Goal: Transaction & Acquisition: Purchase product/service

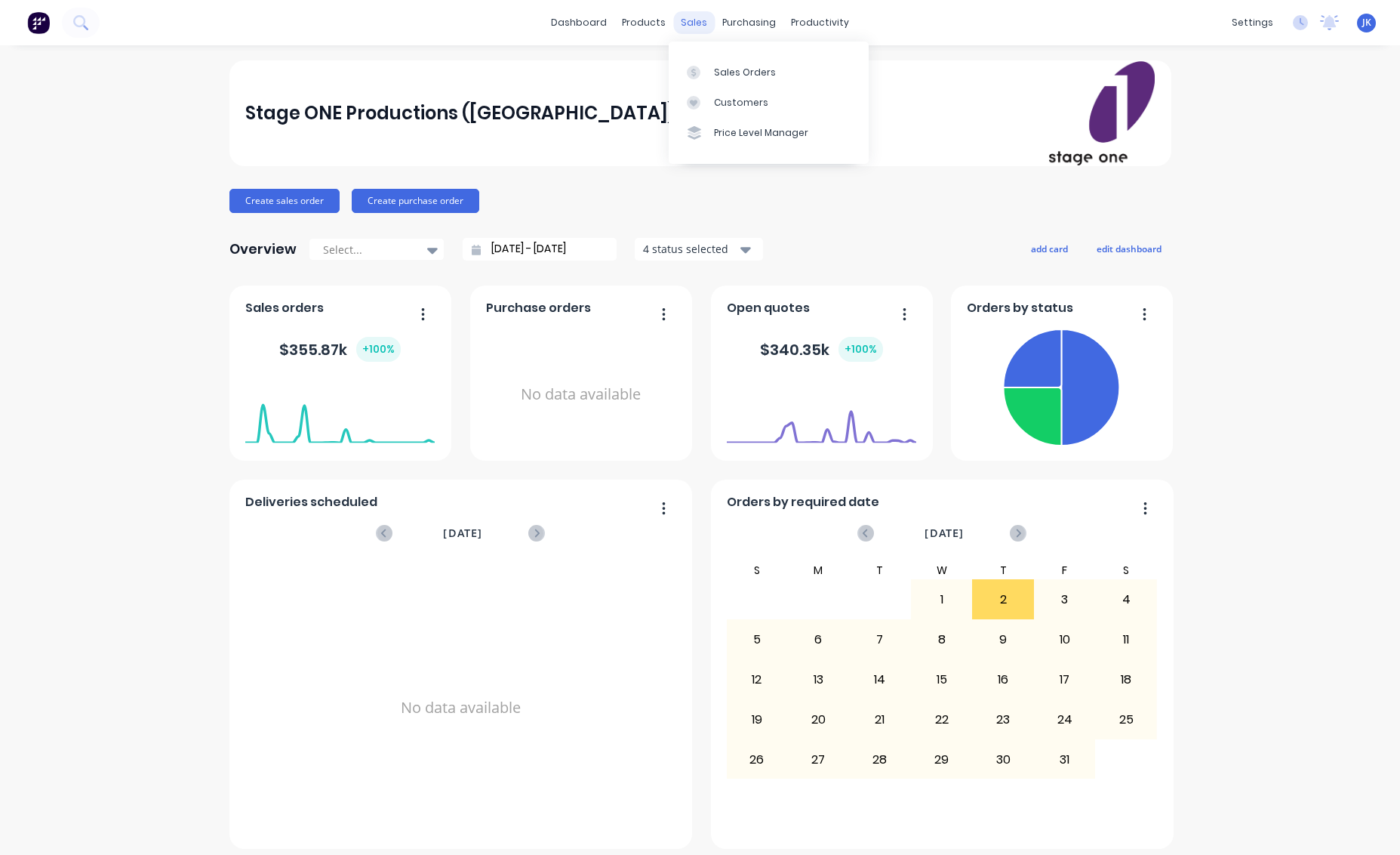
click at [689, 22] on div "sales" at bounding box center [693, 22] width 42 height 23
click at [729, 70] on div "Sales Orders" at bounding box center [744, 72] width 62 height 13
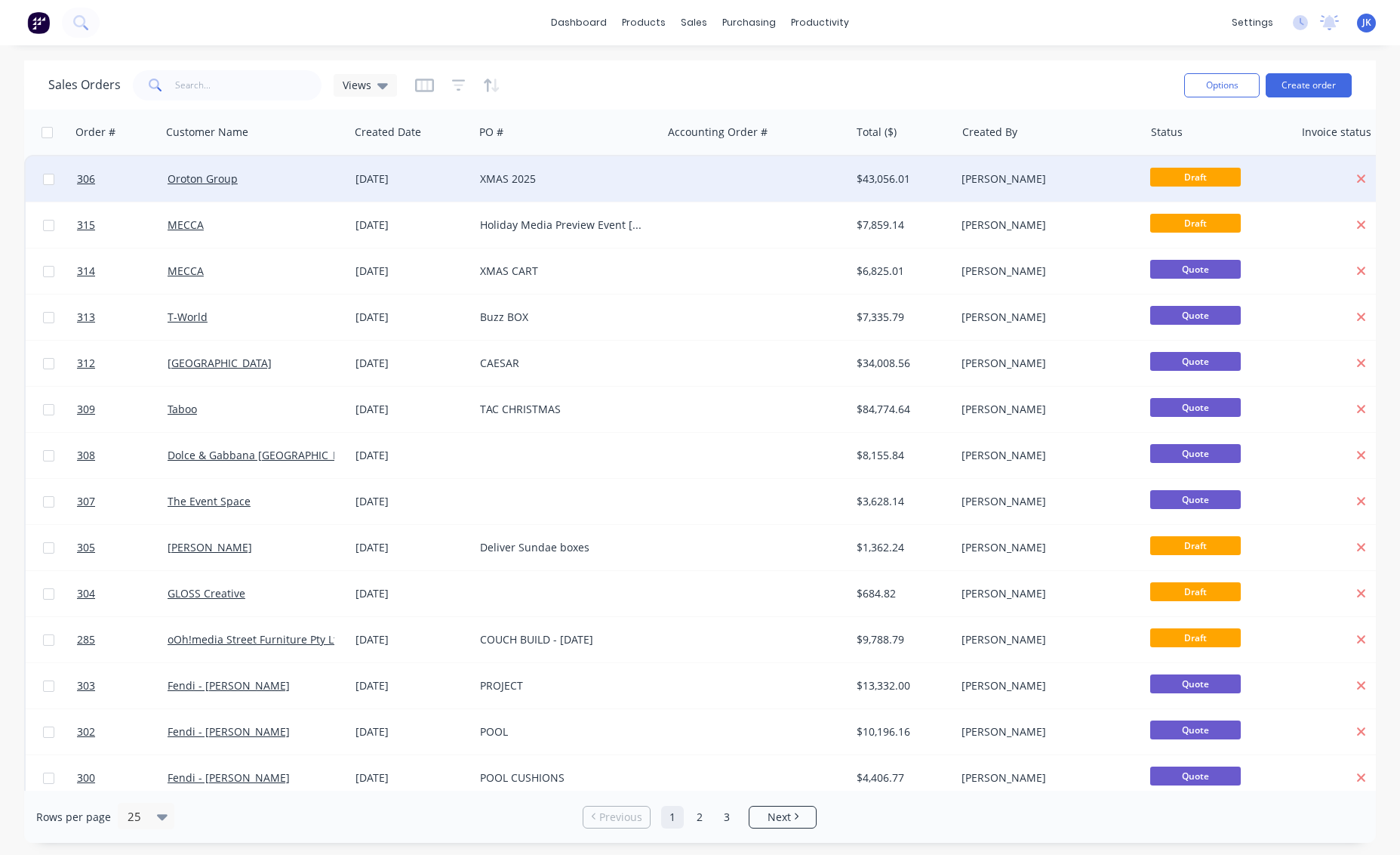
click at [375, 182] on div "[DATE]" at bounding box center [412, 179] width 113 height 15
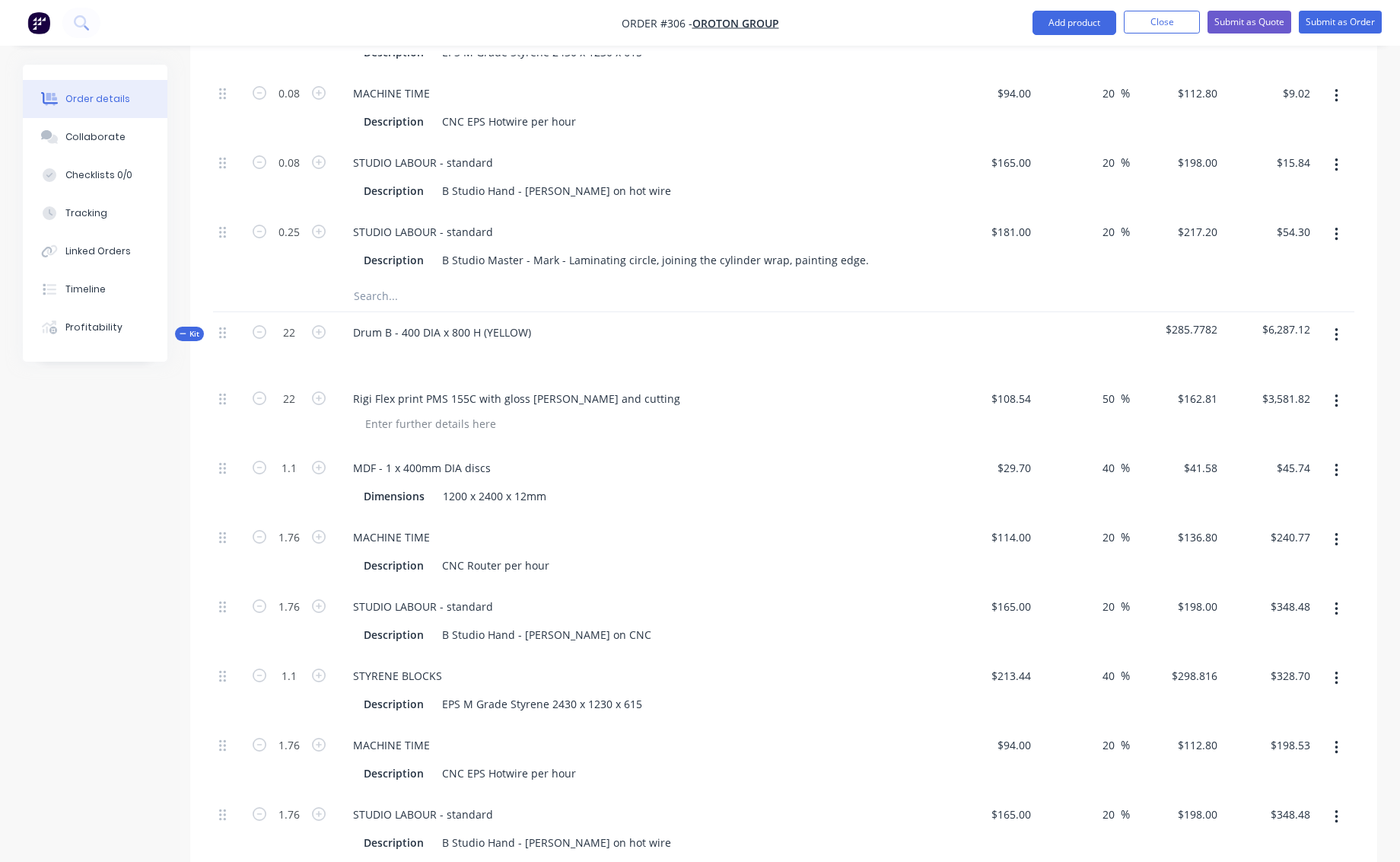
scroll to position [638, 0]
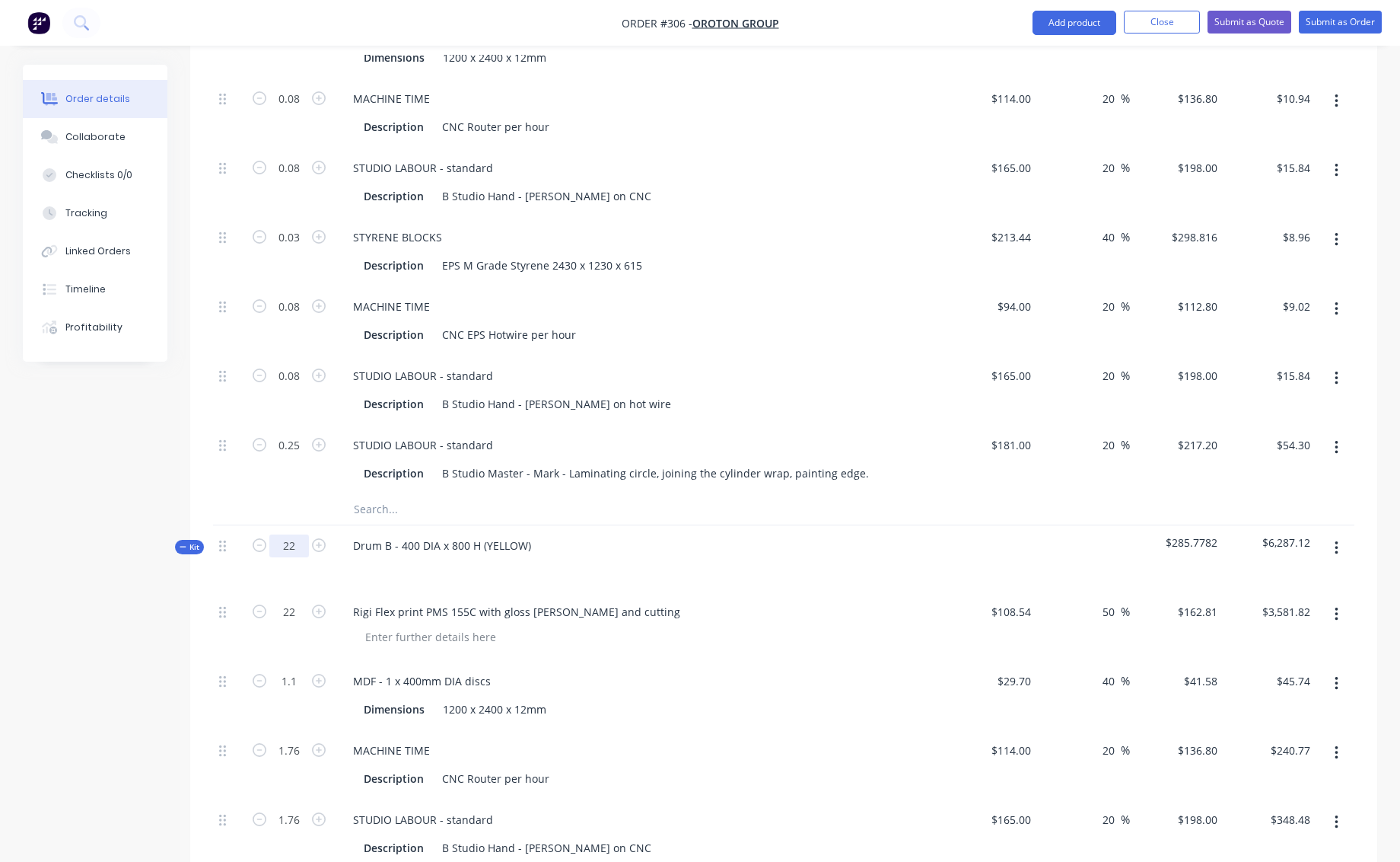
drag, startPoint x: 286, startPoint y: 529, endPoint x: 302, endPoint y: 530, distance: 16.0
click at [302, 534] on input "22" at bounding box center [289, 545] width 40 height 23
type input "1"
click at [775, 739] on div "MACHINE TIME" at bounding box center [640, 750] width 597 height 22
type input "1"
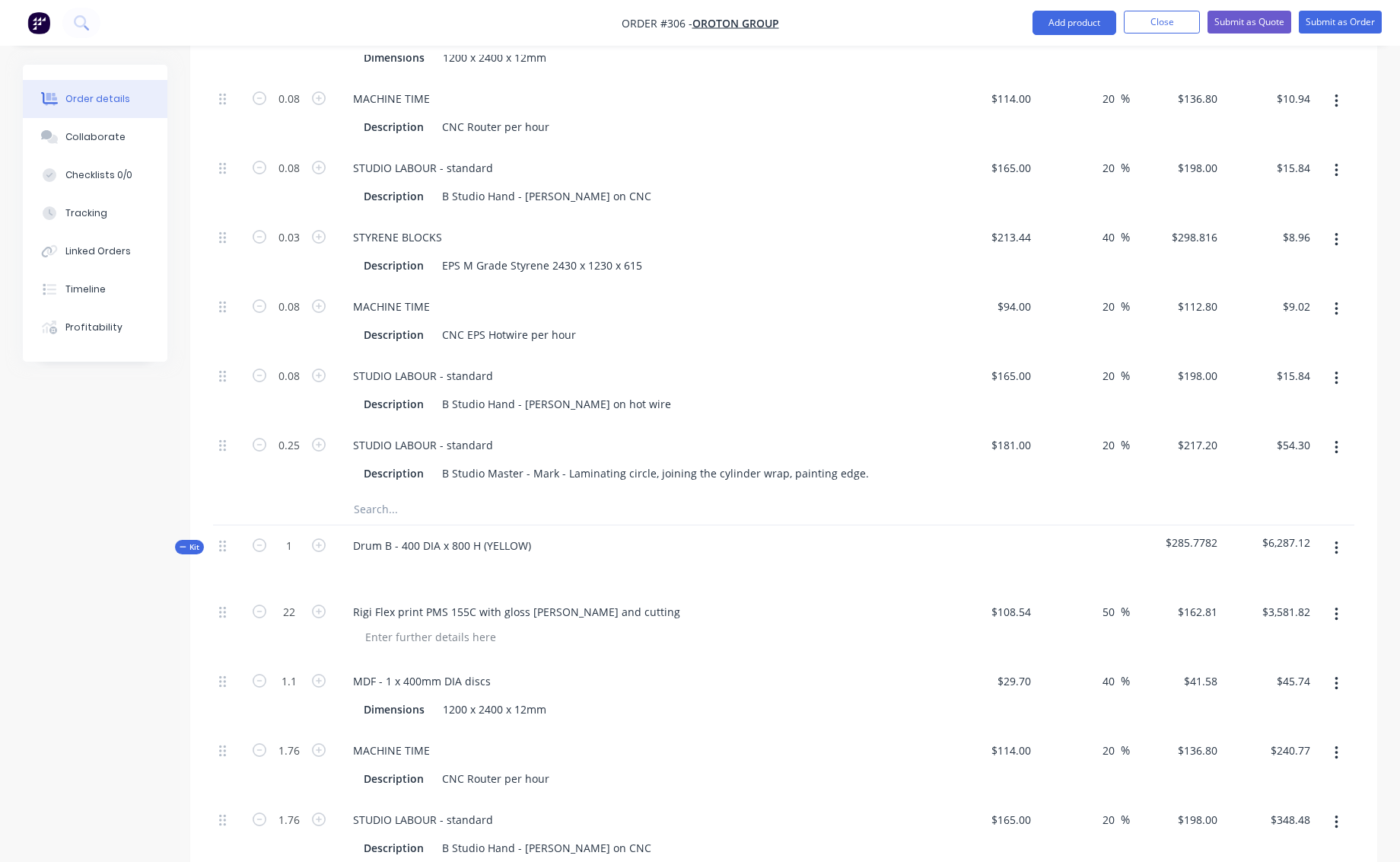
type input "$162.81"
type input "0.05"
type input "$2.08"
type input "0.08"
type input "$10.94"
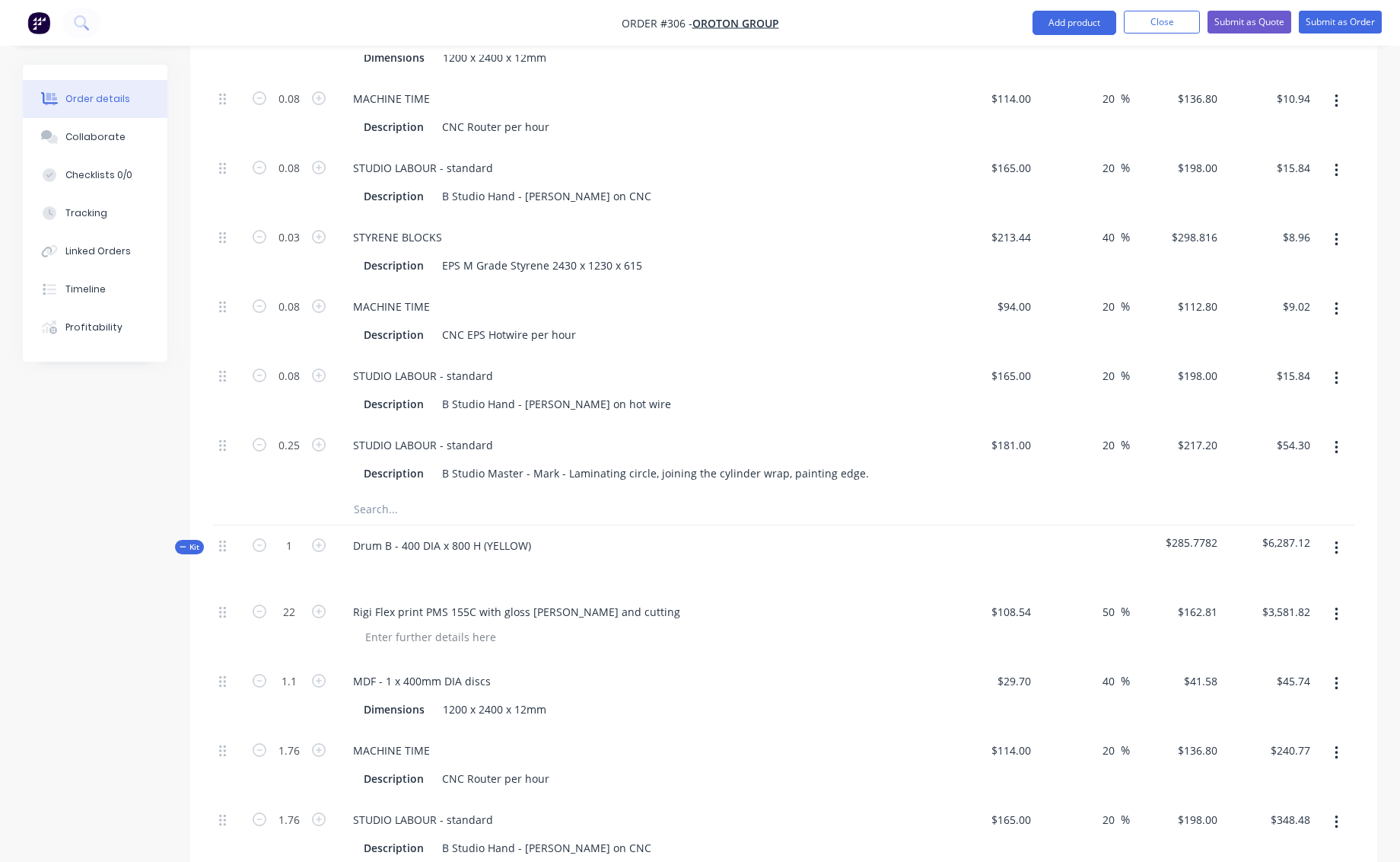
type input "0.08"
type input "$15.84"
type input "0.05"
type input "$14.94"
type input "0.08"
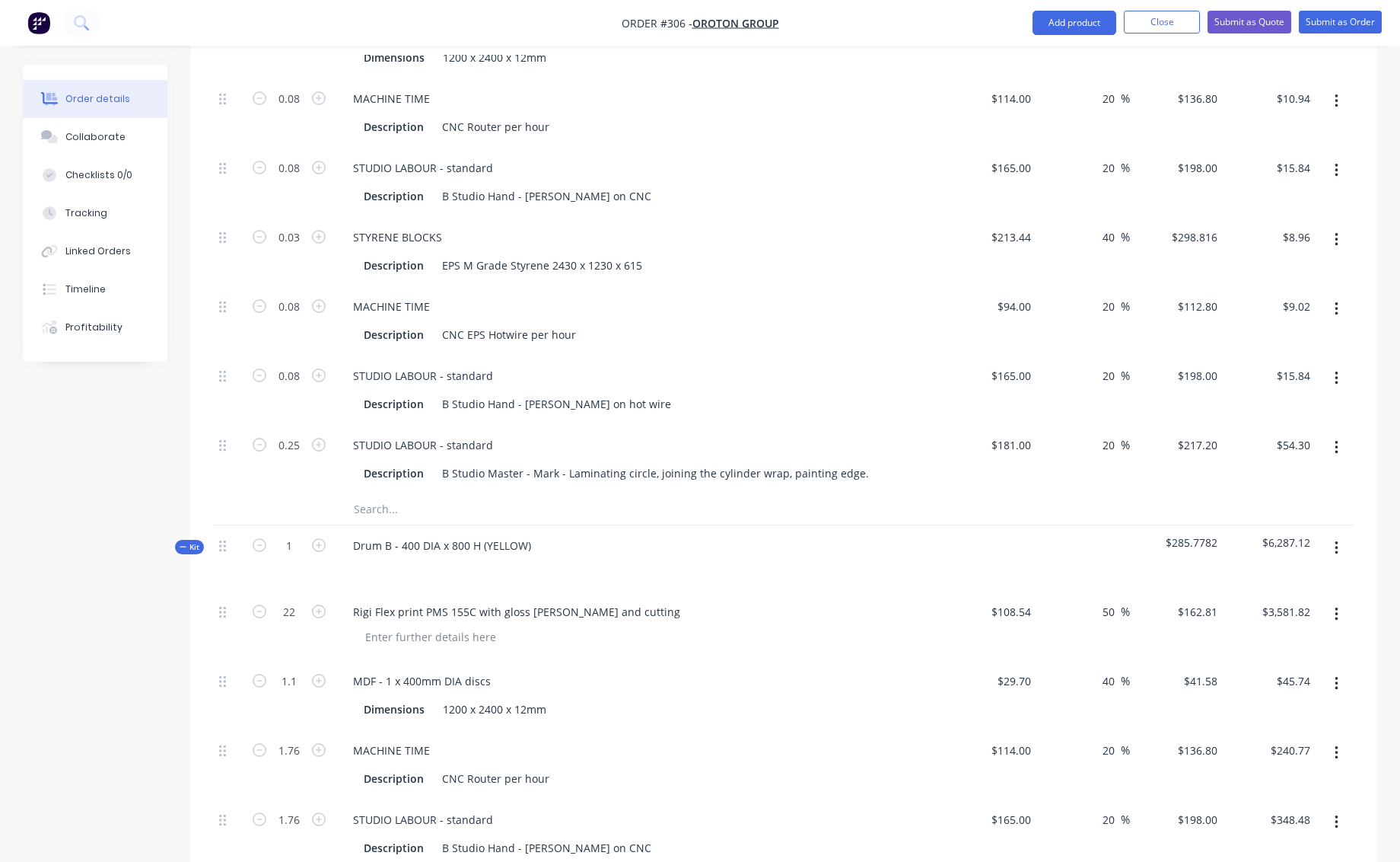
type input "$9.02"
type input "0.08"
type input "$15.84"
type input "0.25"
type input "$54.30"
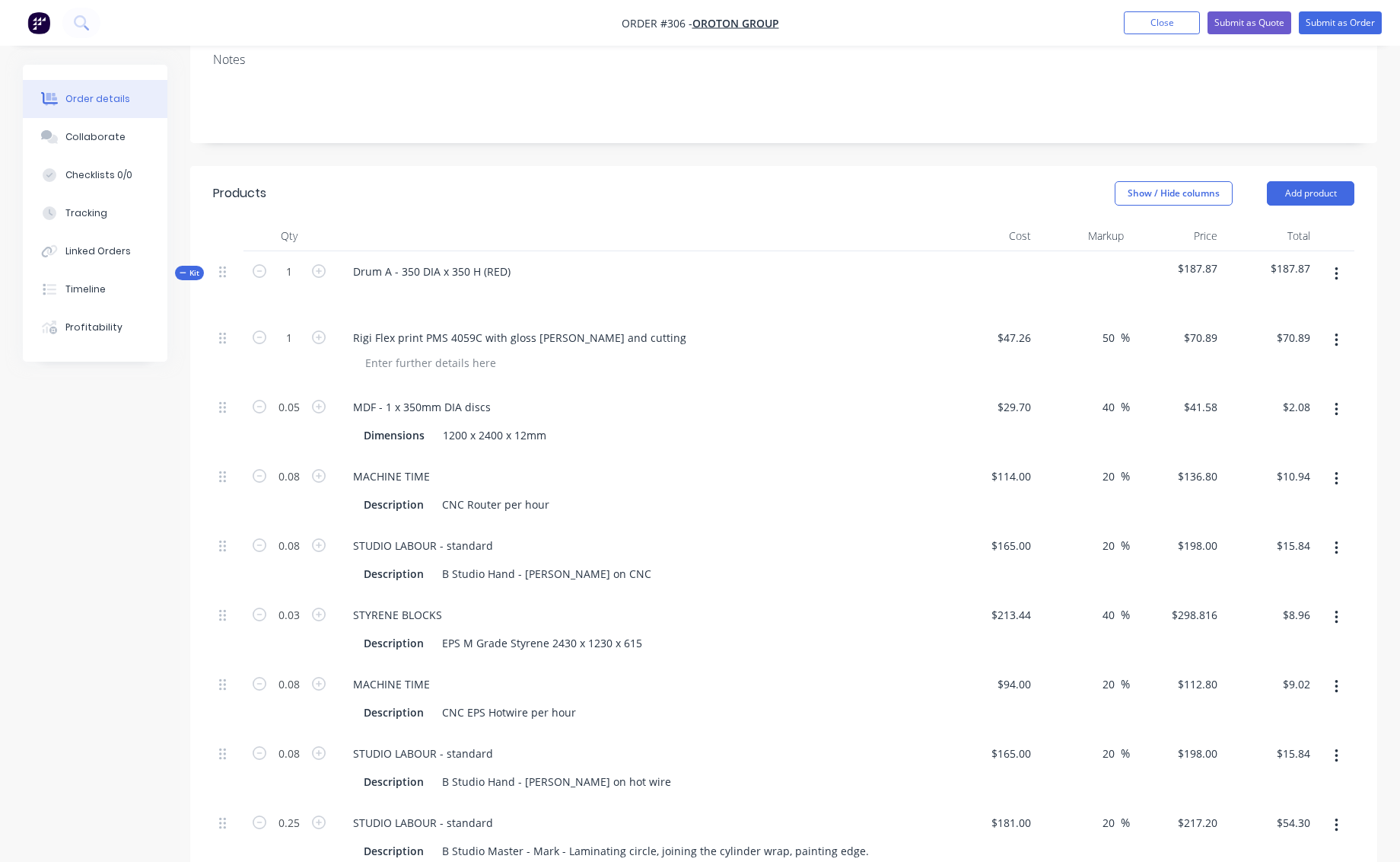
scroll to position [260, 0]
click at [1292, 396] on input "2.08" at bounding box center [1299, 407] width 35 height 22
type input "2.31"
type input "55.56"
type input "$46.20"
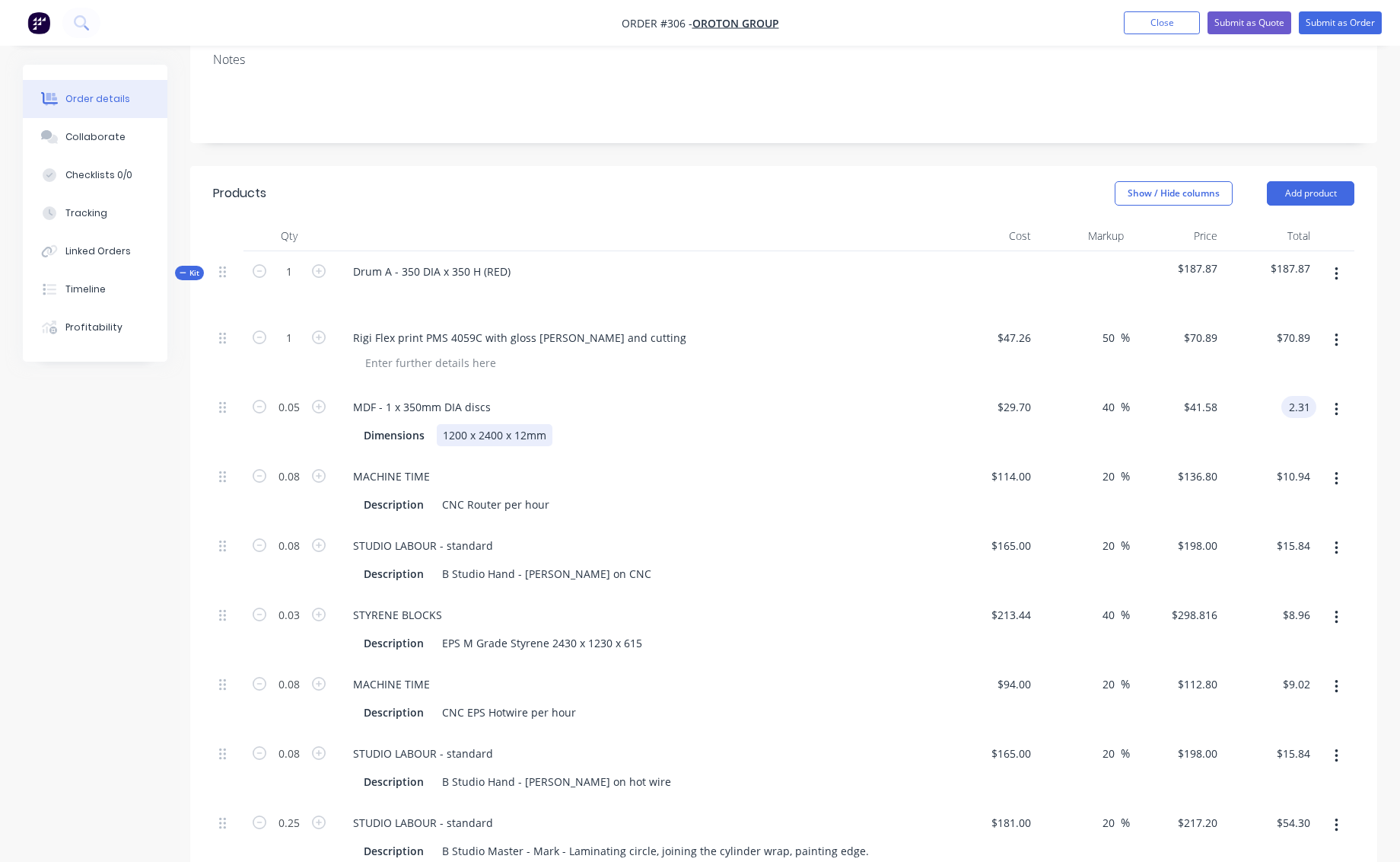
type input "$2.31"
click at [857, 424] on div "Dimensions 1200 x 2400 x 12mm" at bounding box center [637, 435] width 557 height 22
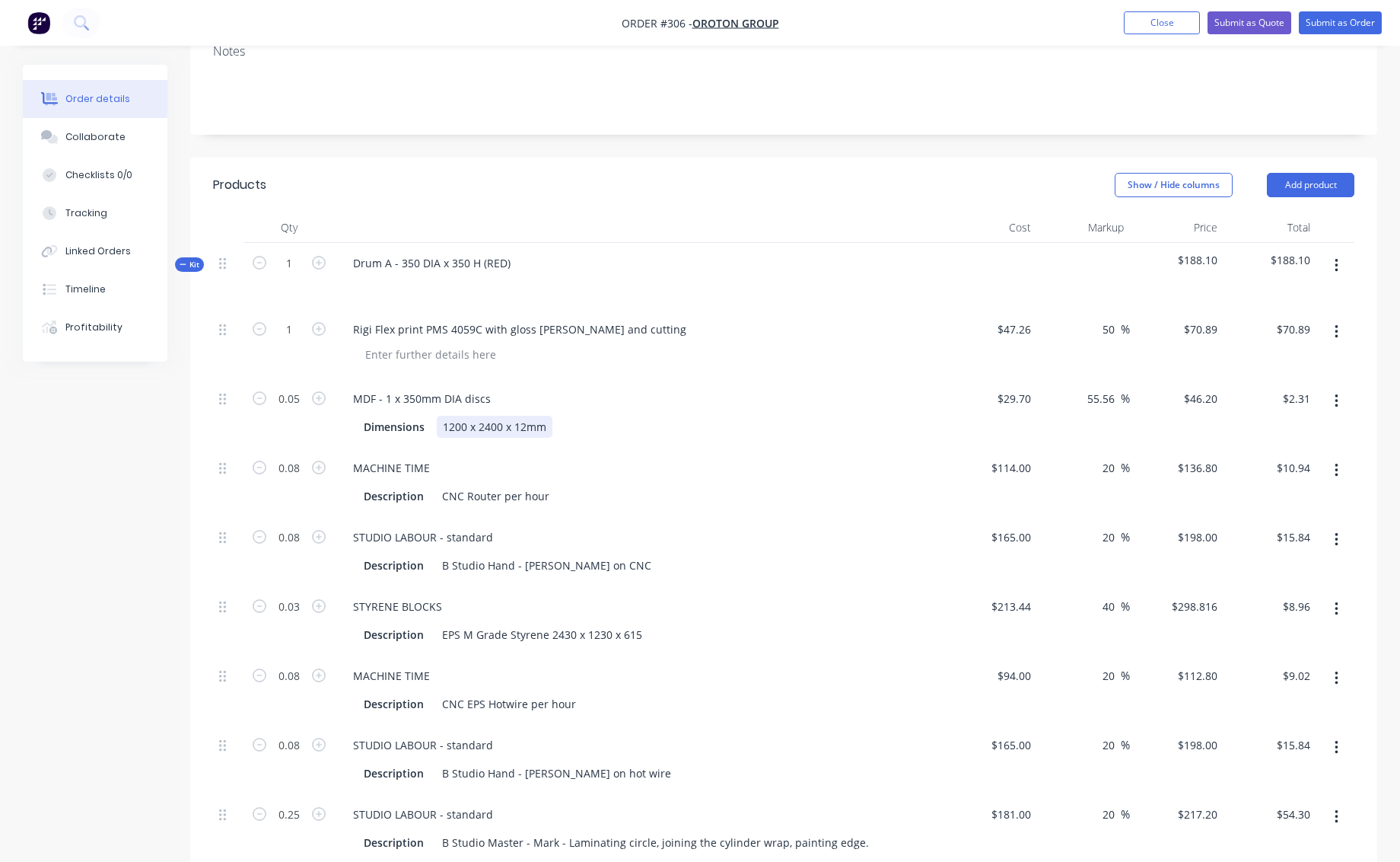
scroll to position [269, 0]
click at [298, 387] on input "0.05" at bounding box center [289, 398] width 40 height 23
click at [300, 387] on input "0.05" at bounding box center [289, 398] width 40 height 23
type input "0.0556"
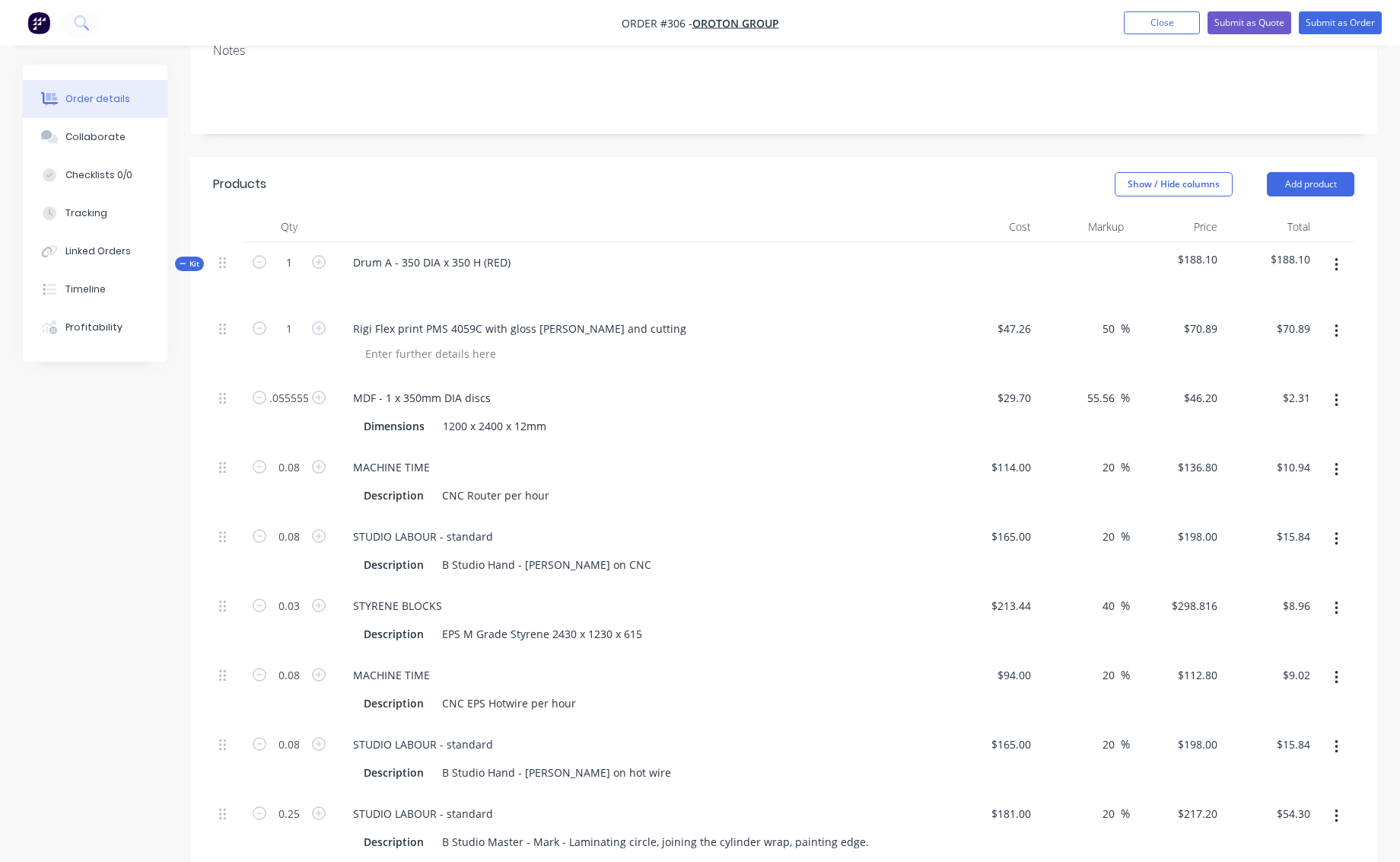
type input "$2.57"
click at [713, 456] on div "MACHINE TIME" at bounding box center [640, 467] width 597 height 22
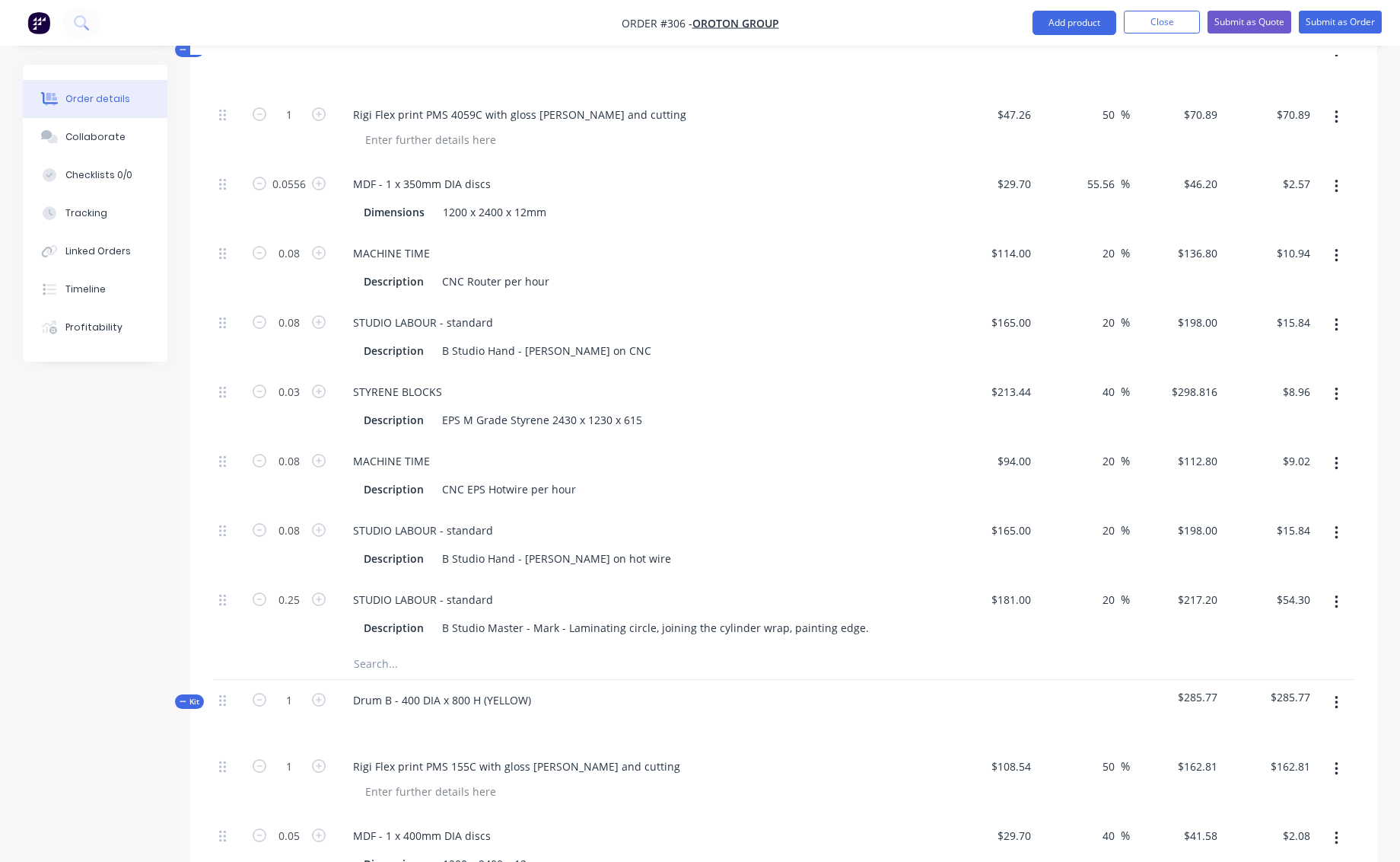
scroll to position [486, 0]
click at [298, 379] on input "0.03" at bounding box center [289, 390] width 40 height 23
click at [301, 379] on input "0.03" at bounding box center [289, 390] width 40 height 23
type input "0.035"
type input "$10.46"
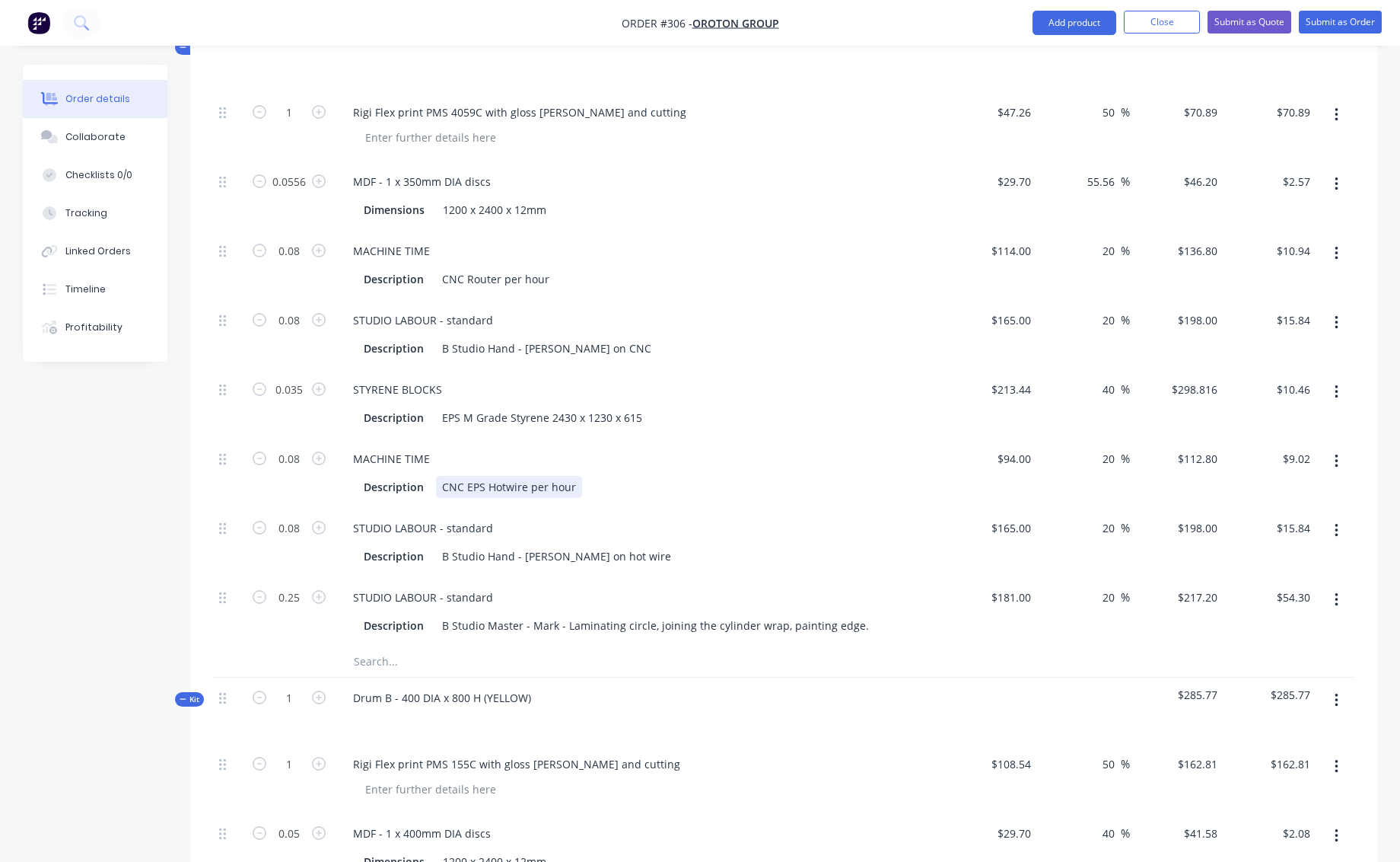
click at [743, 475] on div "Description CNC EPS Hotwire per hour" at bounding box center [637, 487] width 557 height 22
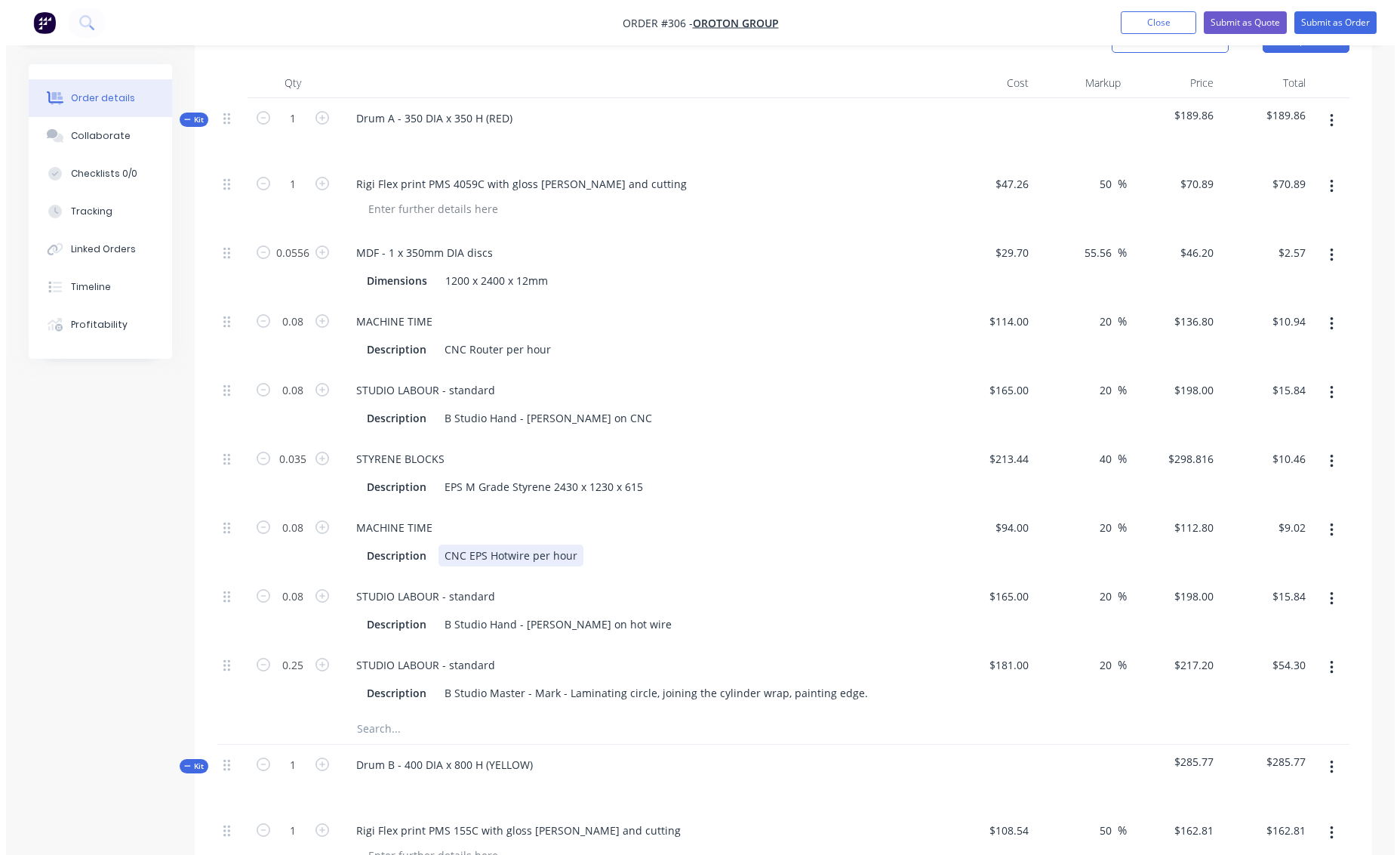
scroll to position [394, 0]
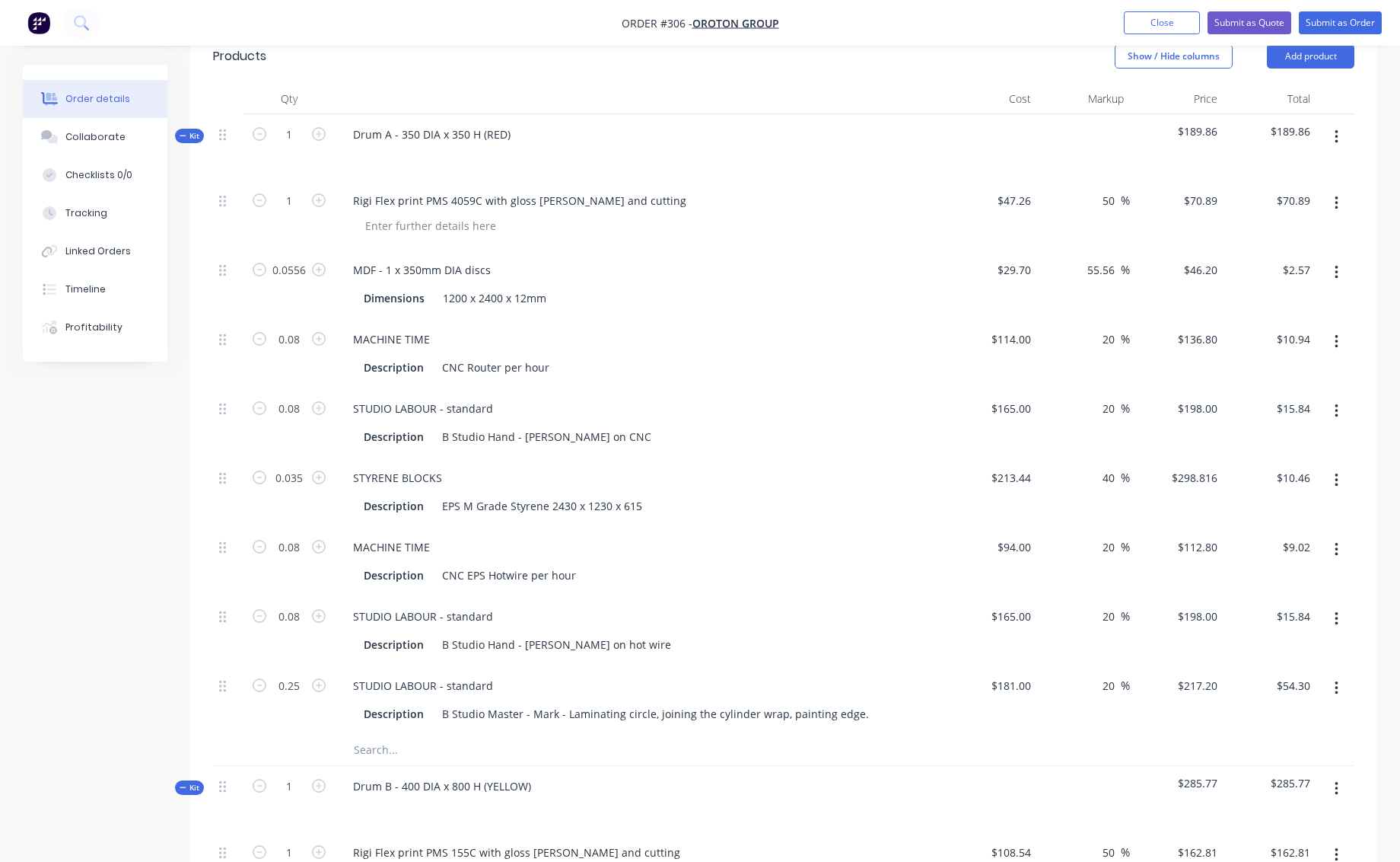
click at [1337, 130] on icon "button" at bounding box center [1337, 137] width 3 height 13
click at [1260, 196] on div "Add product to kit" at bounding box center [1283, 207] width 117 height 22
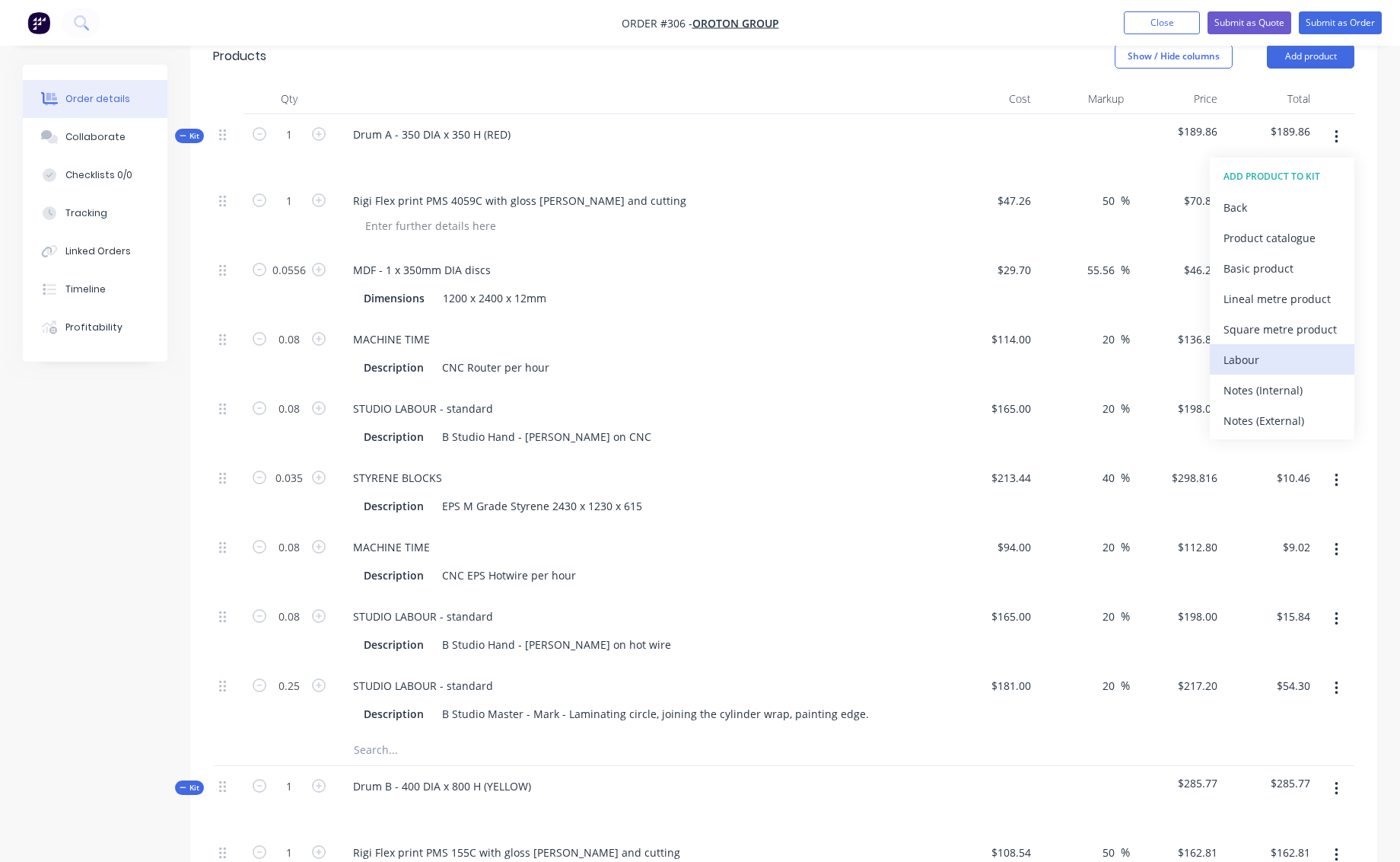
click at [1246, 348] on div "Labour" at bounding box center [1283, 360] width 117 height 22
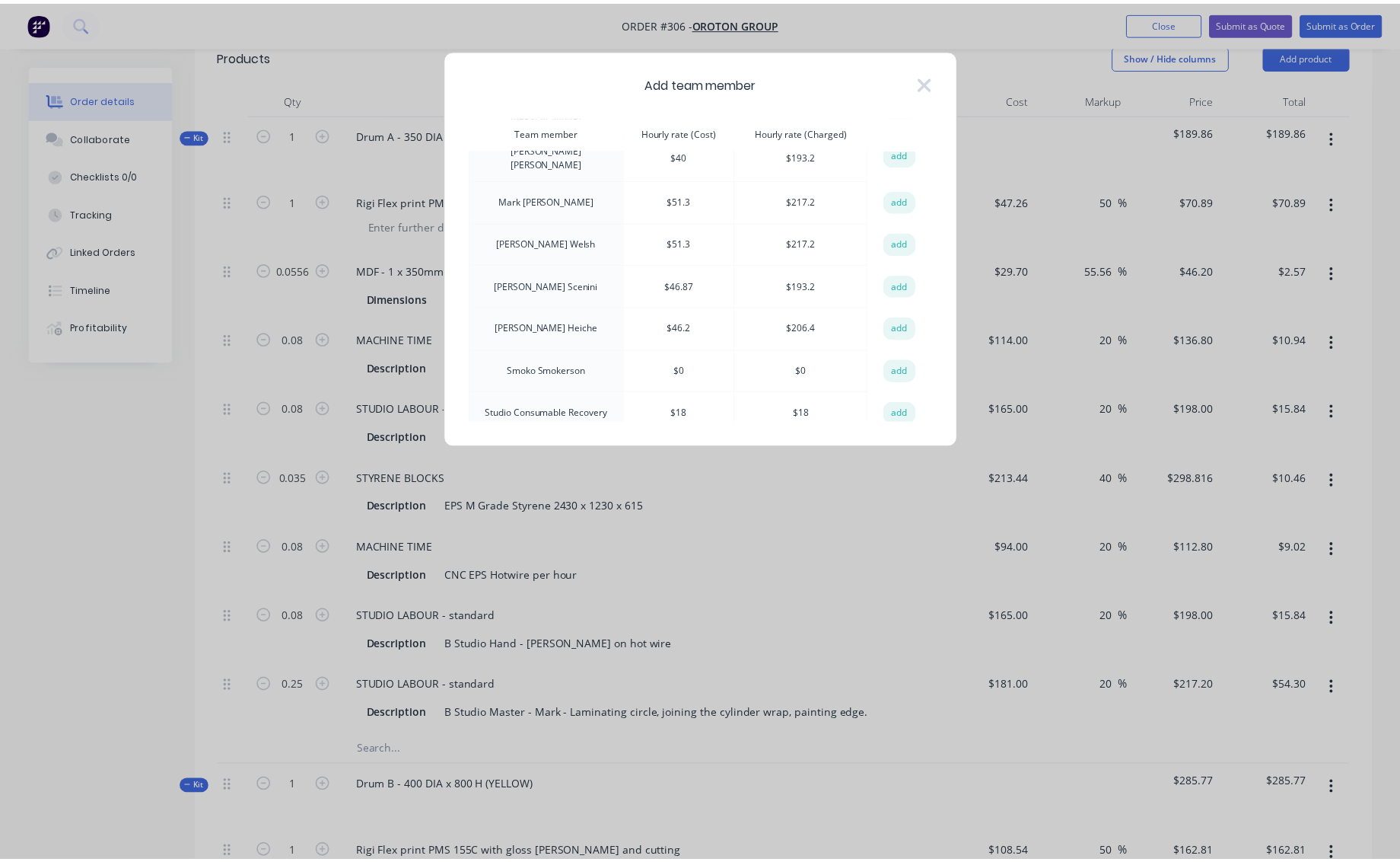
scroll to position [330, 0]
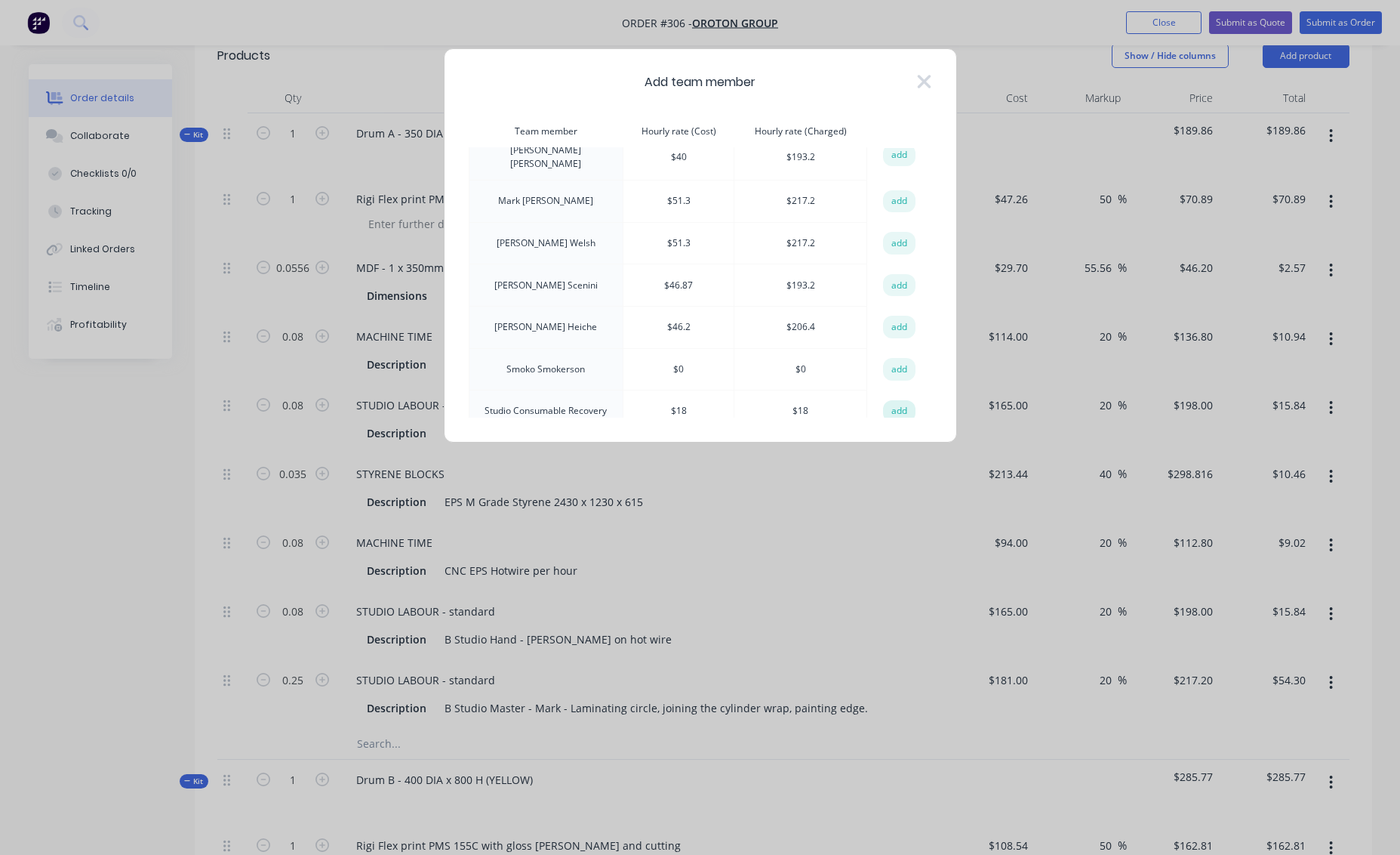
click at [893, 400] on button "add" at bounding box center [899, 411] width 33 height 23
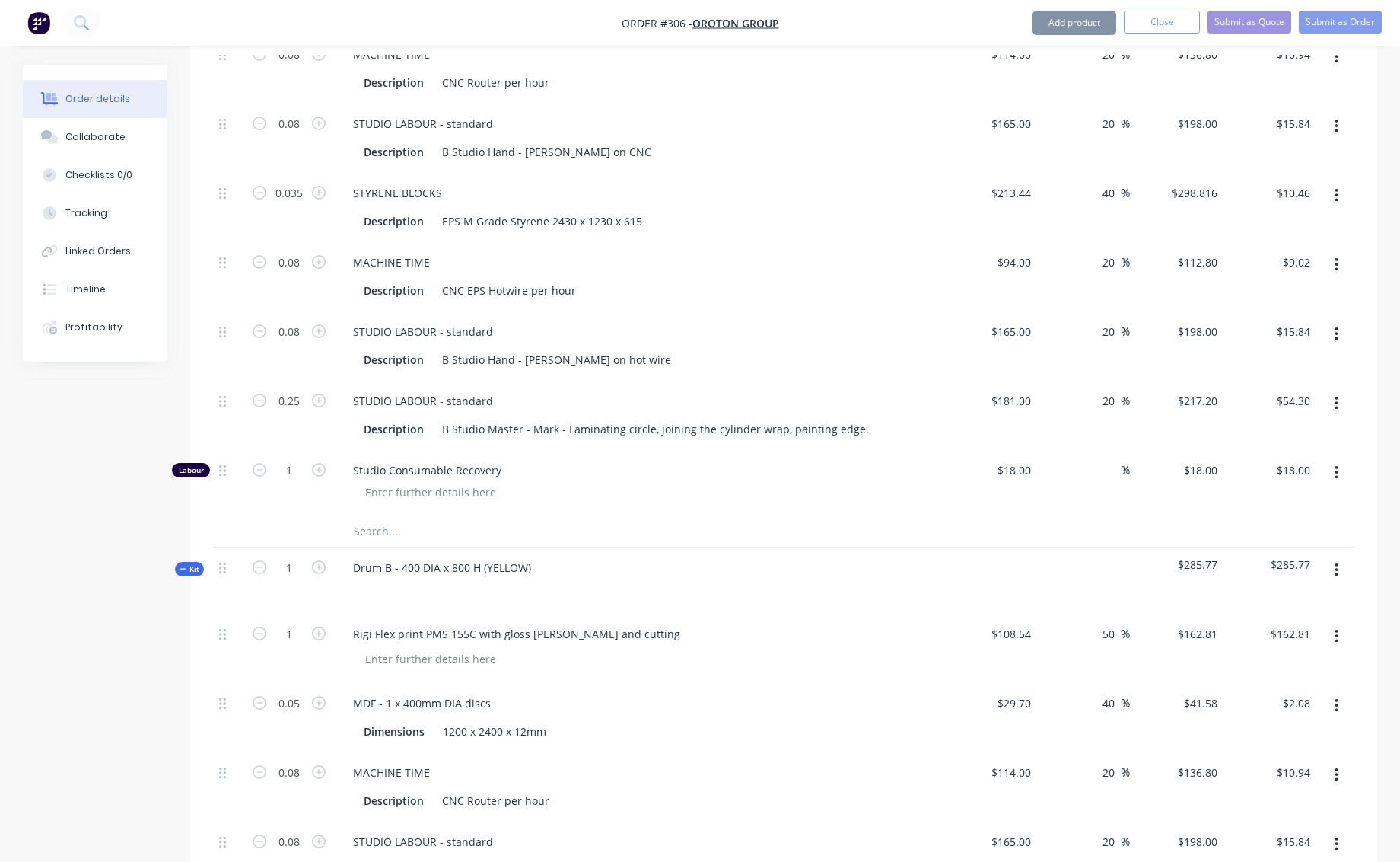
scroll to position [706, 0]
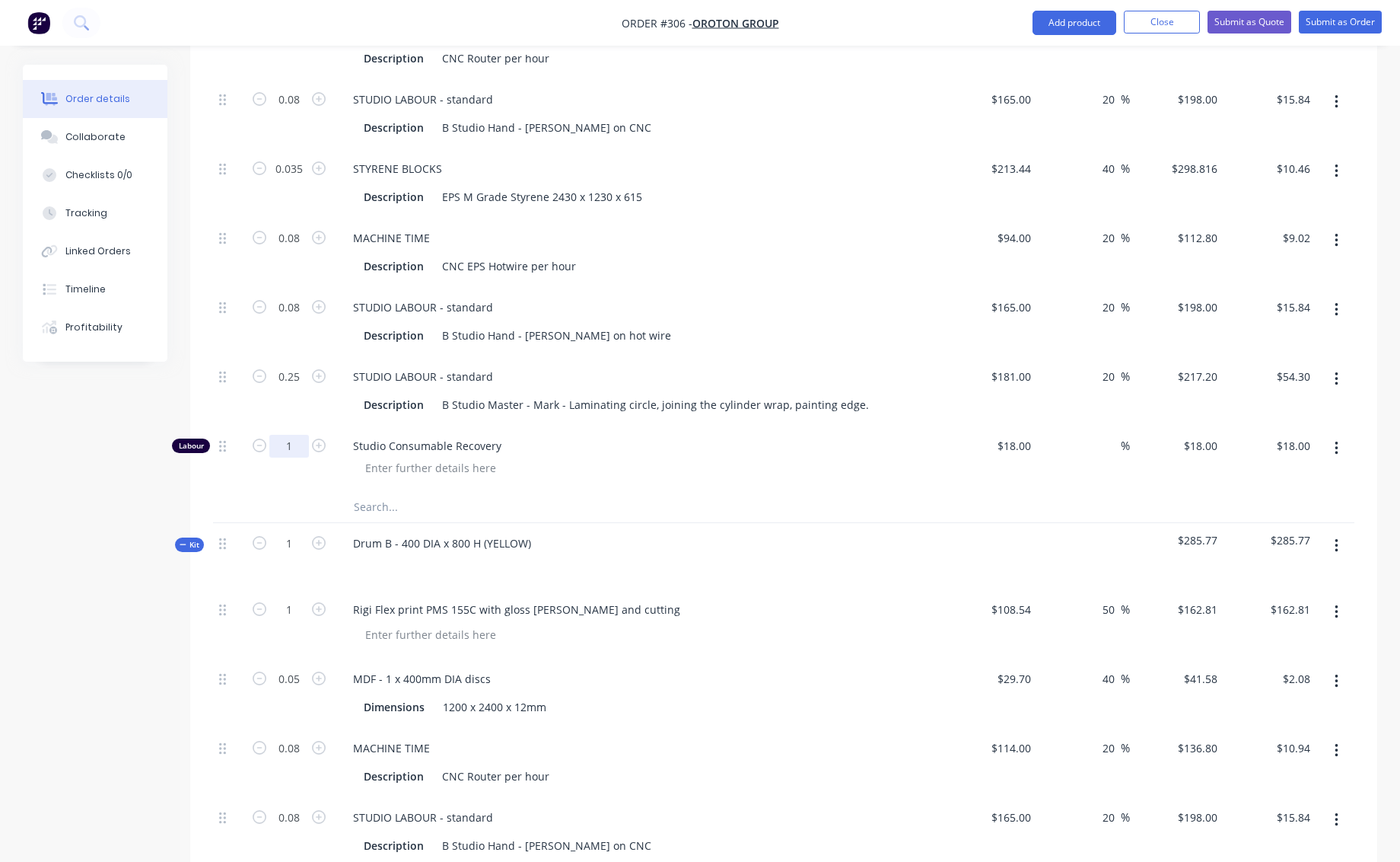
drag, startPoint x: 287, startPoint y: 428, endPoint x: 295, endPoint y: 427, distance: 8.1
click at [295, 435] on input "1" at bounding box center [289, 446] width 40 height 23
click at [573, 456] on div at bounding box center [645, 468] width 584 height 22
type input "0.25"
type input "$4.50"
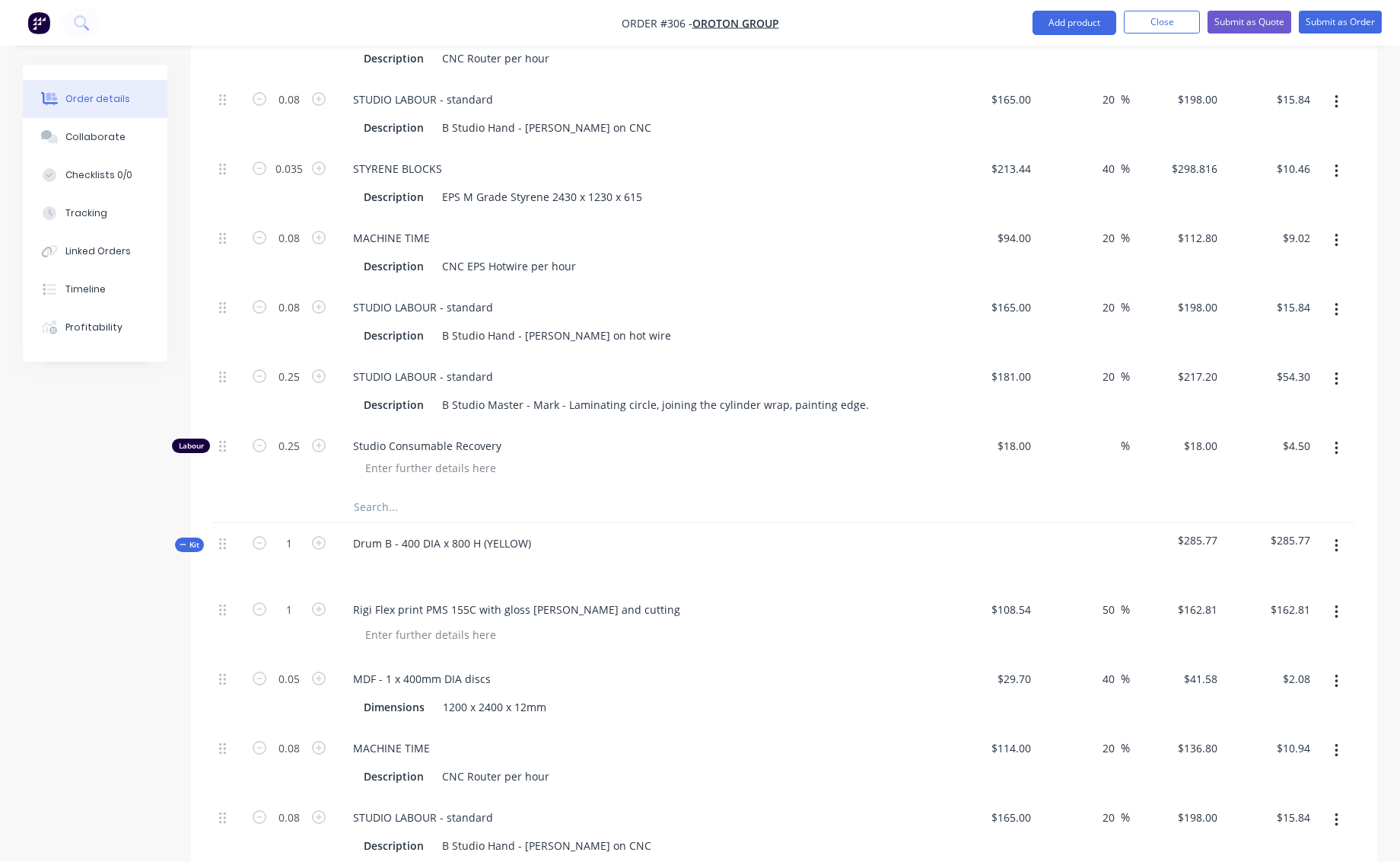
click at [787, 463] on div "Studio Consumable Recovery" at bounding box center [639, 458] width 609 height 66
click at [290, 435] on input "0.25" at bounding box center [289, 446] width 40 height 23
type input "0.15"
type input "$2.70"
click at [737, 437] on span "Studio Consumable Recovery" at bounding box center [645, 445] width 584 height 16
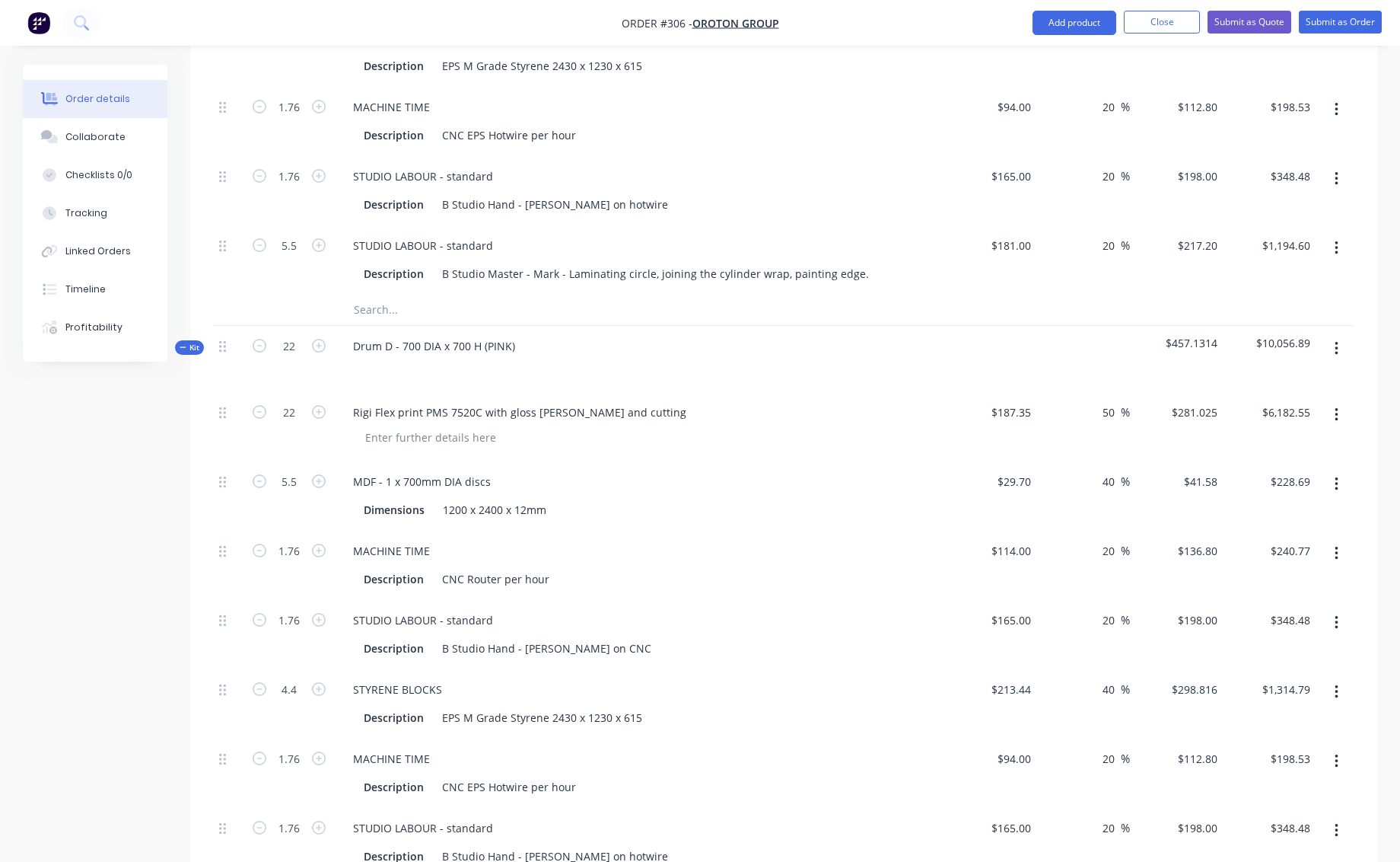
scroll to position [1929, 0]
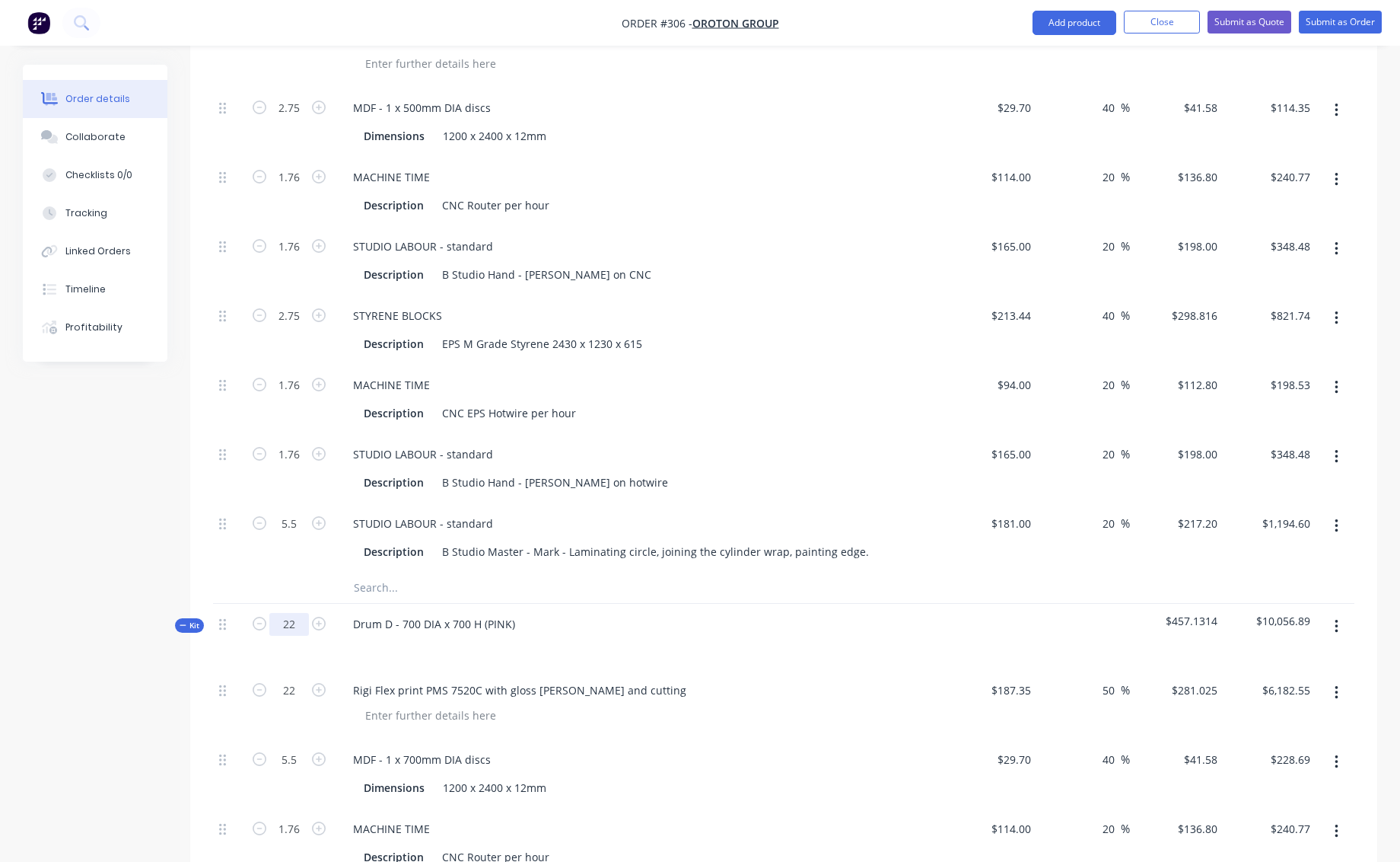
drag, startPoint x: 283, startPoint y: 606, endPoint x: 299, endPoint y: 606, distance: 16.0
click at [299, 613] on input "22" at bounding box center [289, 624] width 40 height 23
type input "1"
click at [754, 685] on div "Rigi Flex print PMS 7520C with gloss [PERSON_NAME] and cutting" at bounding box center [639, 704] width 609 height 69
type input "1"
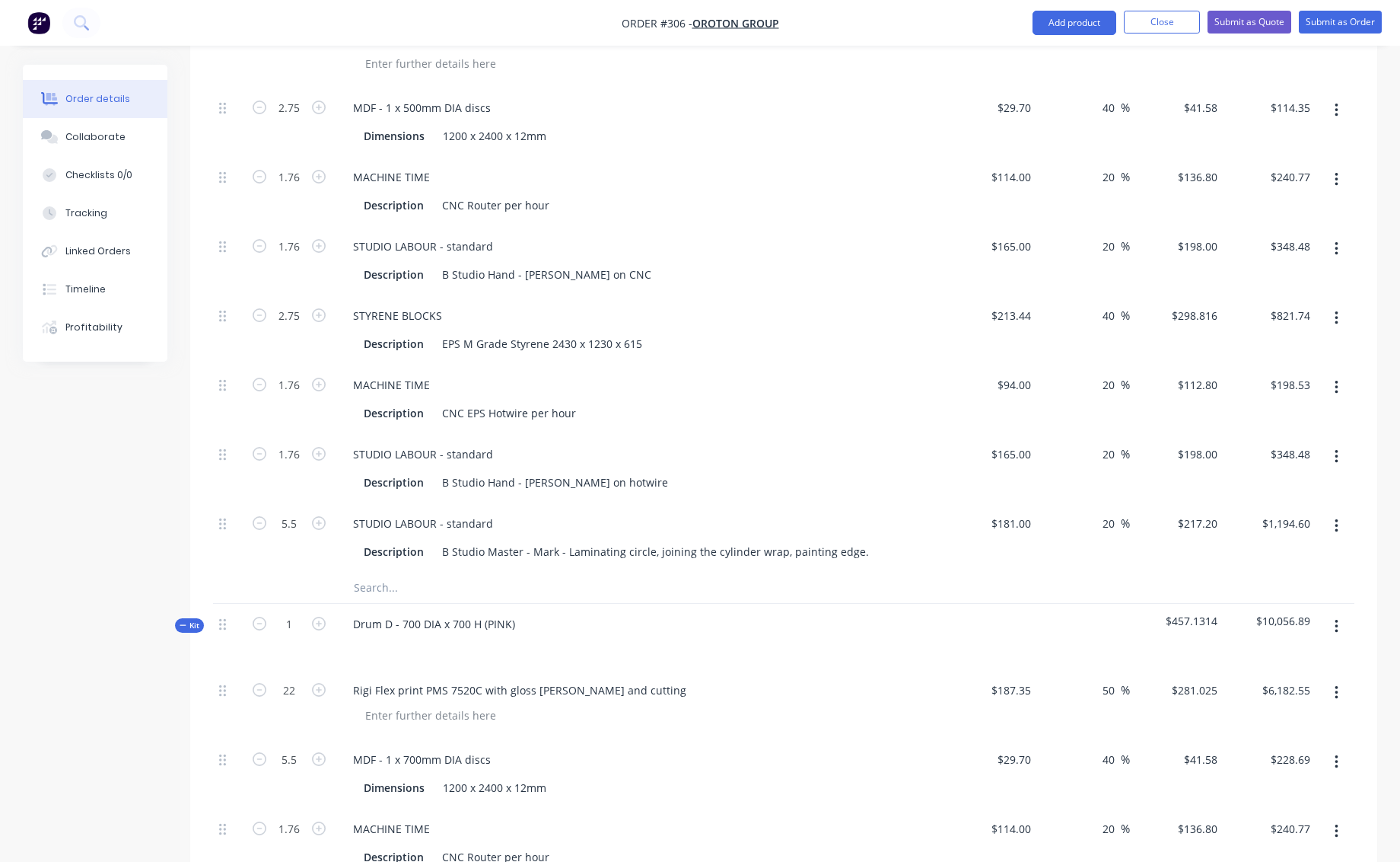
type input "$281.03"
type input "0.25"
type input "$10.40"
type input "0.08"
type input "$10.94"
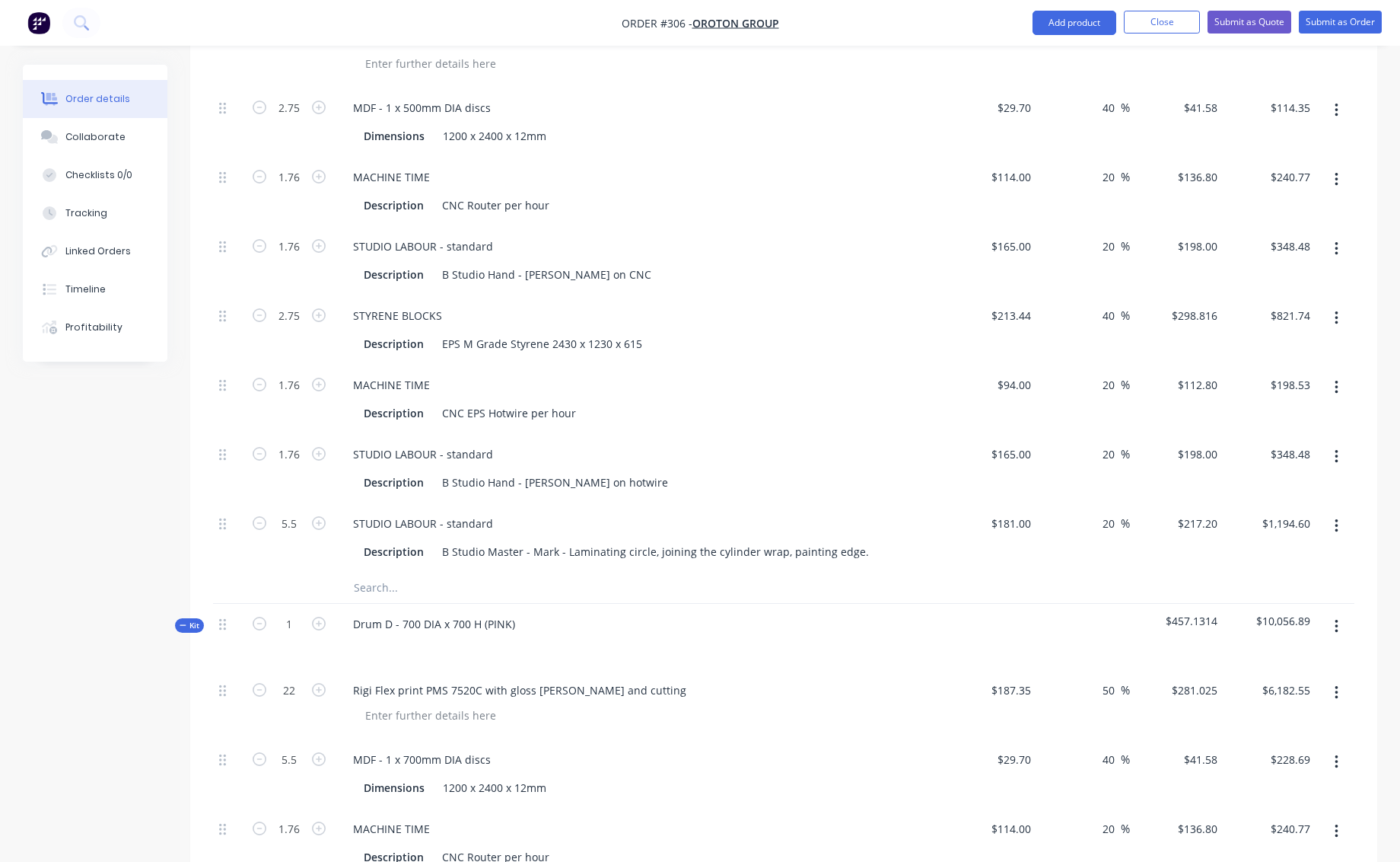
type input "0.08"
type input "$15.84"
type input "0.2"
type input "$59.76"
type input "0.08"
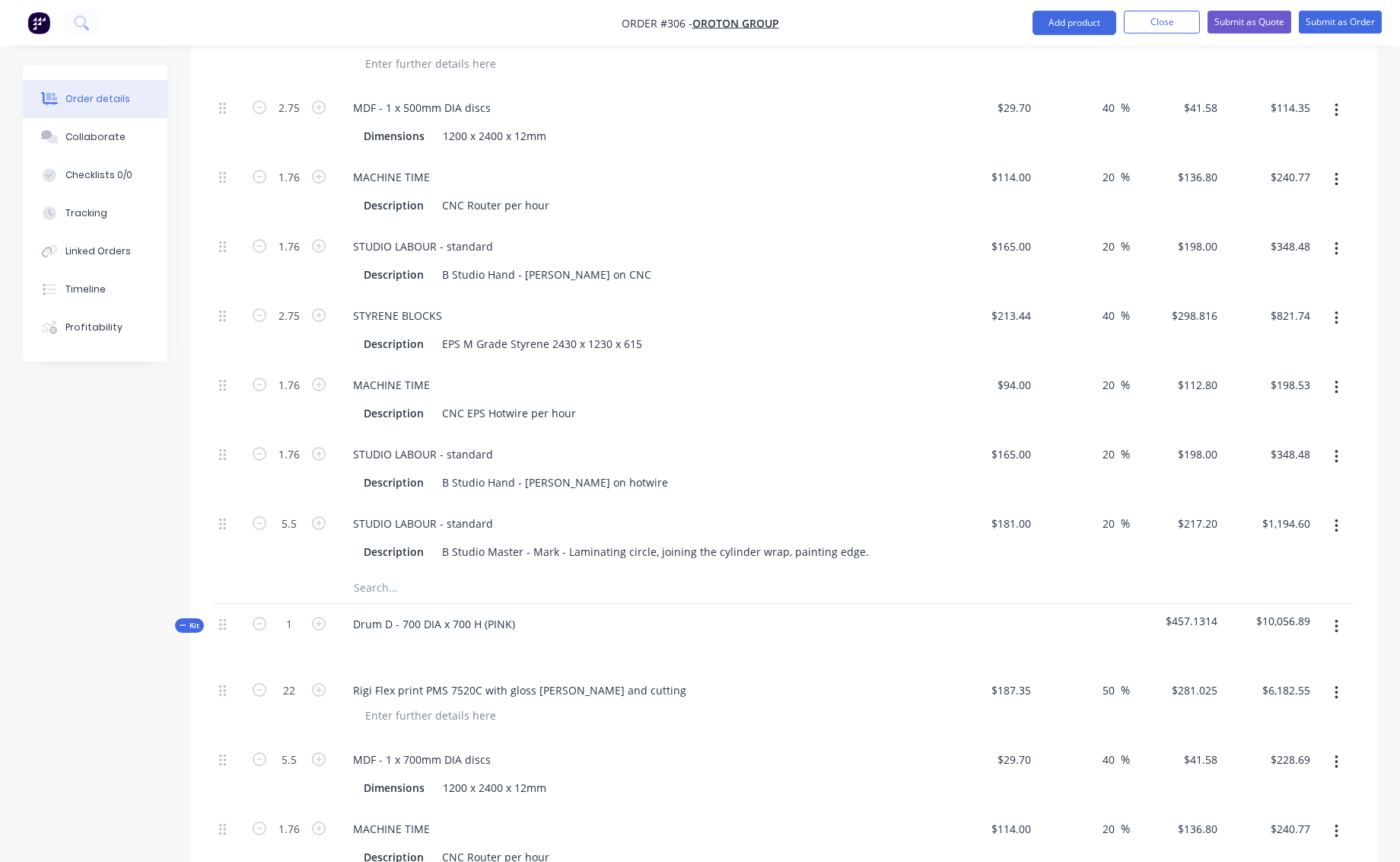
type input "$9.02"
type input "0.08"
type input "$15.84"
type input "0.25"
type input "$54.30"
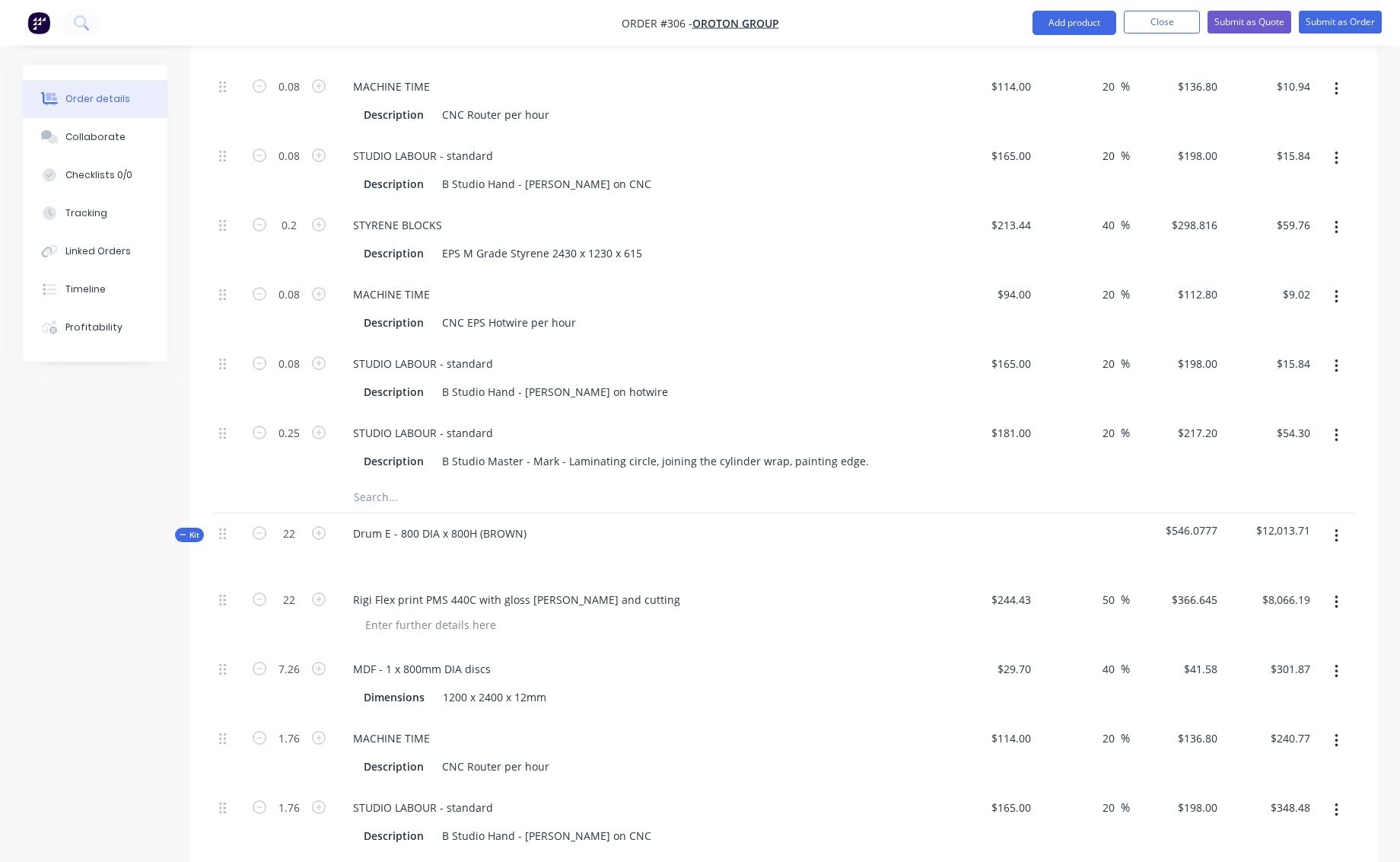
scroll to position [2677, 0]
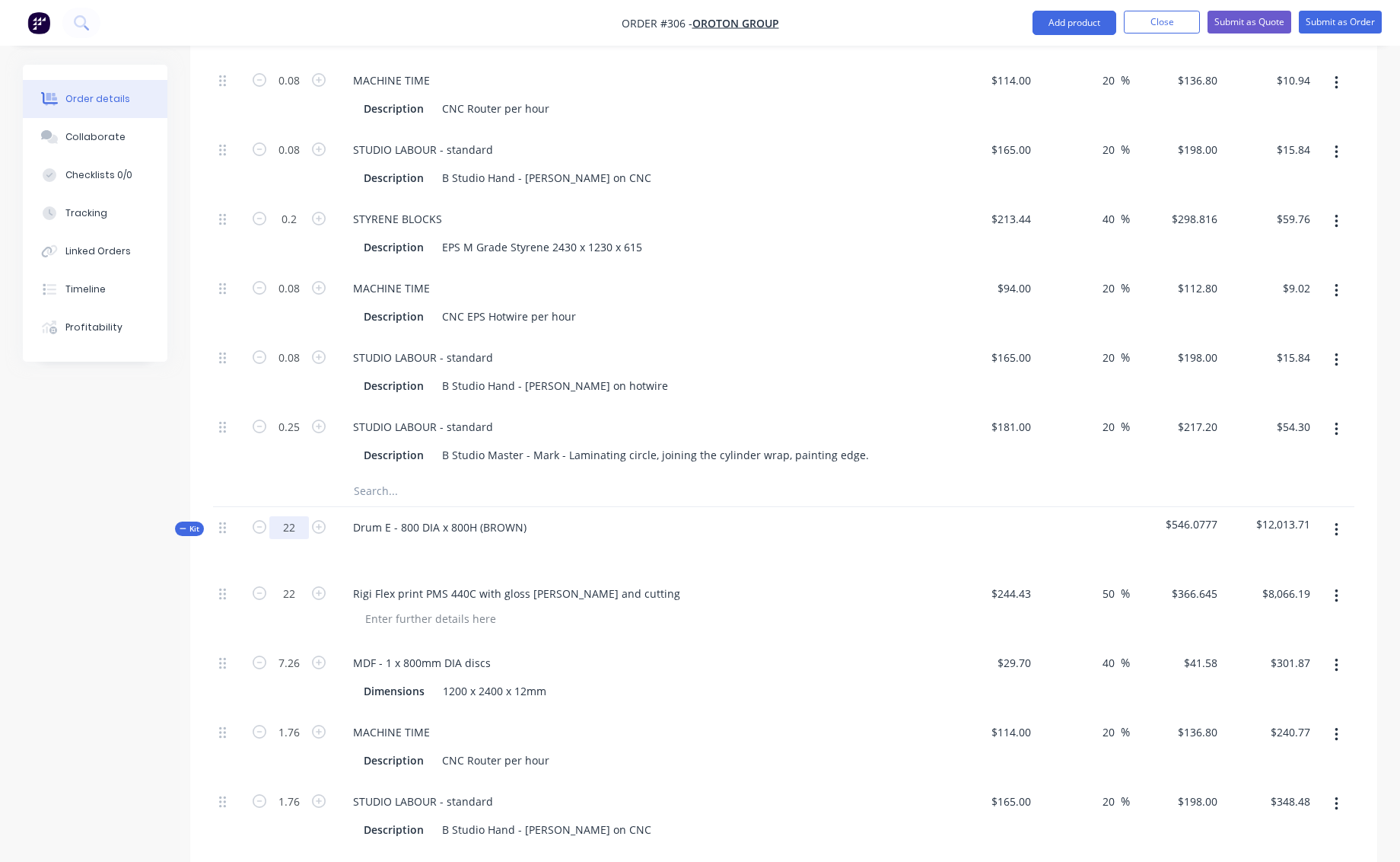
drag, startPoint x: 284, startPoint y: 513, endPoint x: 304, endPoint y: 512, distance: 20.0
click at [305, 516] on input "22" at bounding box center [289, 527] width 40 height 23
type input "1"
click at [726, 599] on div "Rigi Flex print PMS 440C with gloss [PERSON_NAME] and cutting" at bounding box center [639, 607] width 609 height 69
type input "1"
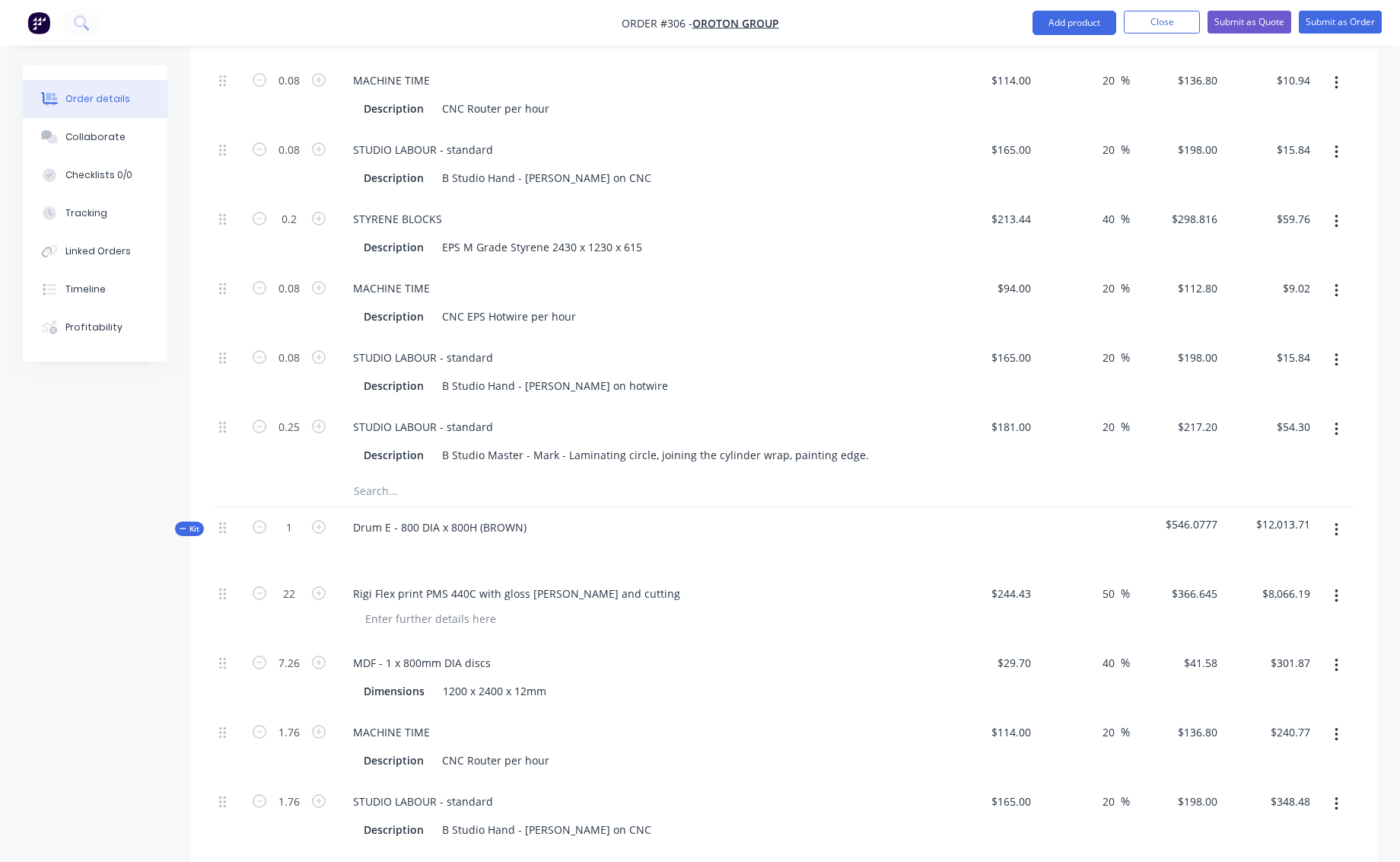
type input "$366.65"
type input "0.33"
type input "$13.72"
type input "0.08"
type input "$10.94"
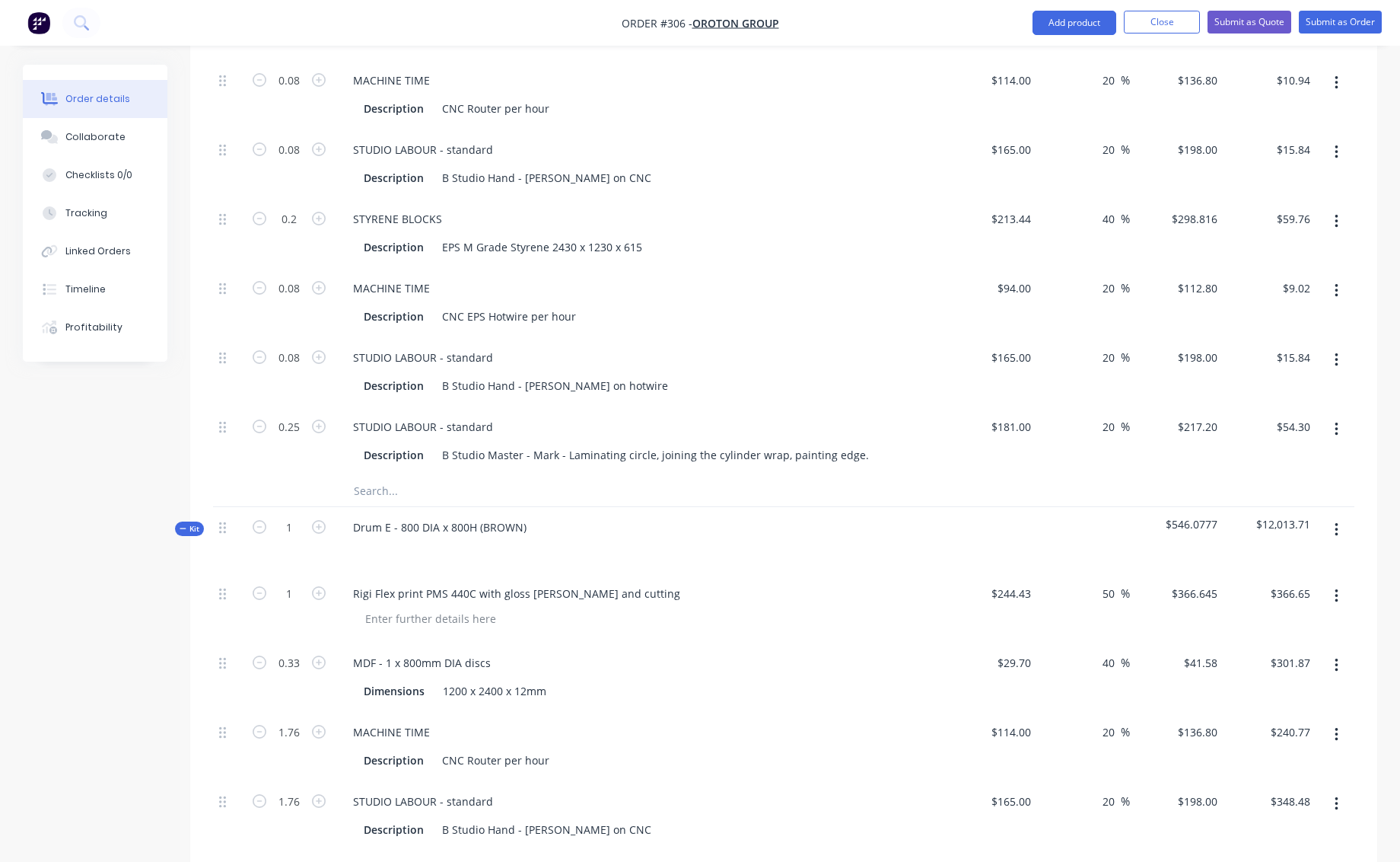
type input "0.08"
type input "$15.84"
type input "0.2"
type input "$59.76"
type input "0.08"
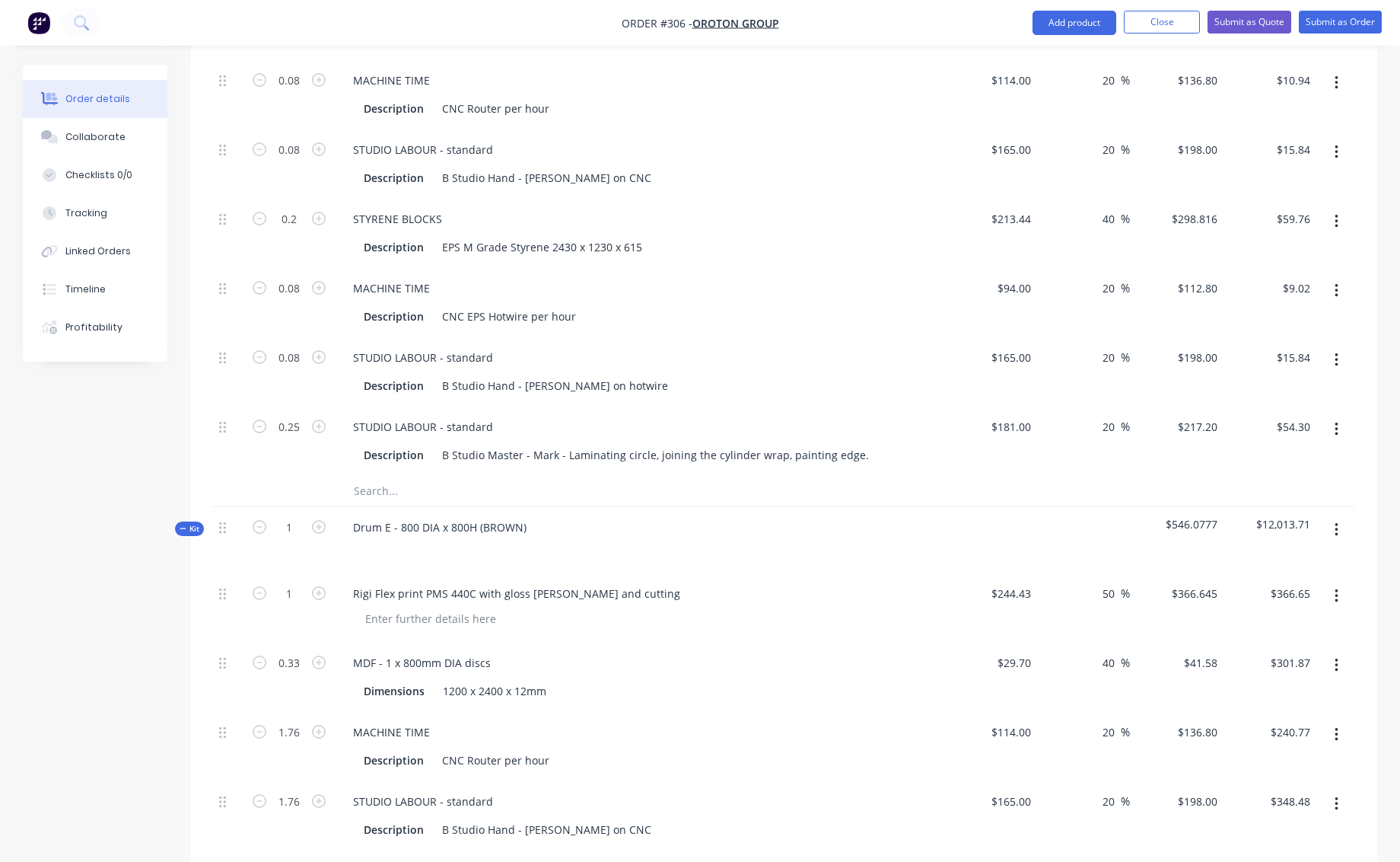
type input "$9.02"
type input "0.08"
type input "$15.84"
type input "0.25"
type input "$54.30"
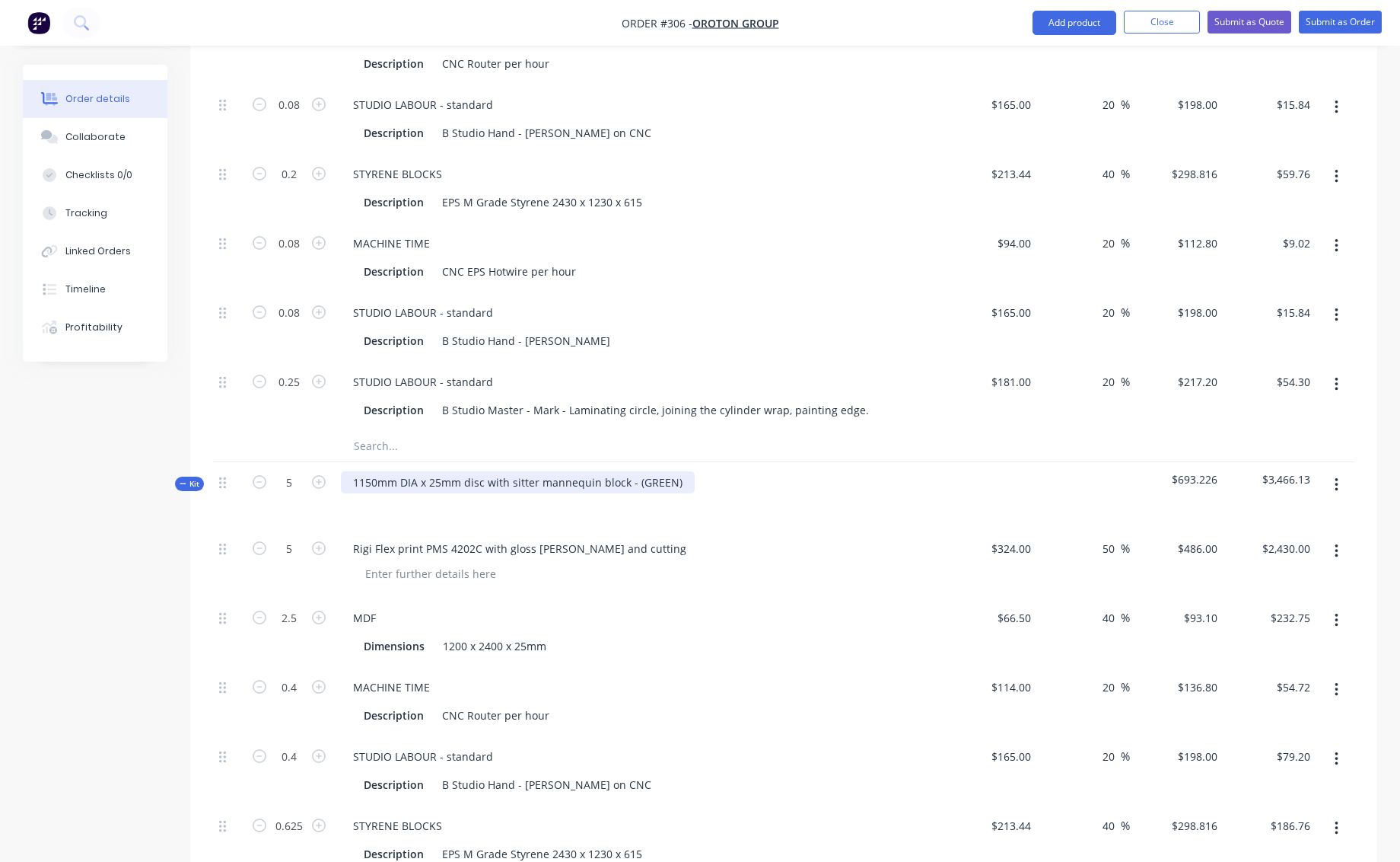
scroll to position [3374, 0]
type input "1"
click at [642, 606] on div "MDF" at bounding box center [640, 617] width 597 height 22
type input "1"
type input "$486.00"
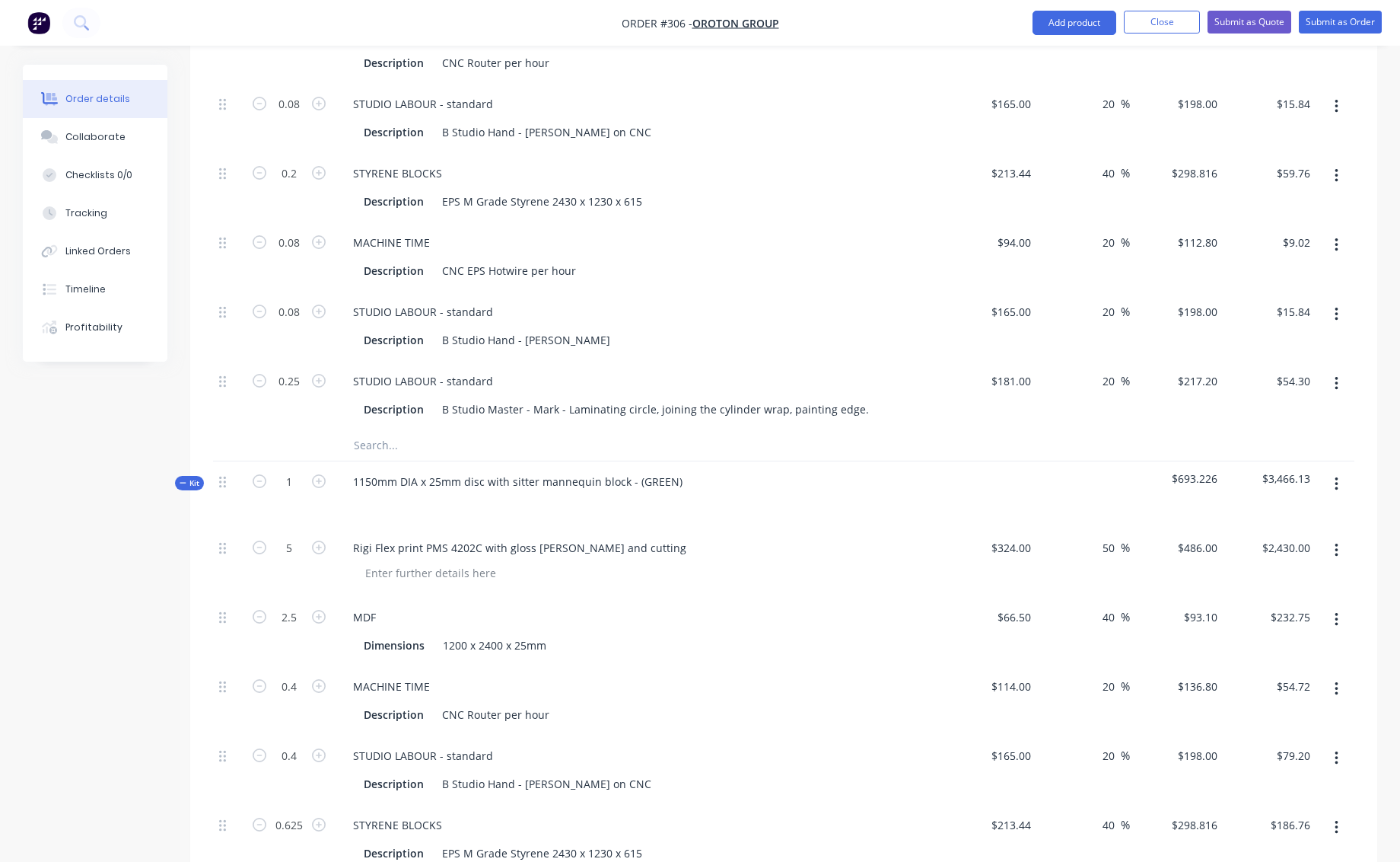
type input "0.5"
type input "$46.55"
type input "0.08"
type input "$10.94"
type input "0.08"
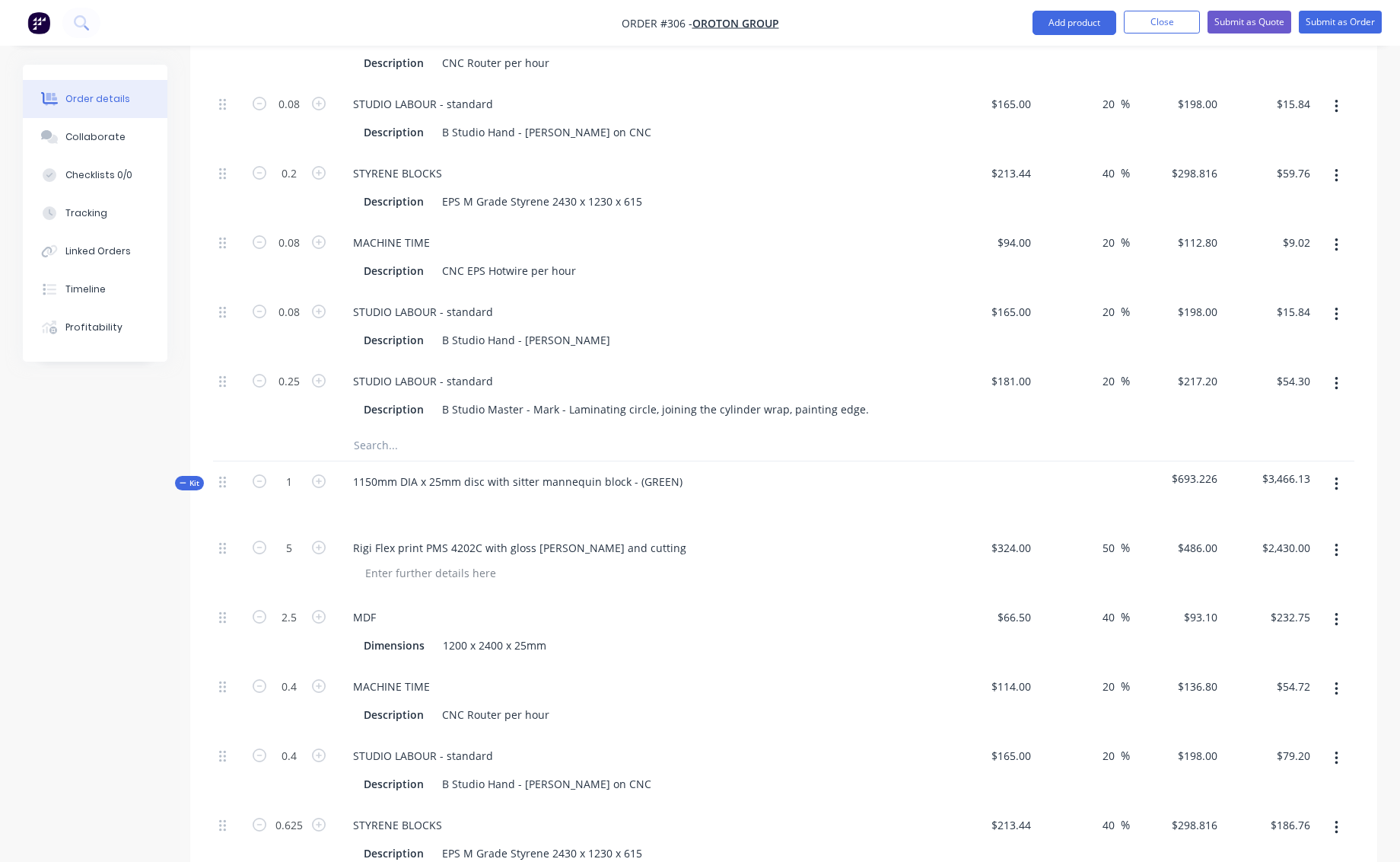
type input "$15.84"
type input "0.125"
type input "$37.35"
type input "0.08"
type input "$9.02"
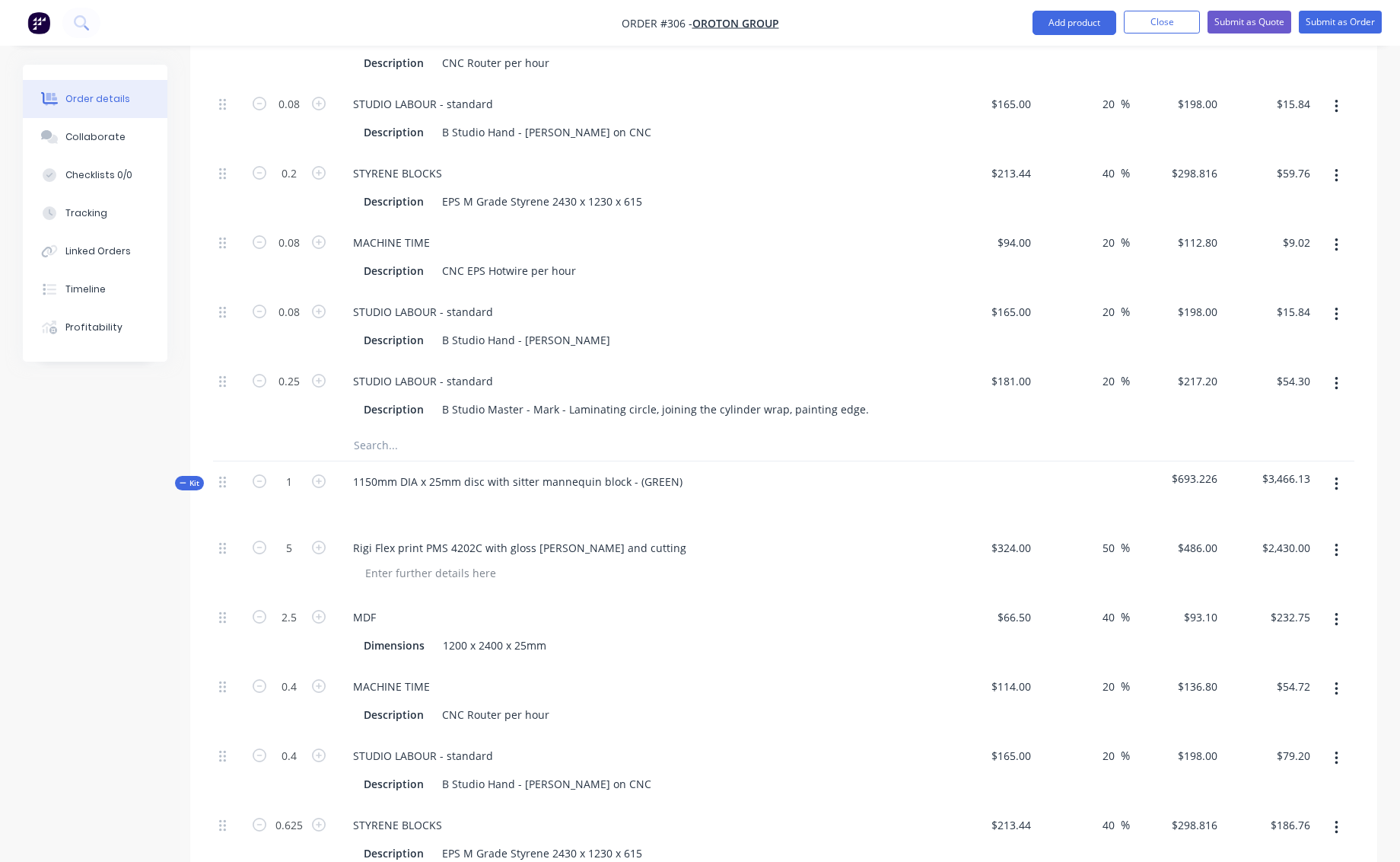
type input "0.08"
type input "$15.84"
type input "0.33"
type input "$71.68"
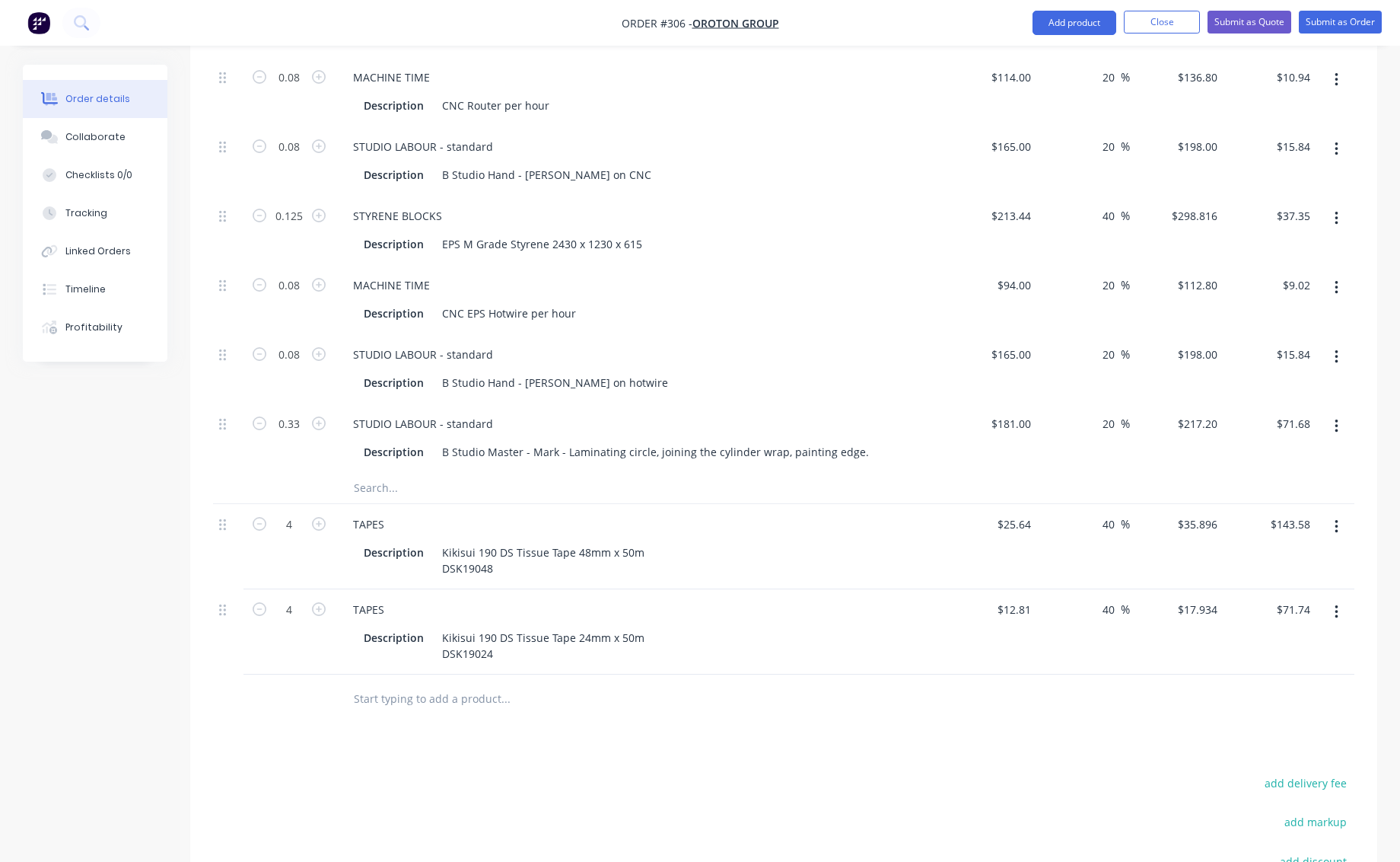
scroll to position [4216, 0]
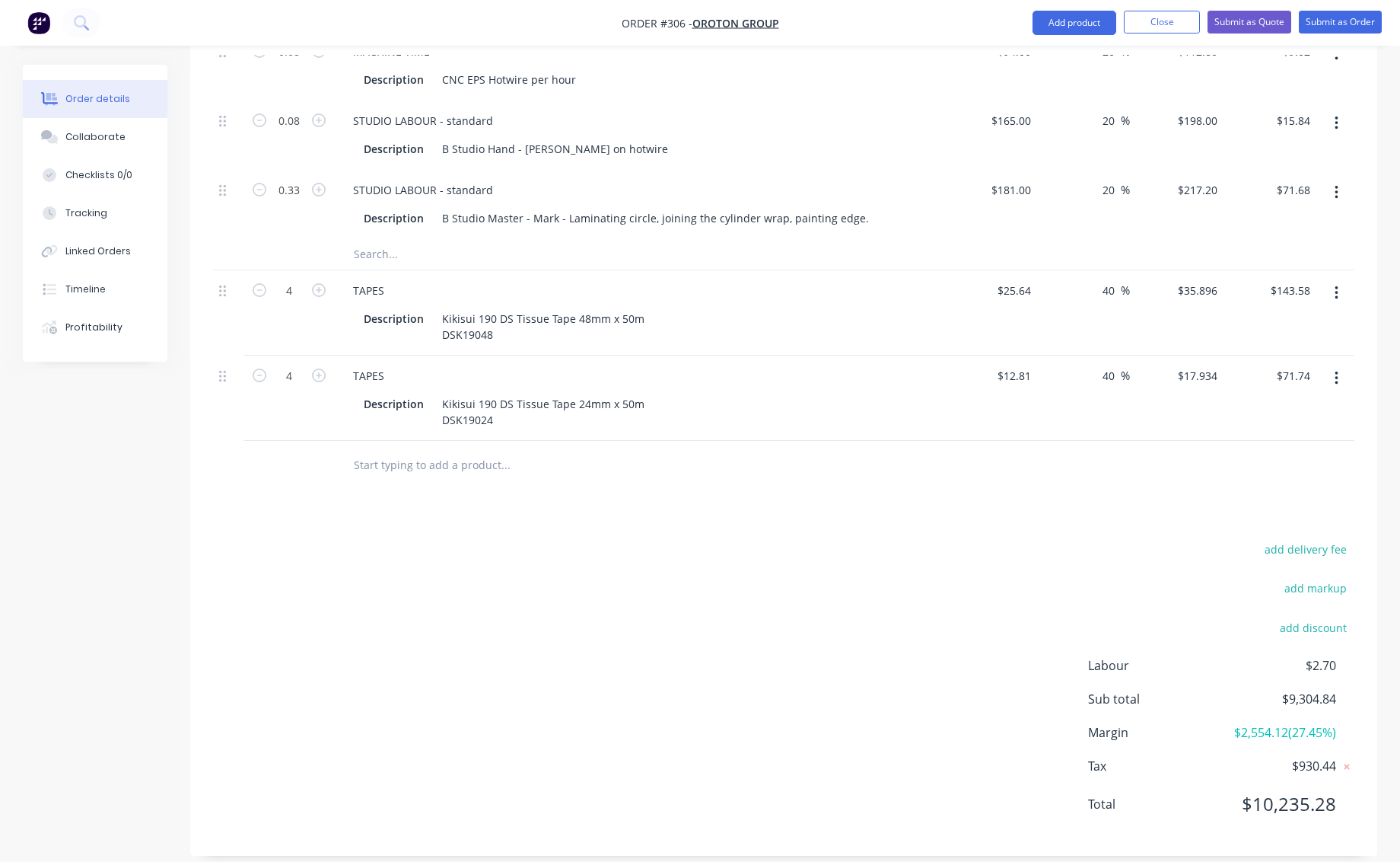
click at [1338, 285] on icon "button" at bounding box center [1337, 293] width 4 height 17
click at [1255, 414] on div "Delete" at bounding box center [1283, 425] width 117 height 22
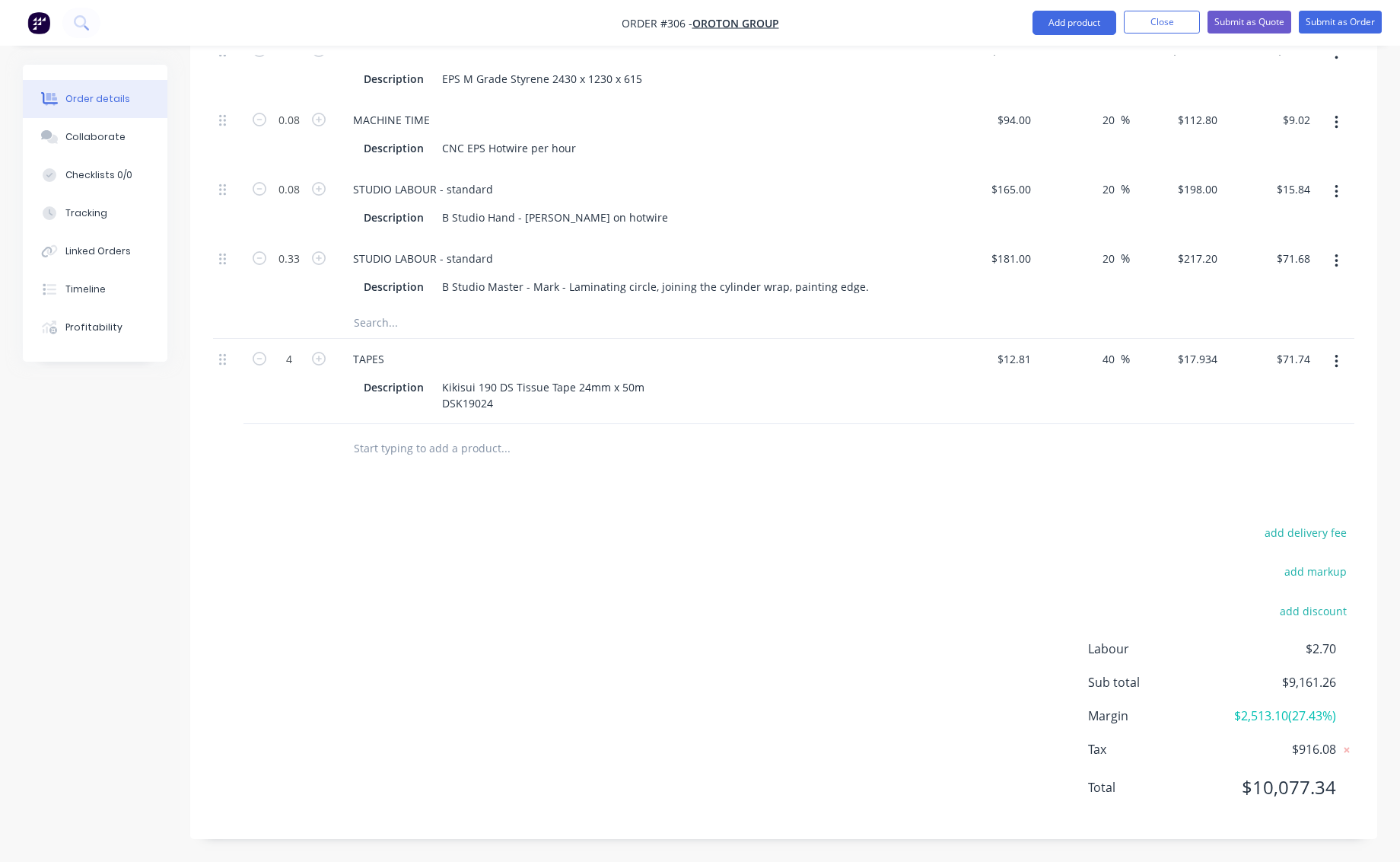
scroll to position [4131, 0]
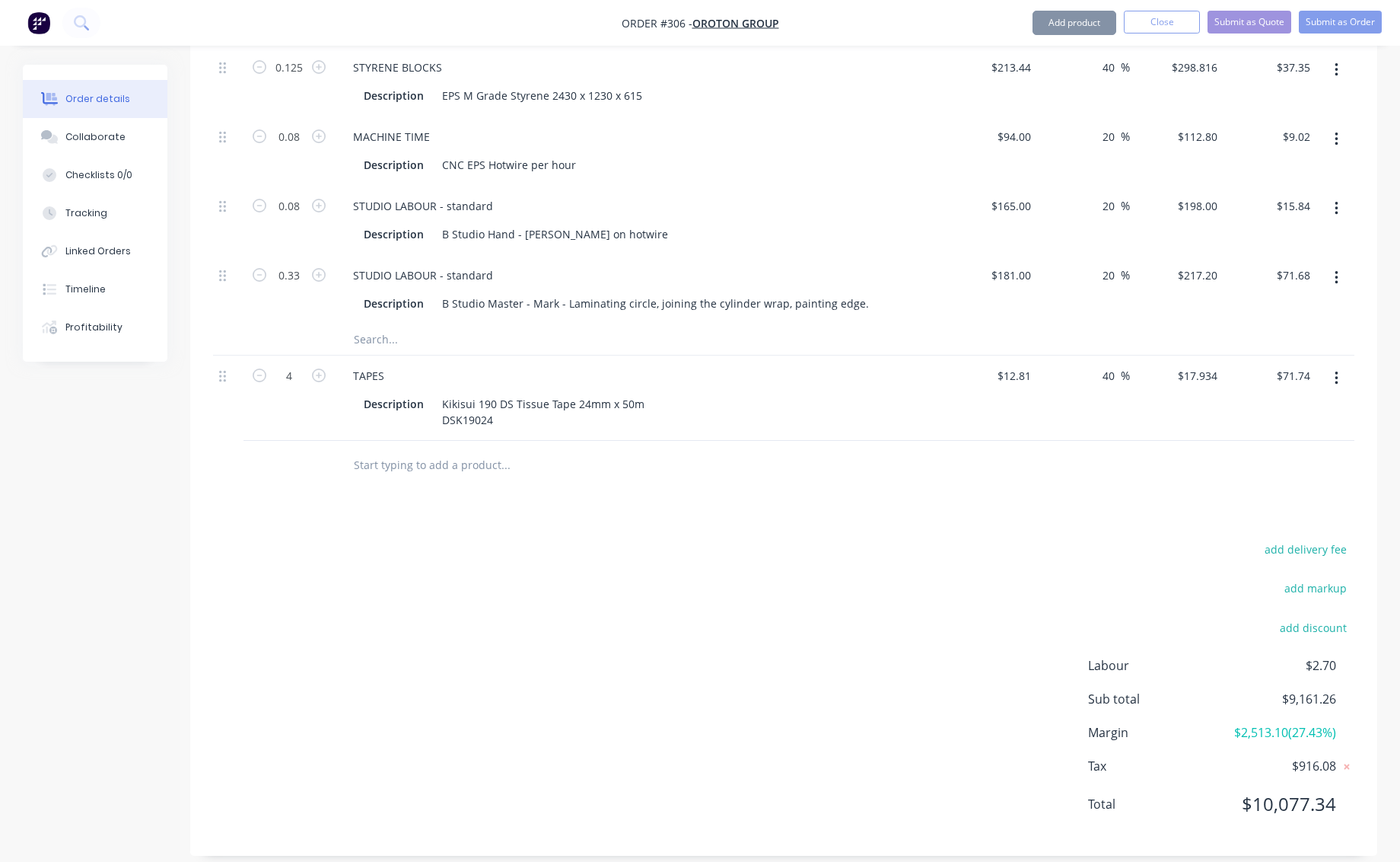
click at [1337, 371] on icon "button" at bounding box center [1337, 378] width 3 height 13
click at [1245, 498] on div "Delete" at bounding box center [1283, 510] width 117 height 22
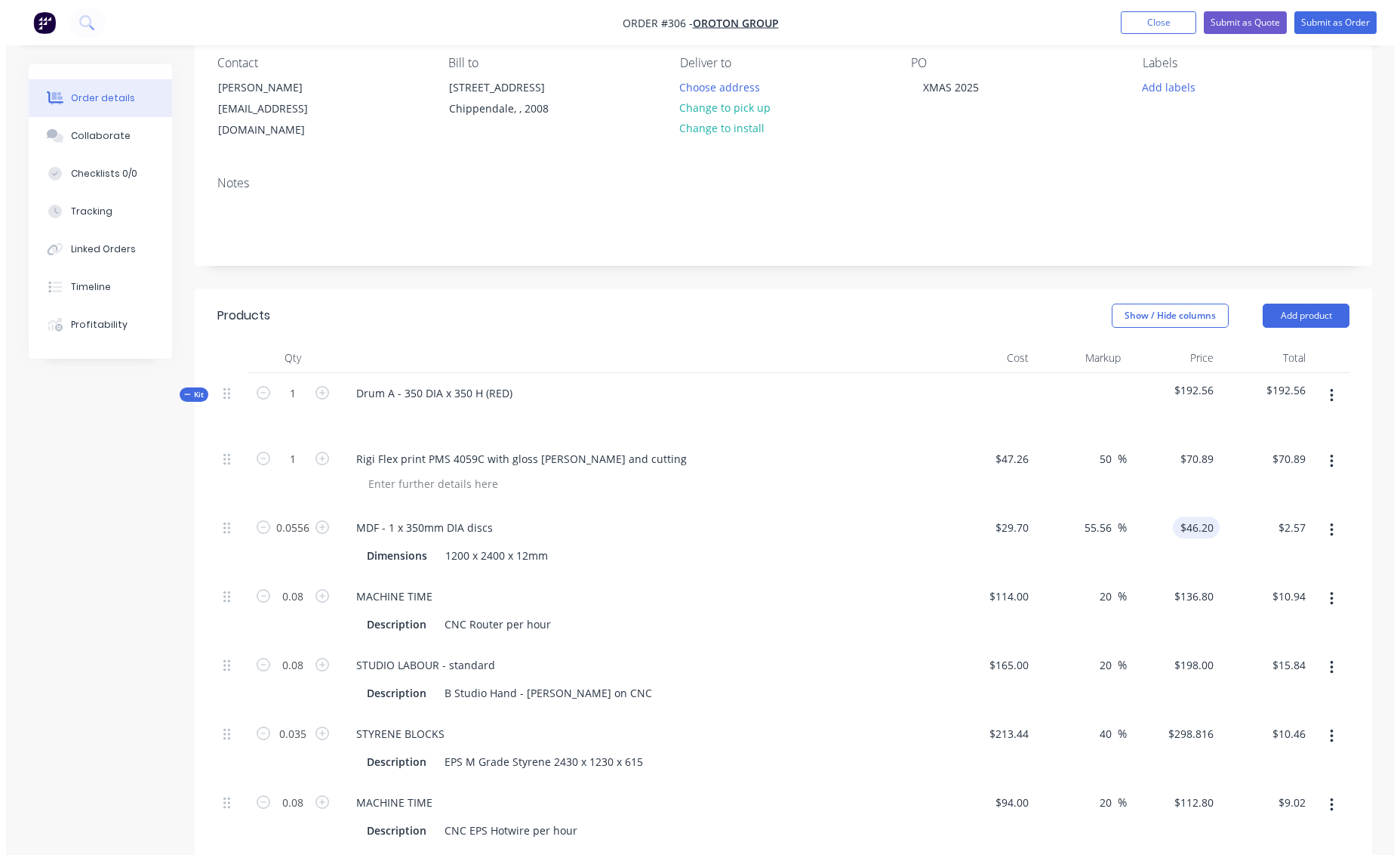
scroll to position [170, 0]
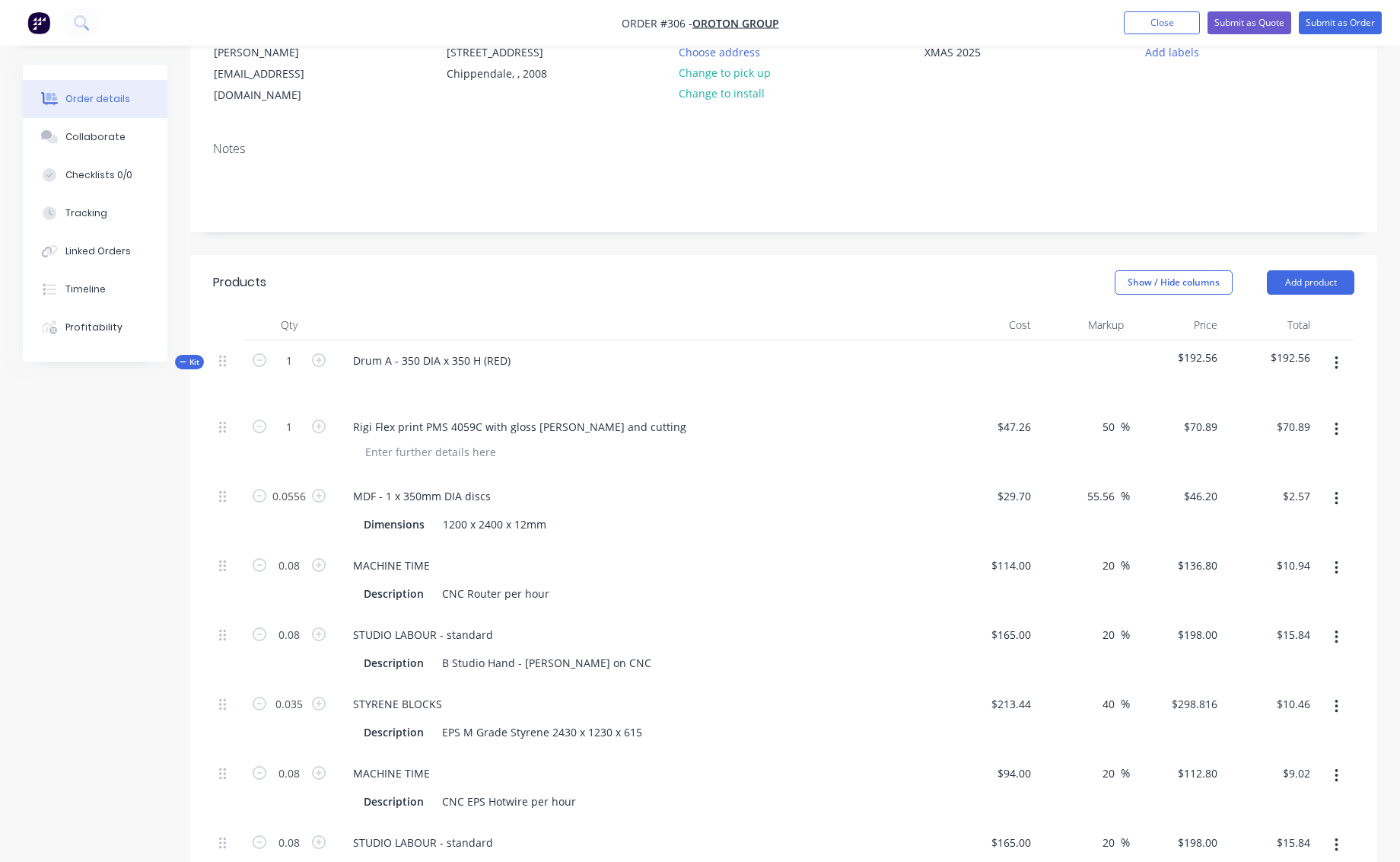
click at [1337, 356] on icon "button" at bounding box center [1337, 363] width 3 height 13
click at [1249, 422] on div "Add product to kit" at bounding box center [1283, 433] width 117 height 22
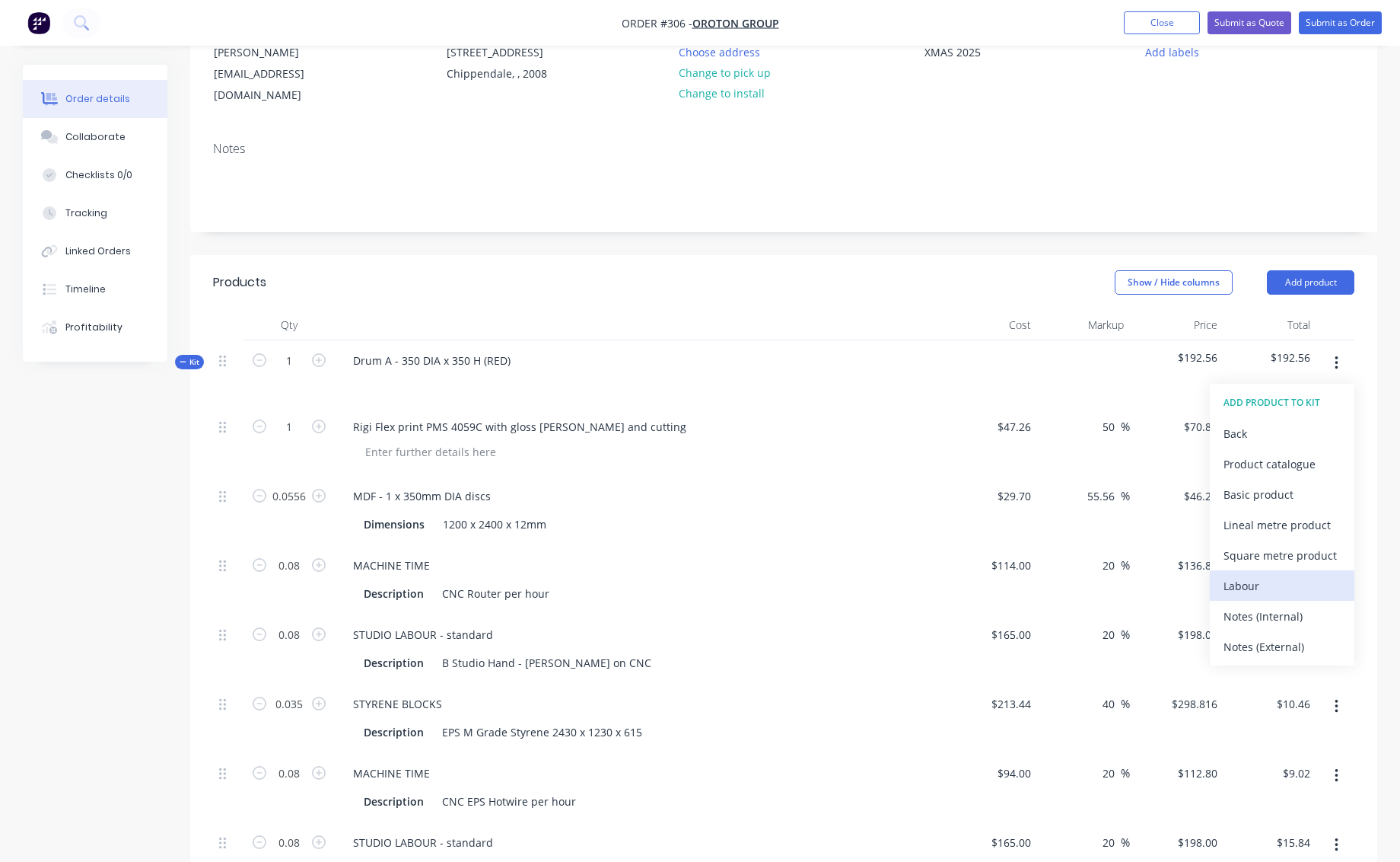
click at [1241, 575] on div "Labour" at bounding box center [1283, 586] width 117 height 22
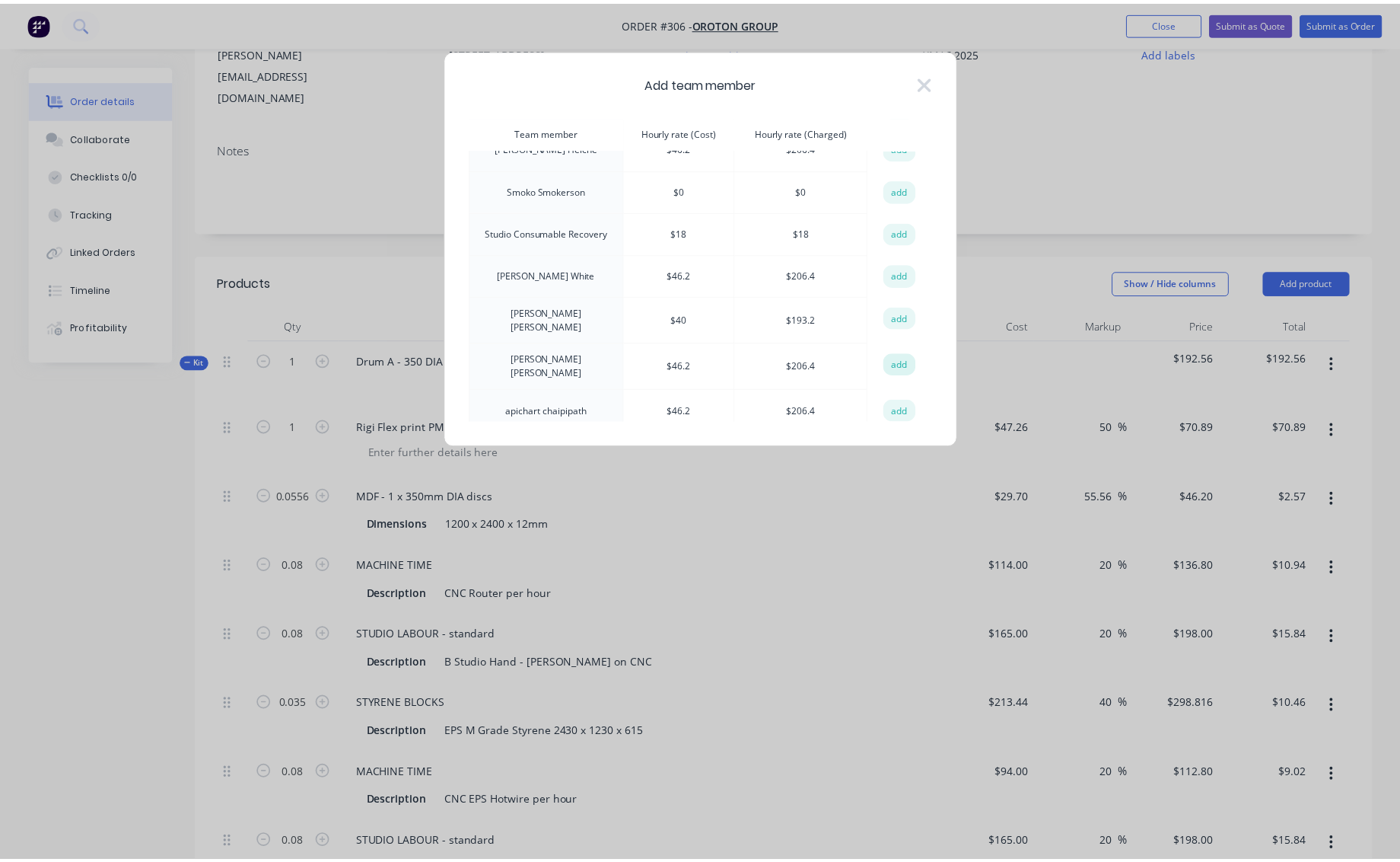
scroll to position [503, 0]
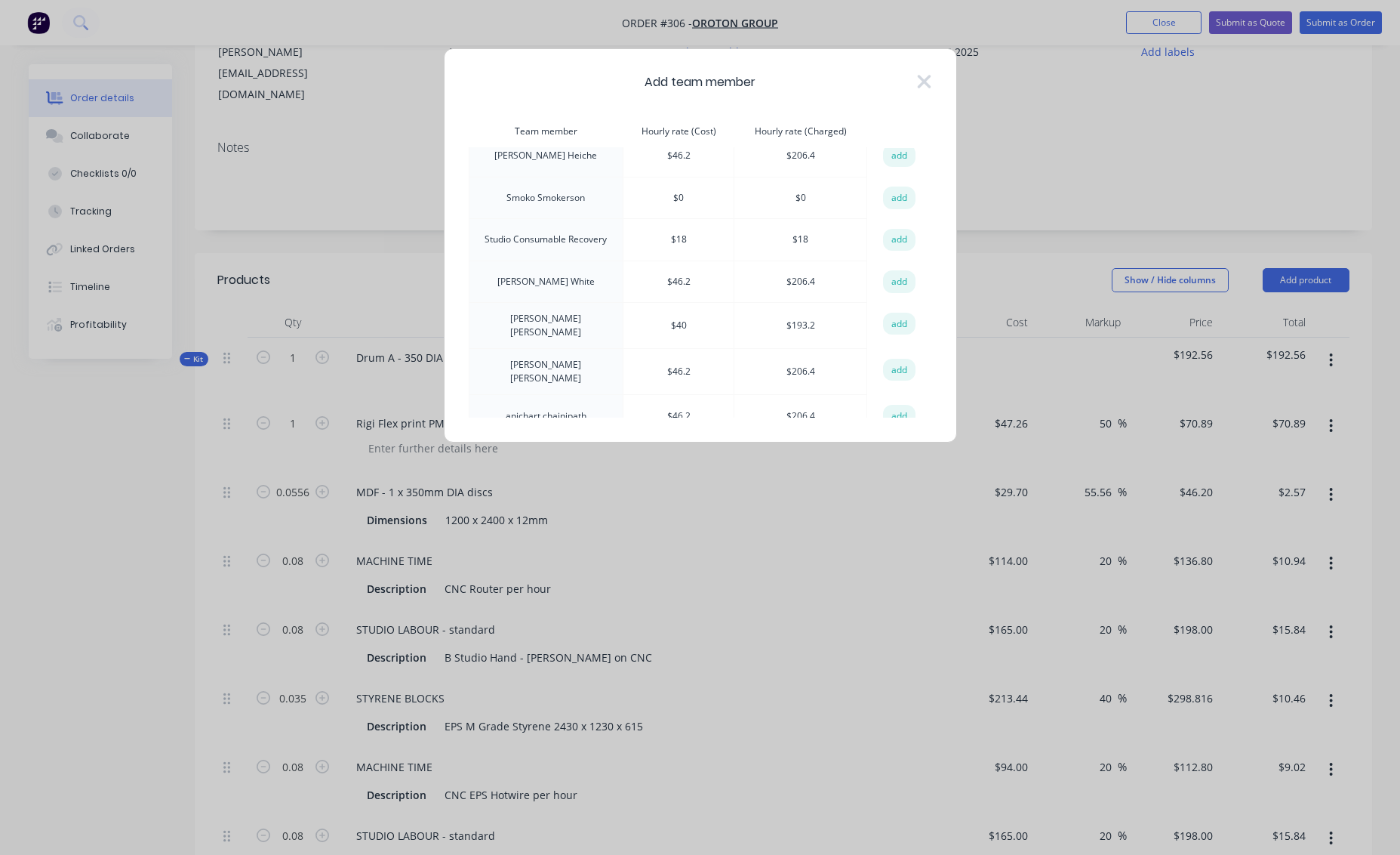
click at [925, 79] on icon at bounding box center [923, 81] width 13 height 13
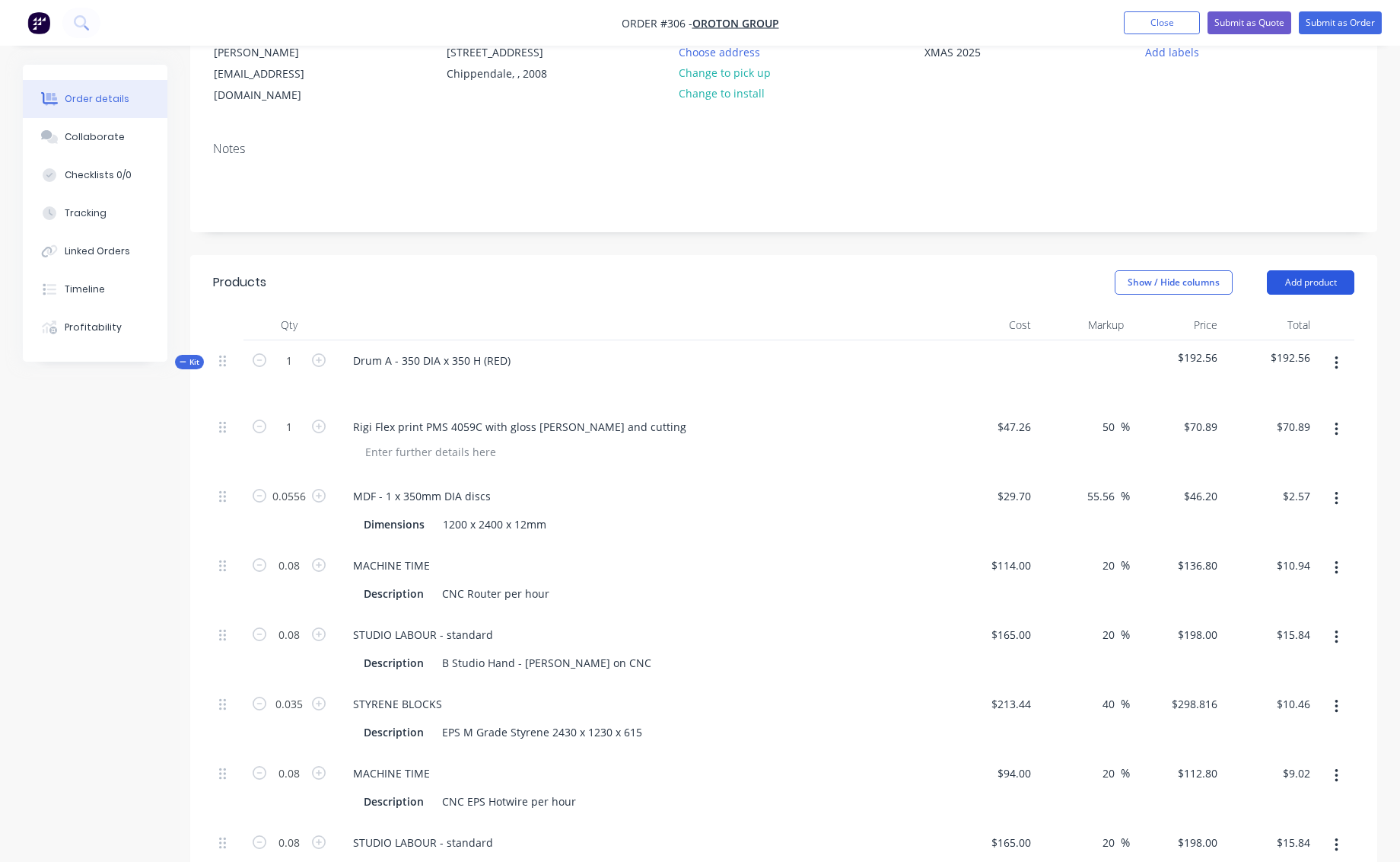
click at [1313, 270] on button "Add product" at bounding box center [1311, 282] width 87 height 25
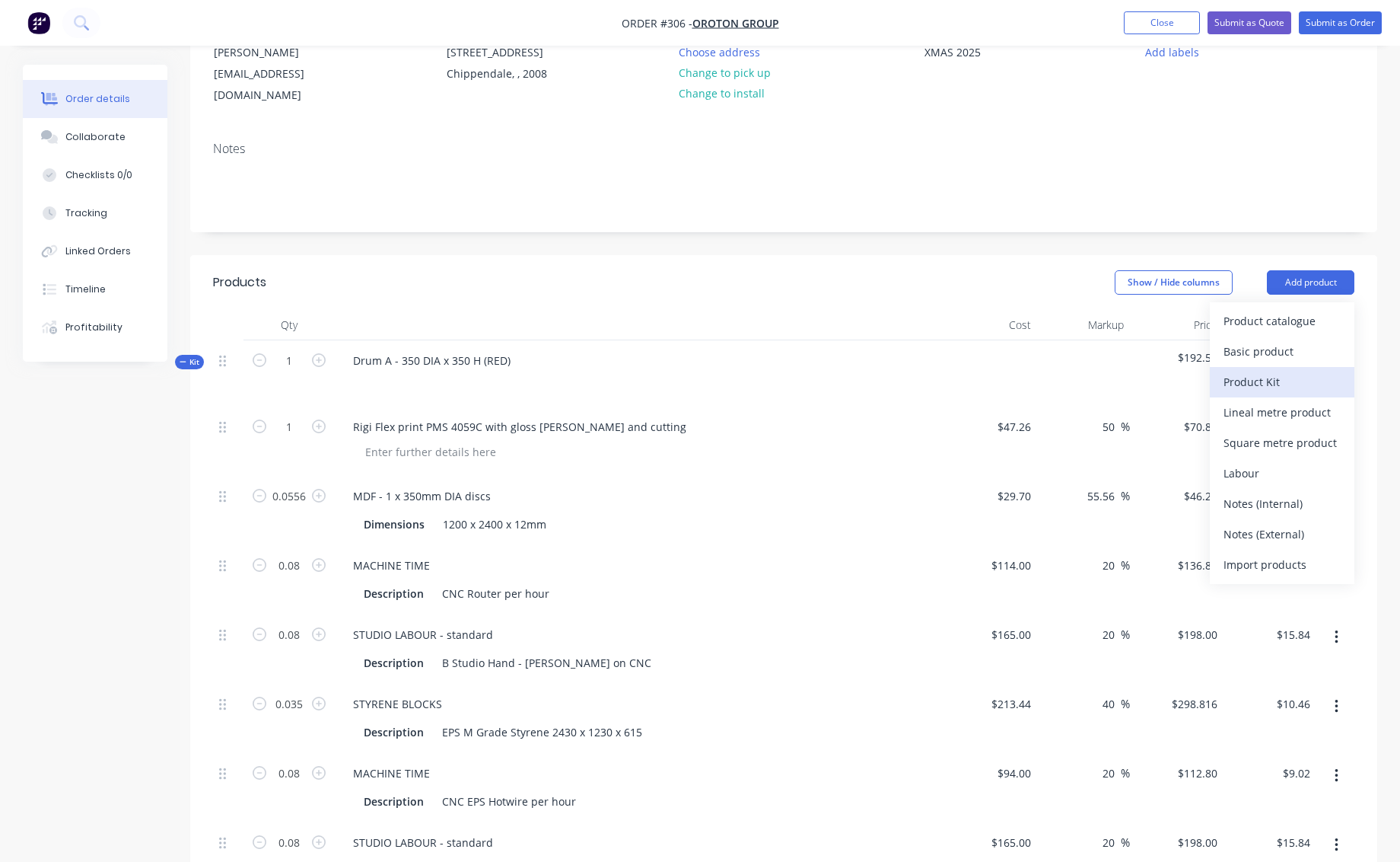
click at [1252, 371] on div "Product Kit" at bounding box center [1283, 382] width 117 height 22
click at [1267, 341] on div "Standard pricing" at bounding box center [1283, 352] width 117 height 22
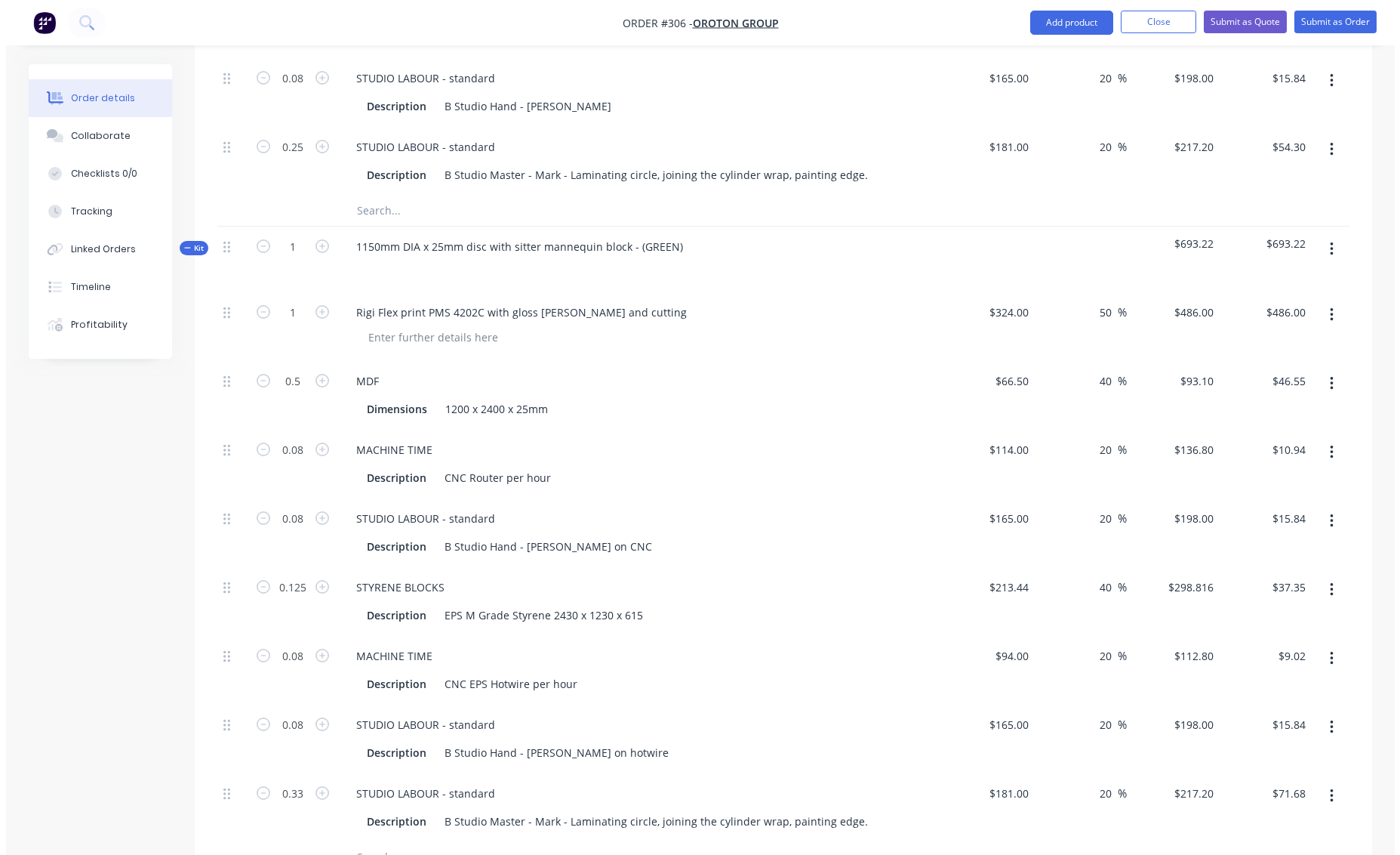
scroll to position [4110, 0]
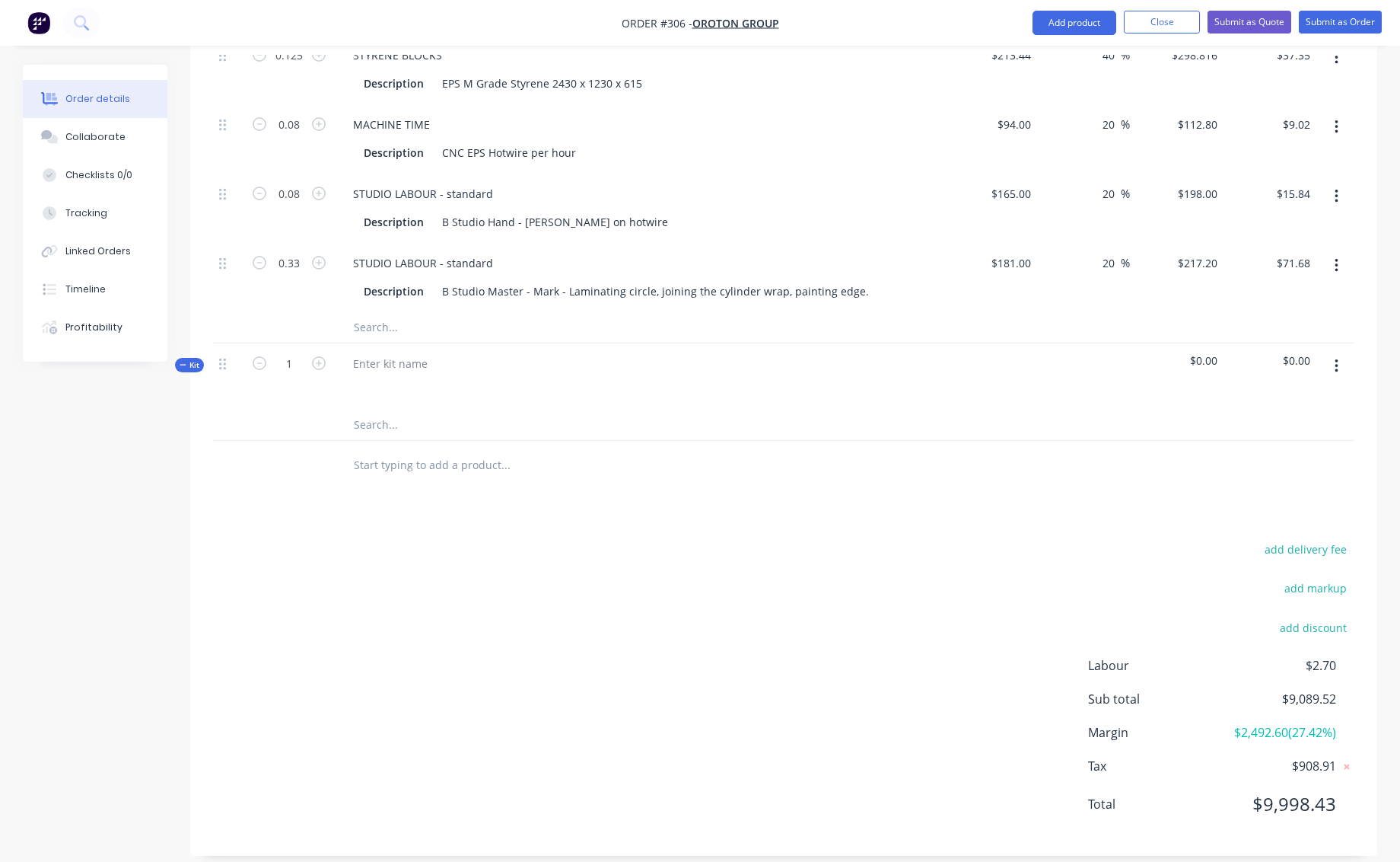
click at [1340, 352] on button "button" at bounding box center [1337, 366] width 36 height 28
click at [1266, 425] on div "Add product to kit" at bounding box center [1283, 437] width 117 height 22
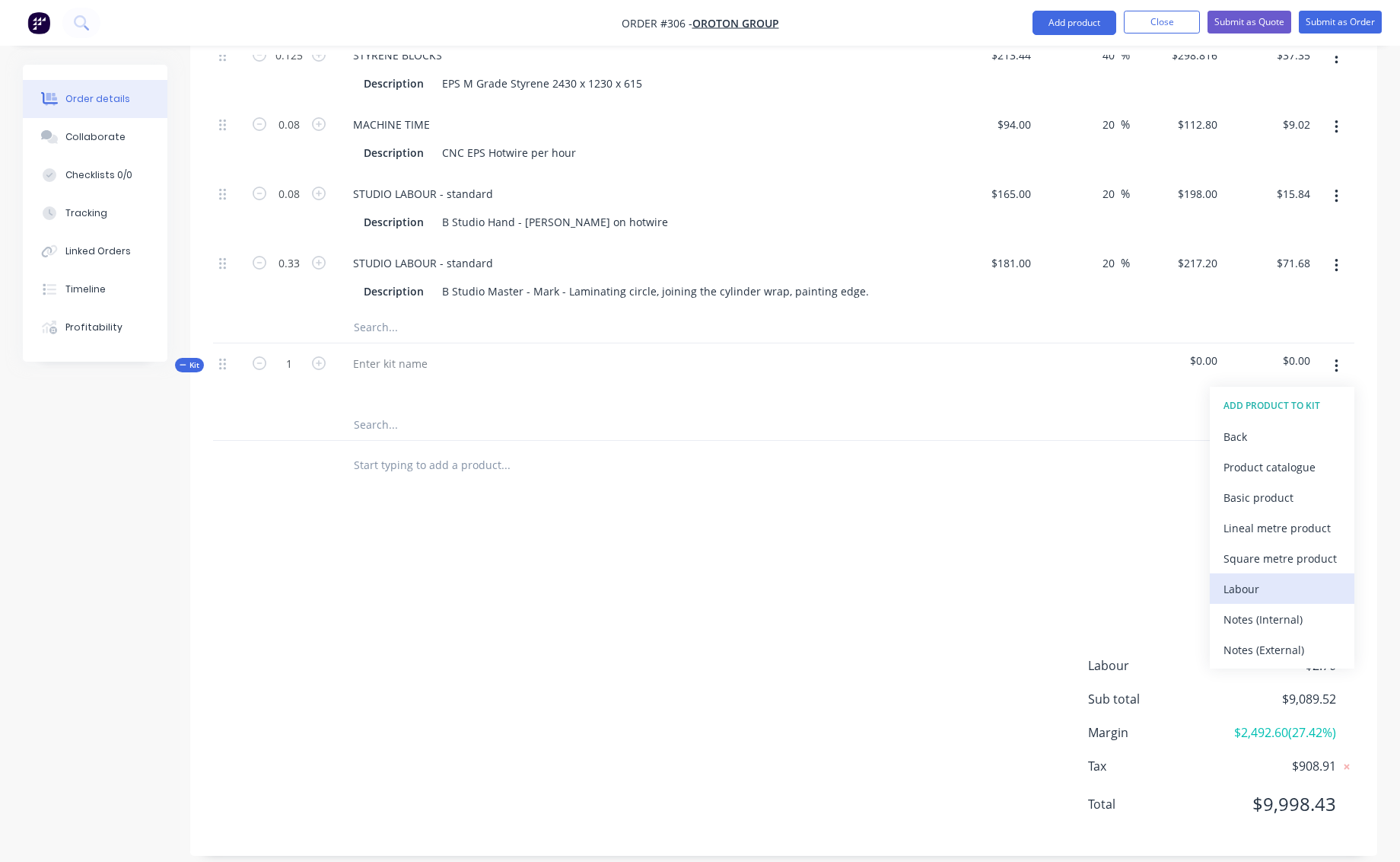
click at [1237, 578] on div "Labour" at bounding box center [1283, 589] width 117 height 22
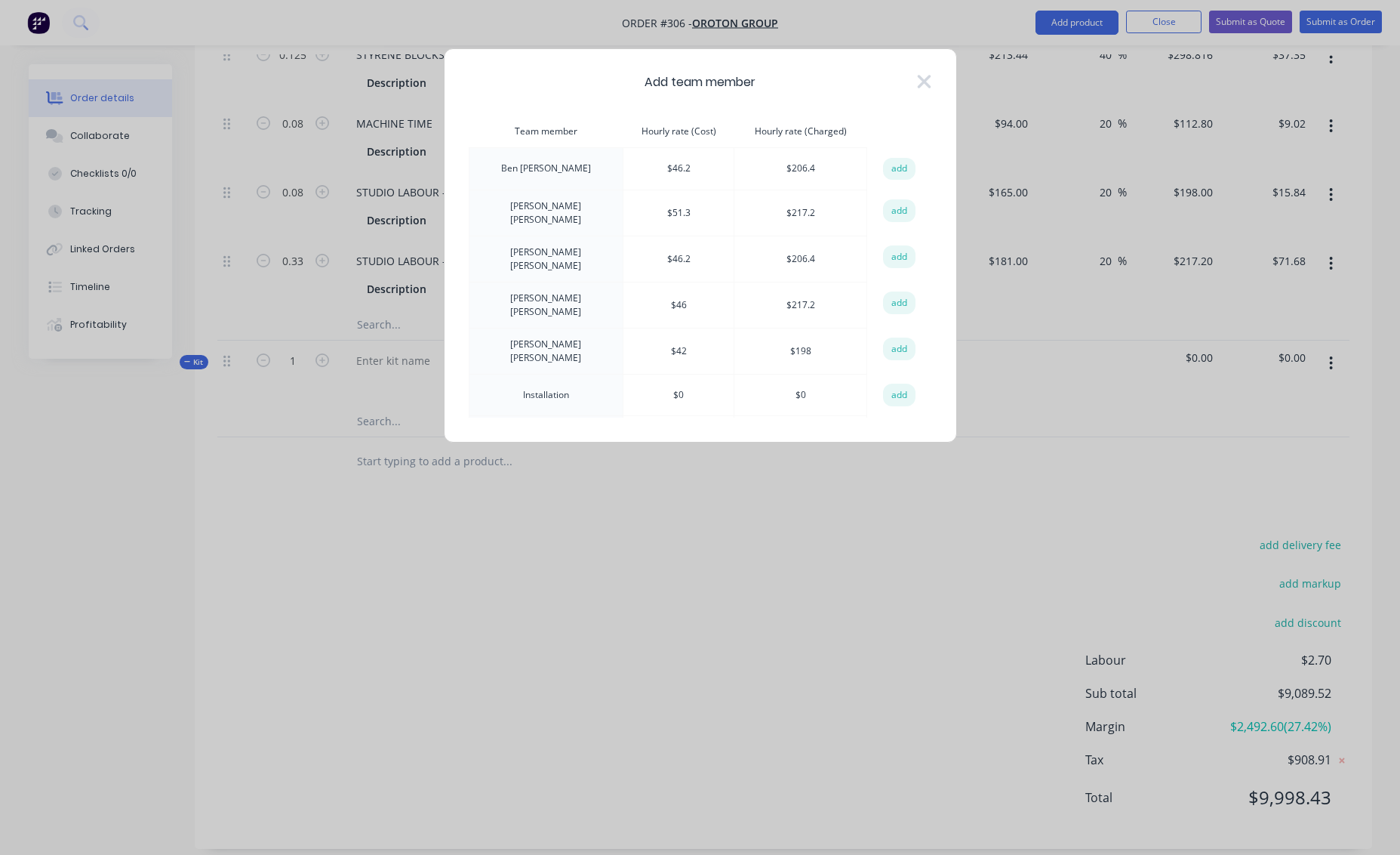
click at [903, 206] on button "add" at bounding box center [899, 210] width 33 height 23
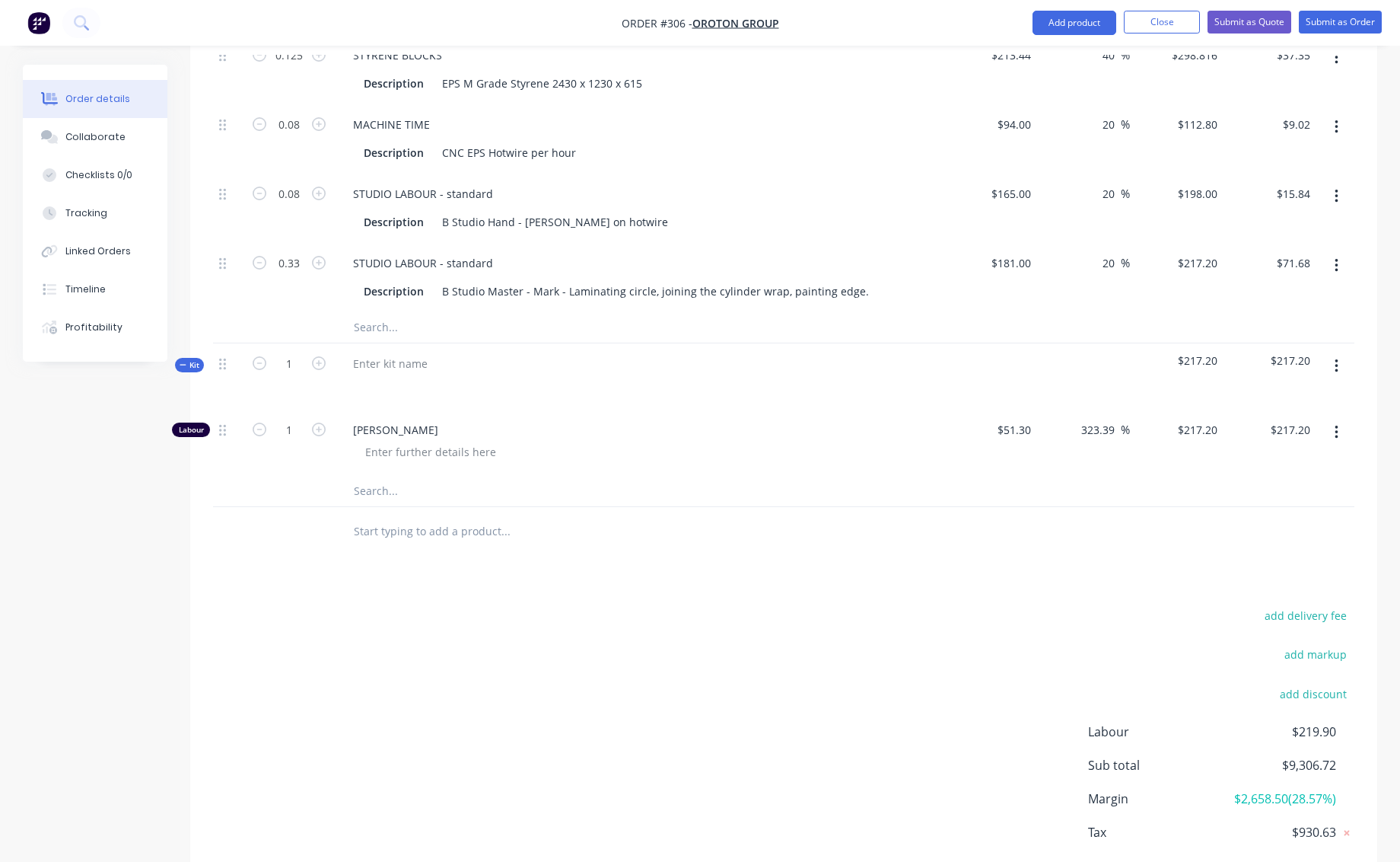
click at [1338, 358] on icon "button" at bounding box center [1337, 366] width 4 height 17
click at [1255, 425] on div "Add product to kit" at bounding box center [1283, 437] width 117 height 22
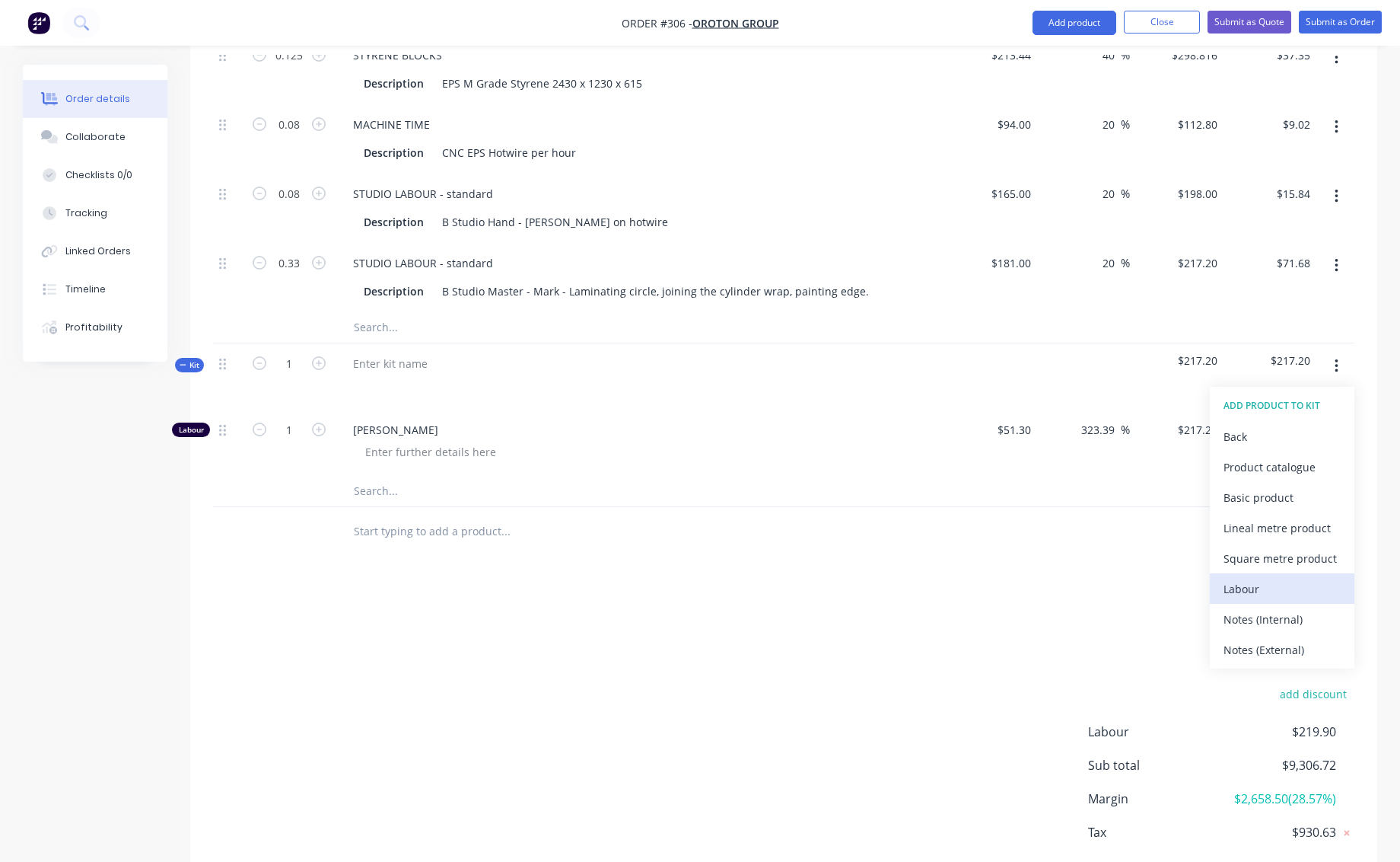
click at [1240, 578] on div "Labour" at bounding box center [1283, 589] width 117 height 22
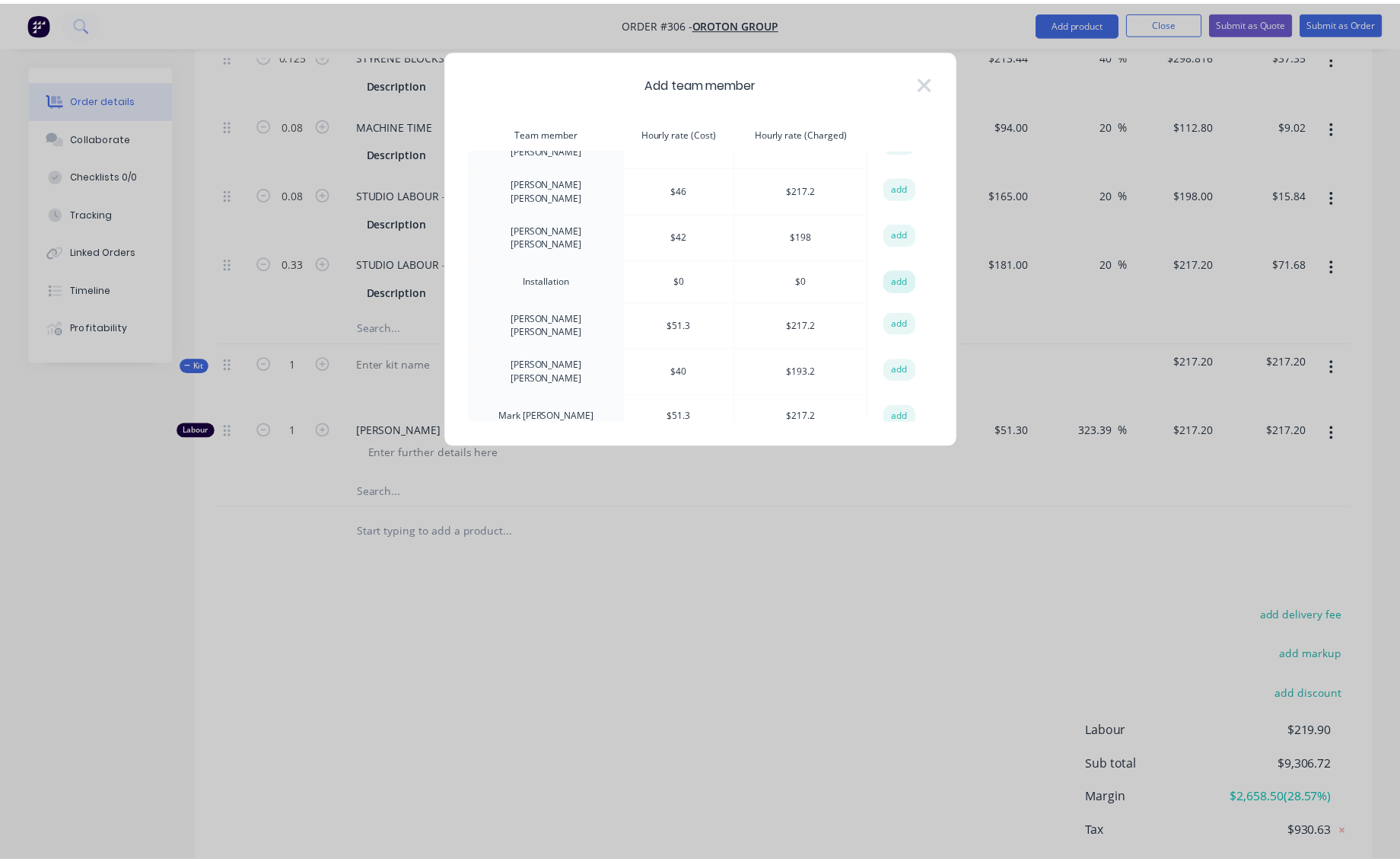
scroll to position [121, 0]
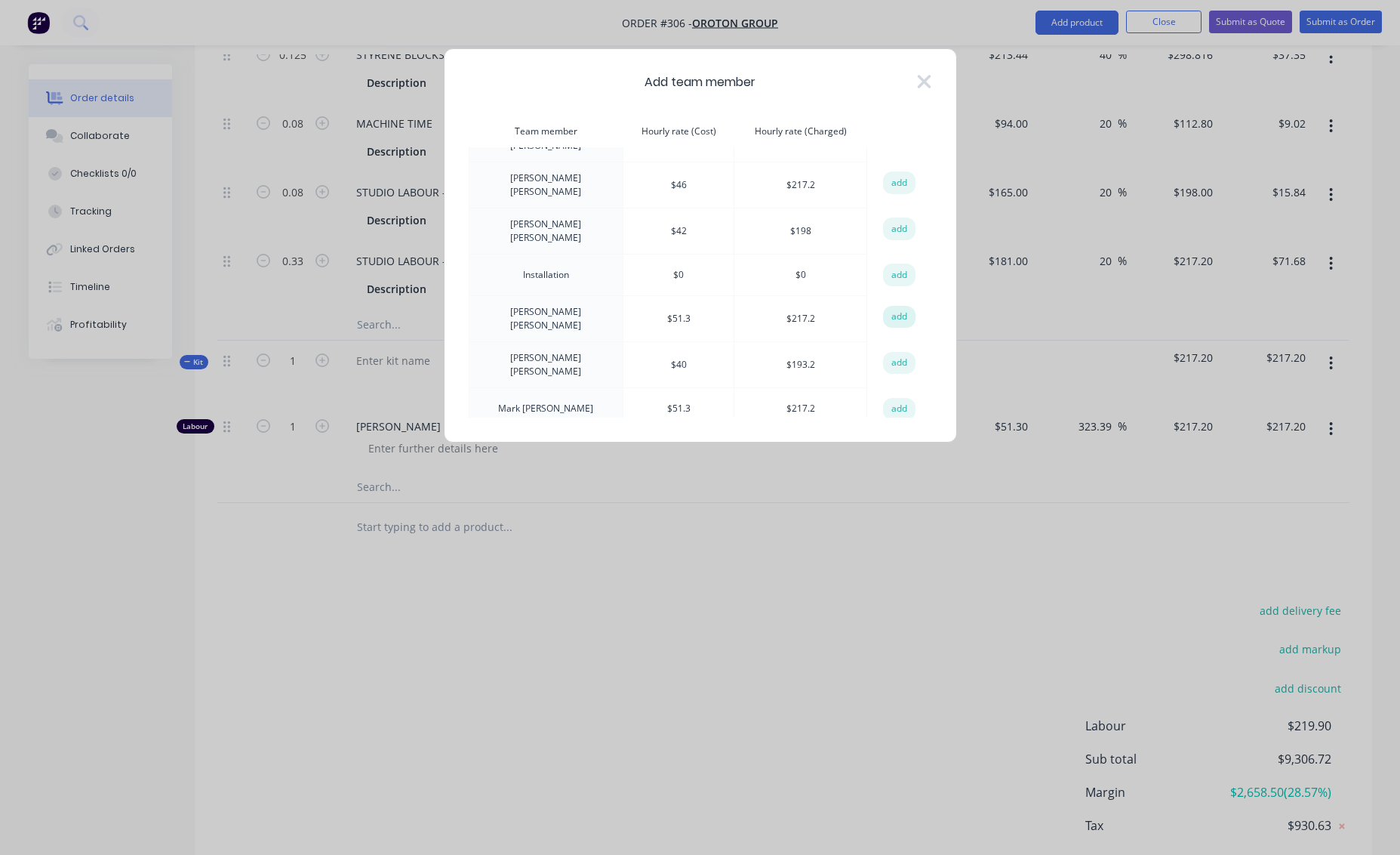
click at [893, 305] on button "add" at bounding box center [899, 316] width 33 height 23
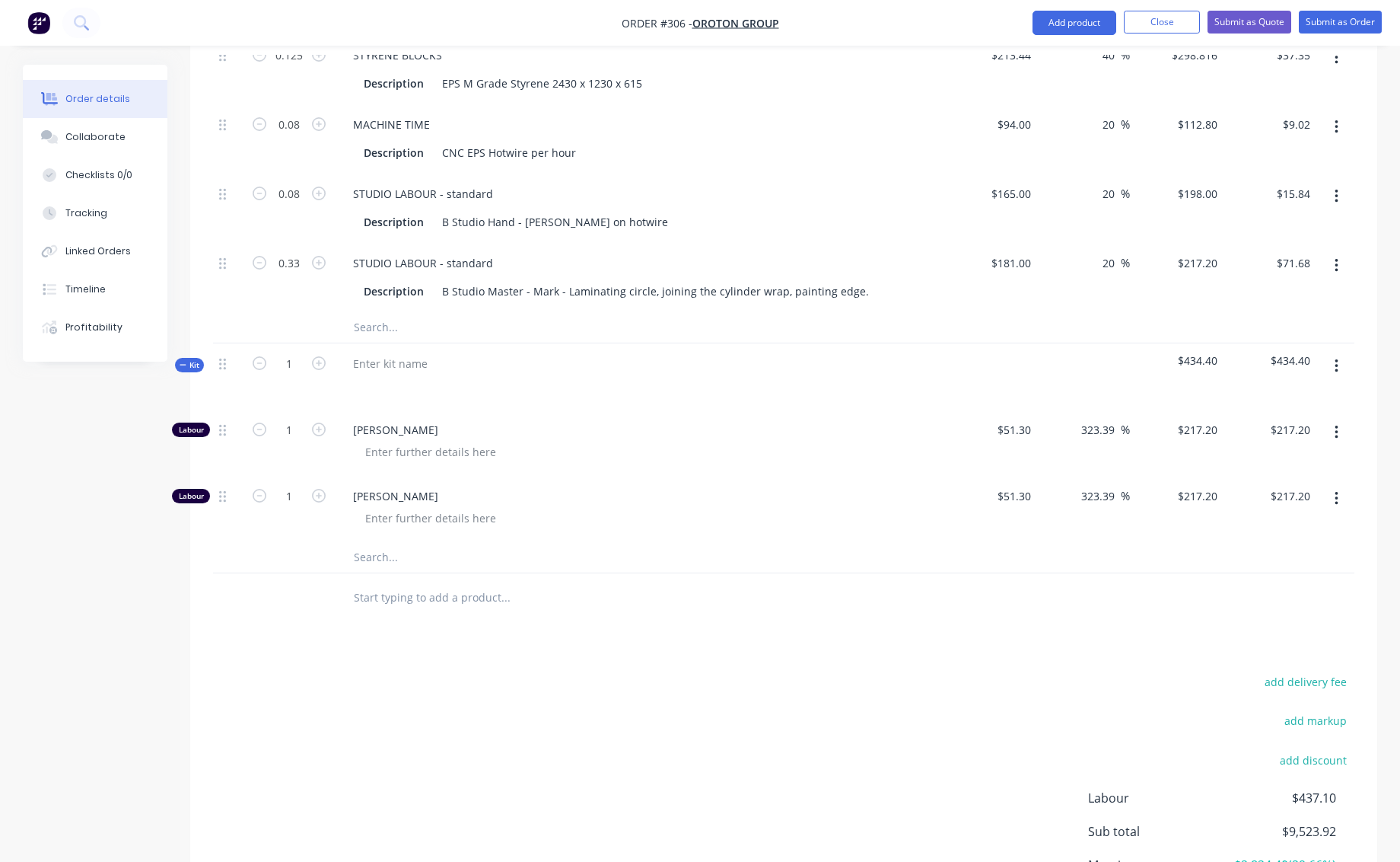
click at [1337, 360] on icon "button" at bounding box center [1337, 366] width 3 height 13
click at [1251, 517] on div "Delete" at bounding box center [1283, 528] width 117 height 22
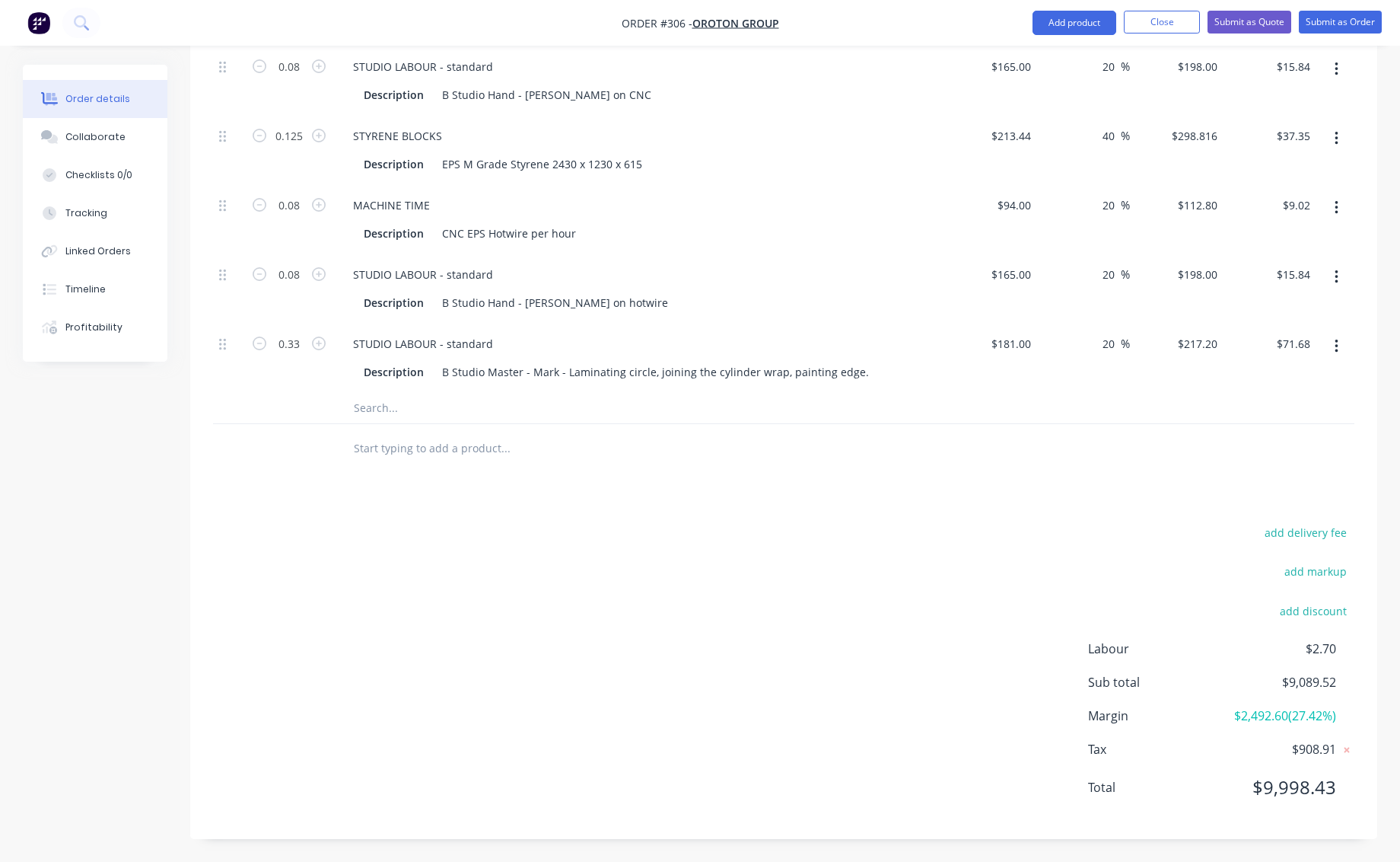
scroll to position [4046, 0]
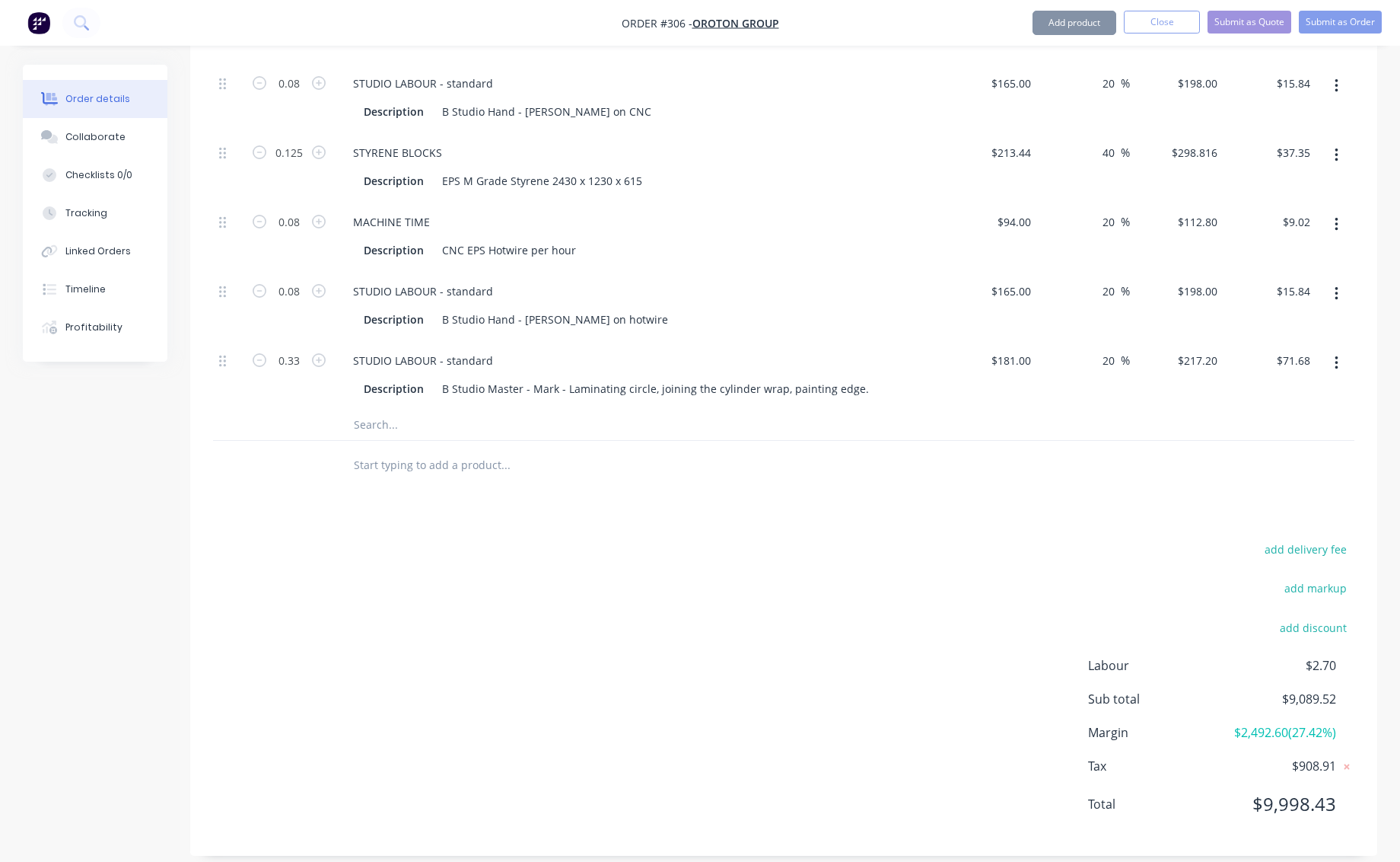
click at [766, 539] on div "add delivery fee add markup add discount Labour $2.70 Sub total $9,089.52 Margi…" at bounding box center [784, 686] width 1141 height 294
click at [1309, 617] on button "add discount" at bounding box center [1313, 627] width 83 height 21
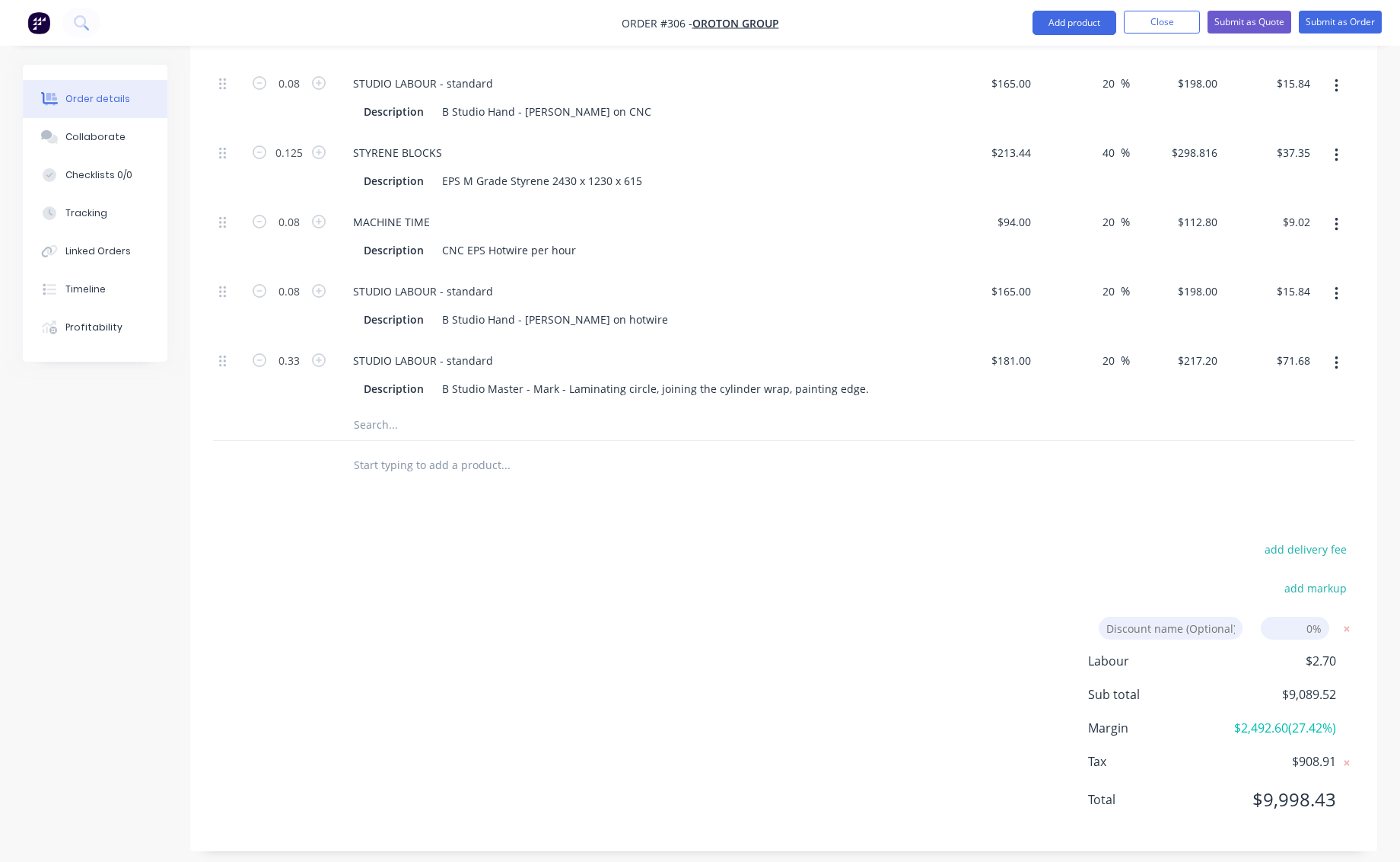
scroll to position [4042, 0]
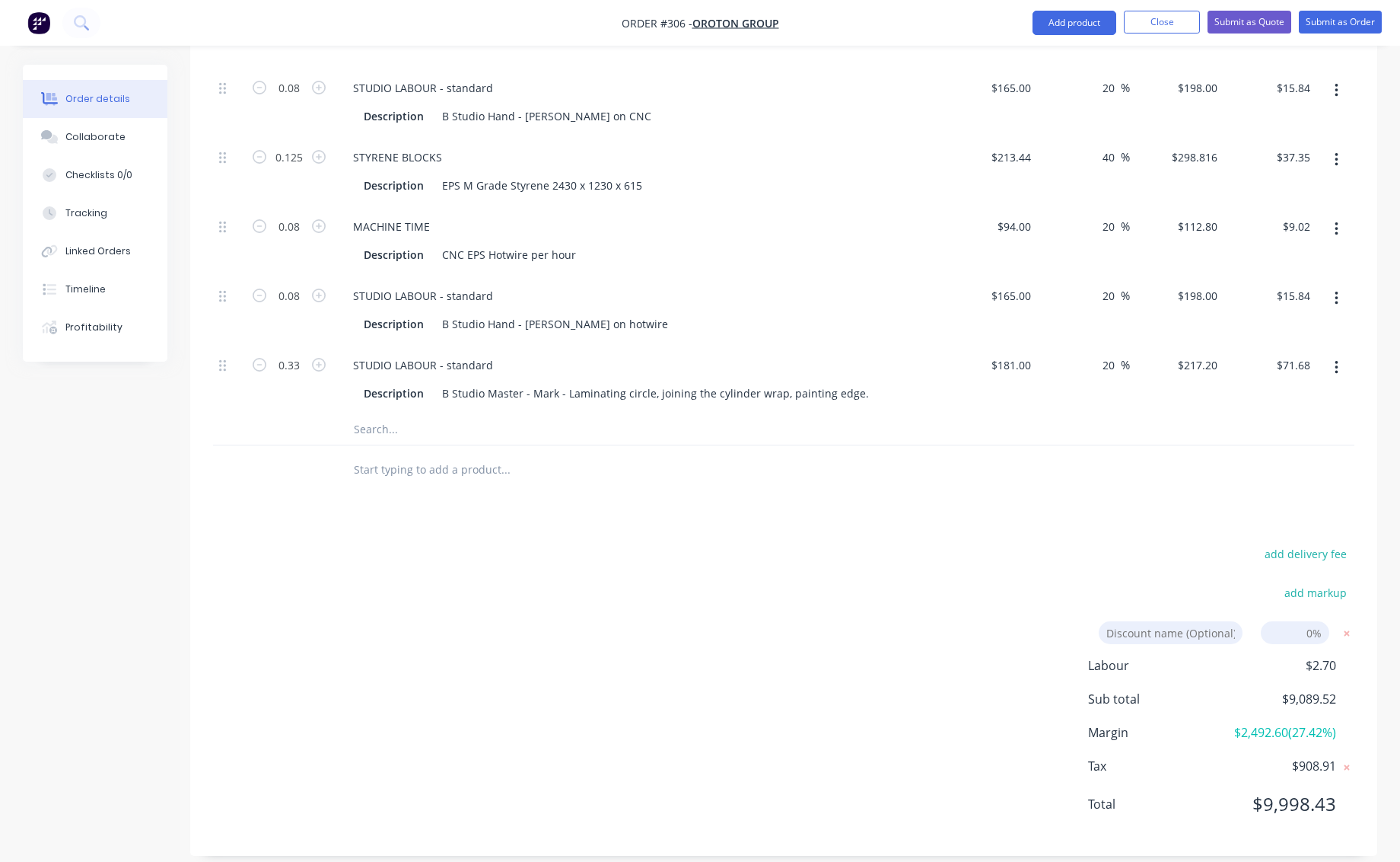
click at [1308, 621] on input at bounding box center [1295, 632] width 68 height 23
type input "7"
click at [1312, 621] on input at bounding box center [1295, 632] width 68 height 23
click at [1311, 621] on input at bounding box center [1295, 632] width 68 height 23
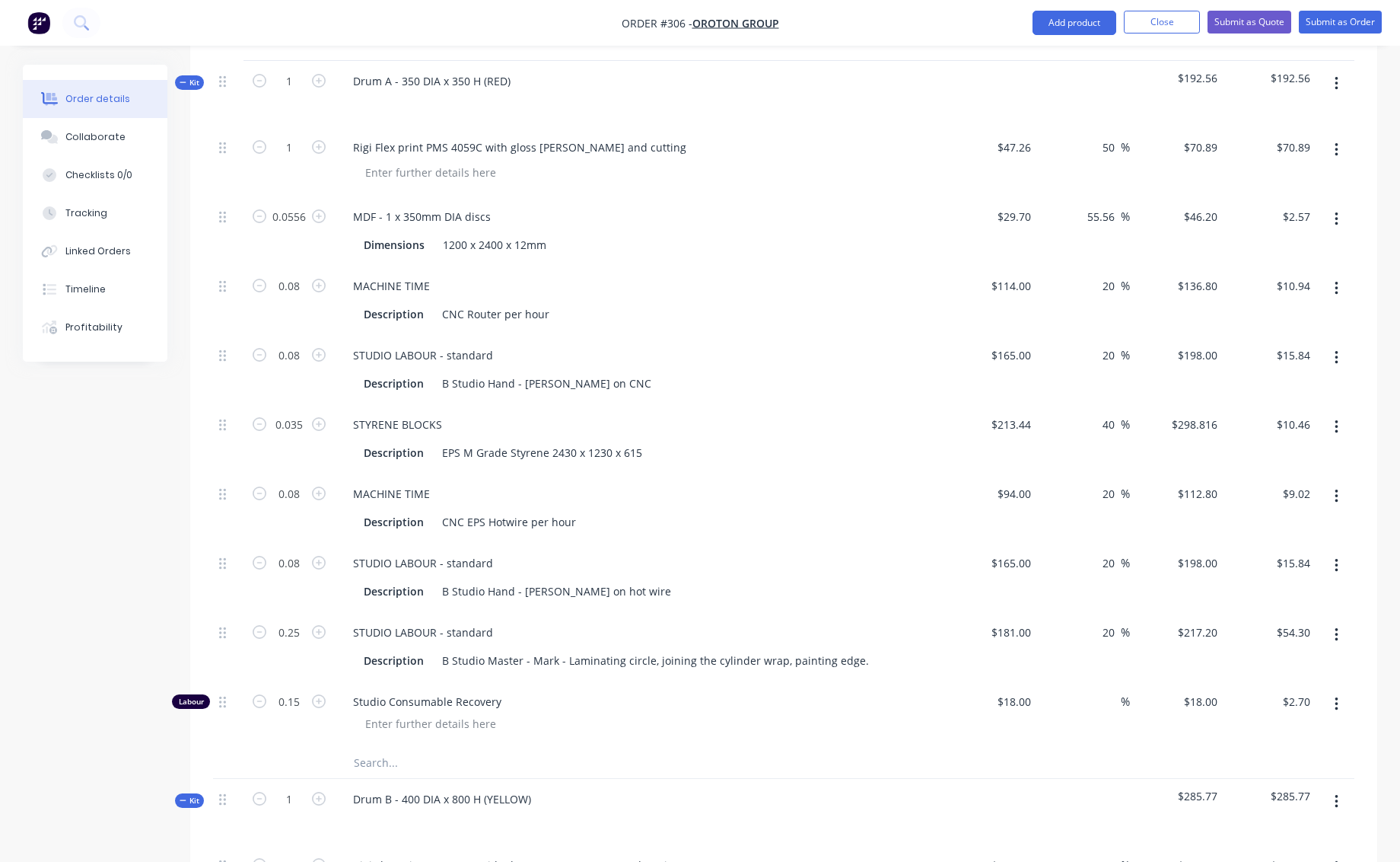
scroll to position [452, 0]
click at [1103, 413] on input "40" at bounding box center [1111, 424] width 20 height 22
drag, startPoint x: 1102, startPoint y: 407, endPoint x: 1116, endPoint y: 406, distance: 14.0
click at [1116, 413] on input "40" at bounding box center [1111, 424] width 20 height 22
type input "0"
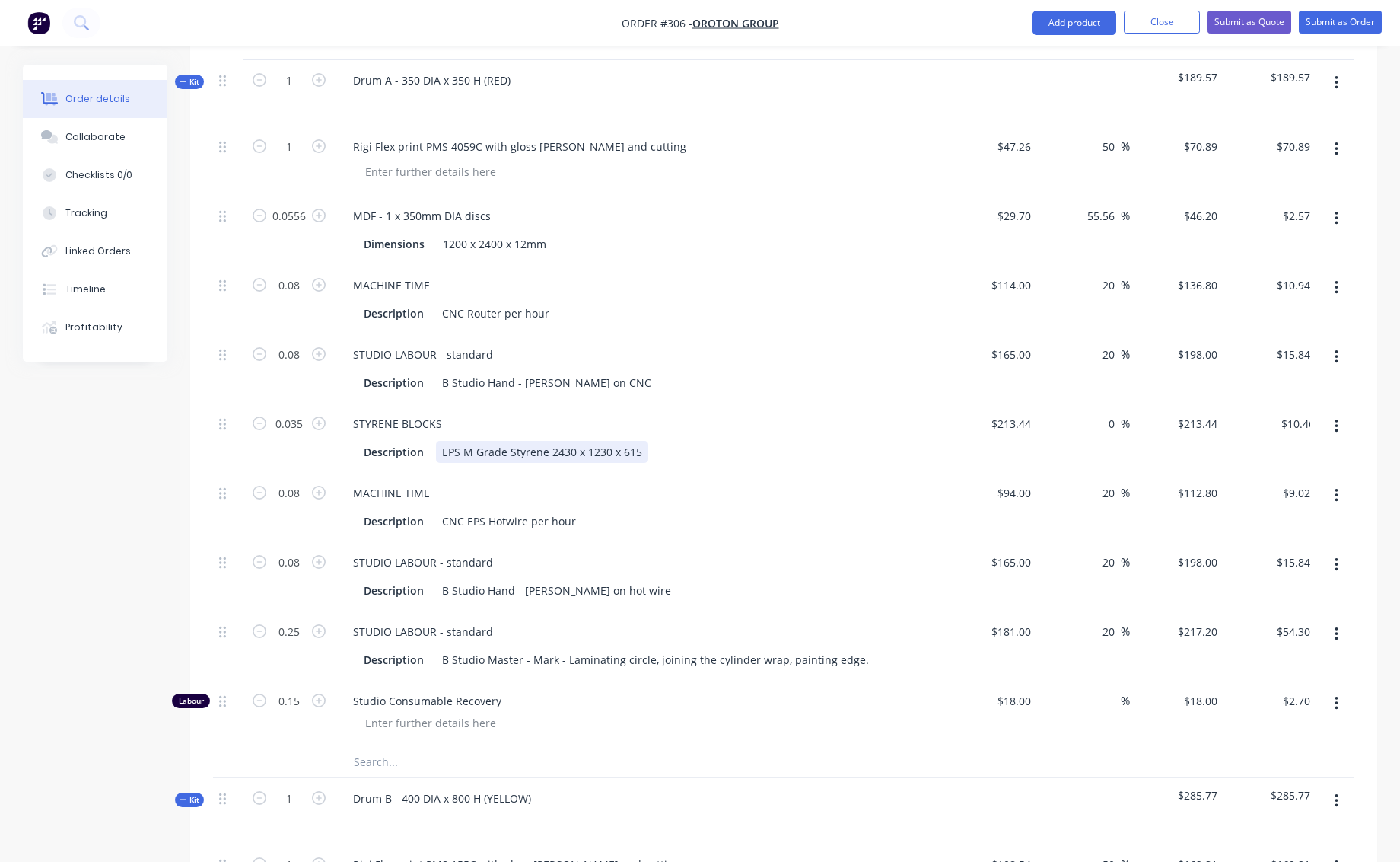
type input "$213.44"
type input "$7.47"
click at [875, 446] on div "STYRENE BLOCKS Description EPS M Grade Styrene 2430 x 1230 x 615" at bounding box center [639, 437] width 609 height 69
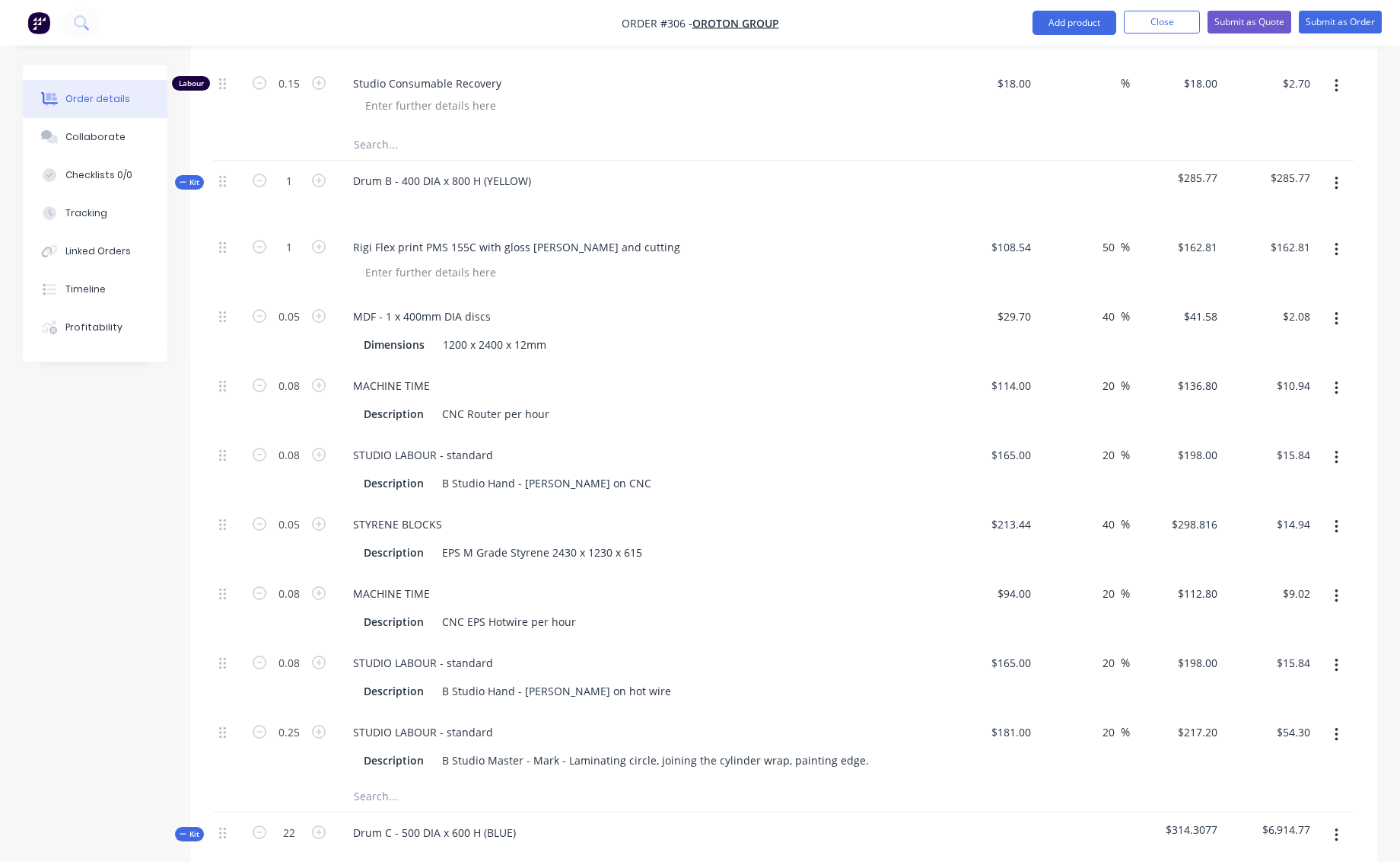
scroll to position [1071, 0]
drag, startPoint x: 1105, startPoint y: 507, endPoint x: 1116, endPoint y: 506, distance: 11.0
click at [1115, 510] on input "40" at bounding box center [1111, 521] width 20 height 22
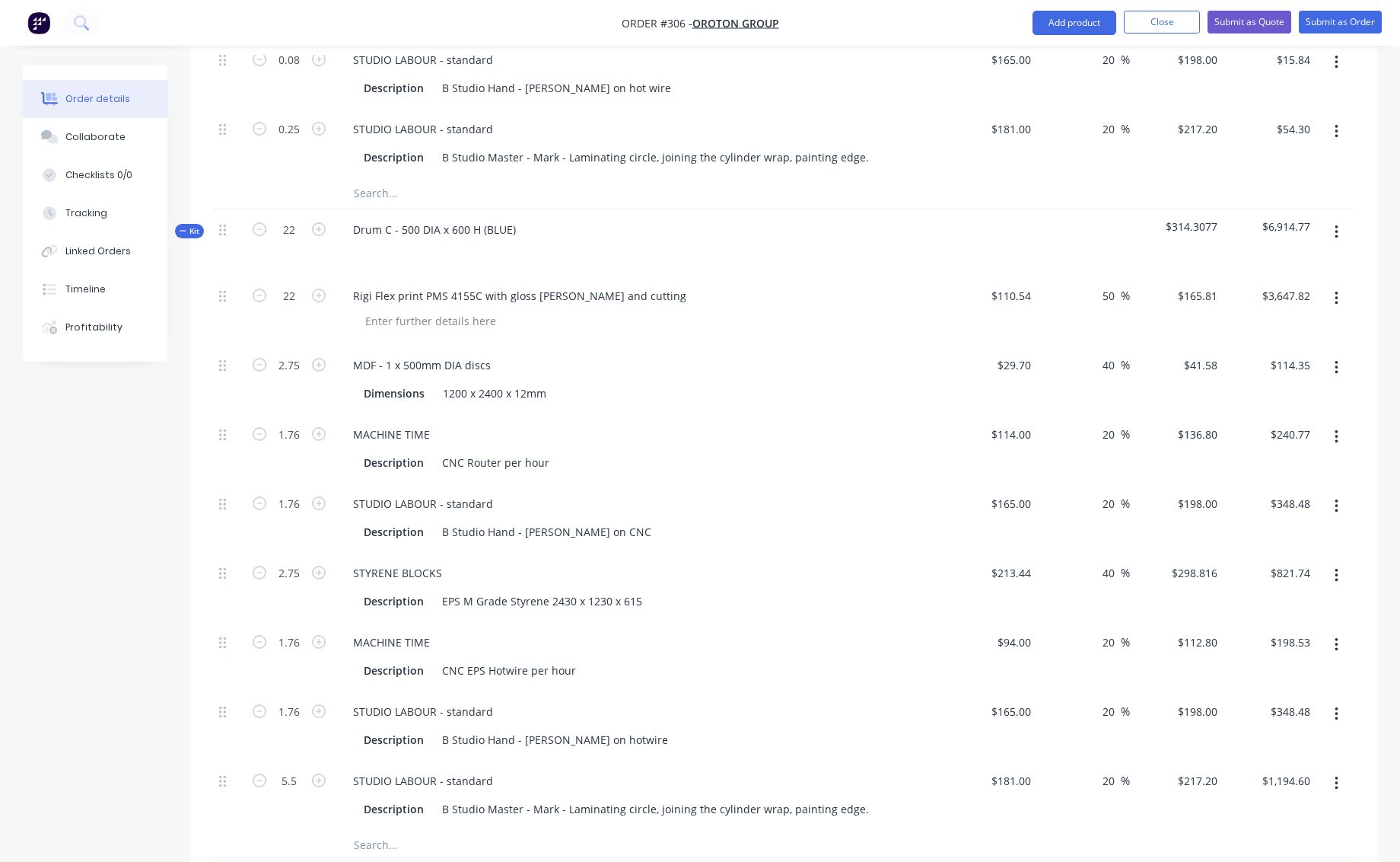
scroll to position [1680, 0]
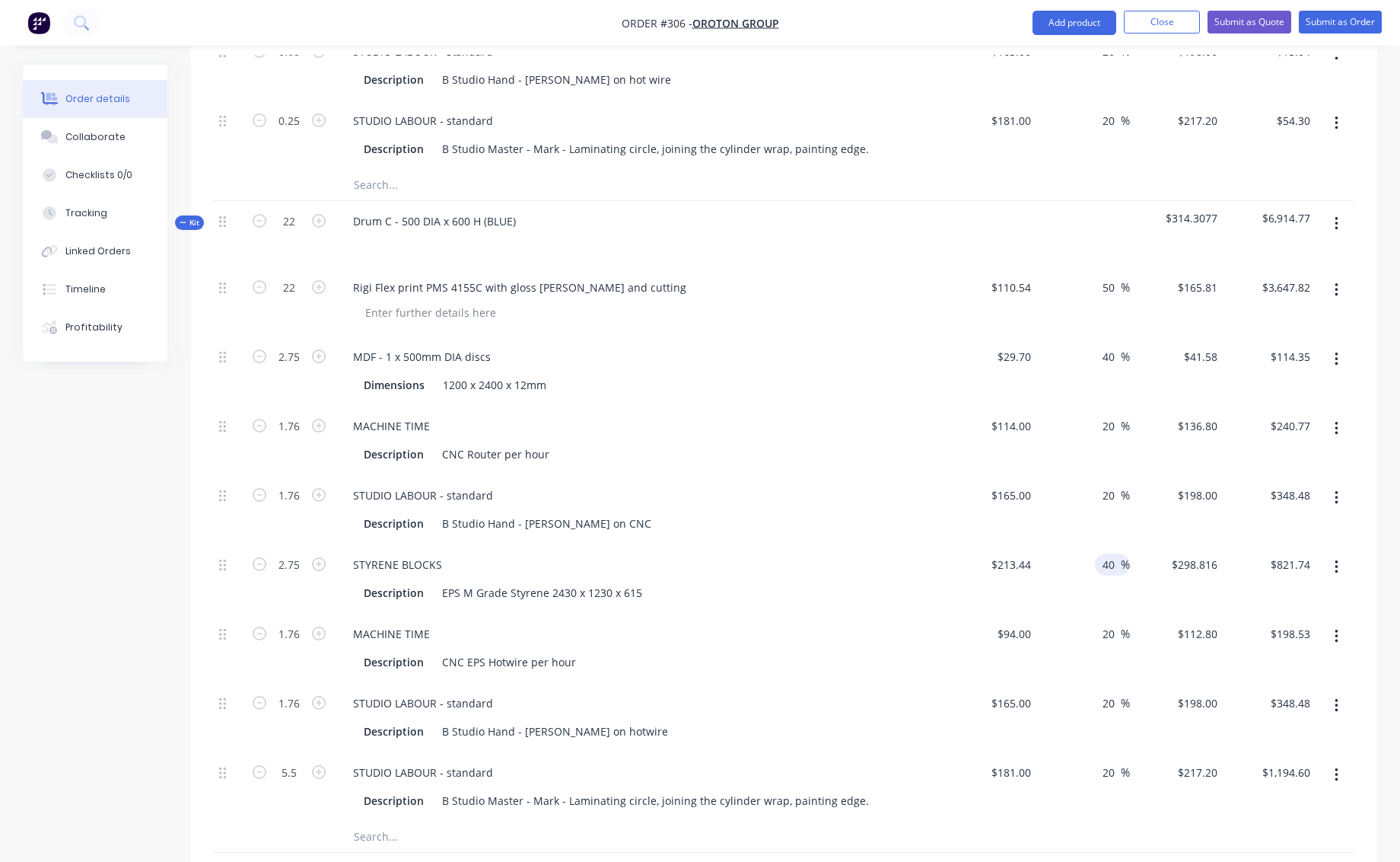
type input "0"
type input "$213.44"
type input "$10.67"
drag, startPoint x: 1102, startPoint y: 547, endPoint x: 1127, endPoint y: 547, distance: 25.0
click at [1129, 546] on div "2.75 STYRENE BLOCKS Description EPS M Grade Styrene 2430 x 1230 x 615 $213.44 $…" at bounding box center [784, 579] width 1141 height 69
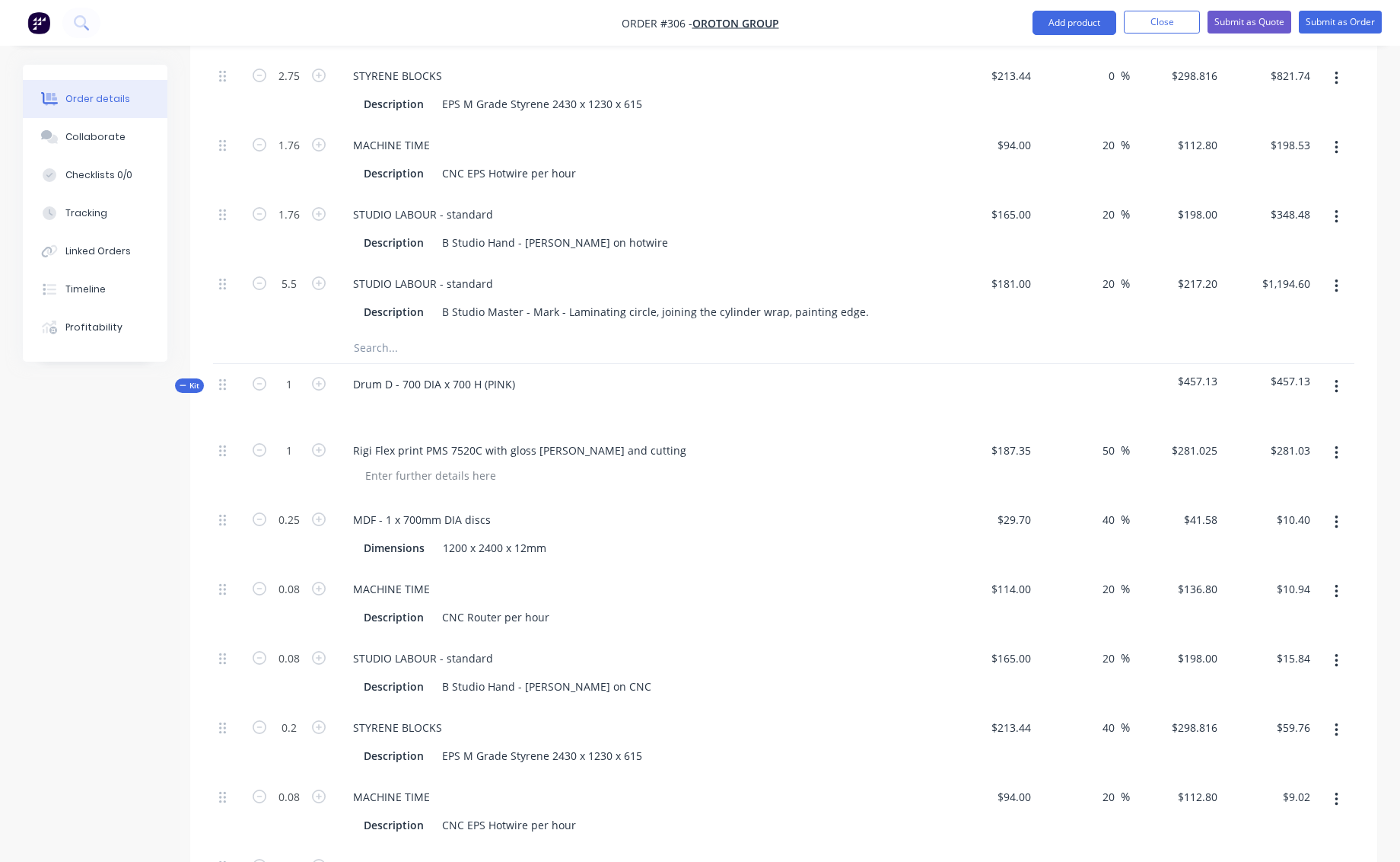
scroll to position [2242, 0]
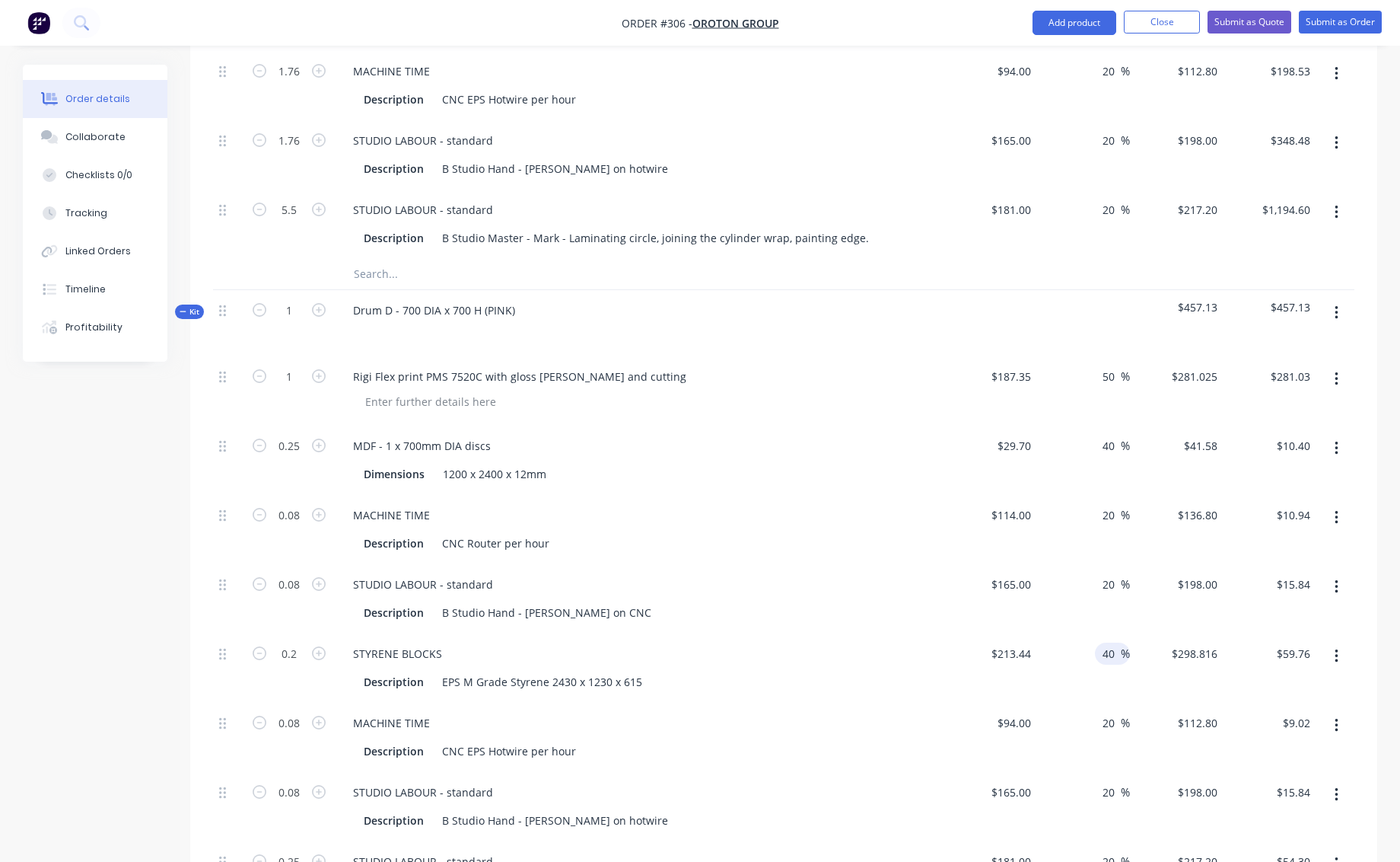
type input "0"
type input "$213.44"
type input "$586.96"
drag, startPoint x: 1102, startPoint y: 636, endPoint x: 1113, endPoint y: 637, distance: 11.0
click at [1113, 642] on input "40" at bounding box center [1111, 653] width 20 height 22
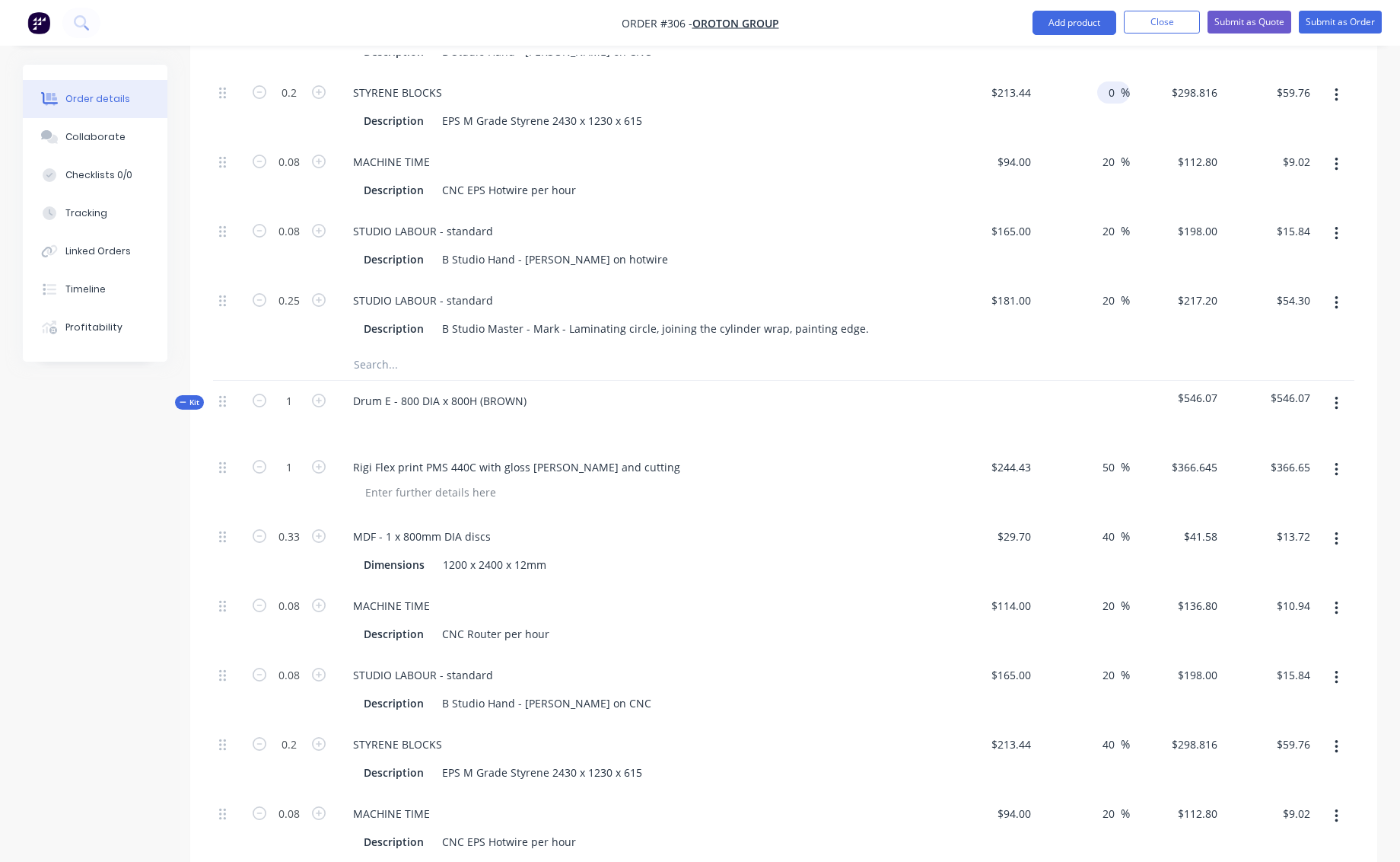
scroll to position [2804, 0]
type input "0"
type input "$213.44"
type input "$42.69"
drag, startPoint x: 1102, startPoint y: 725, endPoint x: 1120, endPoint y: 725, distance: 18.0
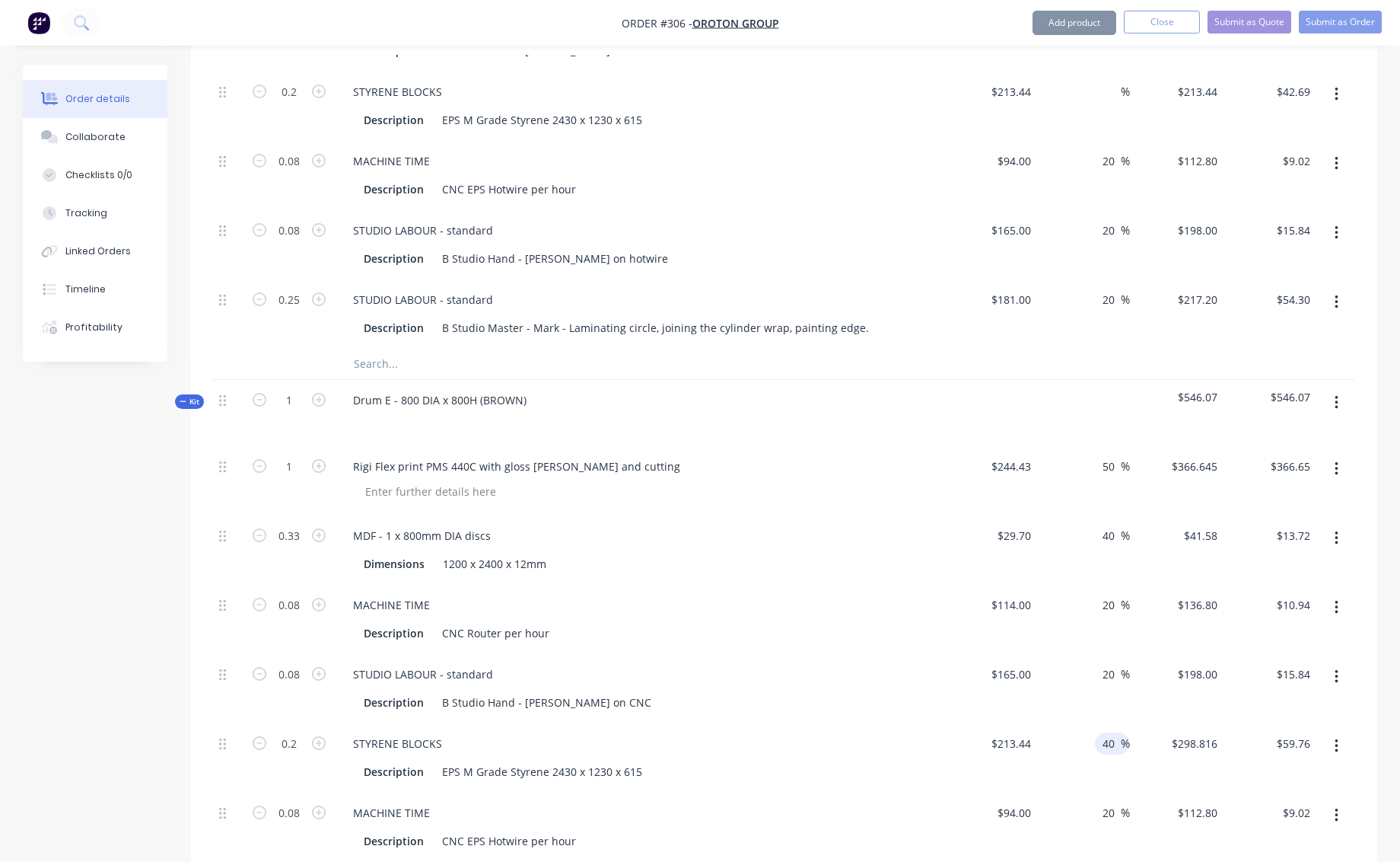
click at [1120, 732] on input "40" at bounding box center [1111, 743] width 20 height 22
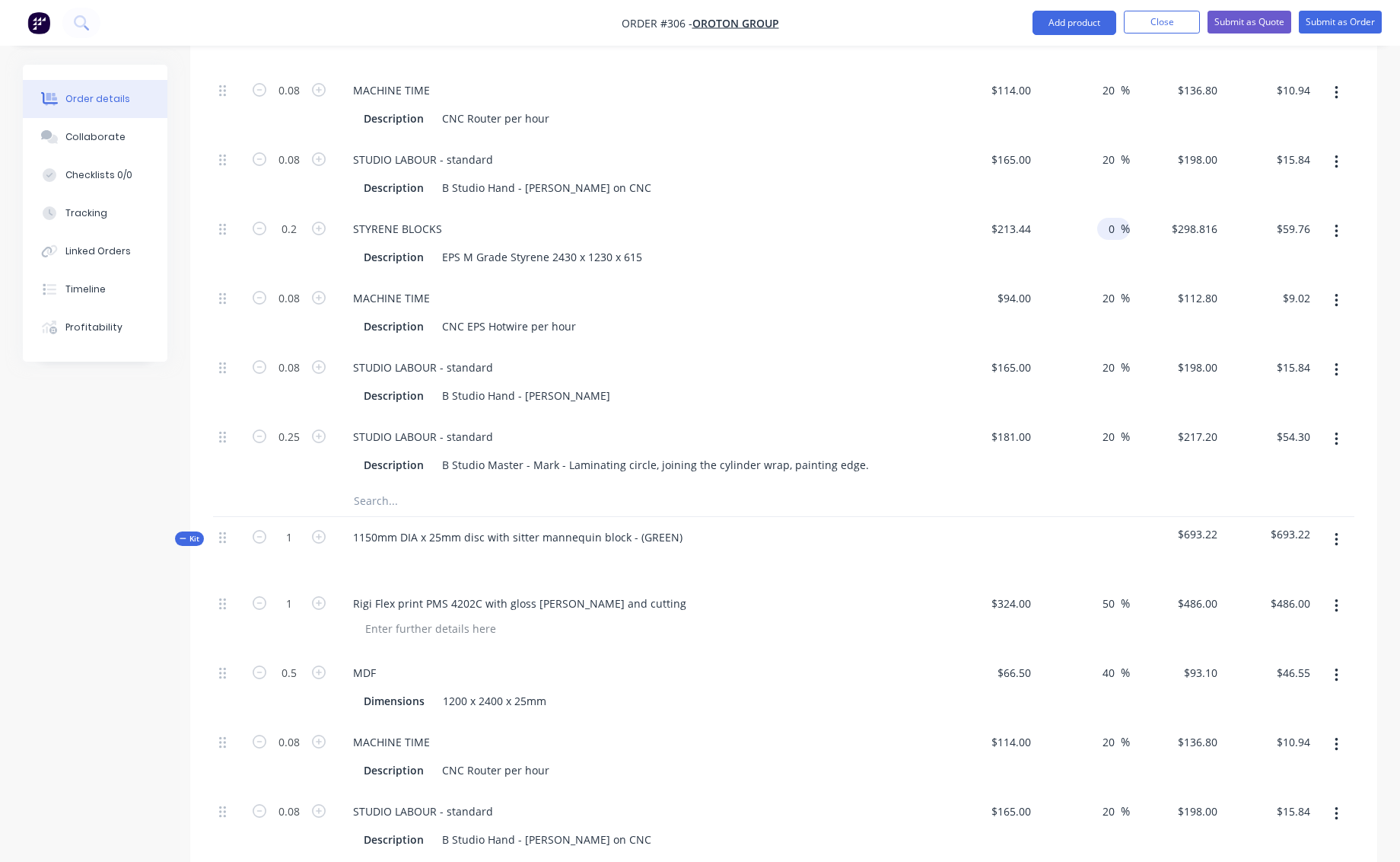
scroll to position [3477, 0]
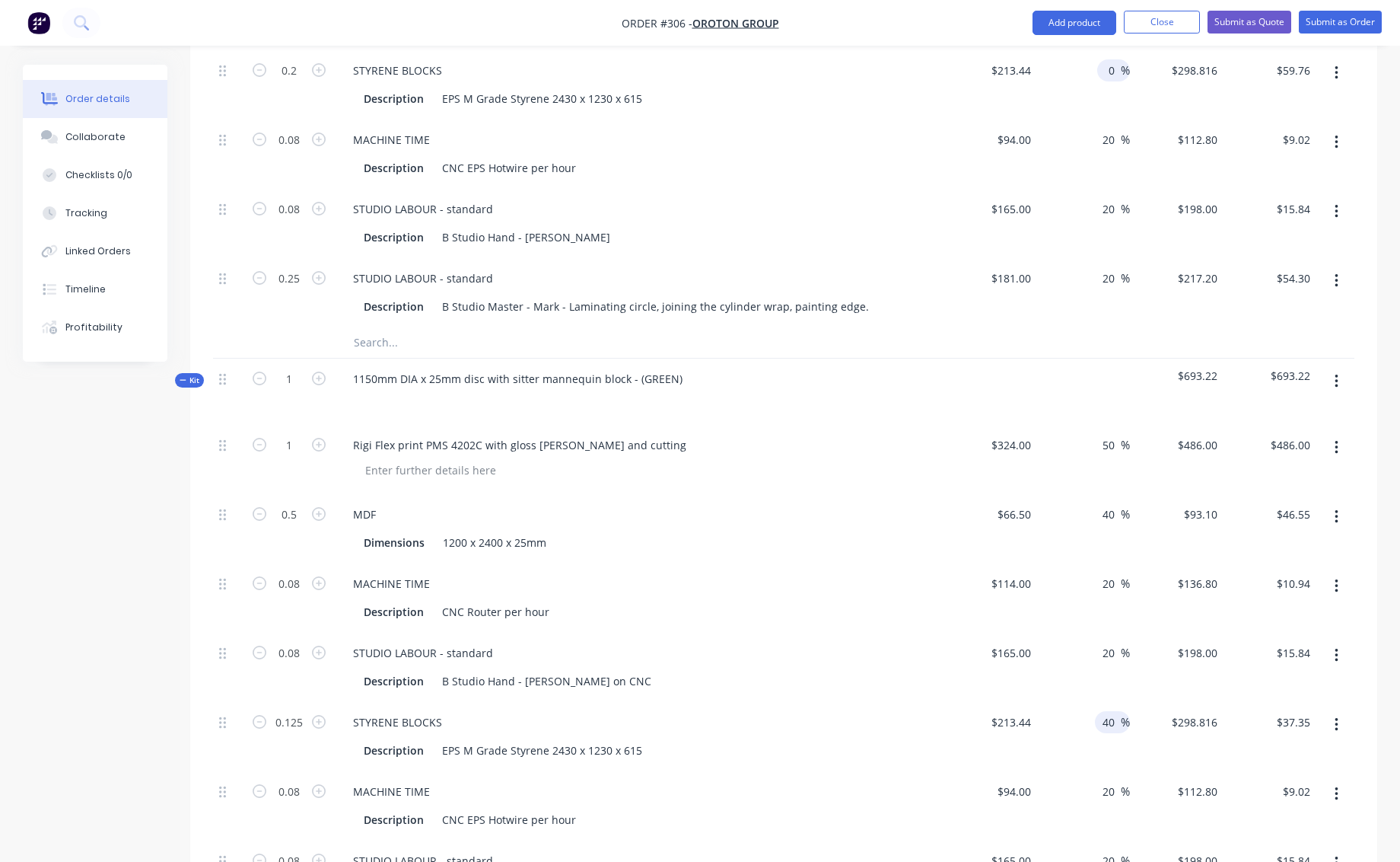
type input "0"
type input "$213.44"
type input "$42.69"
drag, startPoint x: 1104, startPoint y: 709, endPoint x: 1115, endPoint y: 710, distance: 11.0
click at [1115, 711] on input "40" at bounding box center [1111, 722] width 20 height 22
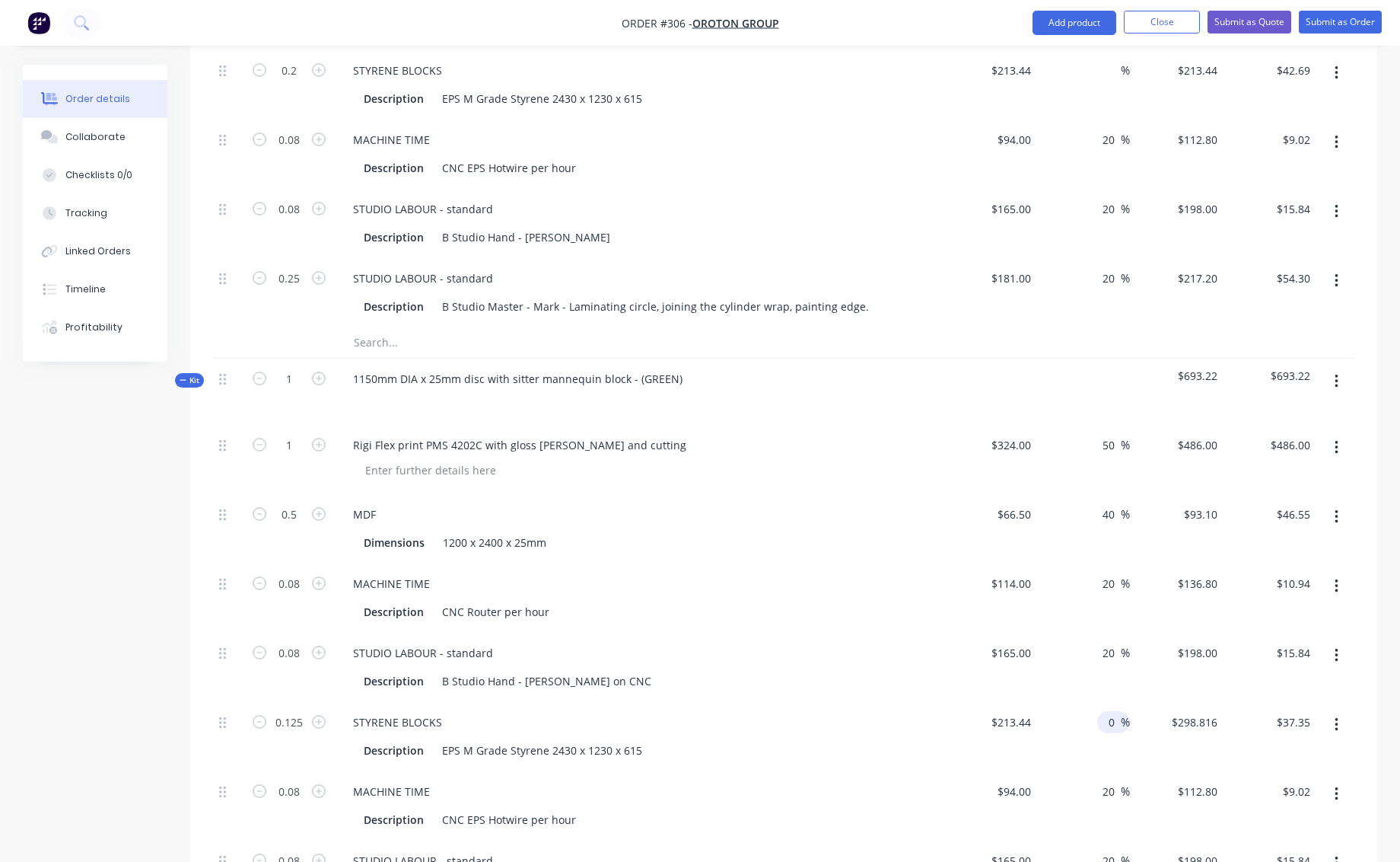
type input "0"
type input "$213.44"
type input "$26.68"
click at [765, 711] on div "STYRENE BLOCKS" at bounding box center [640, 722] width 597 height 22
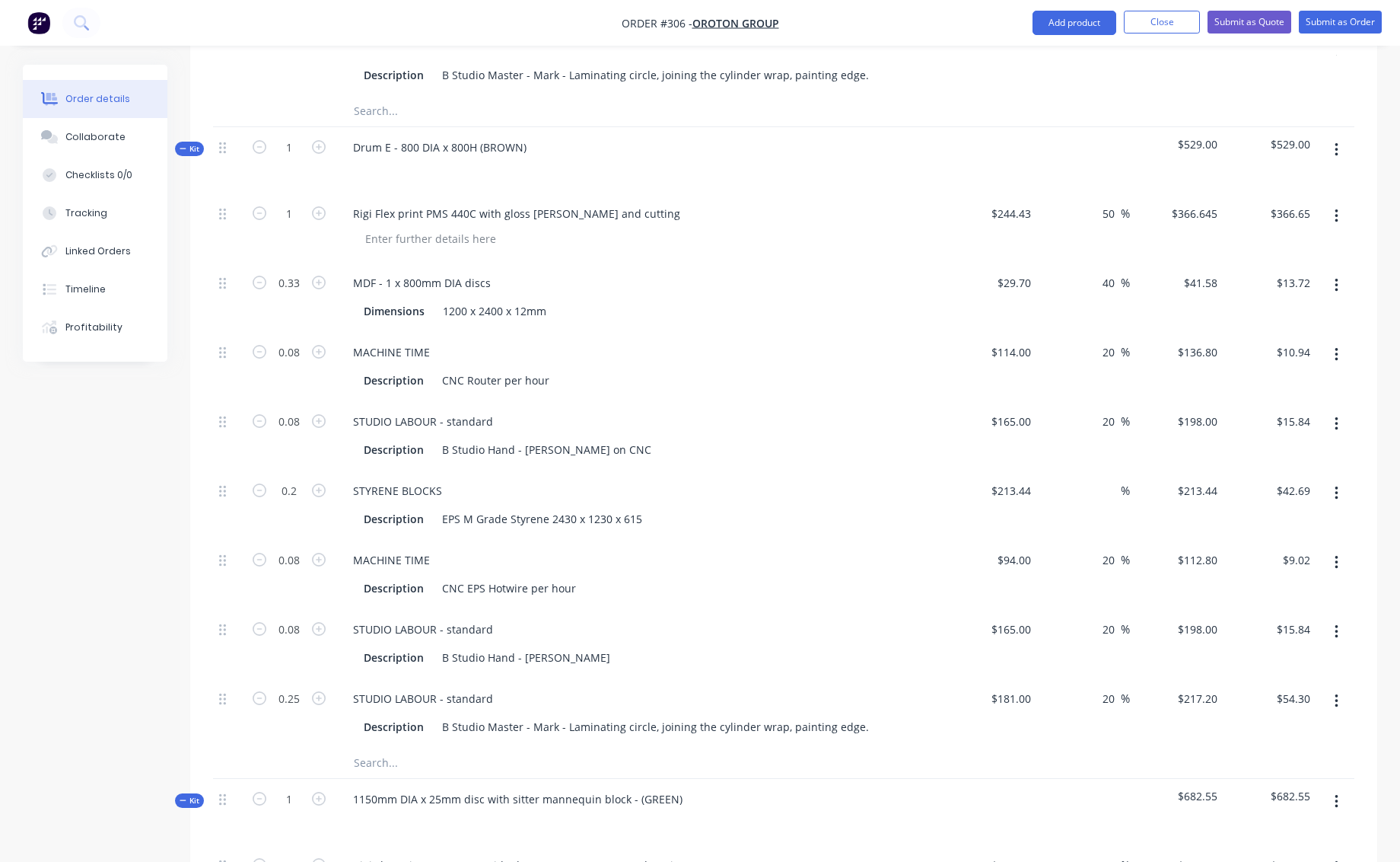
scroll to position [0, 0]
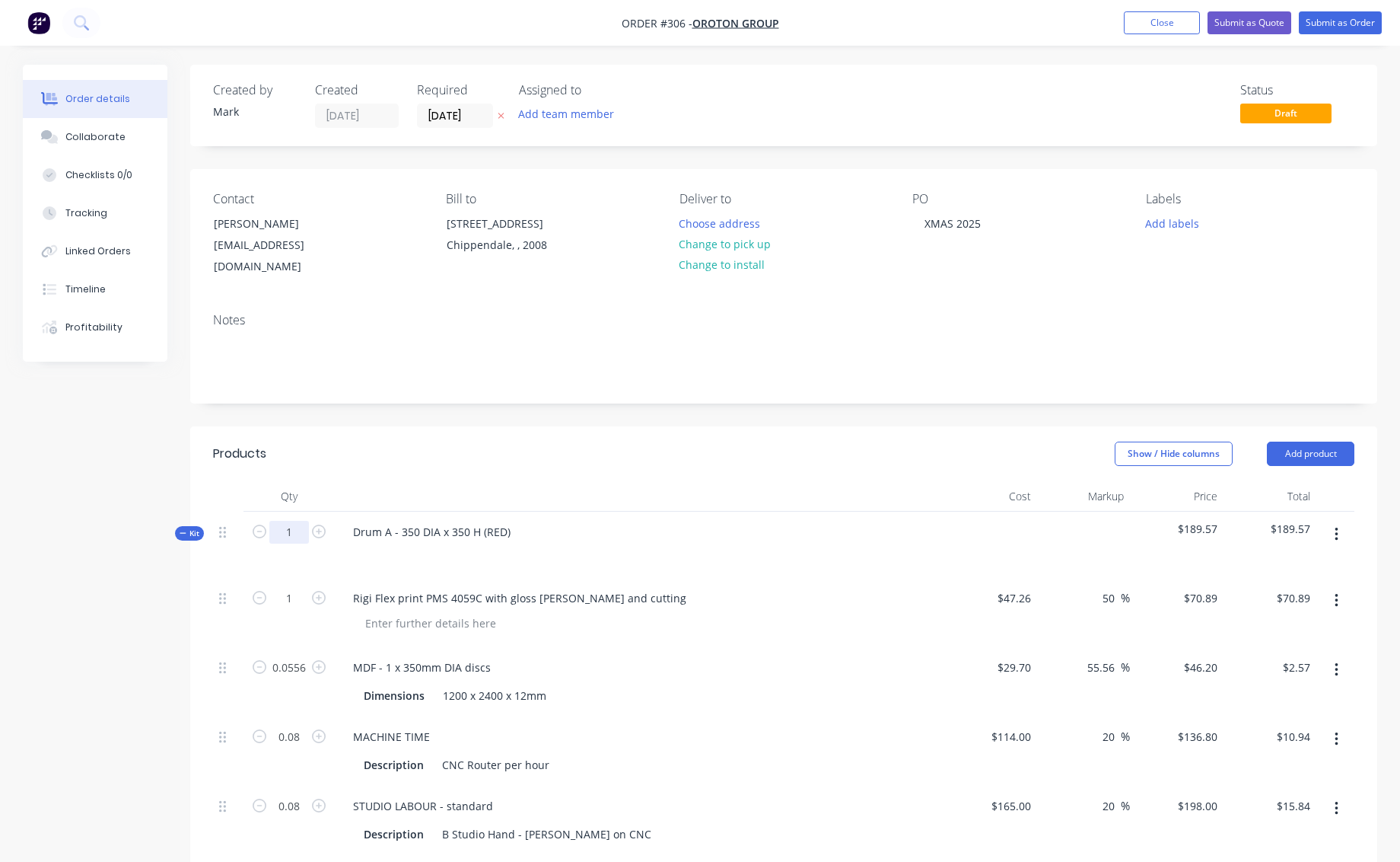
drag, startPoint x: 287, startPoint y: 514, endPoint x: 294, endPoint y: 512, distance: 7.3
click at [294, 521] on input "1" at bounding box center [289, 532] width 40 height 23
type input "24"
click at [748, 689] on div "Dimensions 1200 x 2400 x 12mm" at bounding box center [637, 695] width 557 height 22
type input "24"
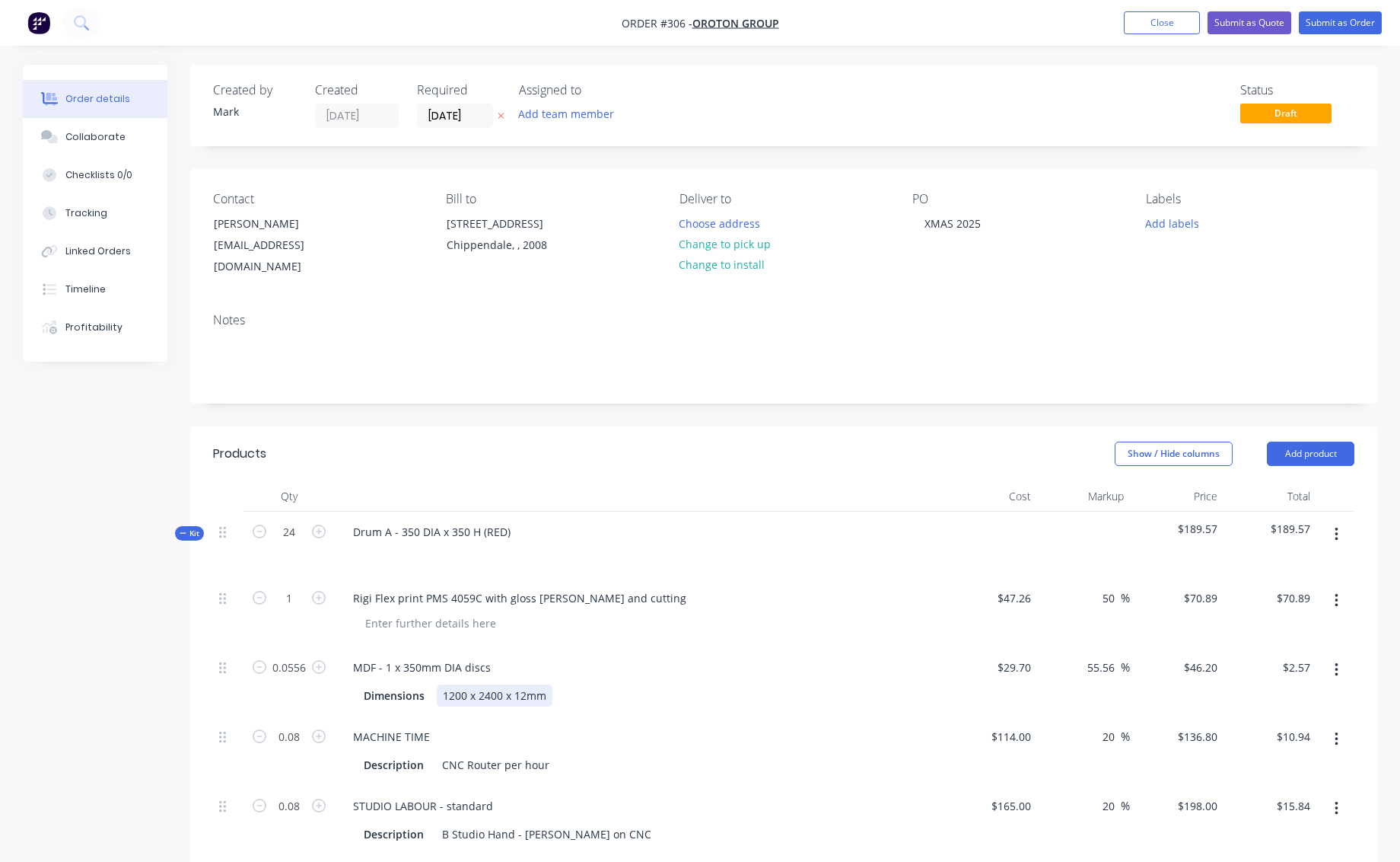
type input "$1,701.36"
type input "1.3344"
type input "$61.65"
type input "1.92"
type input "$262.66"
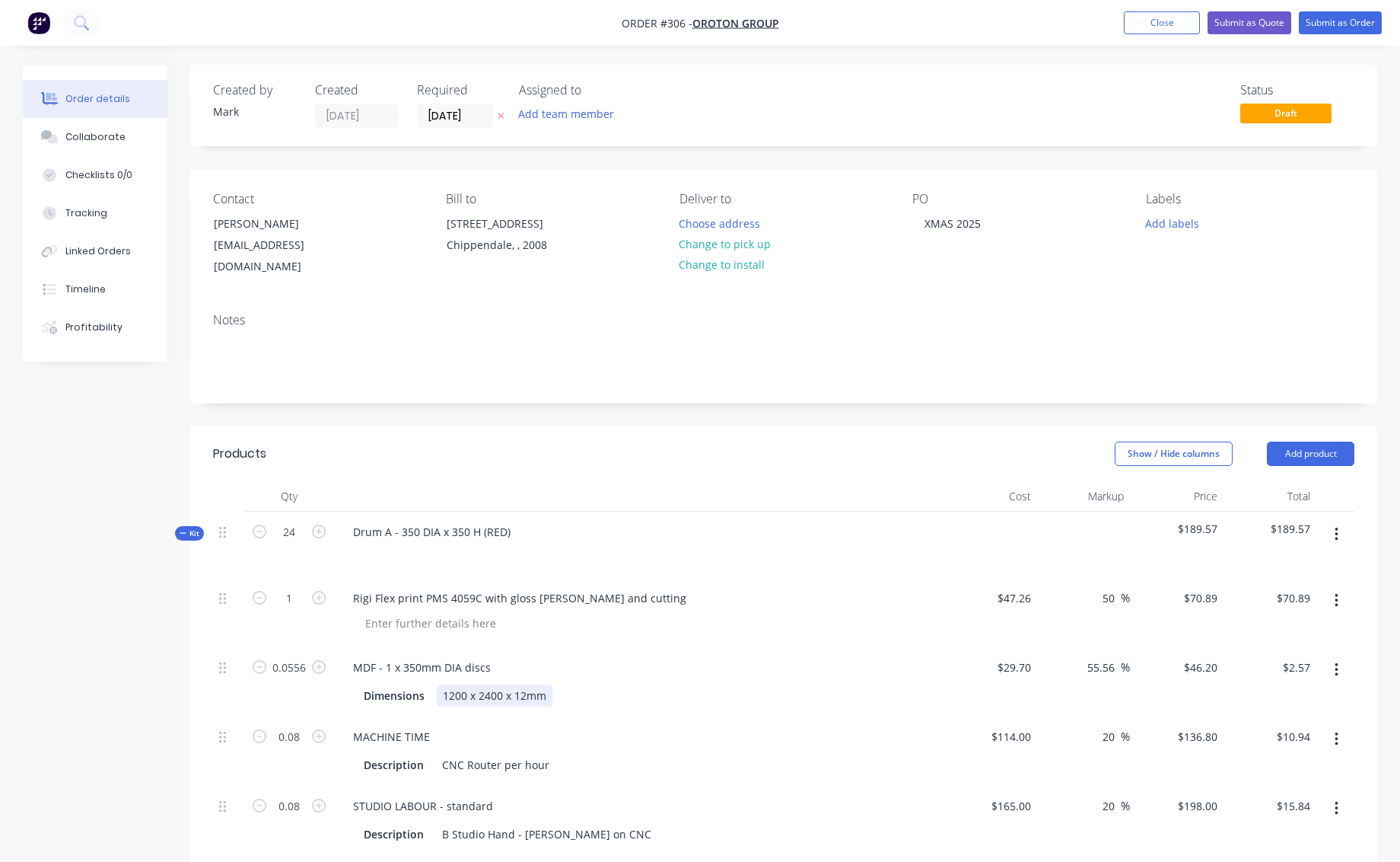
type input "1.92"
type input "$380.16"
type input "0.84"
type input "$179.29"
type input "1.92"
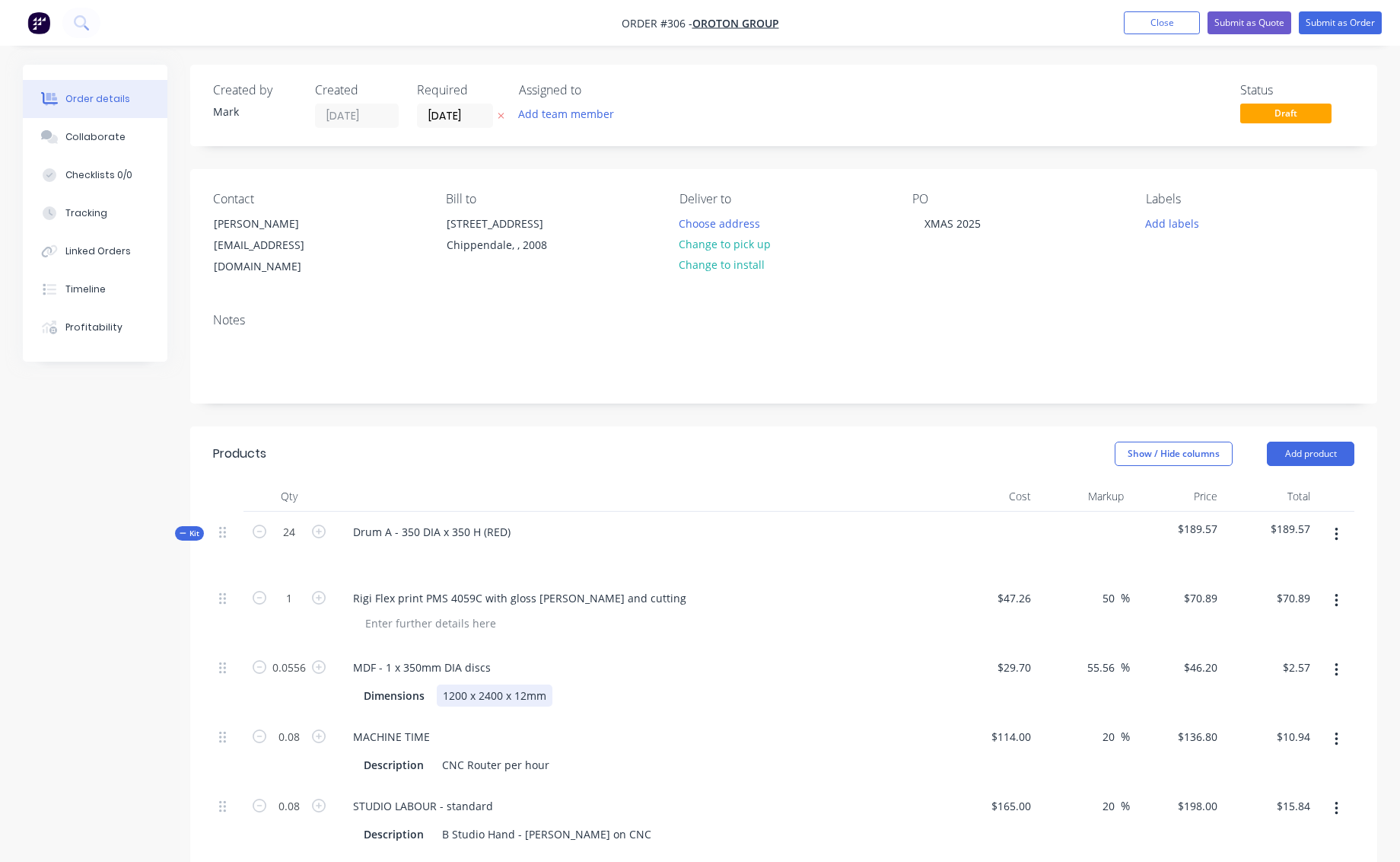
type input "$216.58"
type input "1.92"
type input "$380.16"
type input "6"
type input "$1,303.20"
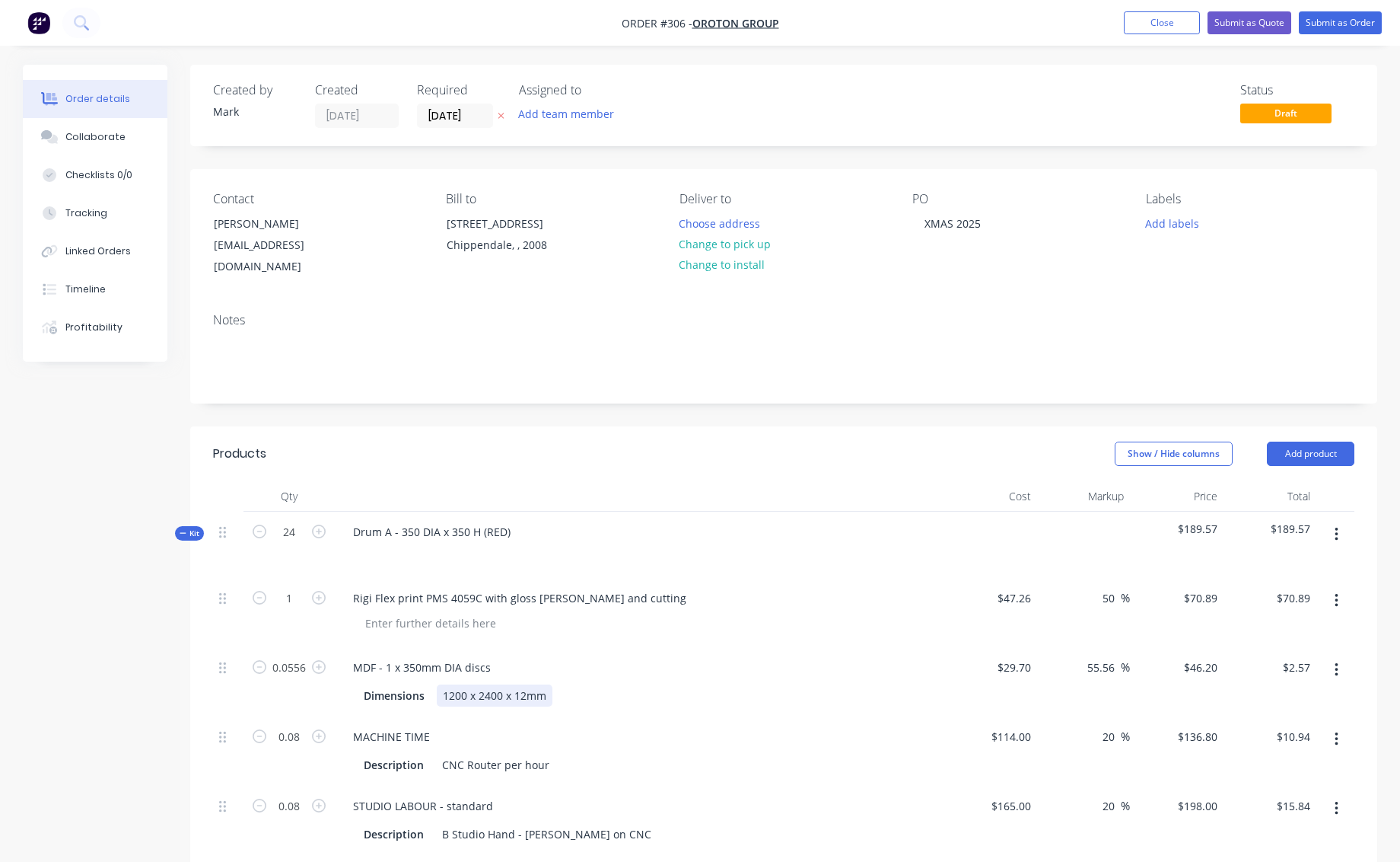
type input "3.6"
type input "$64.80"
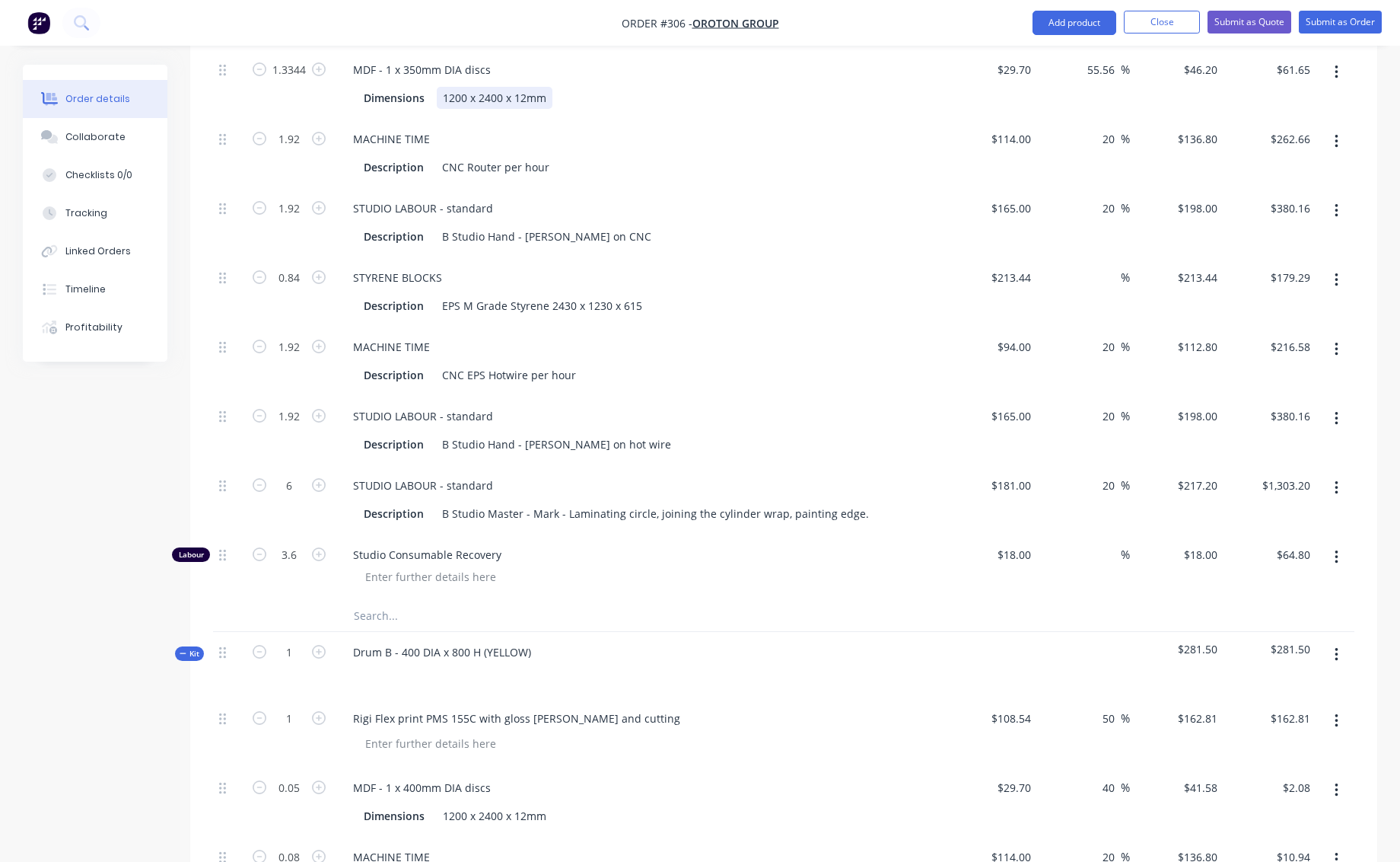
scroll to position [578, 0]
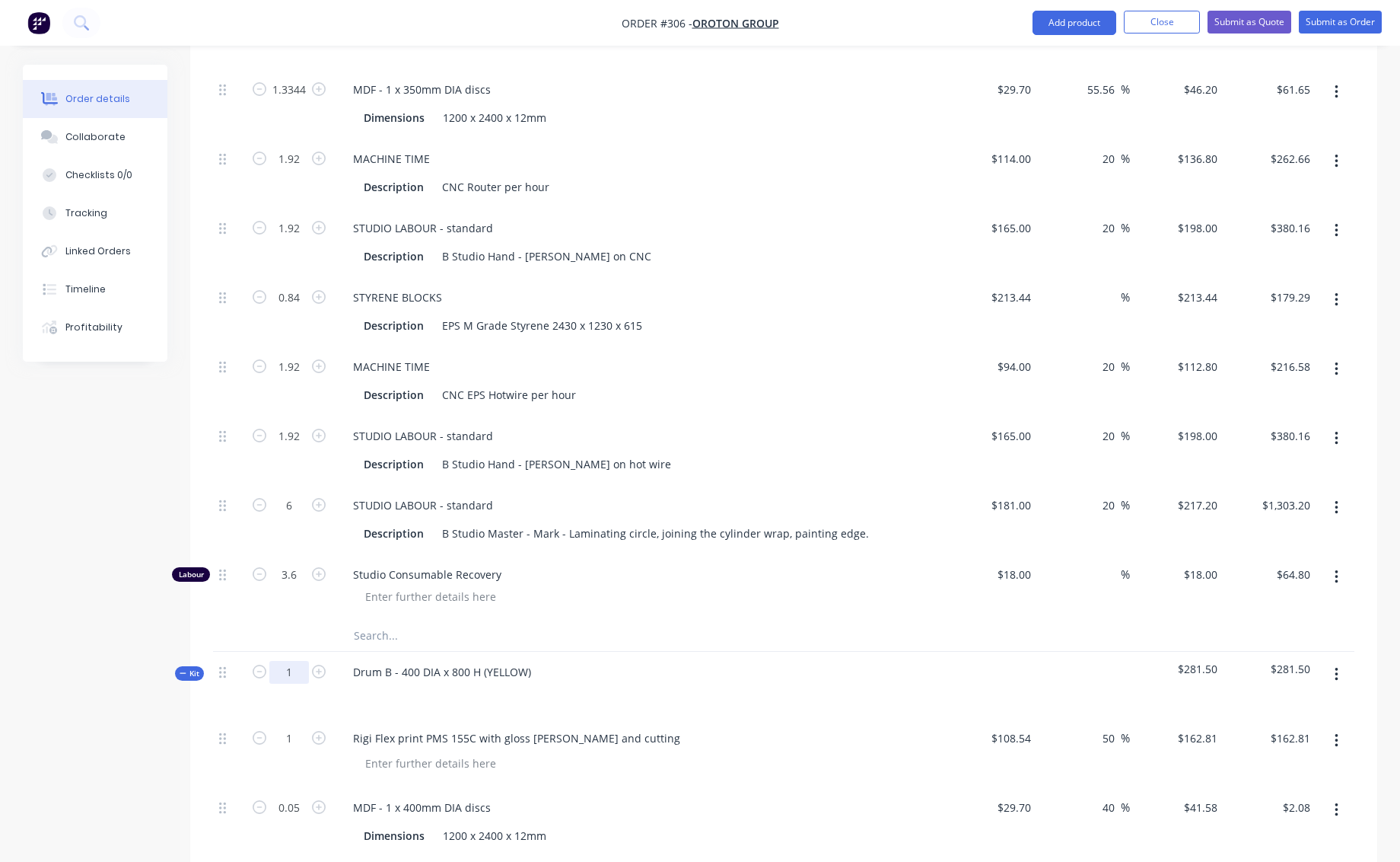
drag, startPoint x: 286, startPoint y: 652, endPoint x: 294, endPoint y: 653, distance: 8.1
click at [294, 660] on input "1" at bounding box center [289, 672] width 40 height 23
type input "24"
type input "$3,907.44"
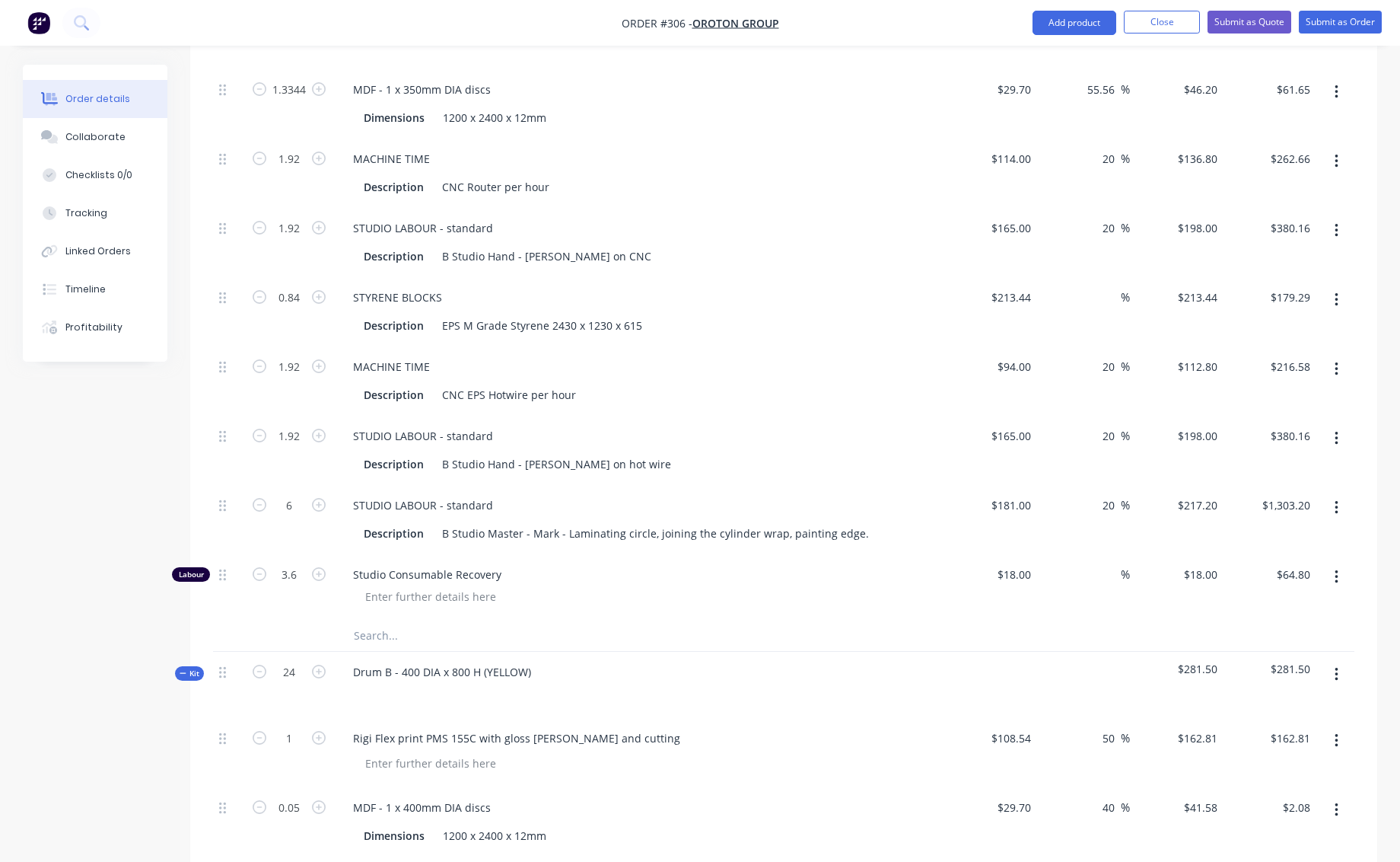
type input "1.2"
type input "$49.90"
type input "1.92"
type input "$262.66"
type input "1.92"
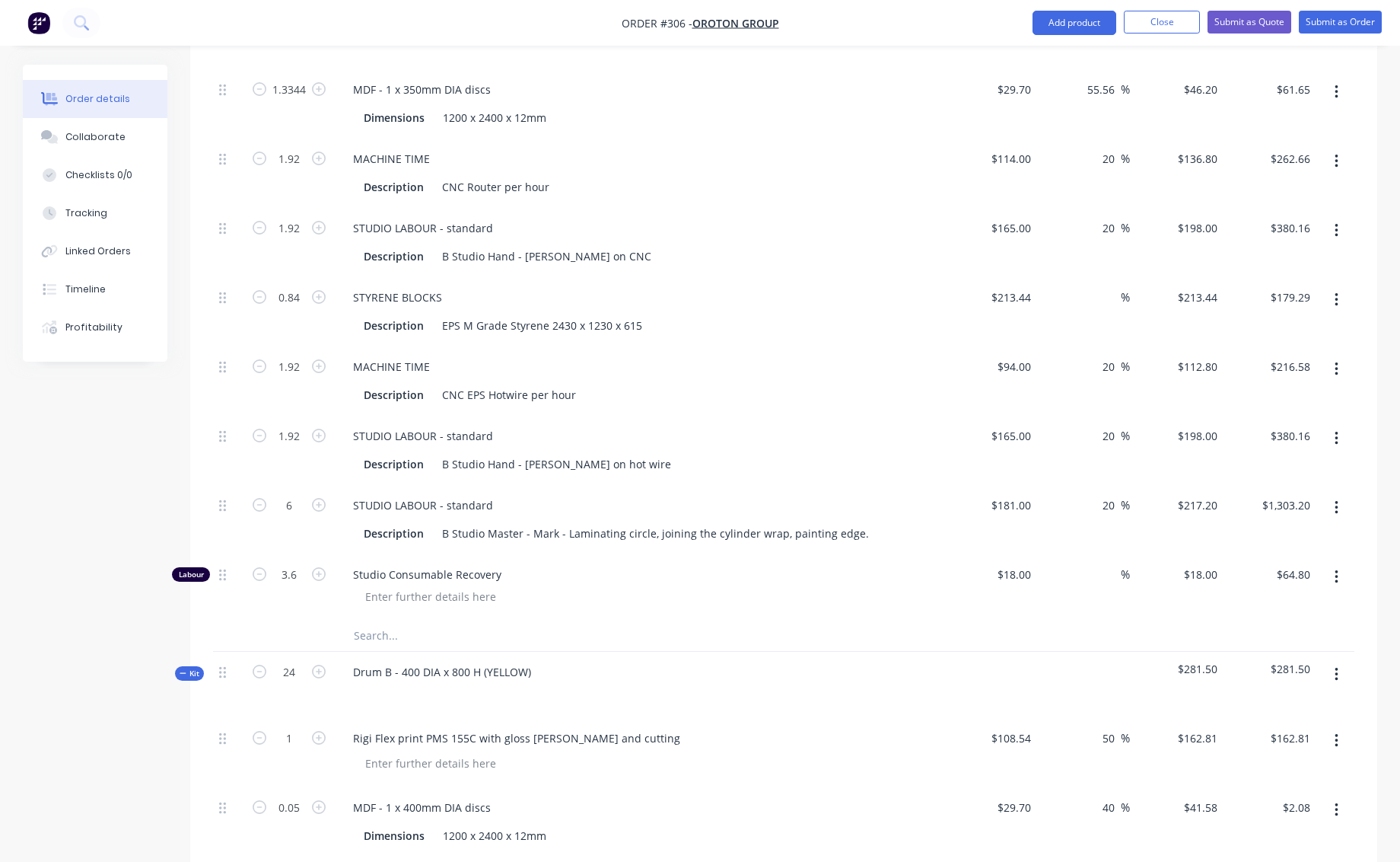
type input "$380.16"
type input "1.2"
type input "$256.13"
type input "1.92"
type input "$216.58"
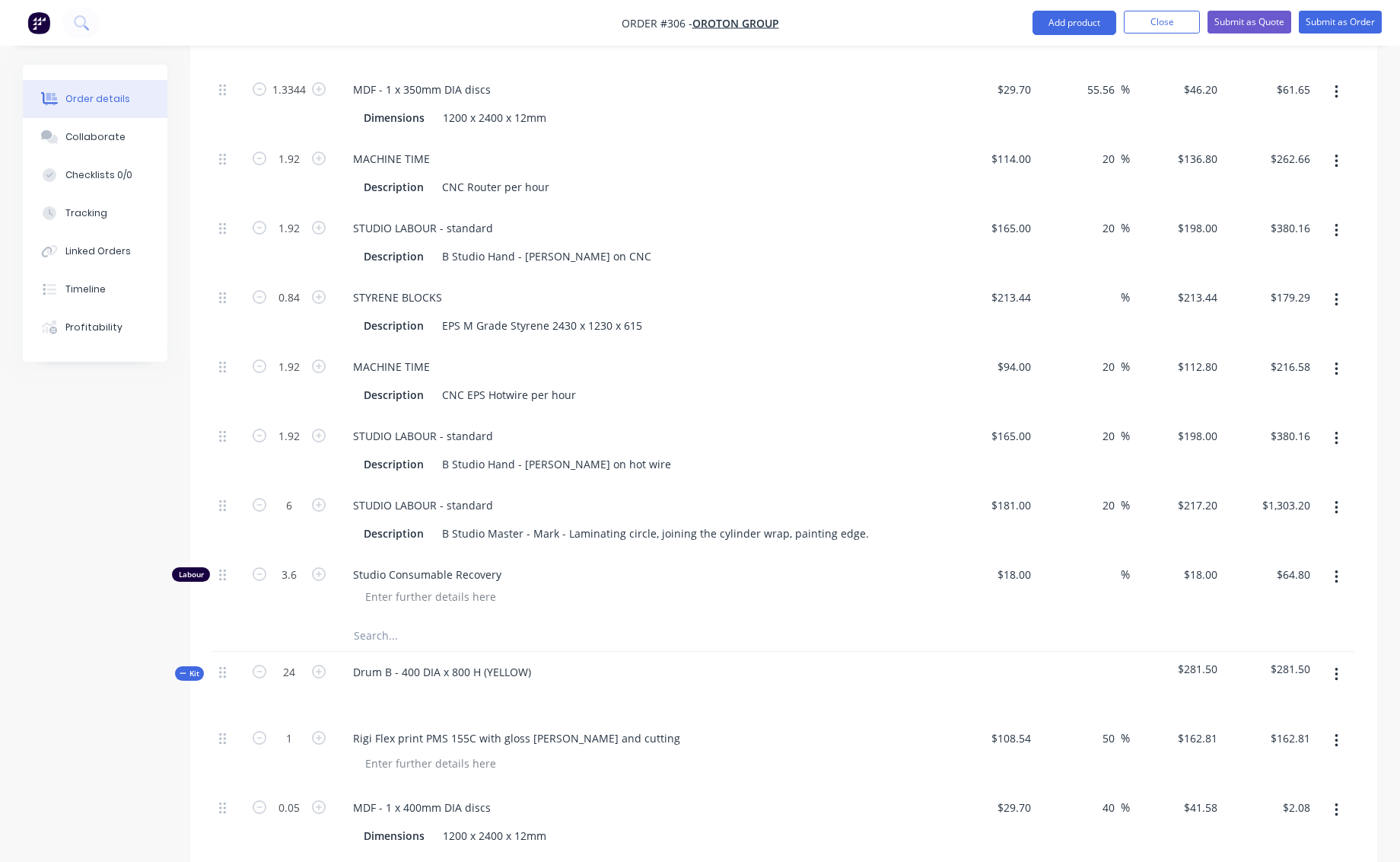
type input "1.92"
type input "$380.16"
type input "6"
type input "$1,303.20"
click at [651, 727] on div "Rigi Flex print PMS 155C with gloss [PERSON_NAME] and cutting" at bounding box center [640, 738] width 597 height 22
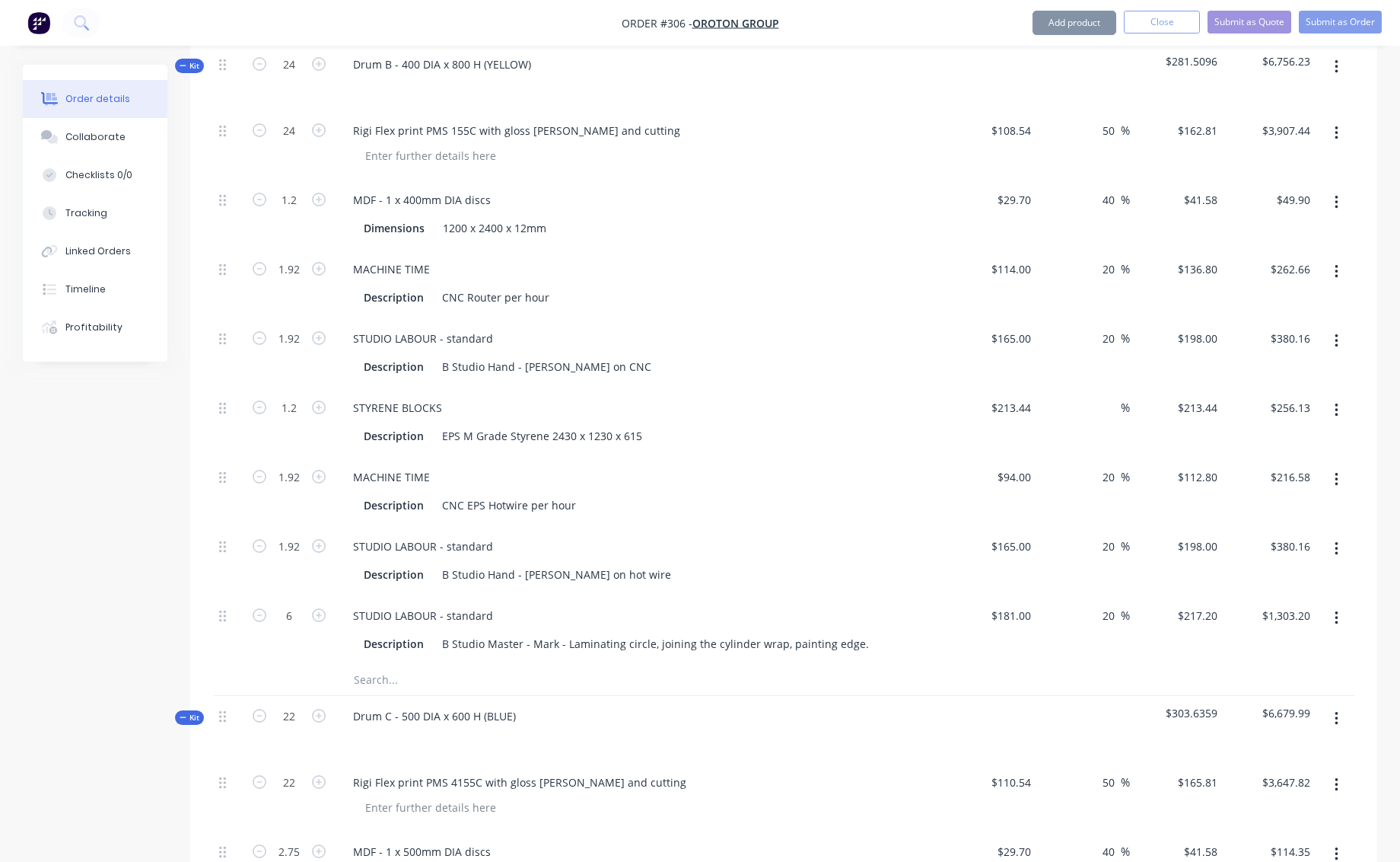
scroll to position [1193, 0]
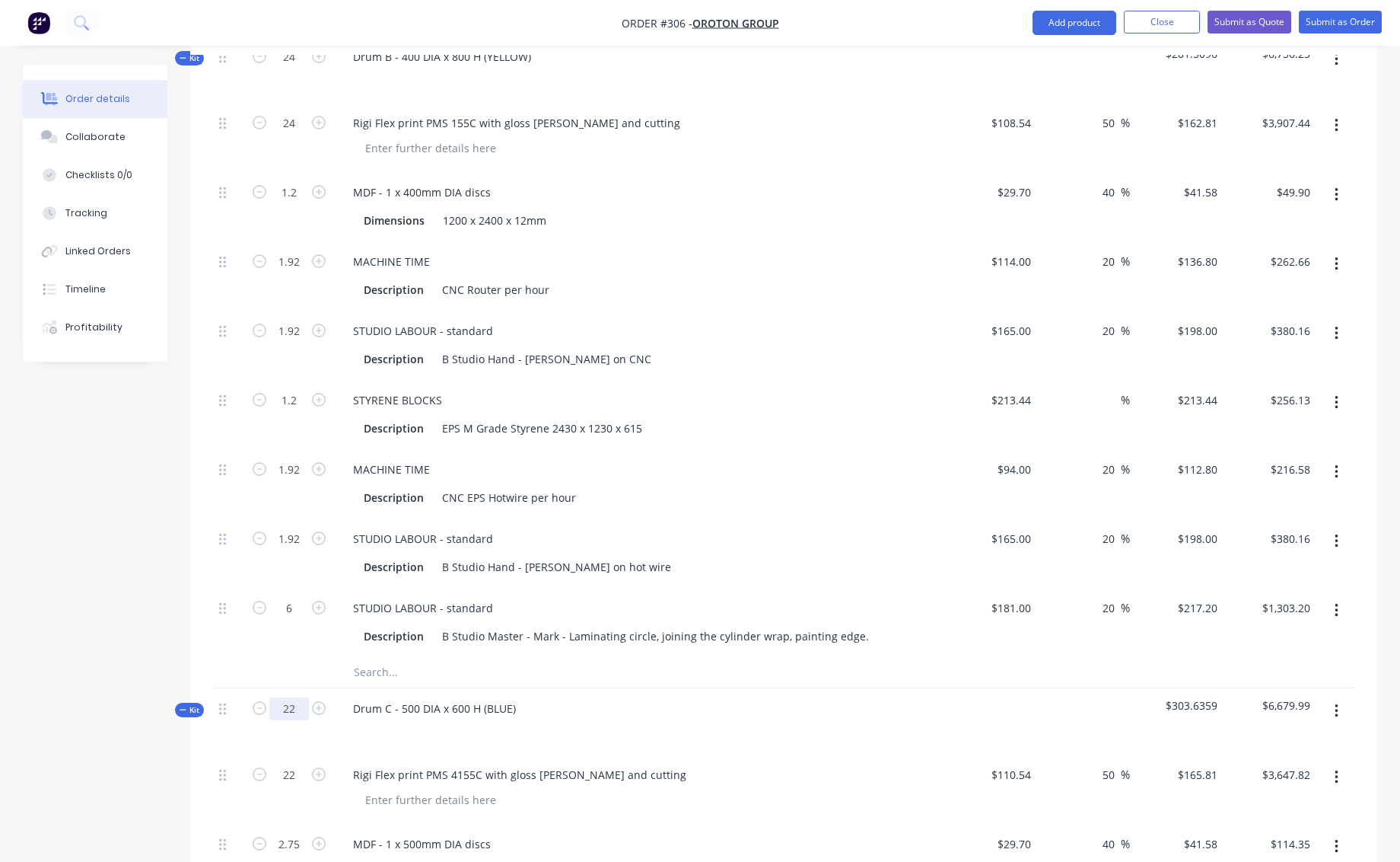
drag, startPoint x: 283, startPoint y: 695, endPoint x: 296, endPoint y: 691, distance: 13.6
click at [298, 697] on input "22" at bounding box center [289, 708] width 40 height 23
type input "24"
type input "$3,979.44"
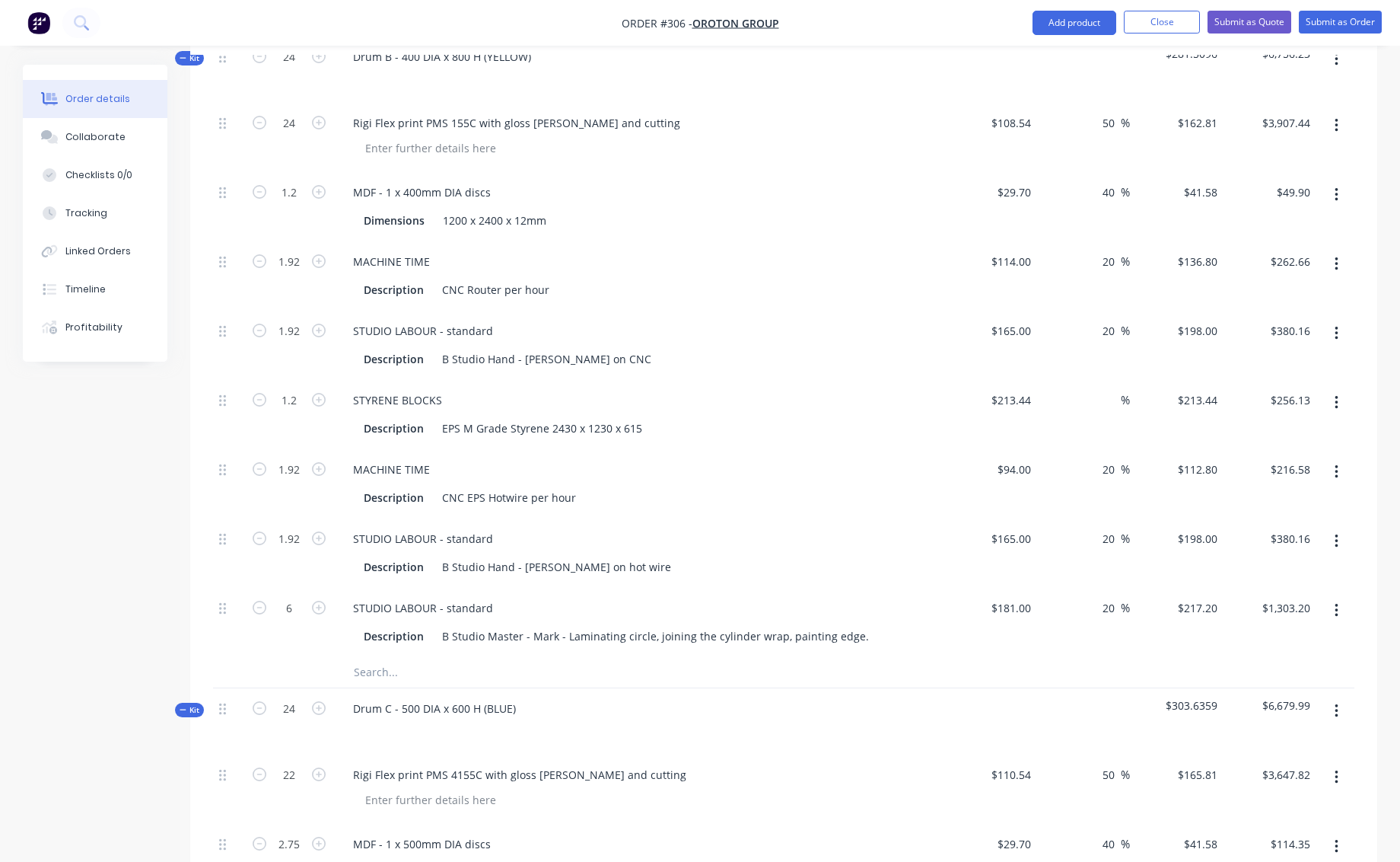
type input "3"
type input "$124.74"
type input "1.92"
type input "$262.66"
type input "1.92"
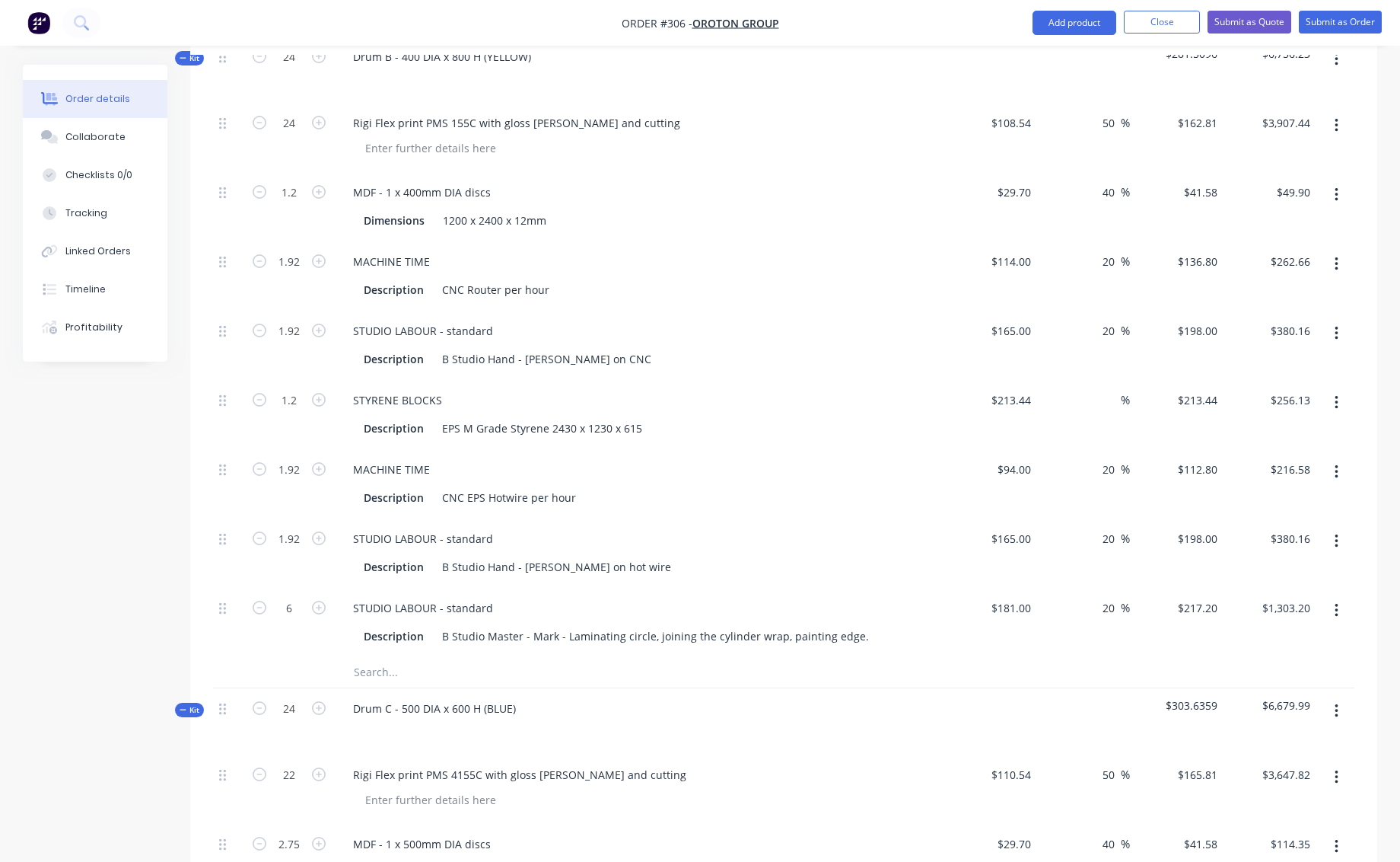
type input "$380.16"
type input "3"
type input "$640.32"
type input "1.92"
type input "$216.58"
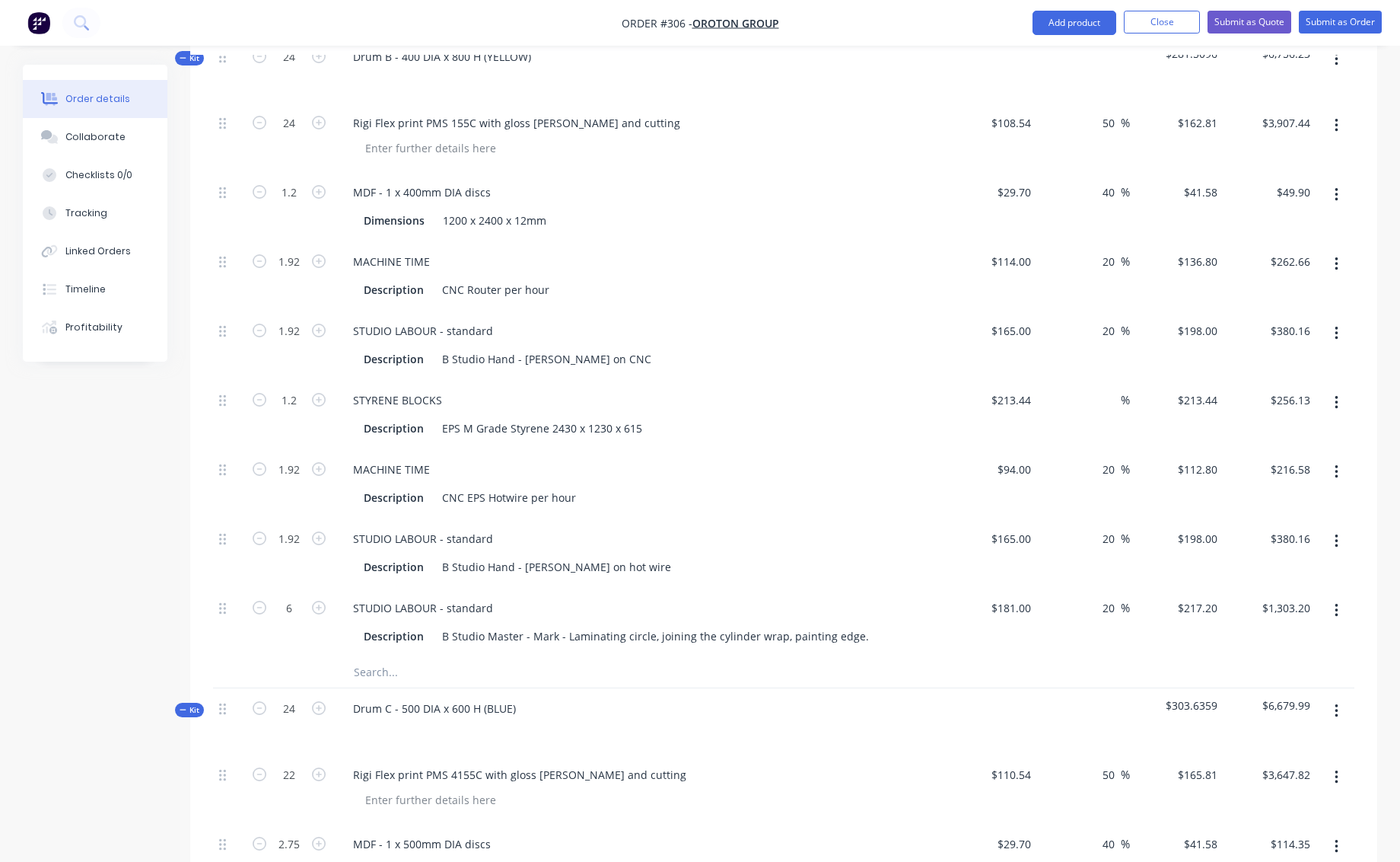
type input "1.92"
type input "$380.16"
type input "6"
type input "$1,303.20"
click at [645, 733] on div "Drum C - 500 DIA x 600 H (BLUE)" at bounding box center [639, 721] width 609 height 66
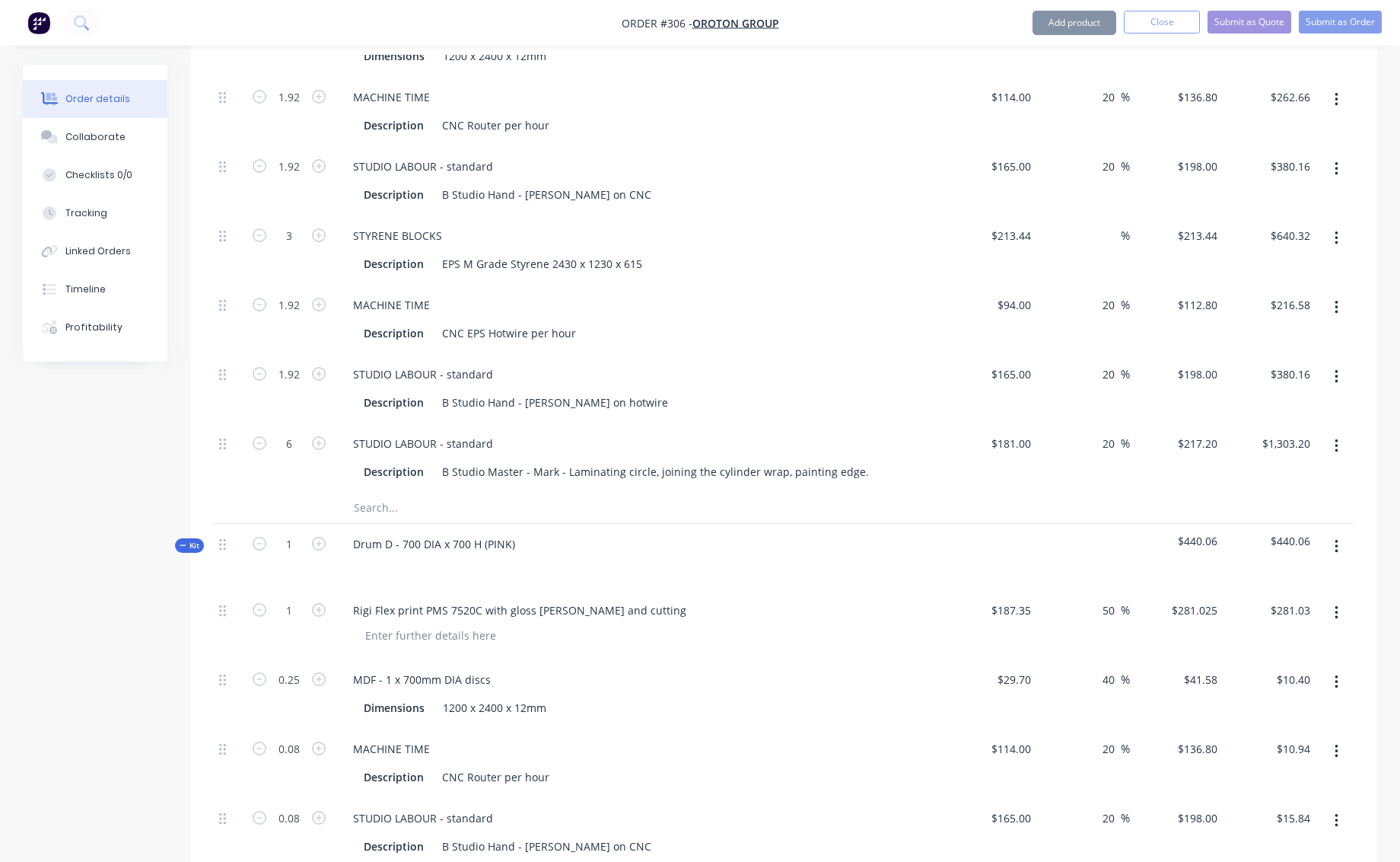
scroll to position [2015, 0]
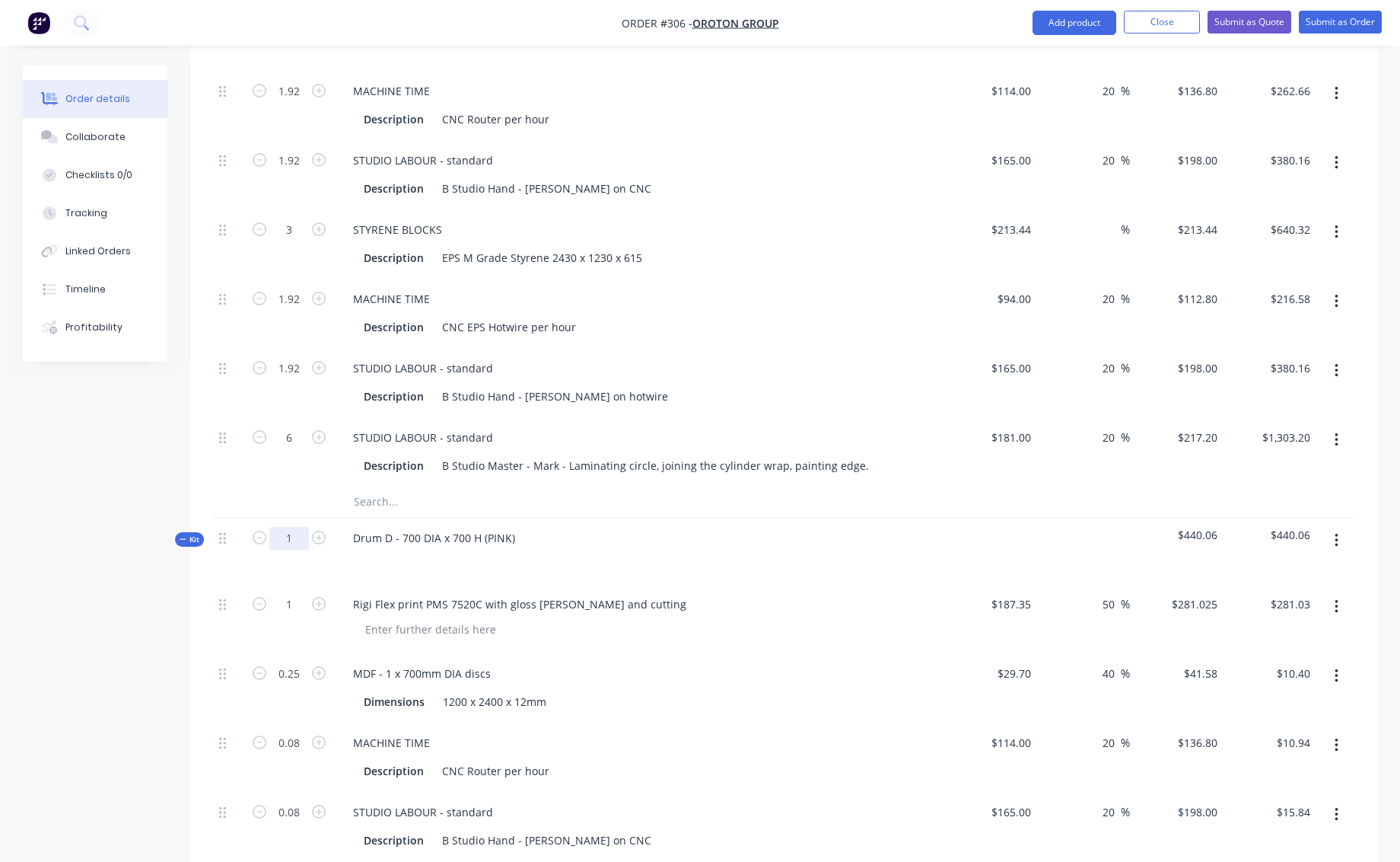
drag, startPoint x: 287, startPoint y: 521, endPoint x: 307, endPoint y: 521, distance: 20.0
click at [307, 527] on input "1" at bounding box center [289, 538] width 40 height 23
type input "24"
type input "$6,744.60"
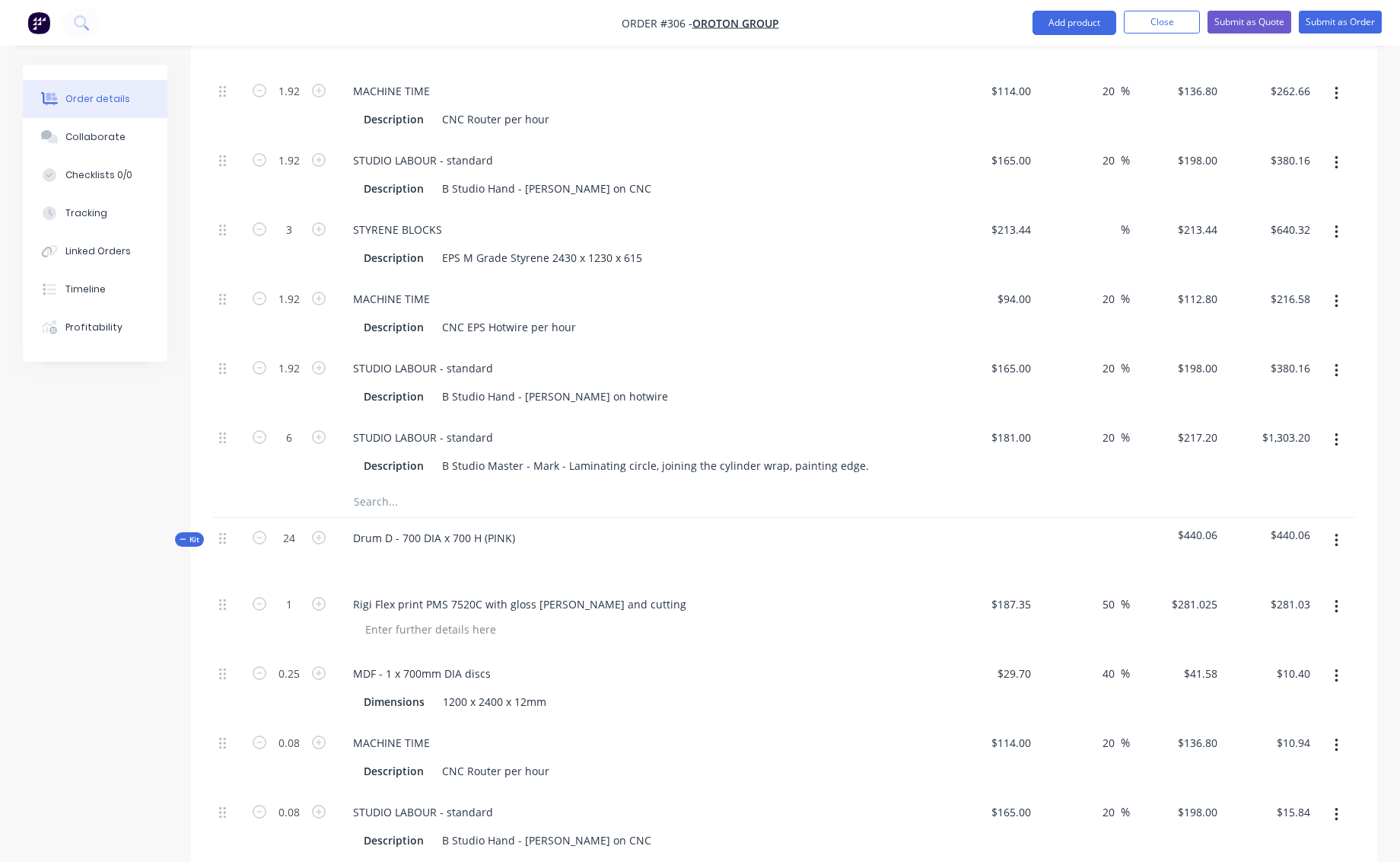
type input "6"
type input "$249.48"
type input "1.92"
type input "$262.66"
type input "1.92"
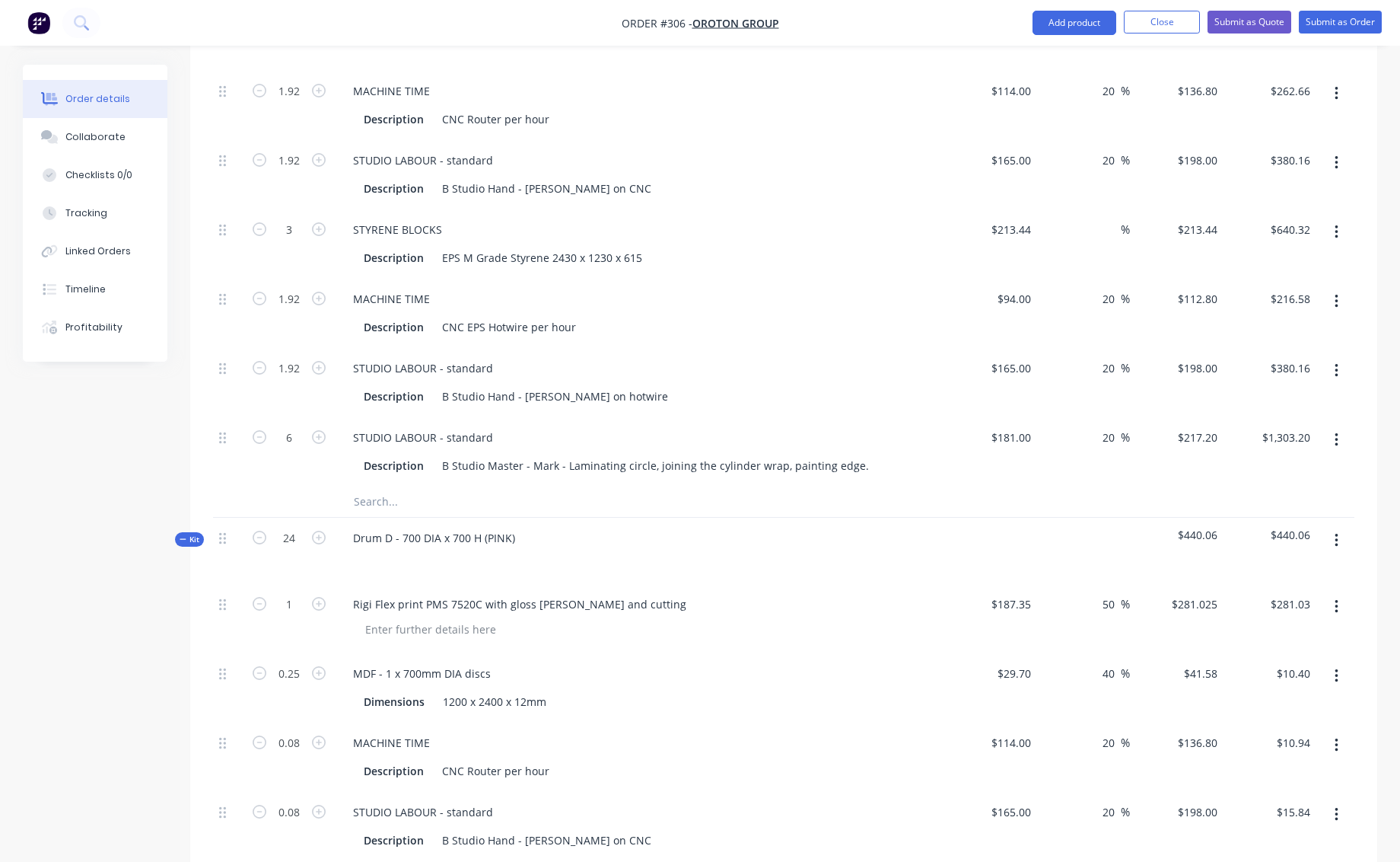
type input "$380.16"
type input "4.8"
type input "$1,024.51"
type input "1.92"
type input "$216.58"
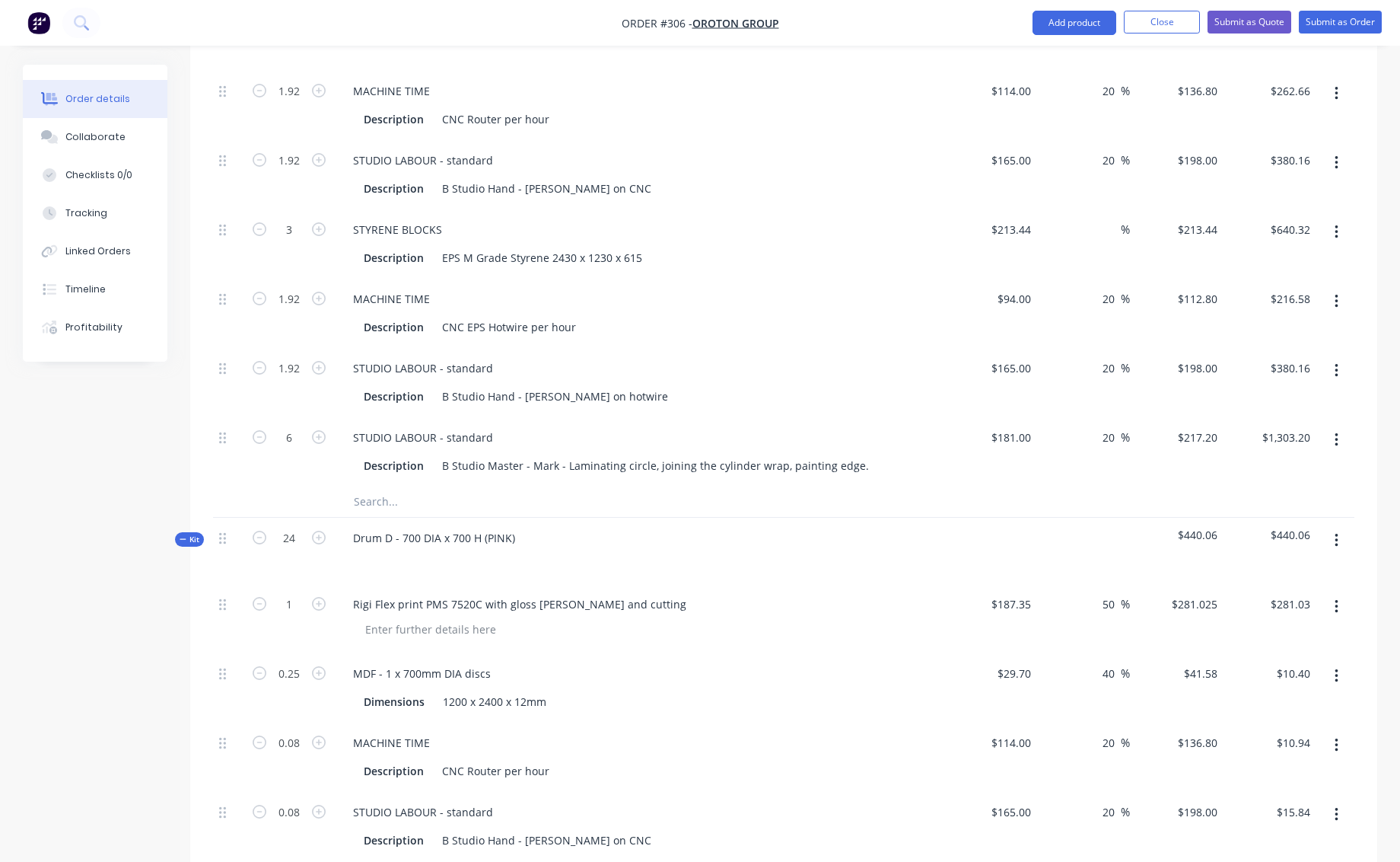
type input "1.92"
type input "$380.16"
type input "6"
type input "$1,303.20"
click at [710, 662] on div "MDF - 1 x 700mm DIA discs" at bounding box center [640, 673] width 597 height 22
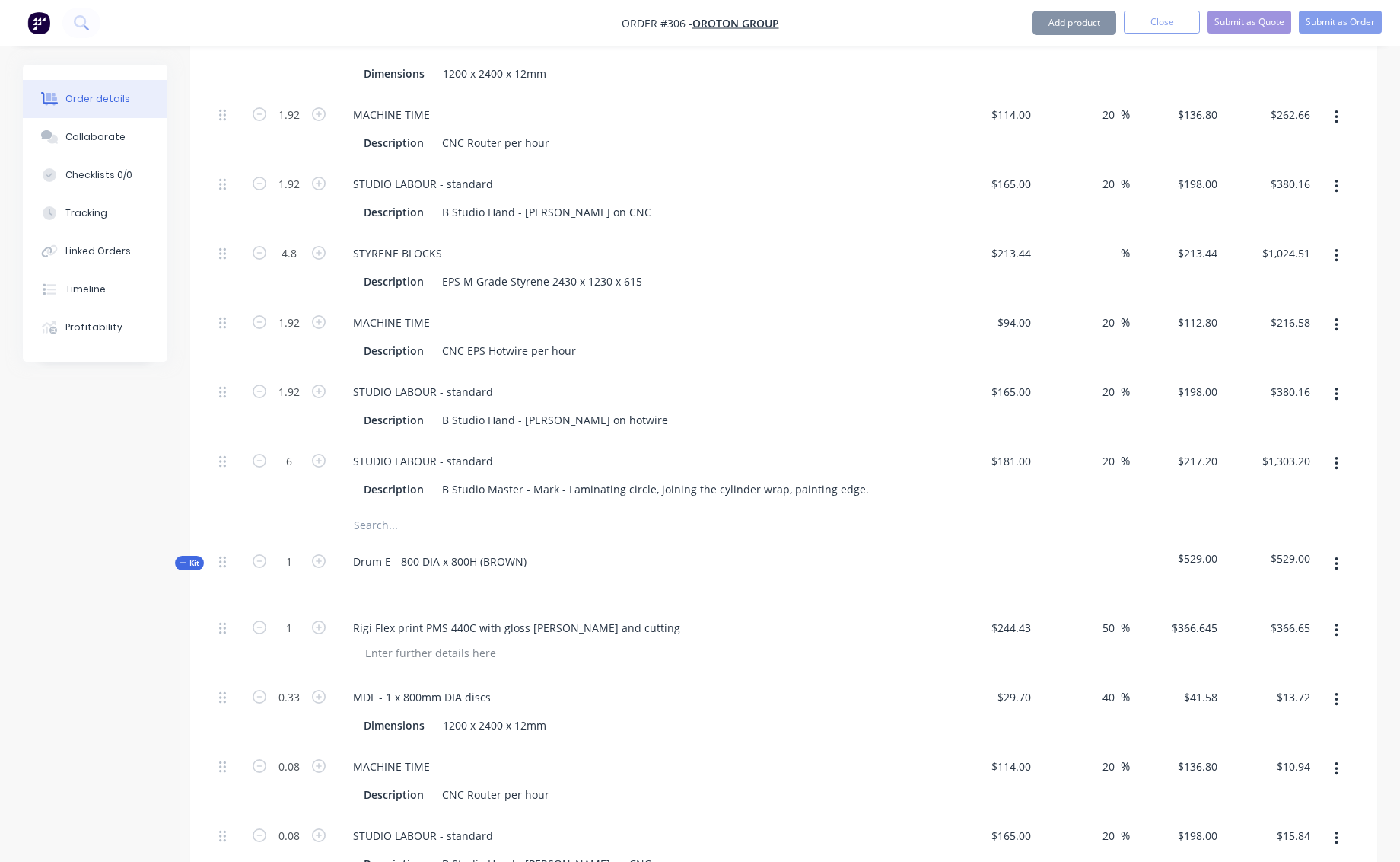
scroll to position [2646, 0]
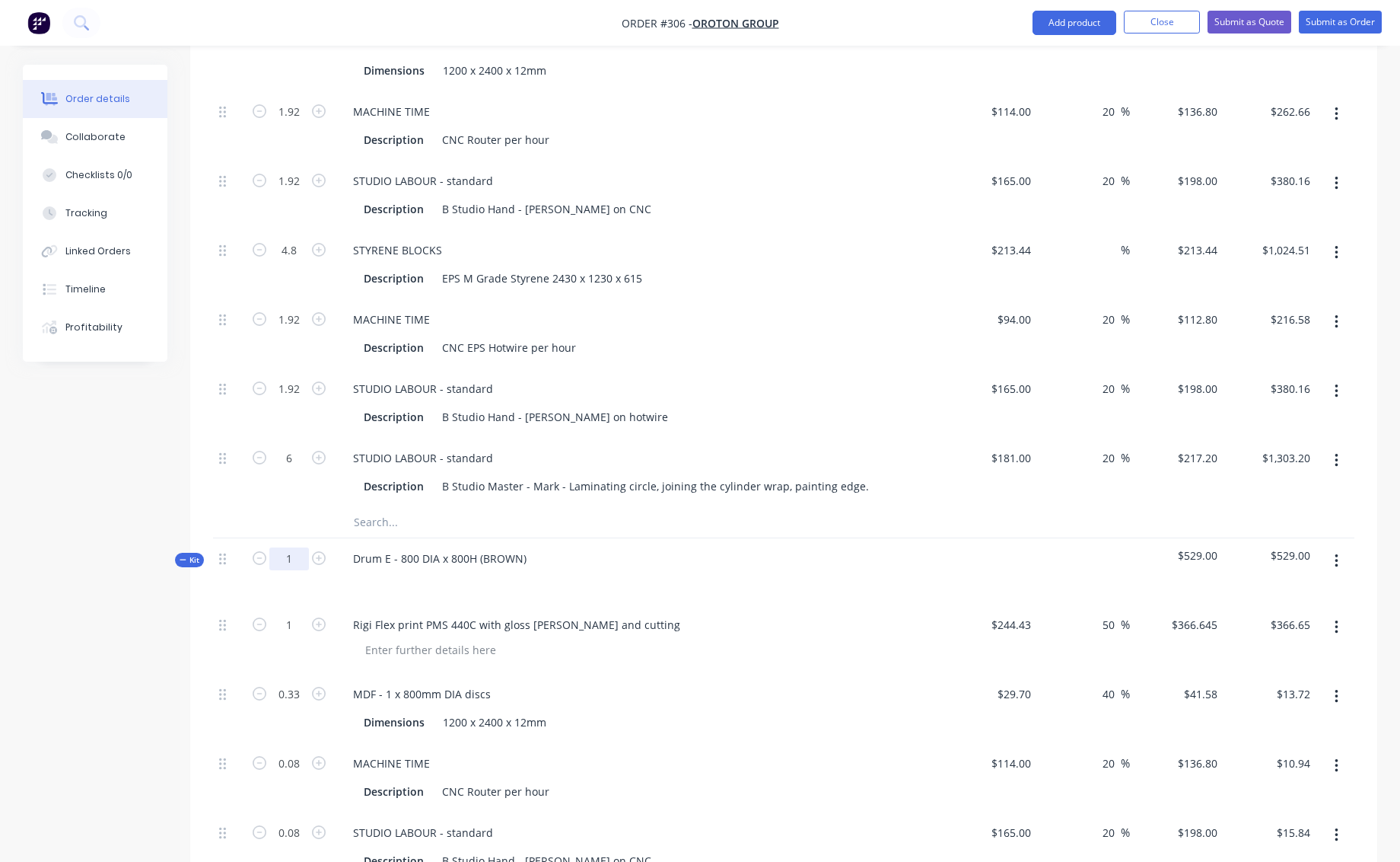
click at [294, 547] on input "1" at bounding box center [289, 558] width 40 height 23
type input "24"
click at [664, 674] on div "MDF - 1 x 800mm DIA discs Dimensions 1200 x 2400 x 12mm" at bounding box center [639, 708] width 609 height 69
type input "24"
type input "$8,799.48"
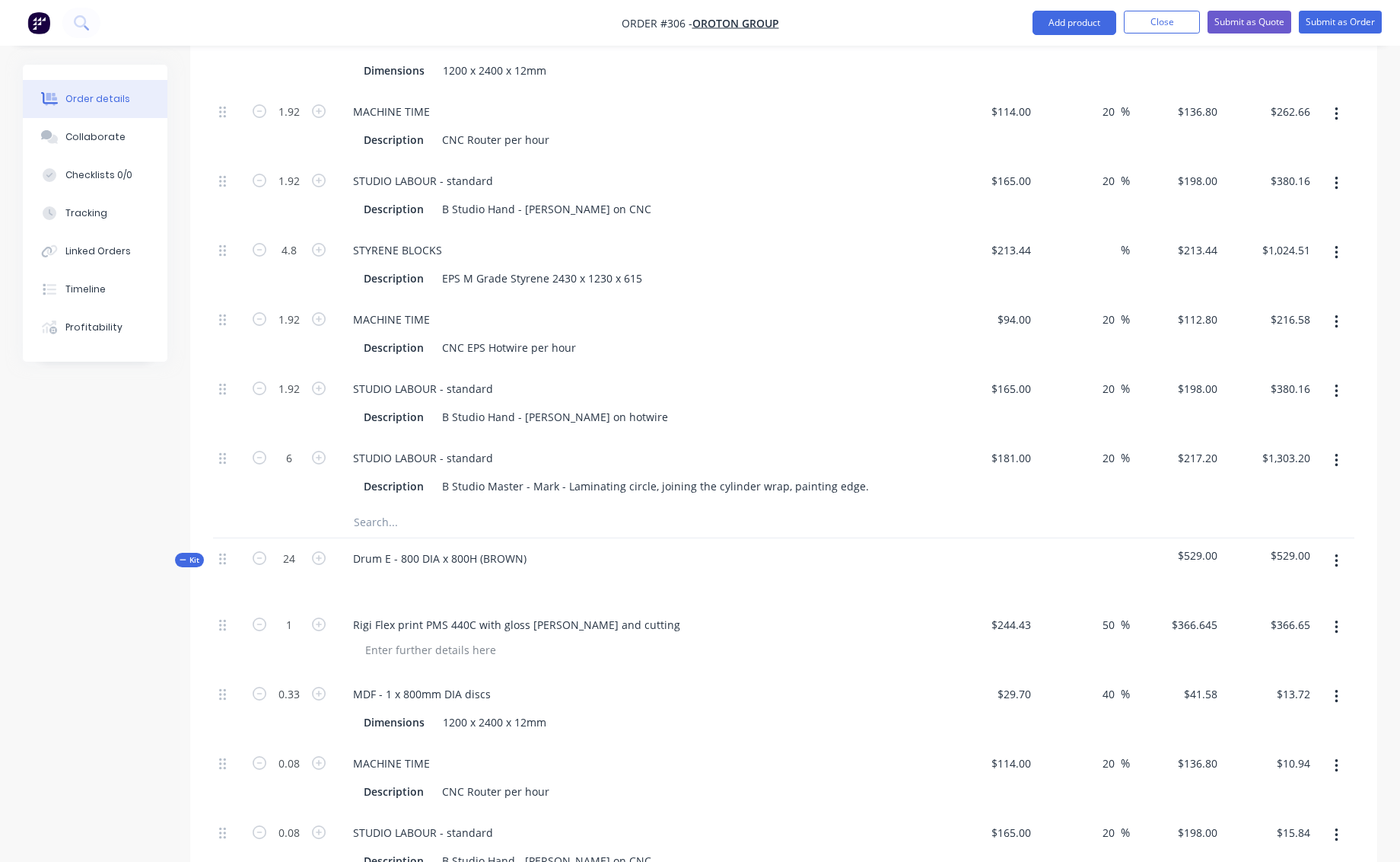
type input "7.92"
type input "$329.31"
type input "1.92"
type input "$262.66"
type input "1.92"
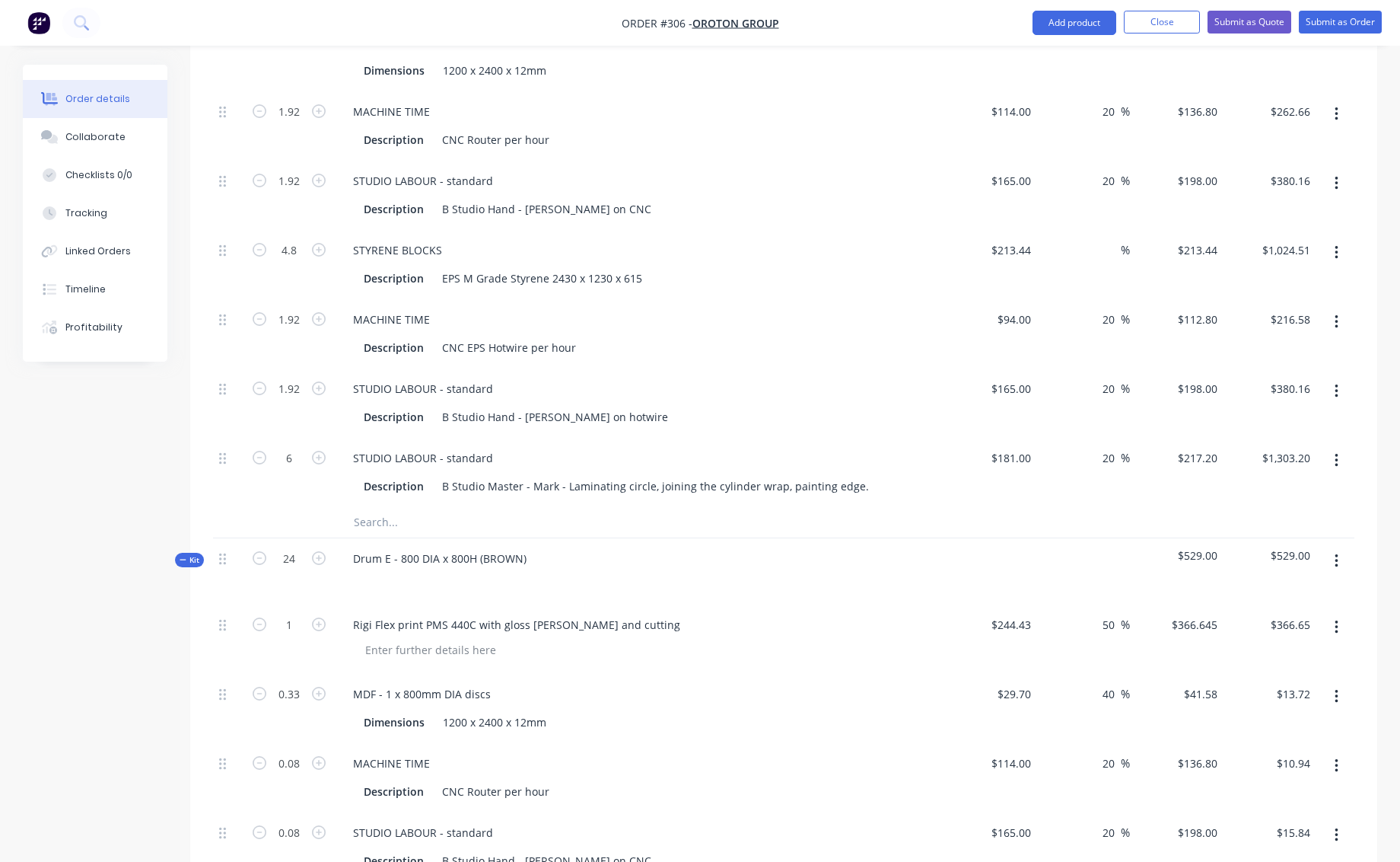
type input "$380.16"
type input "4.8"
type input "$1,024.51"
type input "1.92"
type input "$216.58"
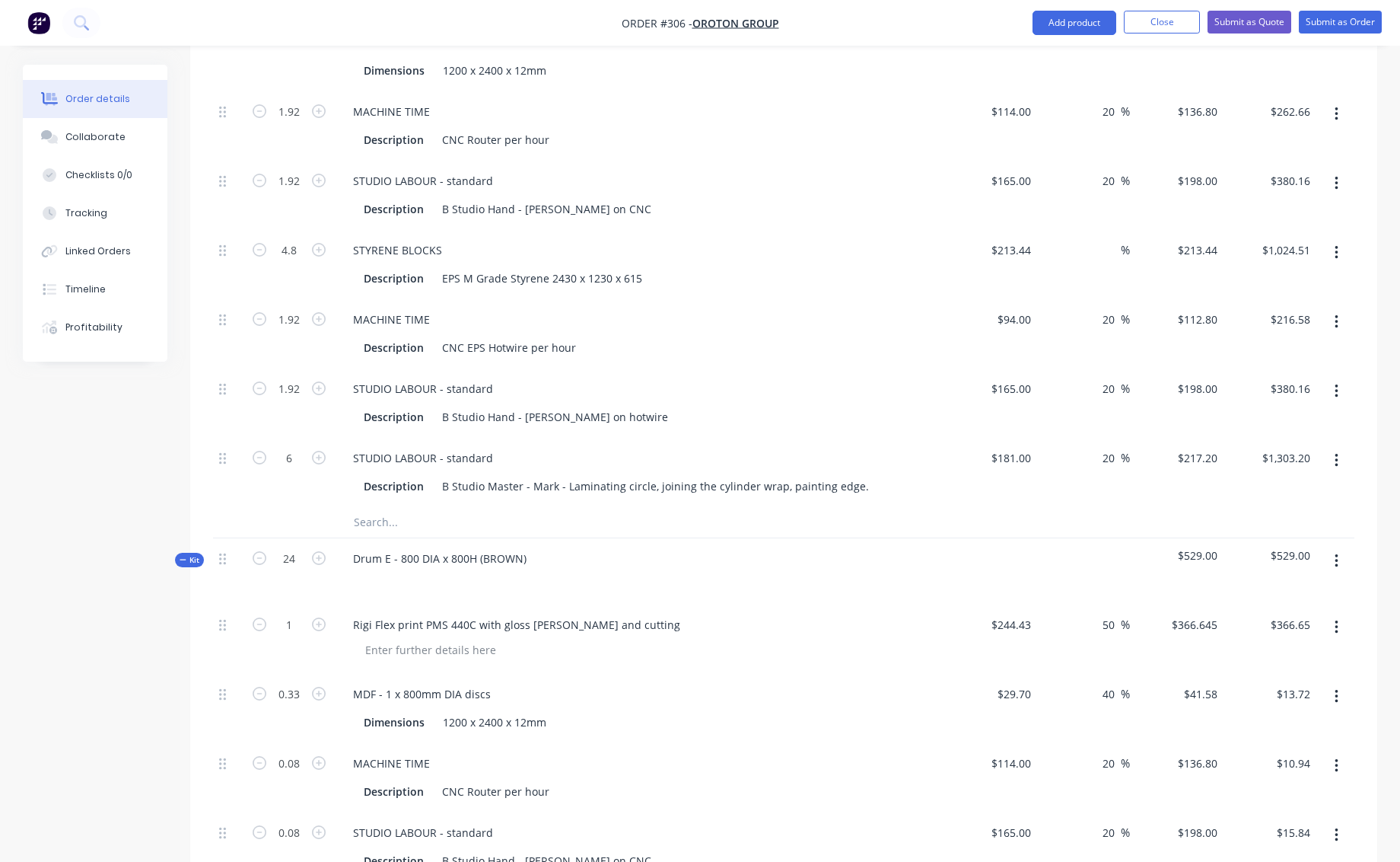
type input "1.92"
type input "$380.16"
type input "6"
type input "$1,303.20"
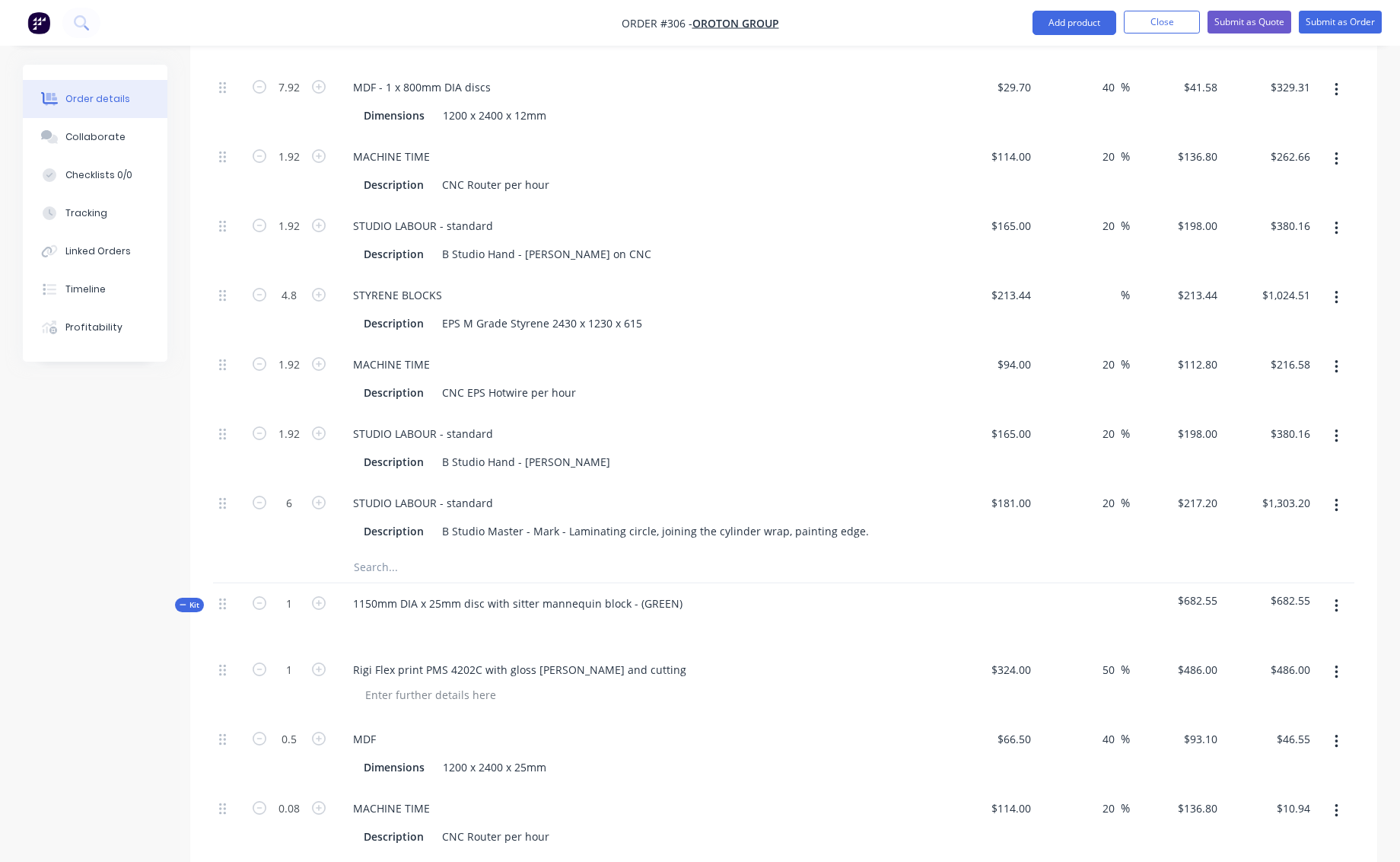
scroll to position [3253, 0]
click at [292, 591] on input "1" at bounding box center [289, 602] width 40 height 23
type input "24"
click at [742, 733] on div "MDF Dimensions 1200 x 2400 x 25mm" at bounding box center [639, 752] width 609 height 69
type input "24"
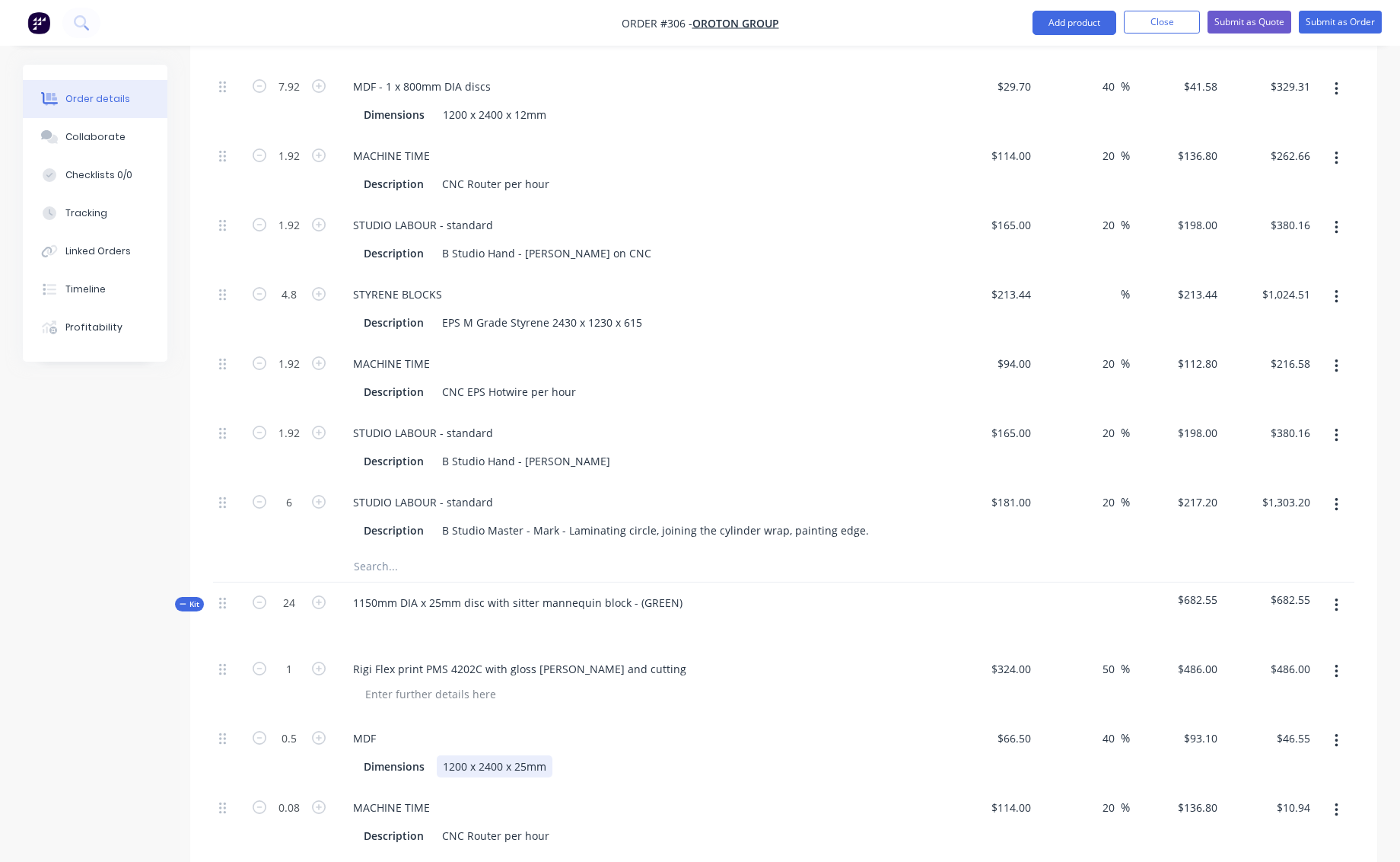
type input "$11,664.00"
type input "12"
type input "$1,117.20"
type input "1.92"
type input "$262.66"
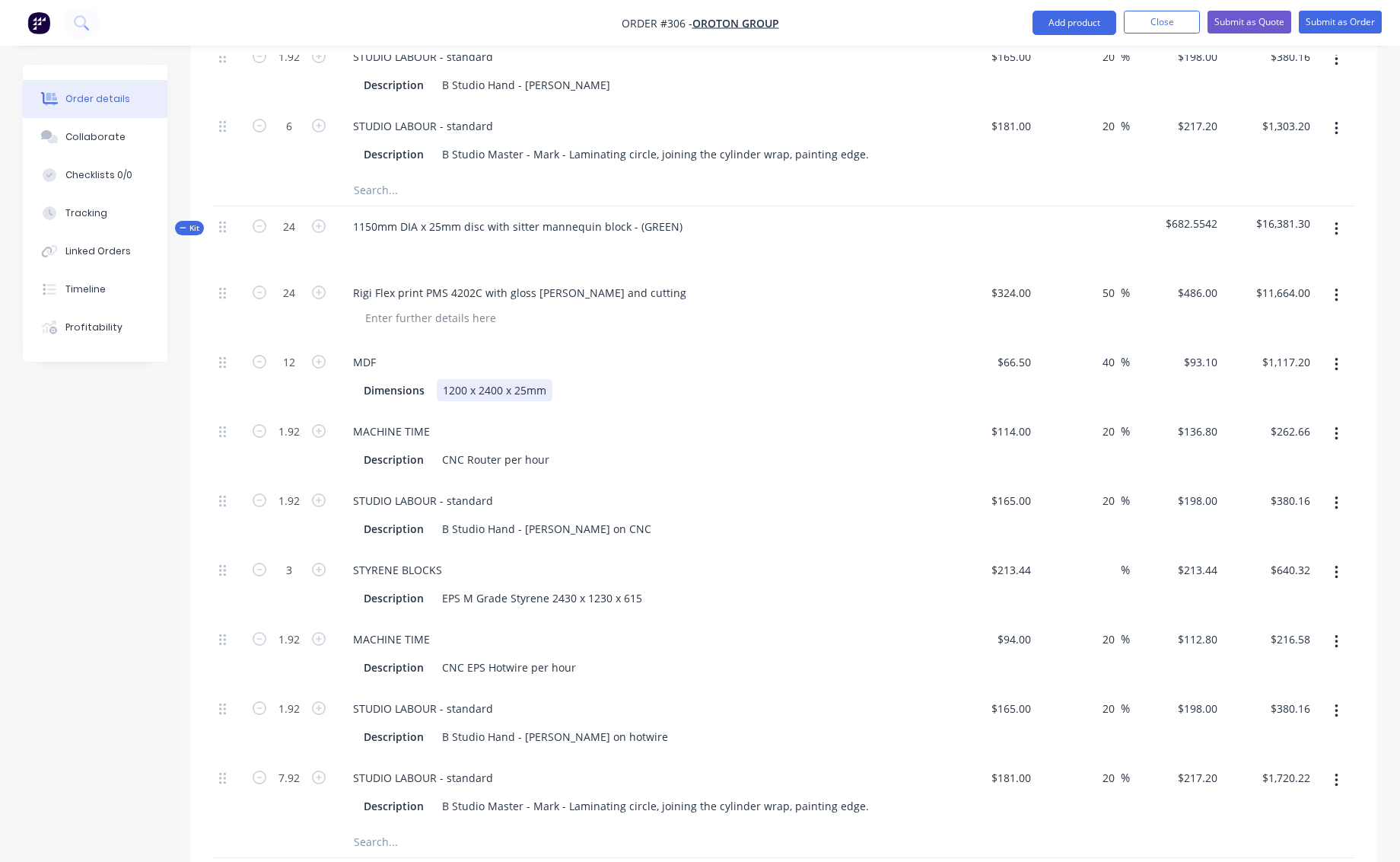
scroll to position [3607, 0]
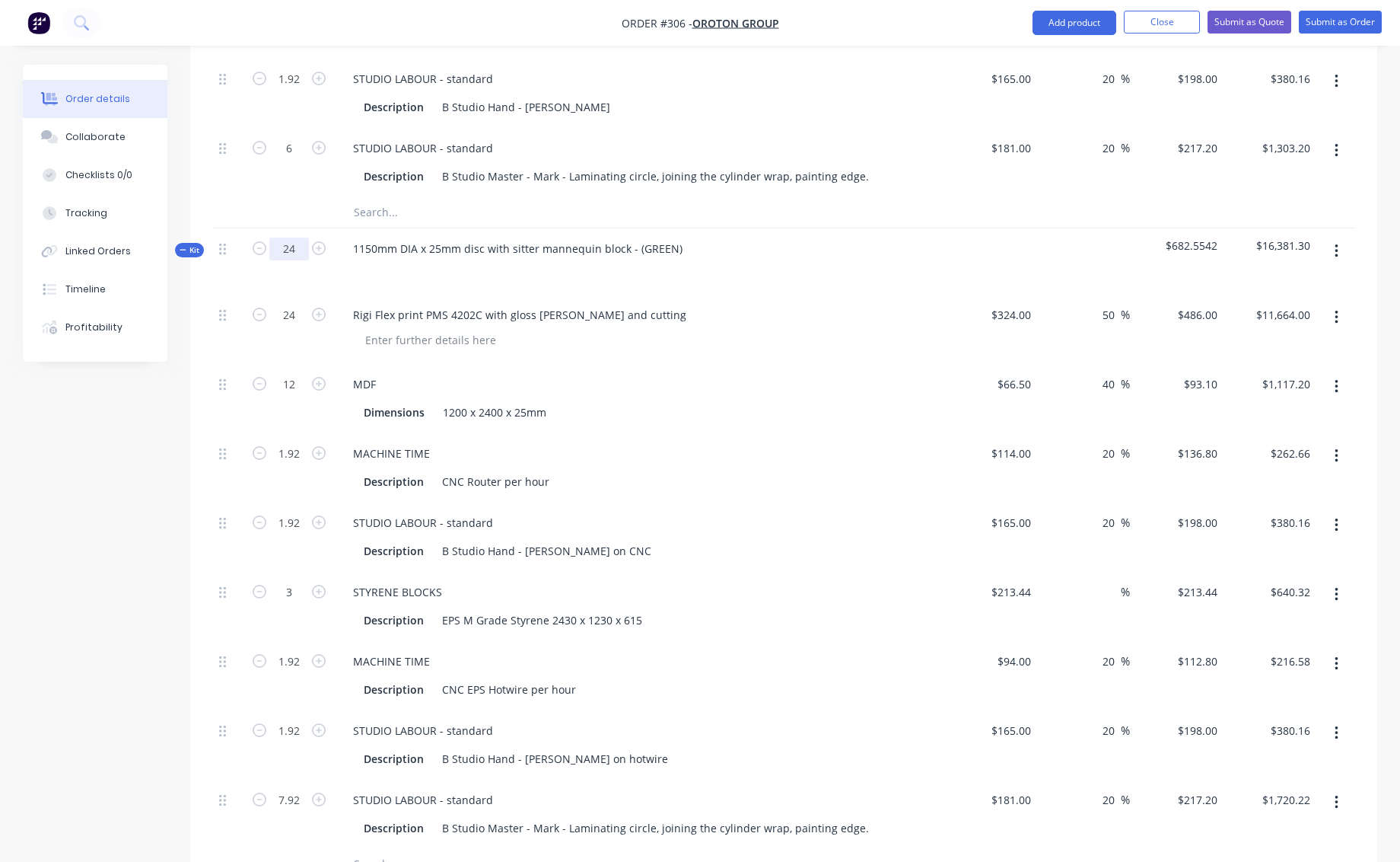
drag, startPoint x: 286, startPoint y: 230, endPoint x: 296, endPoint y: 231, distance: 10.0
click at [296, 237] on input "24" at bounding box center [289, 248] width 40 height 23
click at [714, 471] on div "Description CNC Router per hour" at bounding box center [637, 482] width 557 height 22
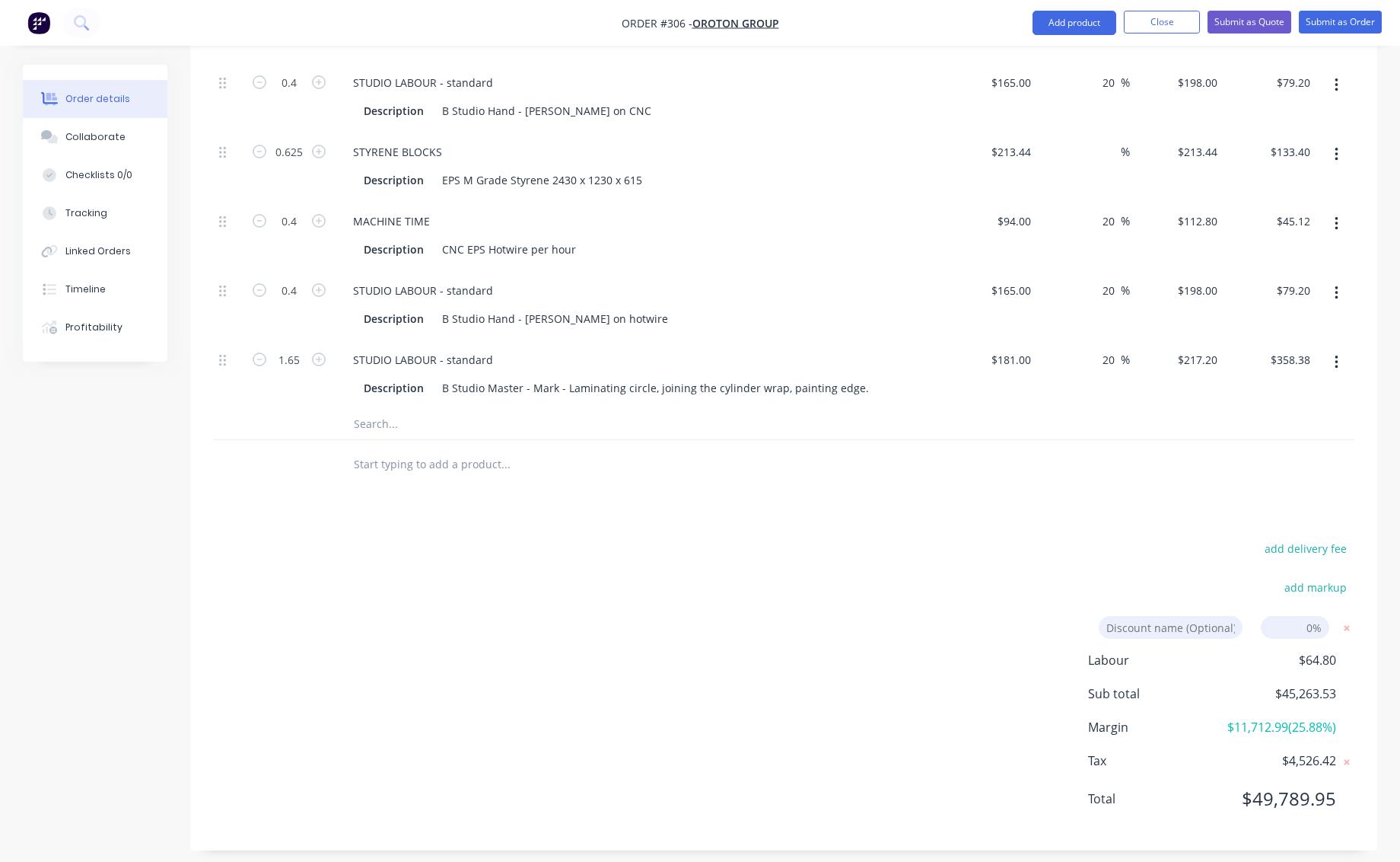
scroll to position [4060, 0]
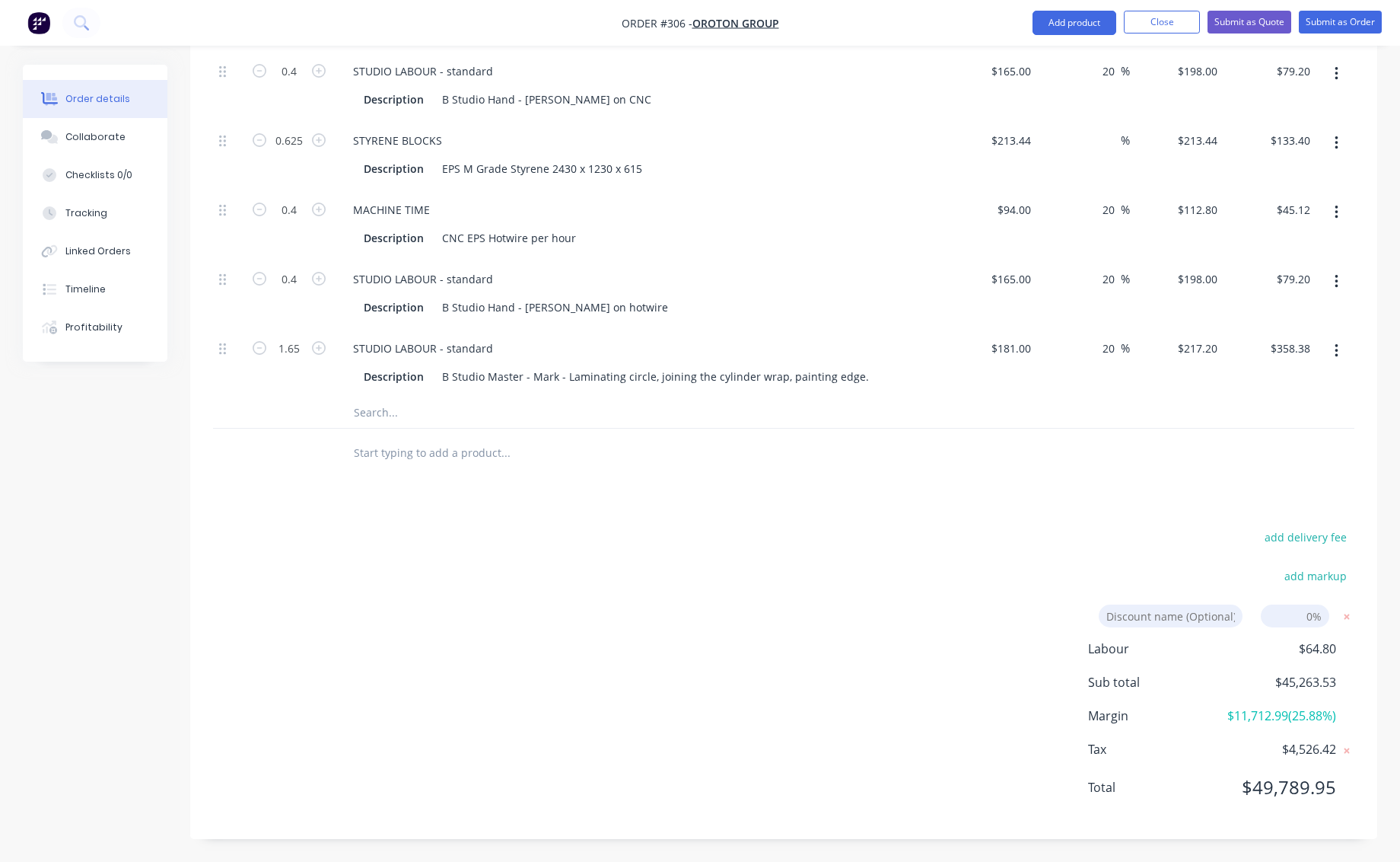
click at [1313, 604] on input at bounding box center [1295, 615] width 68 height 23
click at [1363, 685] on div "add delivery fee add markup Discount name (Optional) 0% Labour $64.80 Sub total…" at bounding box center [784, 672] width 1187 height 290
drag, startPoint x: 1306, startPoint y: 599, endPoint x: 1317, endPoint y: 602, distance: 11.4
click at [1306, 604] on input at bounding box center [1295, 615] width 68 height 23
click input "submit" at bounding box center [0, 0] width 0 height 0
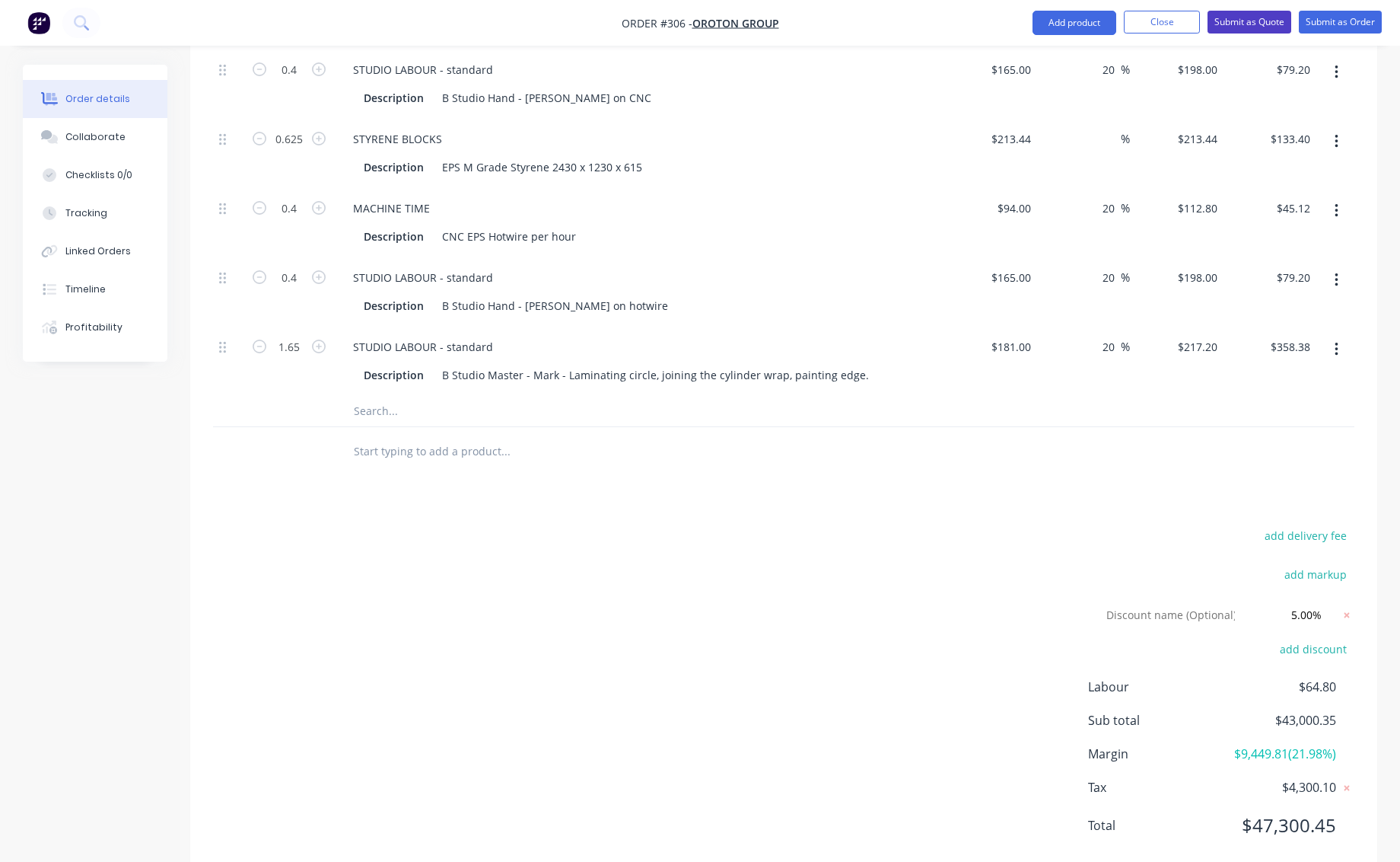
click at [1251, 21] on button "Submit as Quote" at bounding box center [1249, 21] width 83 height 23
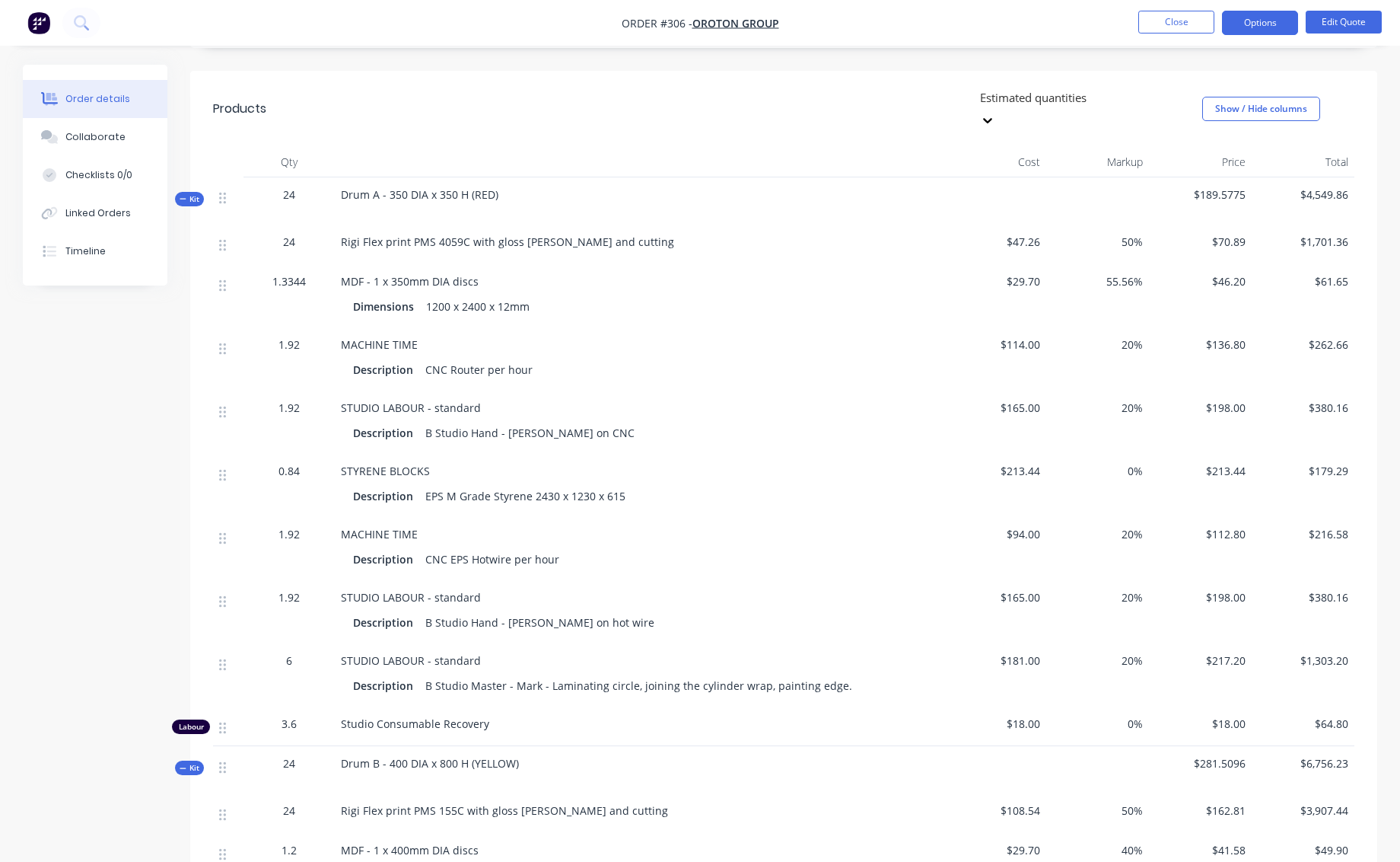
scroll to position [334, 0]
click at [1336, 24] on button "Edit Quote" at bounding box center [1344, 21] width 76 height 23
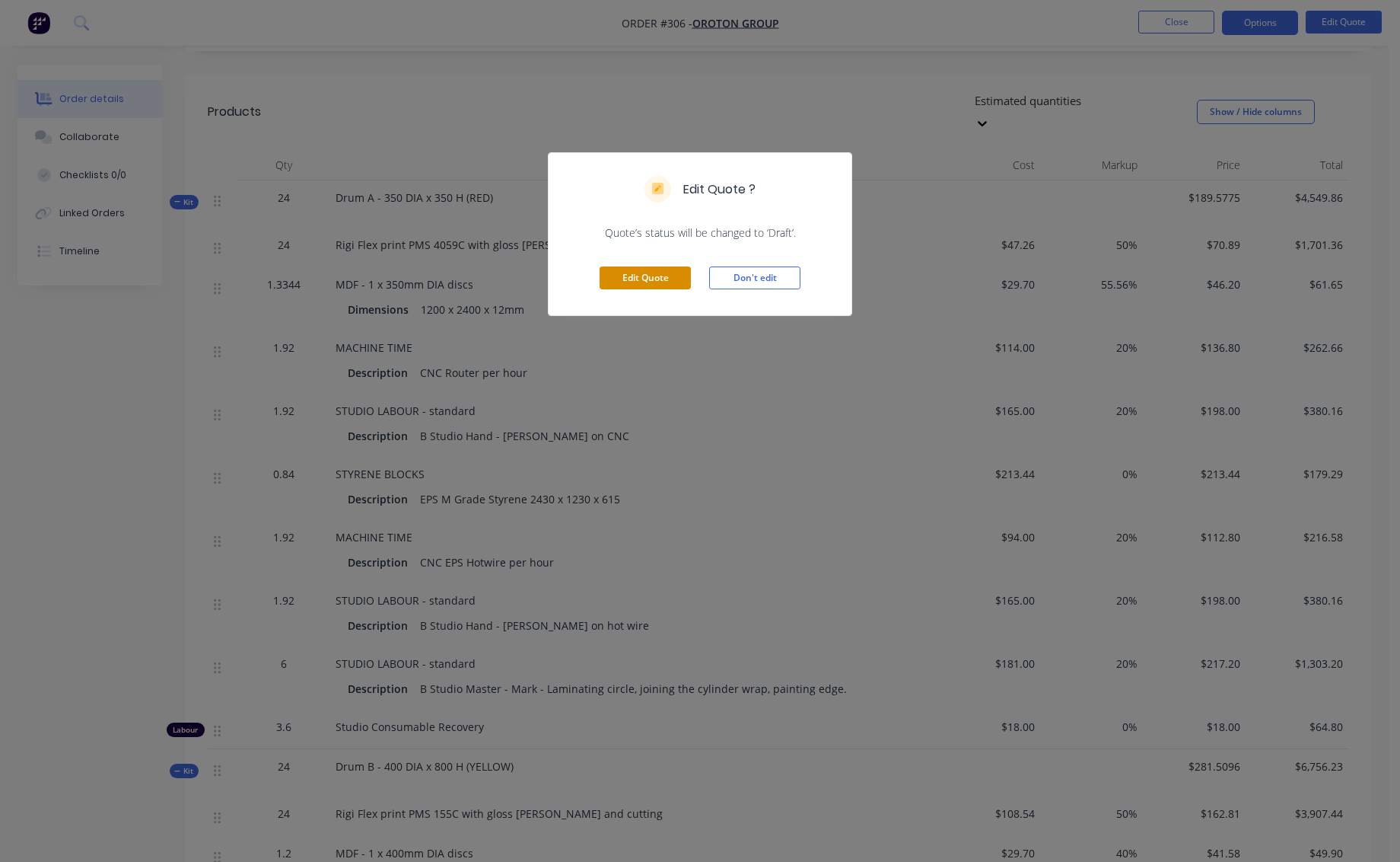
click at [663, 275] on button "Edit Quote" at bounding box center [645, 278] width 91 height 23
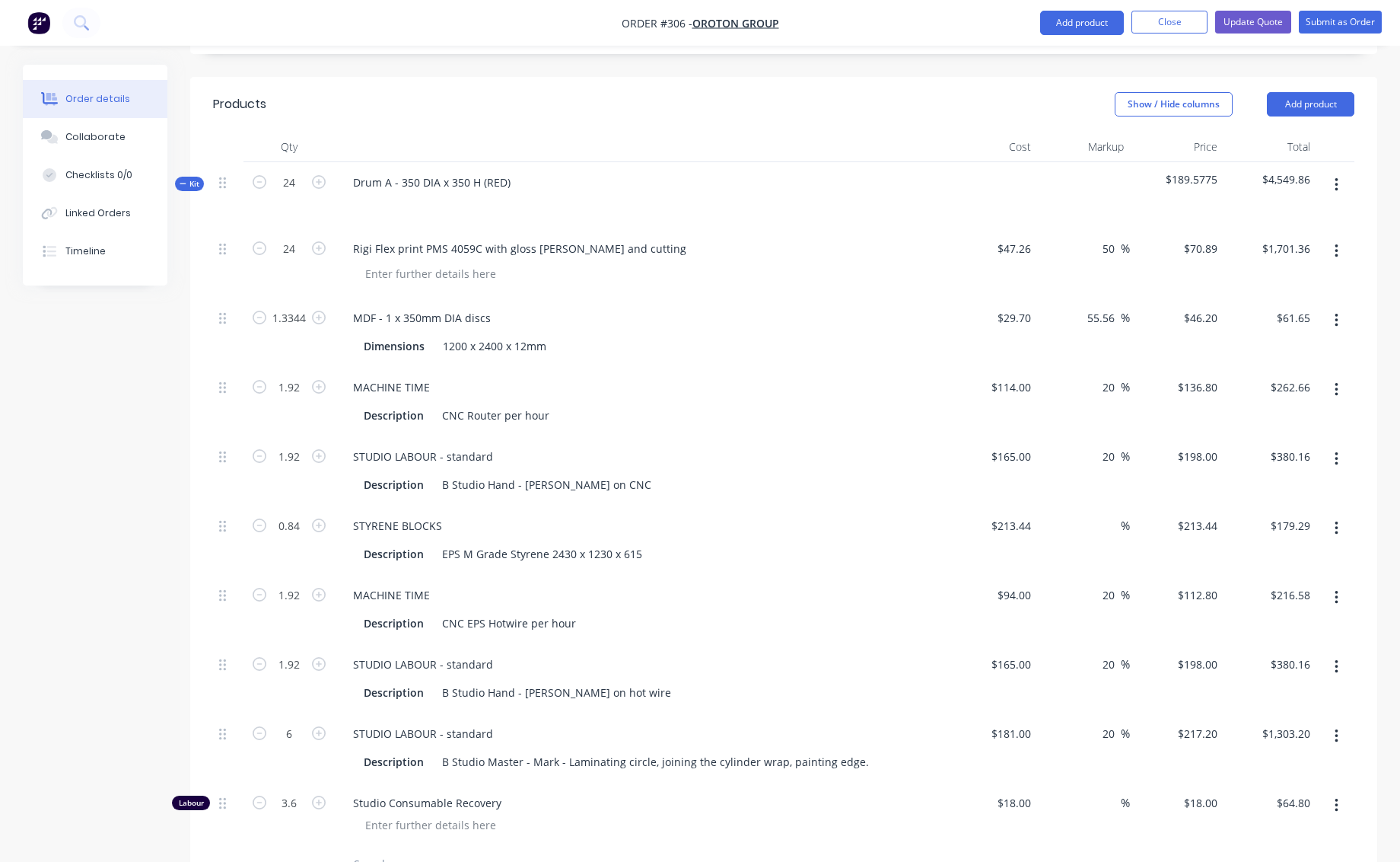
scroll to position [145, 0]
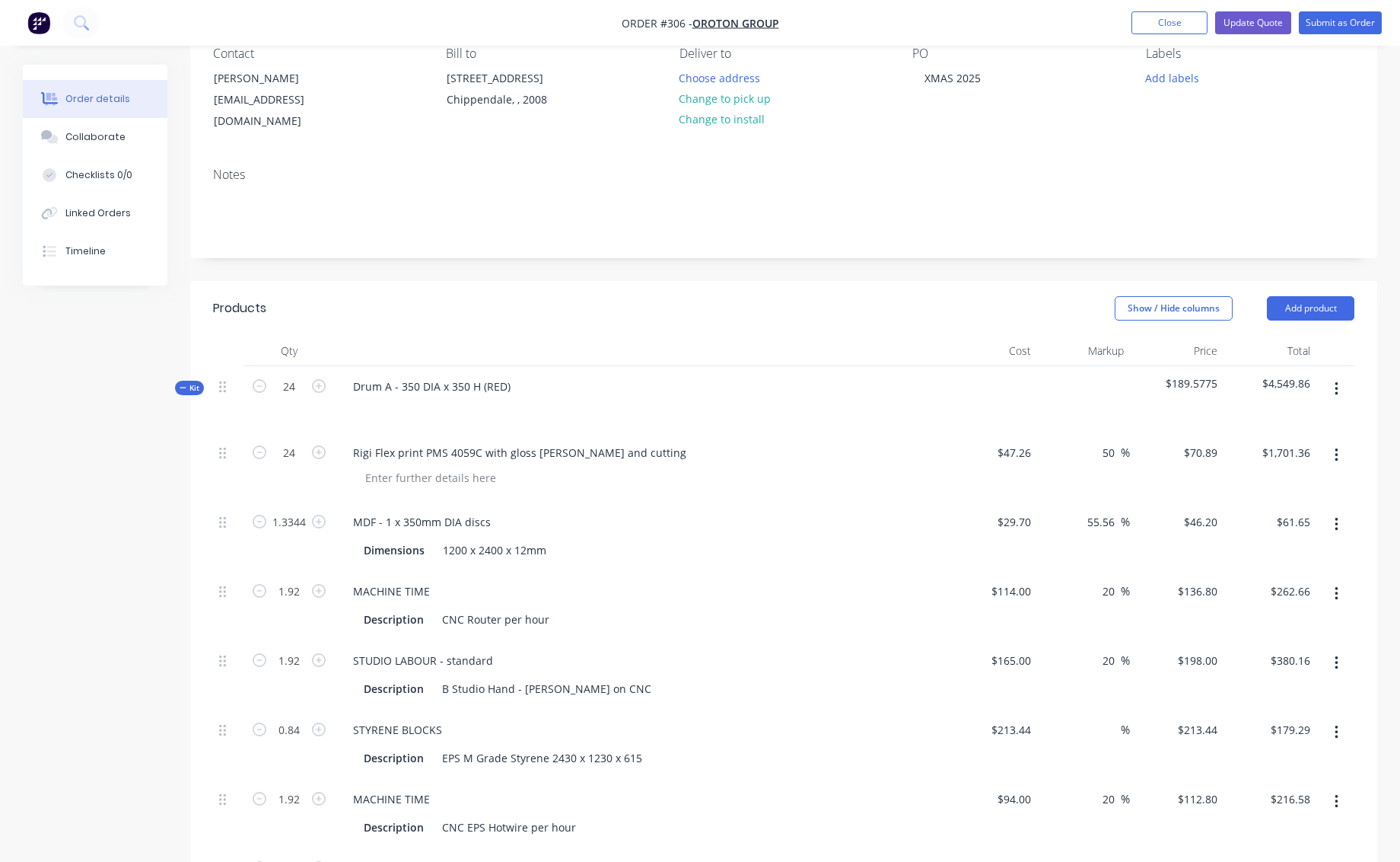
click at [1338, 380] on icon "button" at bounding box center [1337, 388] width 4 height 17
click at [1248, 418] on div "Save to catalogue" at bounding box center [1283, 429] width 117 height 22
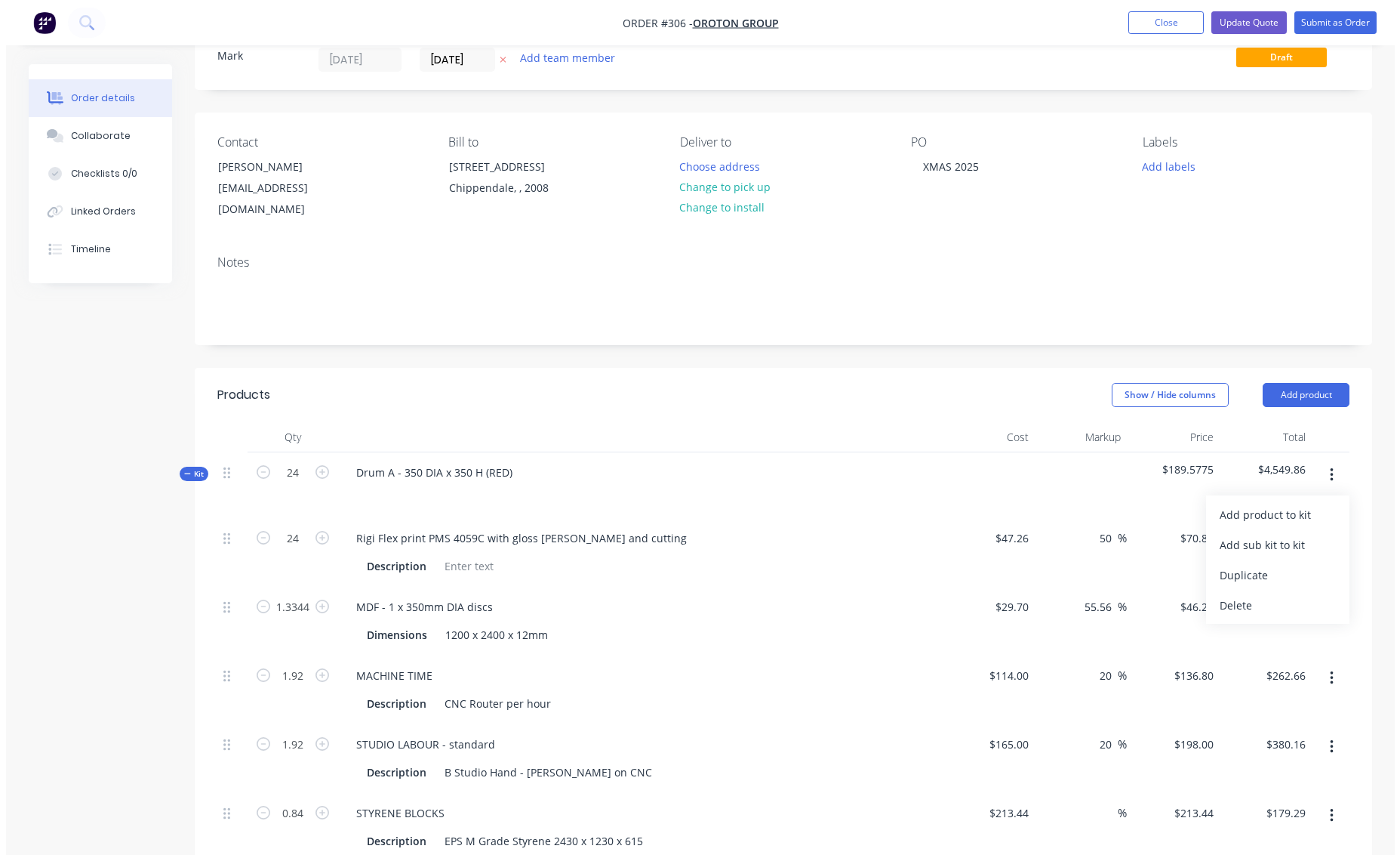
scroll to position [0, 0]
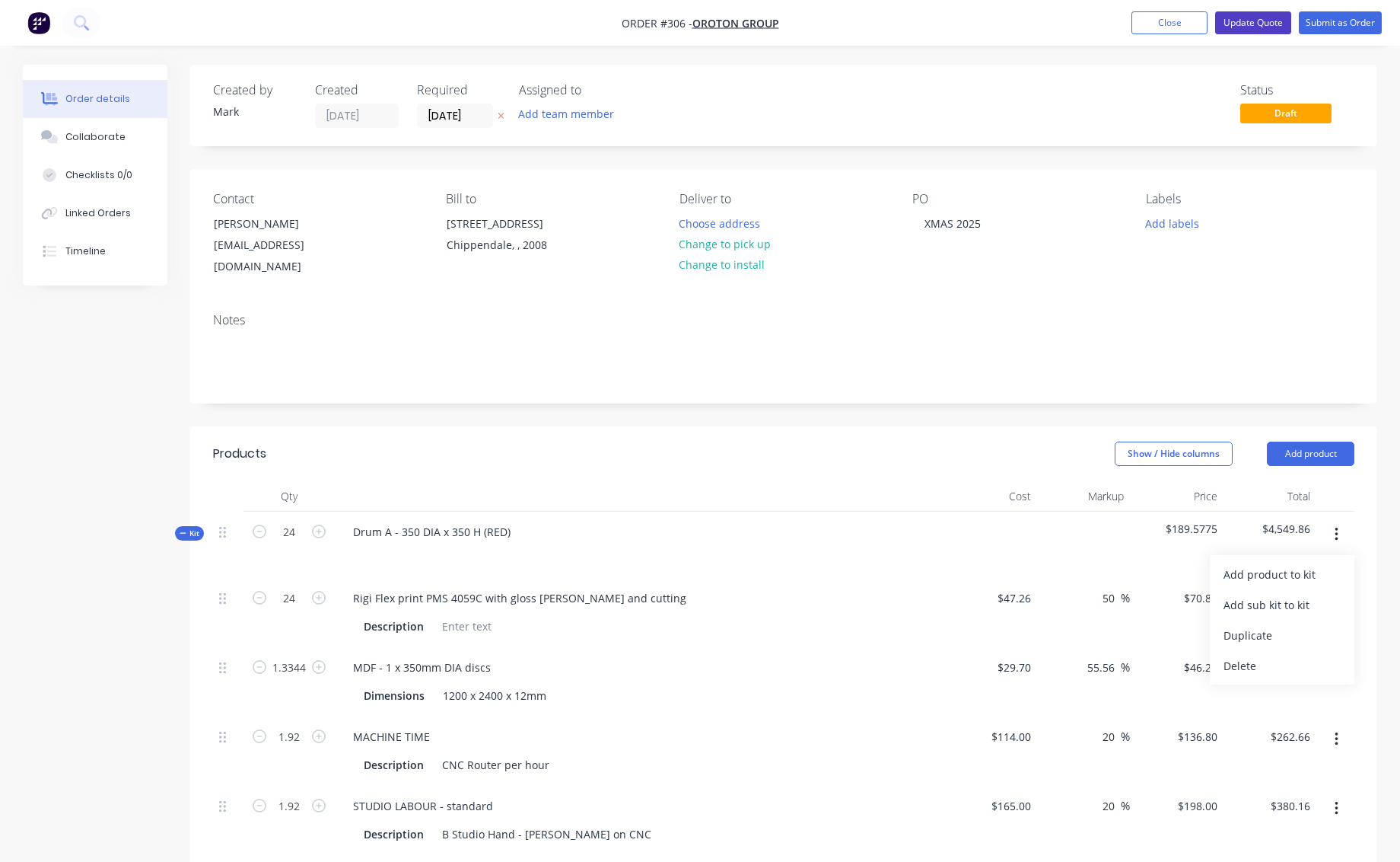
click at [1256, 22] on button "Update Quote" at bounding box center [1253, 22] width 76 height 23
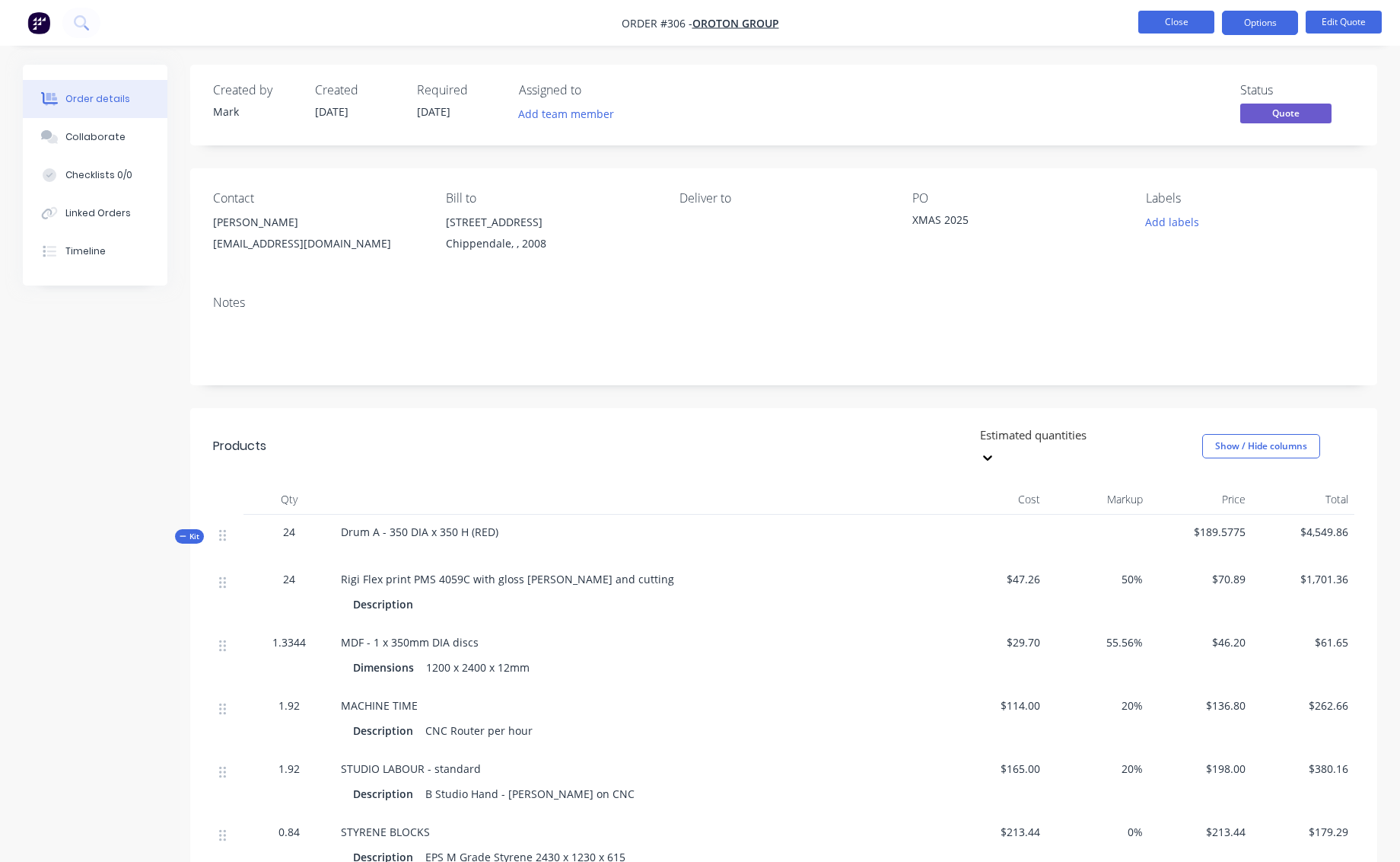
click at [1181, 26] on button "Close" at bounding box center [1177, 21] width 76 height 23
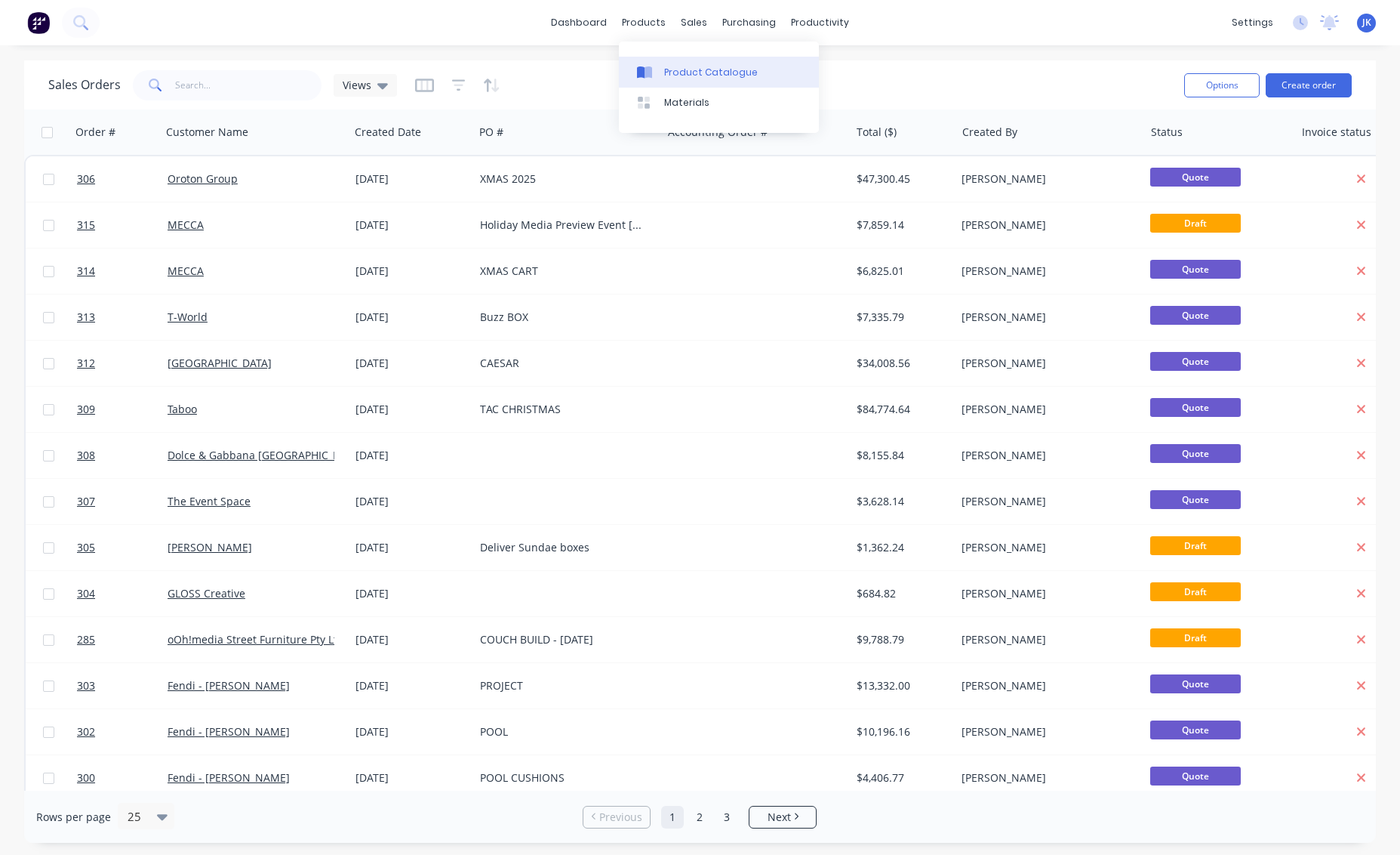
click at [679, 70] on div "Product Catalogue" at bounding box center [711, 72] width 94 height 13
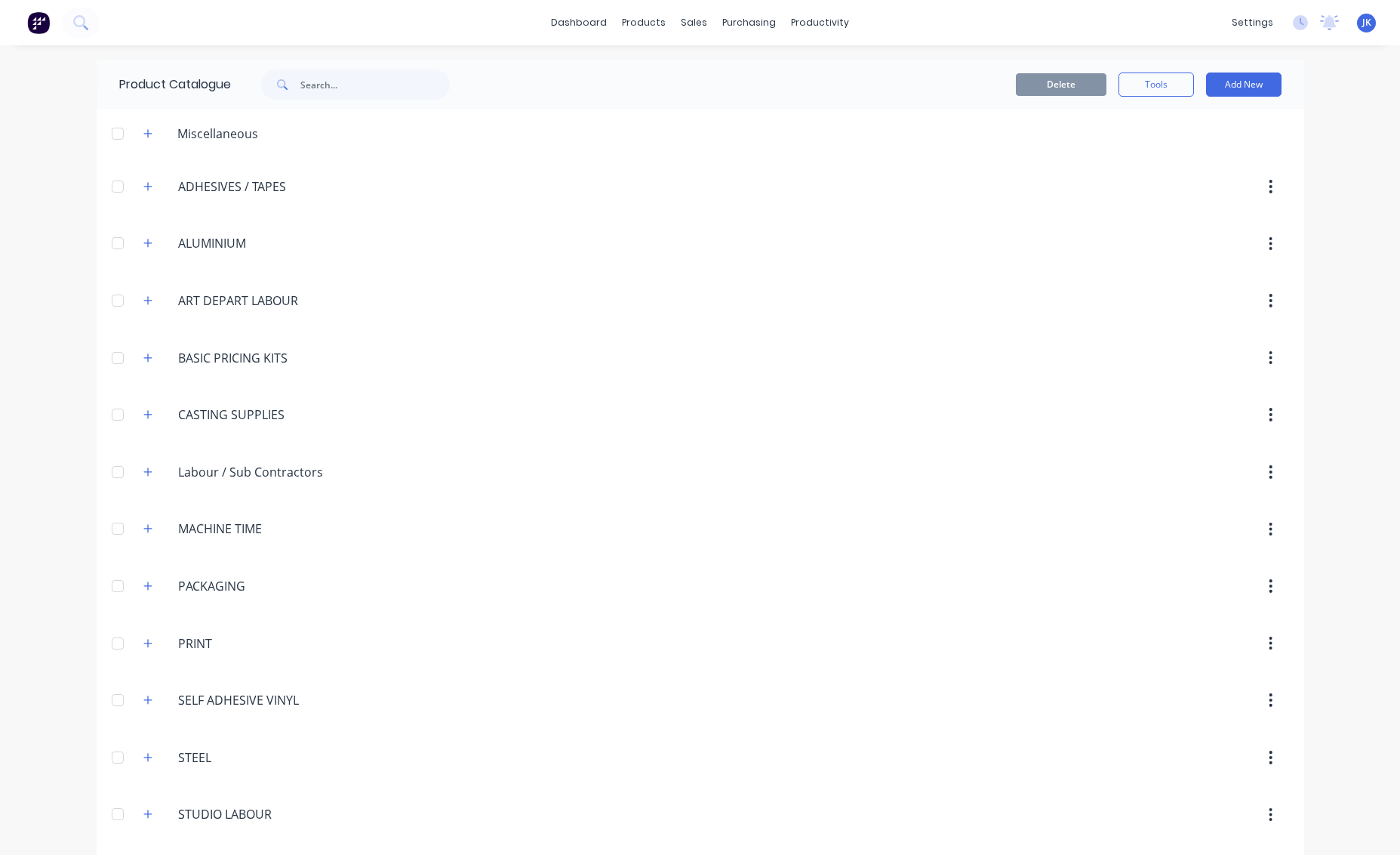
click at [116, 131] on div at bounding box center [117, 134] width 30 height 30
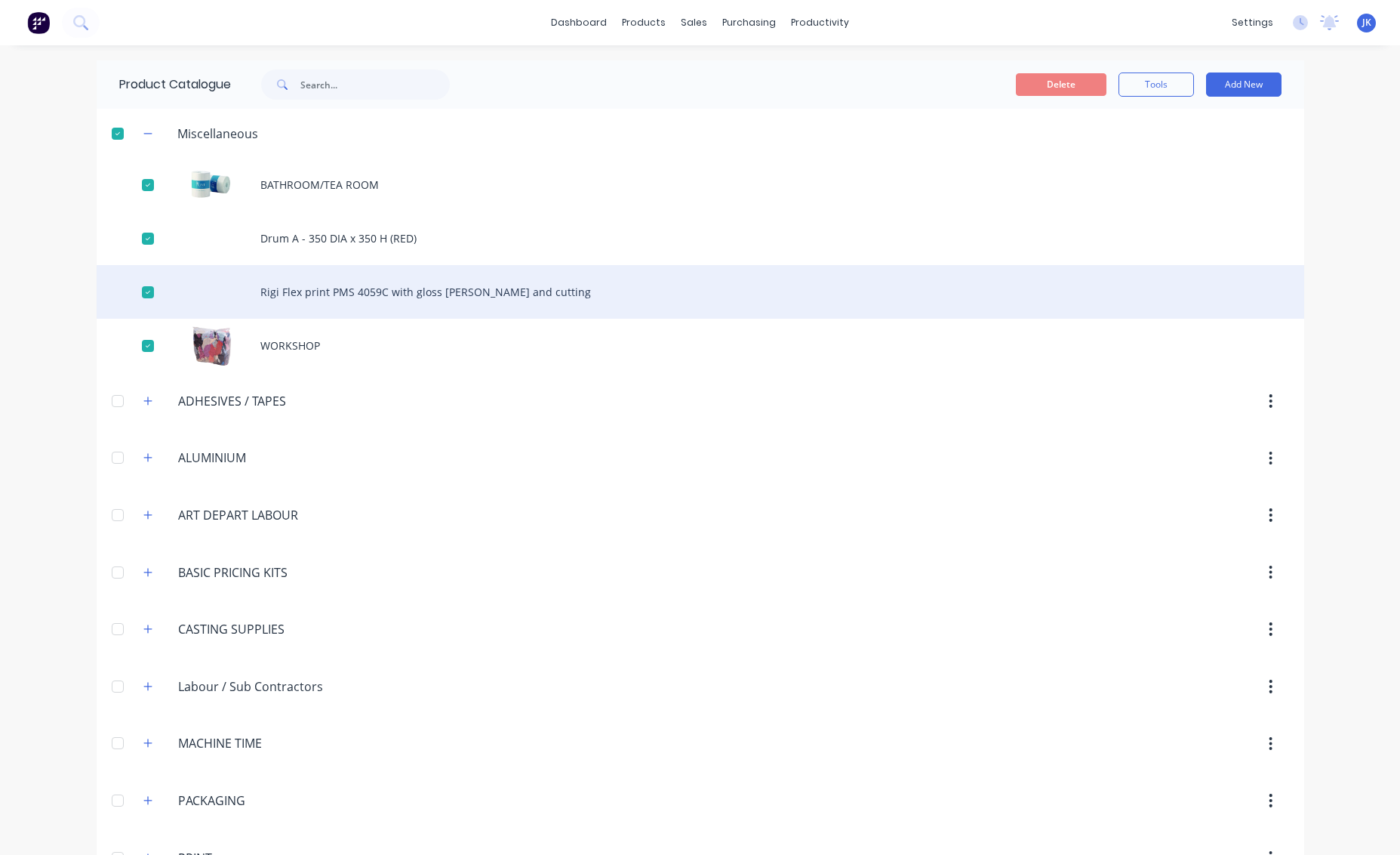
click at [307, 291] on div "Rigi Flex print PMS 4059C with gloss [PERSON_NAME] and cutting" at bounding box center [700, 292] width 1207 height 54
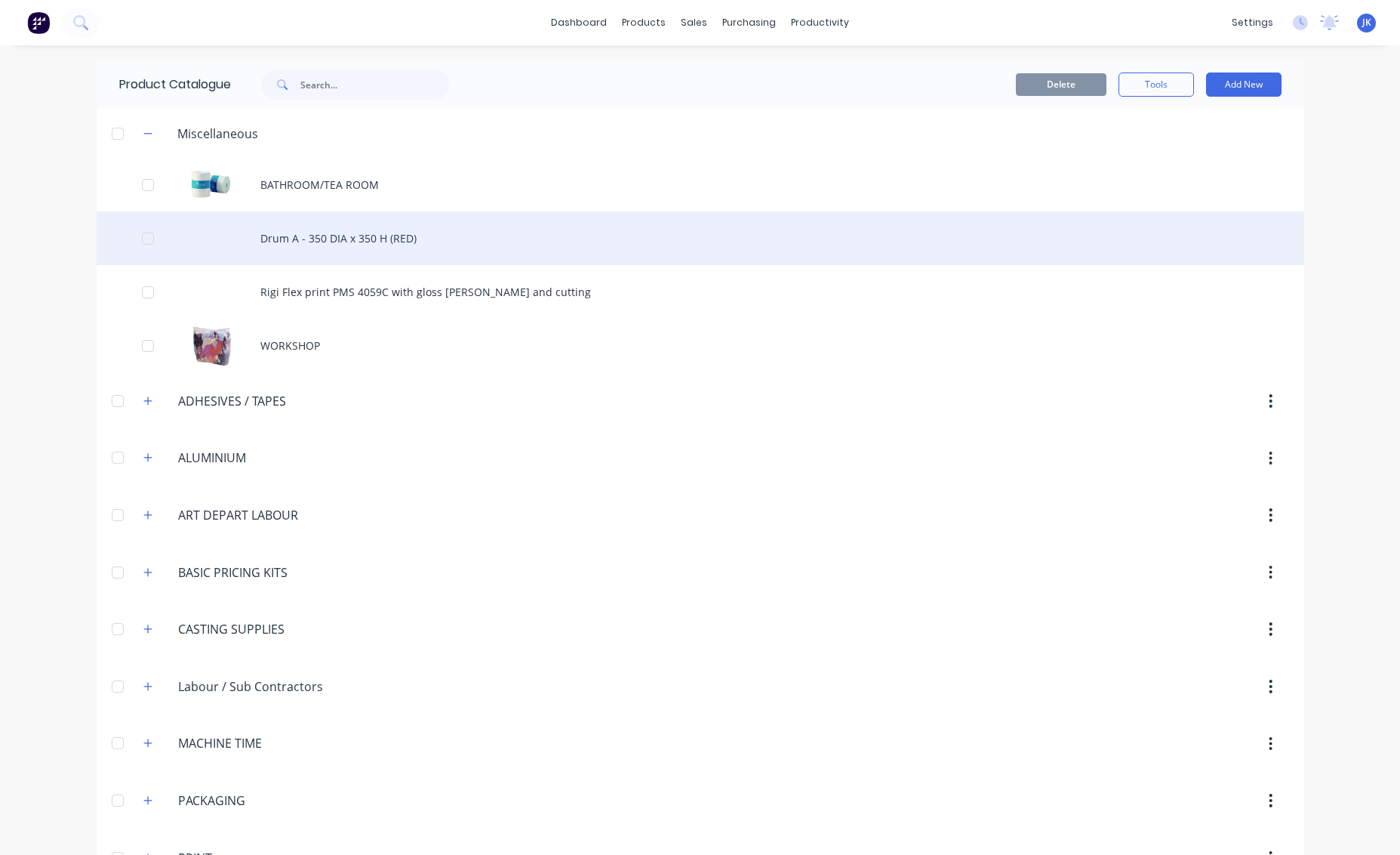
click at [327, 234] on div "Drum A - 350 DIA x 350 H (RED)" at bounding box center [700, 239] width 1207 height 54
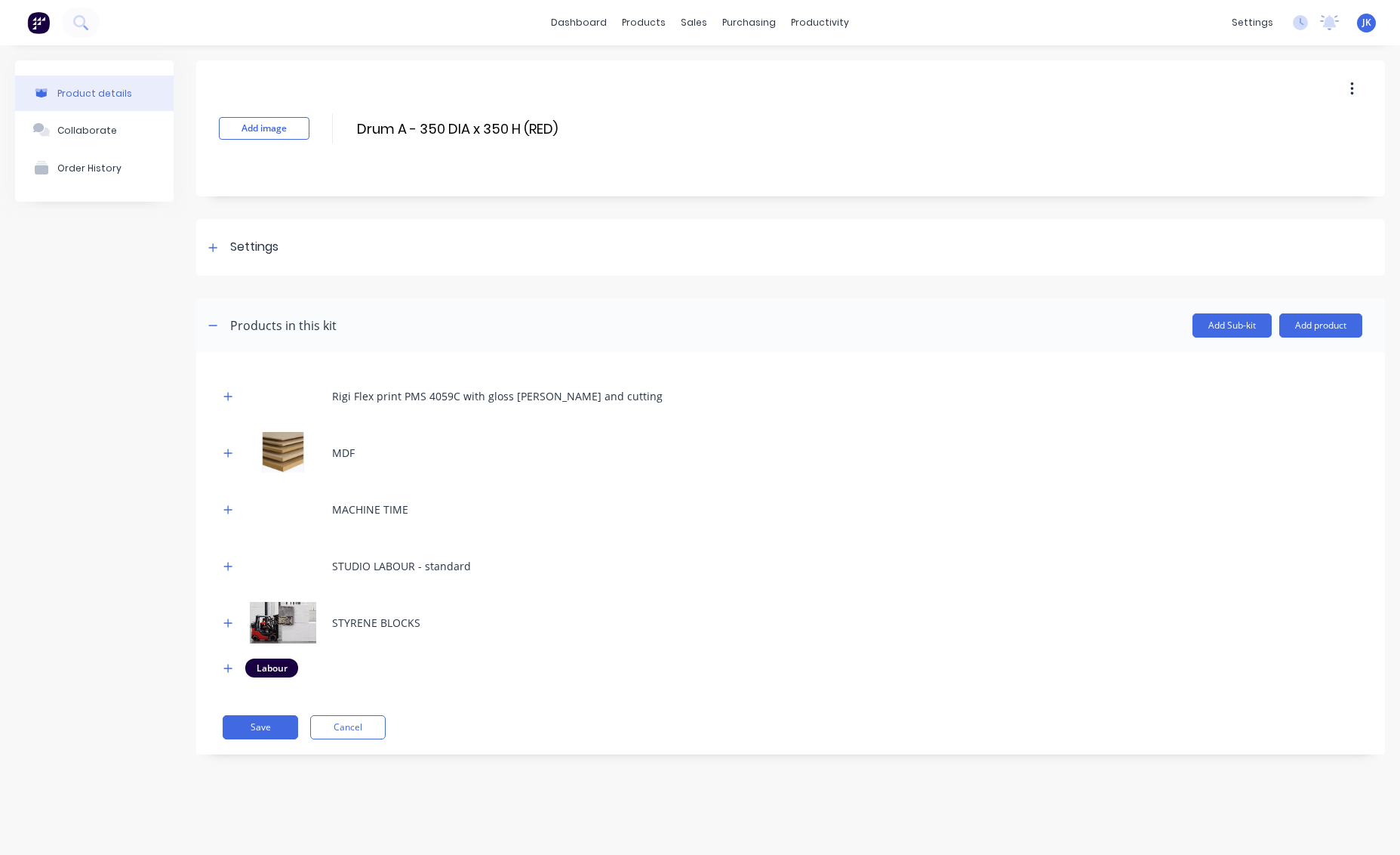
click at [1356, 88] on button "button" at bounding box center [1351, 89] width 35 height 28
click at [1353, 88] on icon "button" at bounding box center [1352, 89] width 4 height 17
click at [700, 107] on div "Add image Drum A - 350 DIA x 350 H (RED) Drum A - 350 DIA x 350 H (RED) Enter k…" at bounding box center [790, 128] width 1188 height 136
click at [212, 246] on icon at bounding box center [213, 247] width 9 height 10
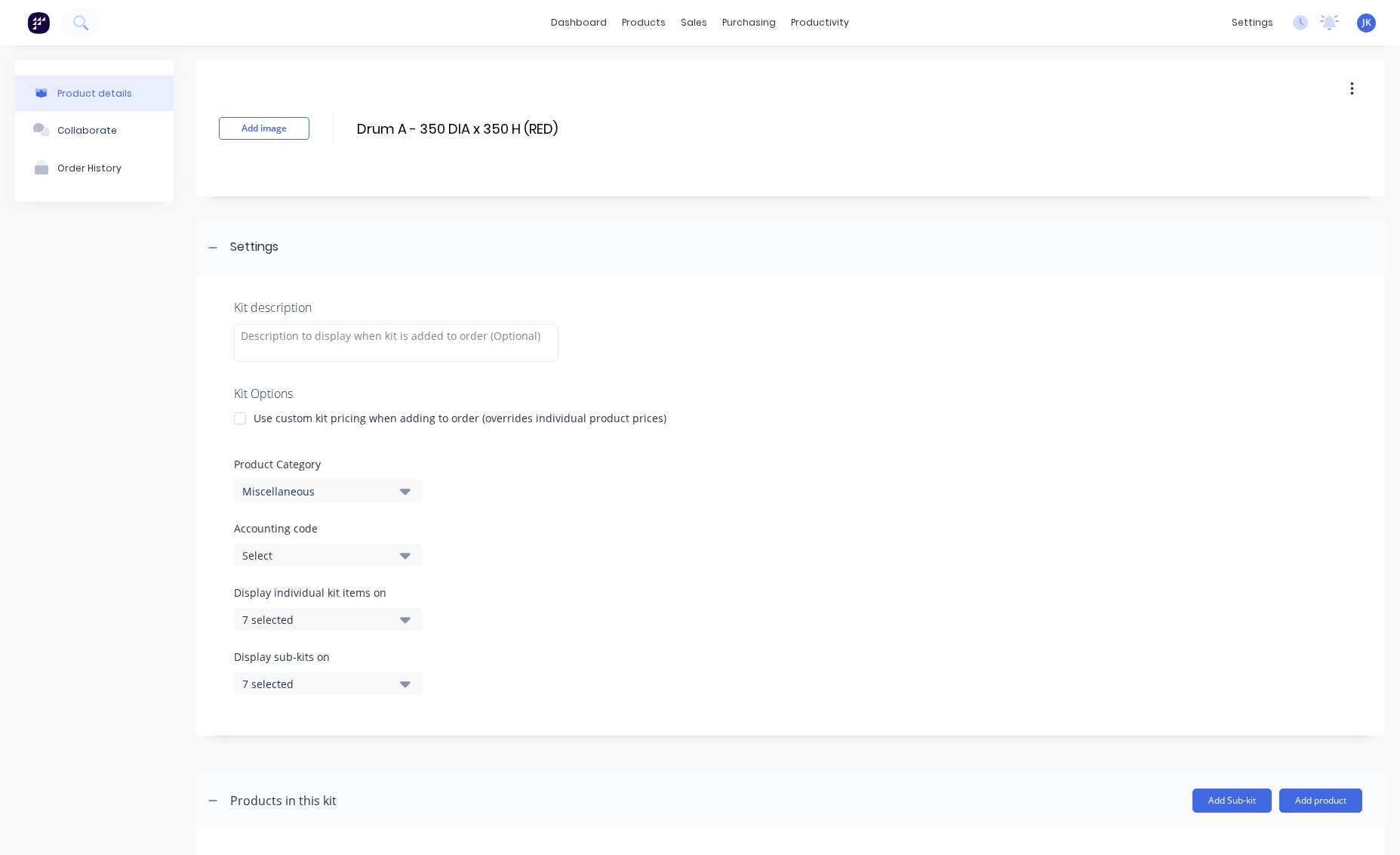
click at [405, 490] on icon "button" at bounding box center [404, 491] width 10 height 6
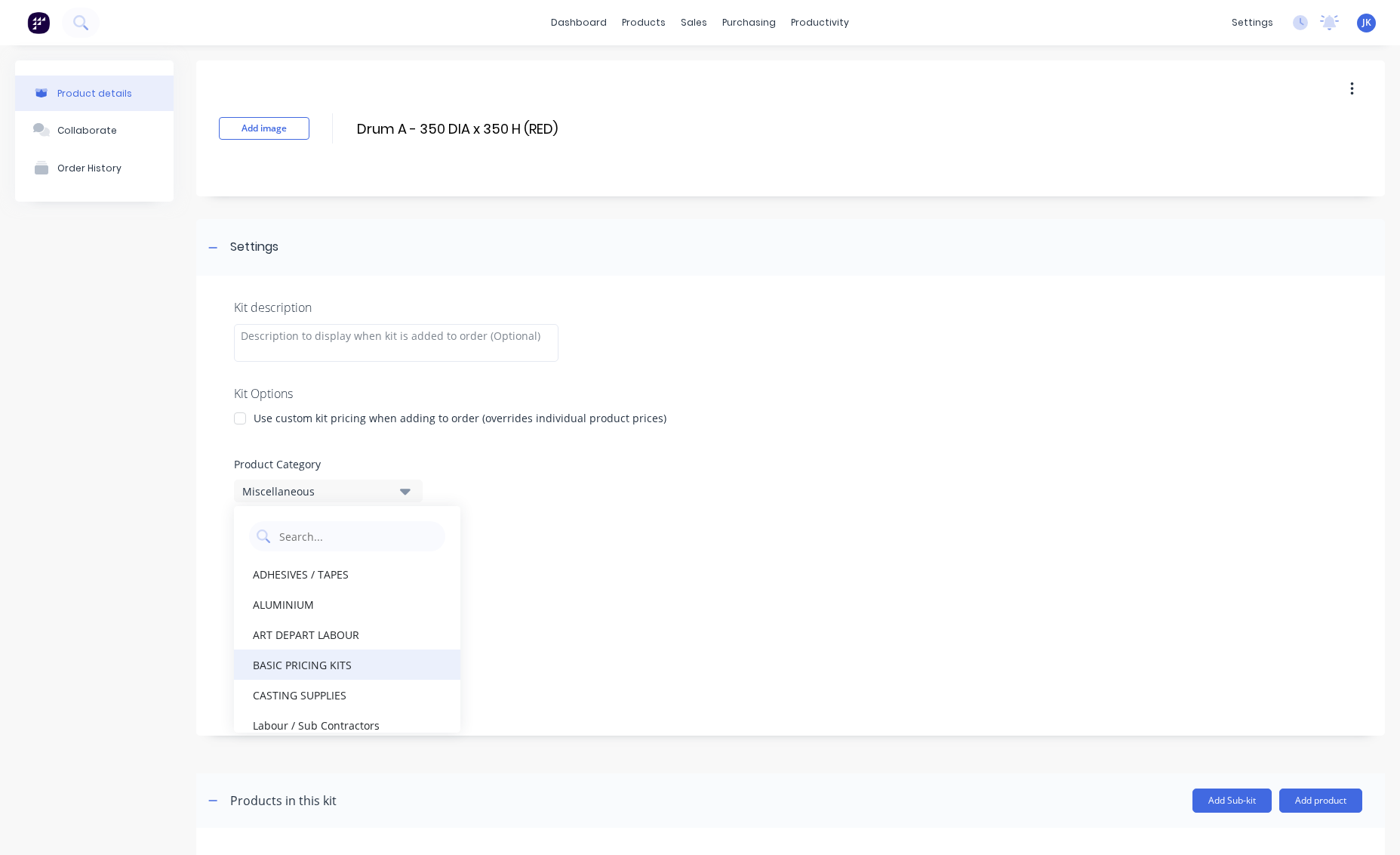
click at [316, 664] on div "BASIC PRICING KITS" at bounding box center [347, 664] width 227 height 30
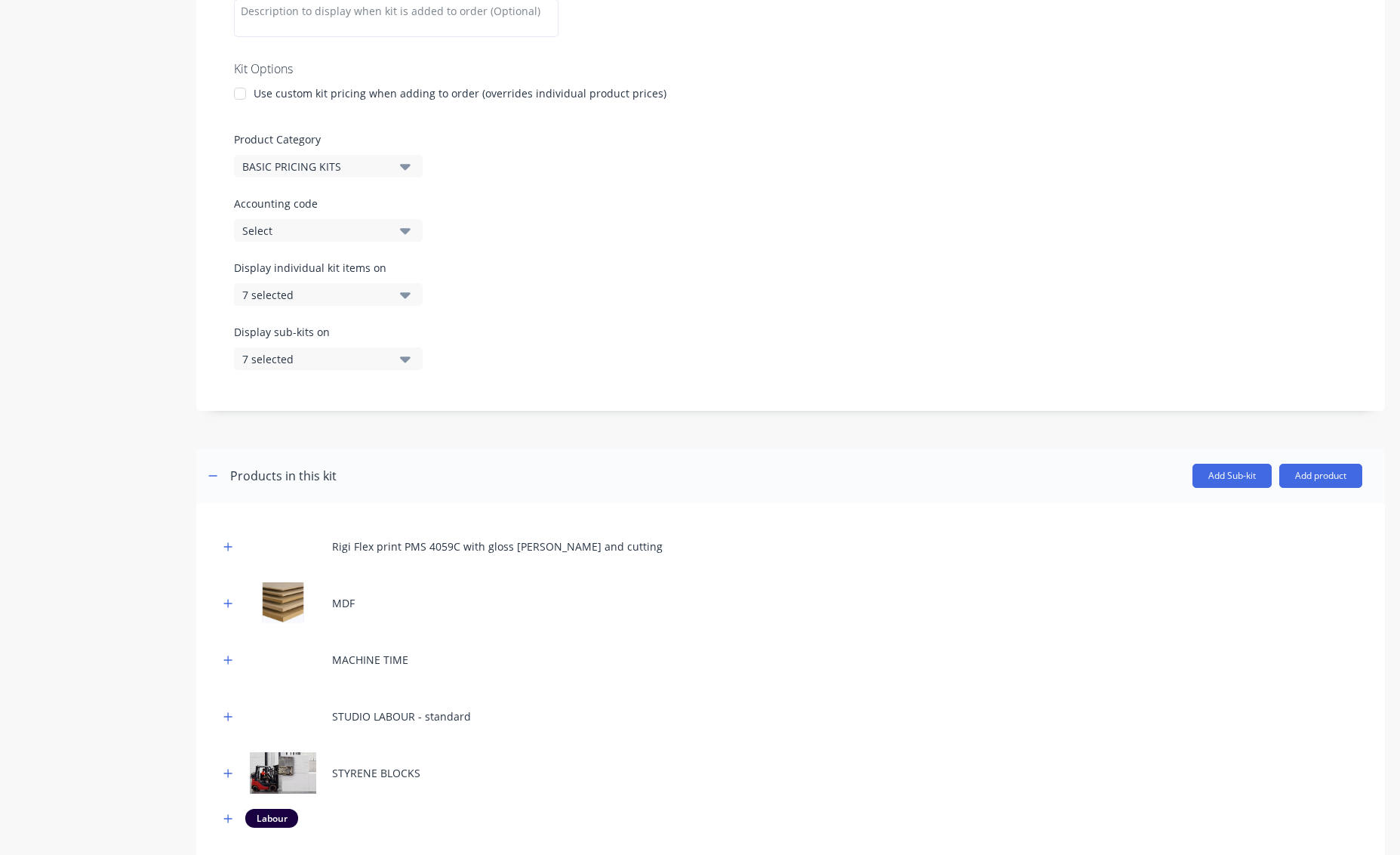
scroll to position [413, 0]
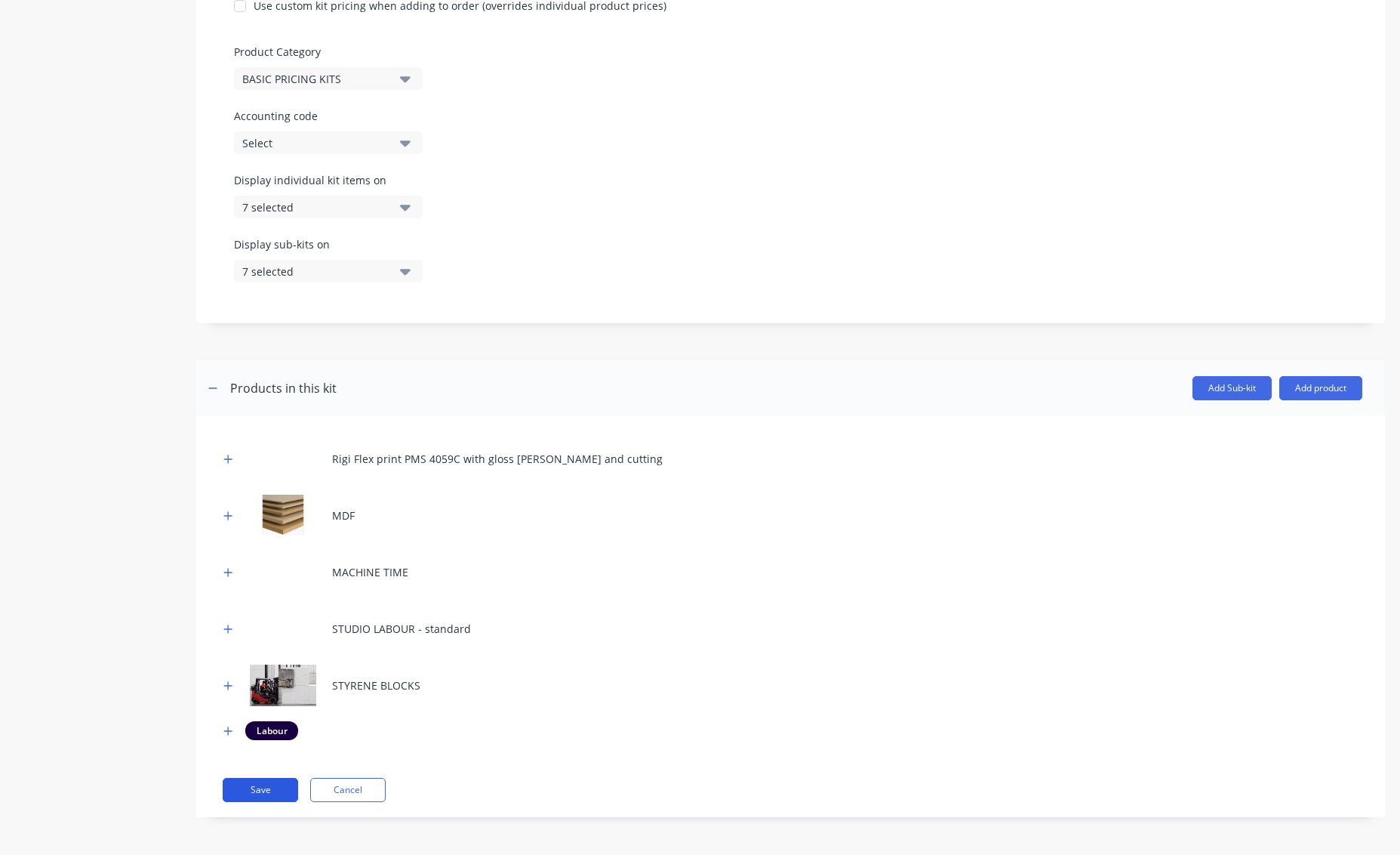
click at [259, 787] on button "Save" at bounding box center [260, 790] width 76 height 24
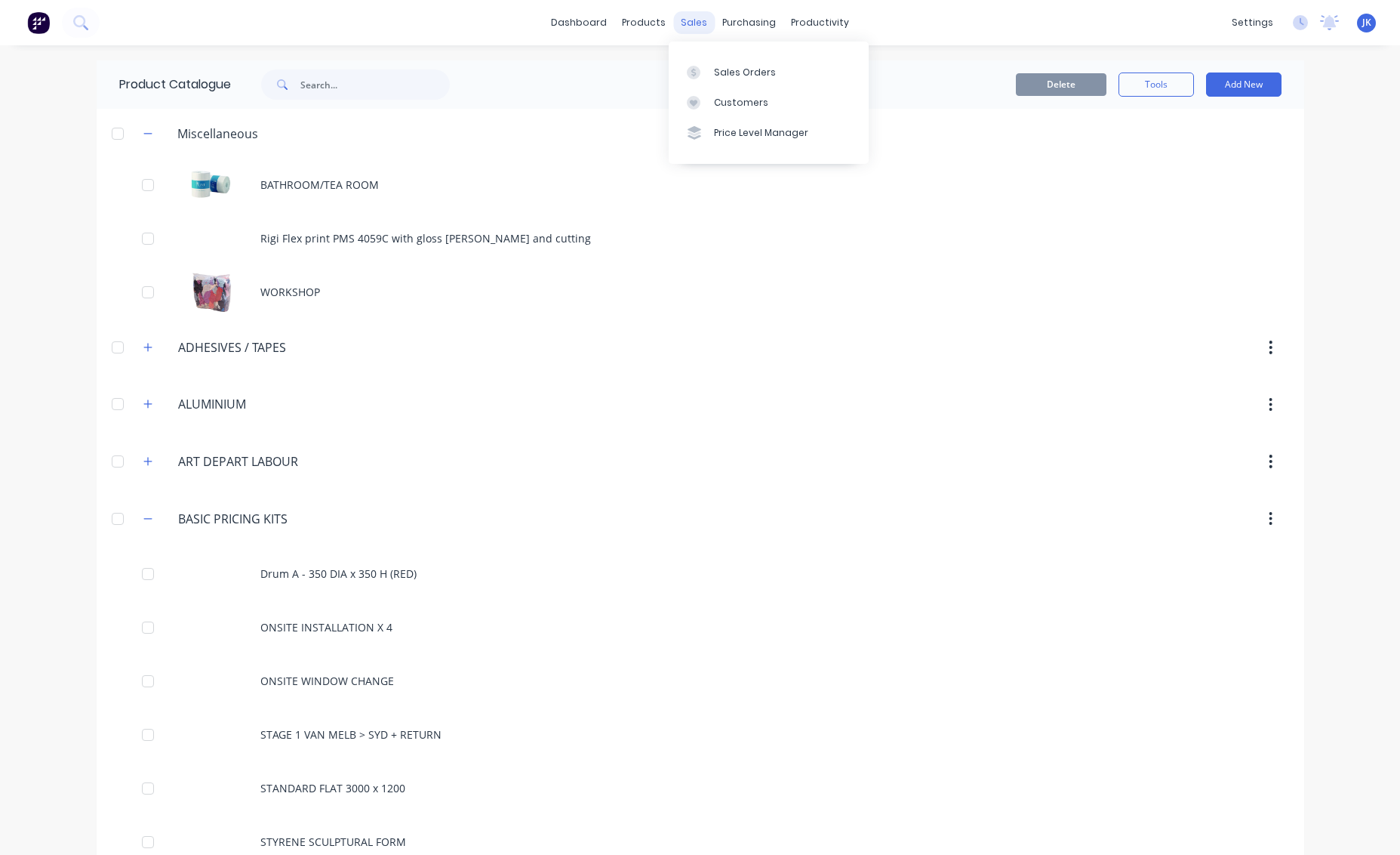
click at [689, 25] on div "sales" at bounding box center [693, 22] width 42 height 23
click at [735, 66] on div "Sales Orders" at bounding box center [744, 72] width 62 height 13
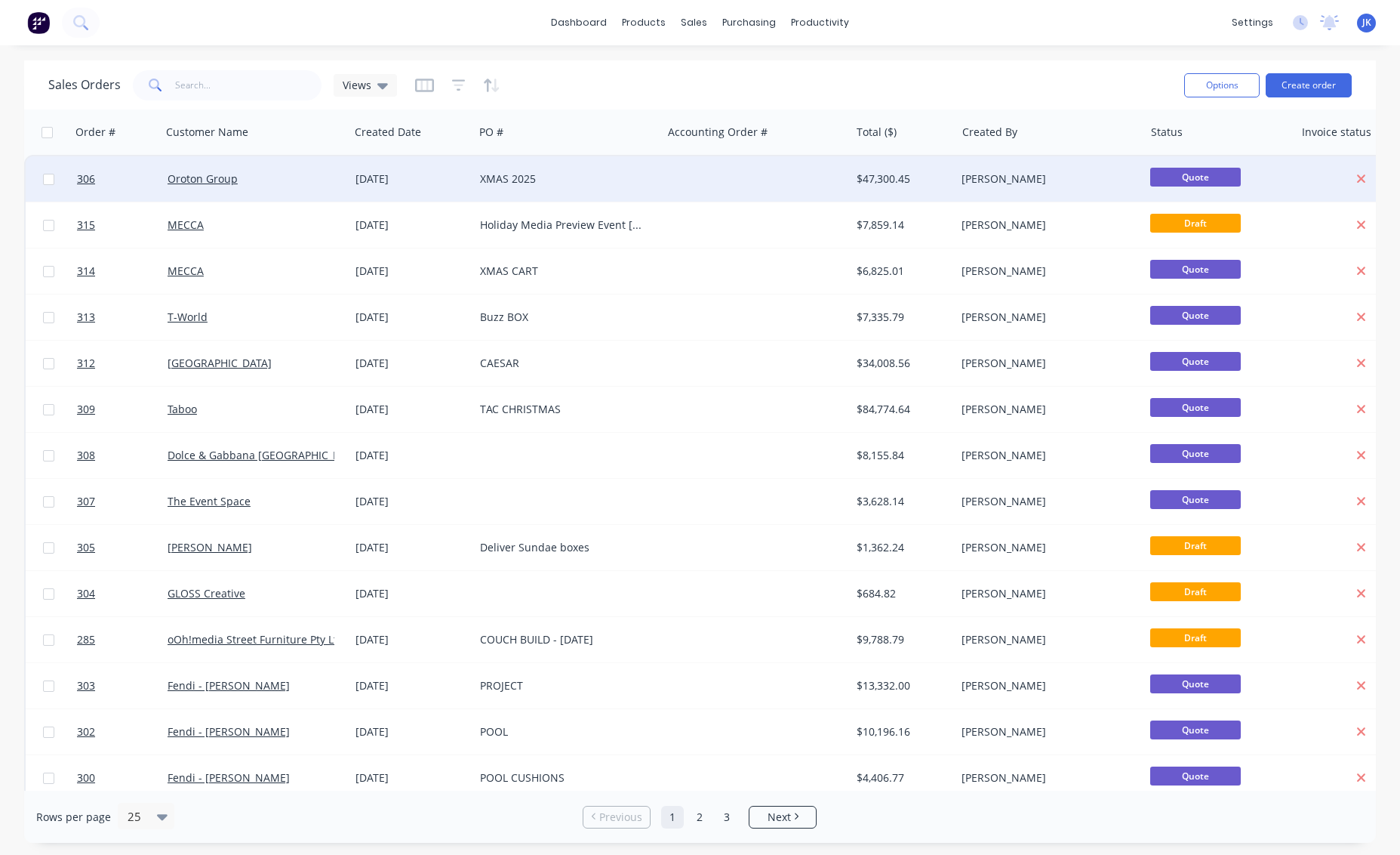
click at [495, 173] on div "XMAS 2025" at bounding box center [563, 179] width 168 height 15
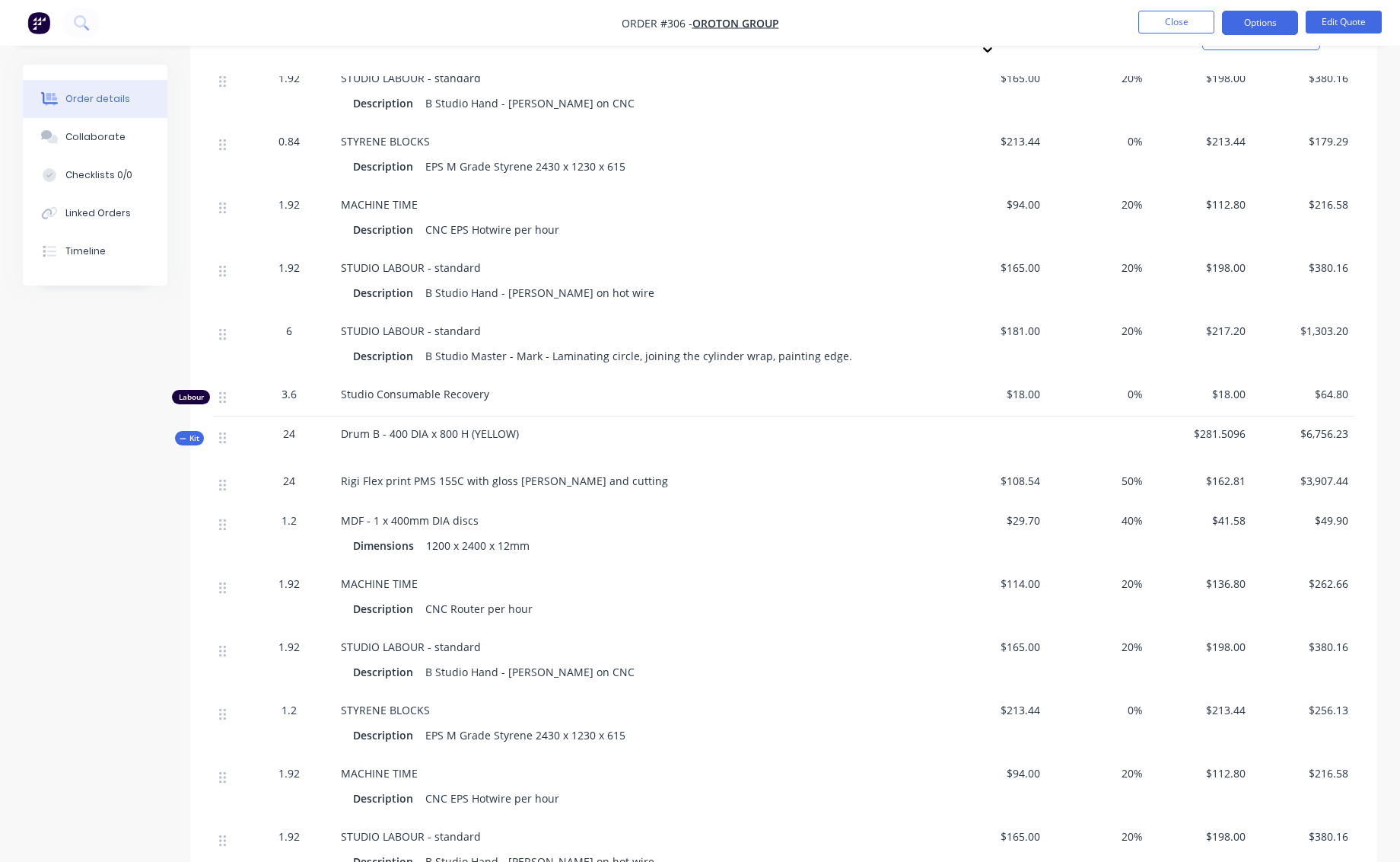
scroll to position [793, 0]
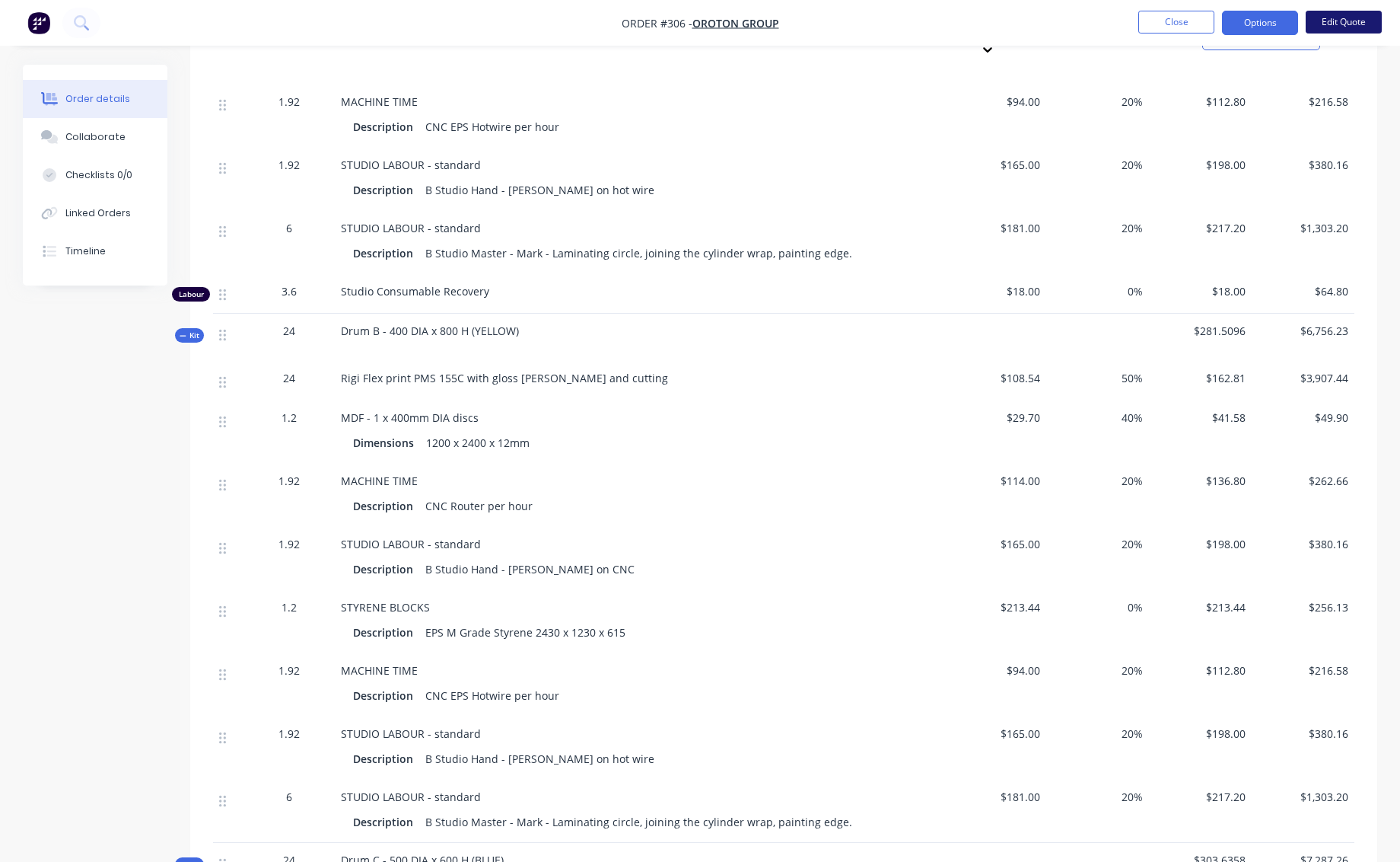
click at [1340, 17] on button "Edit Quote" at bounding box center [1344, 21] width 76 height 23
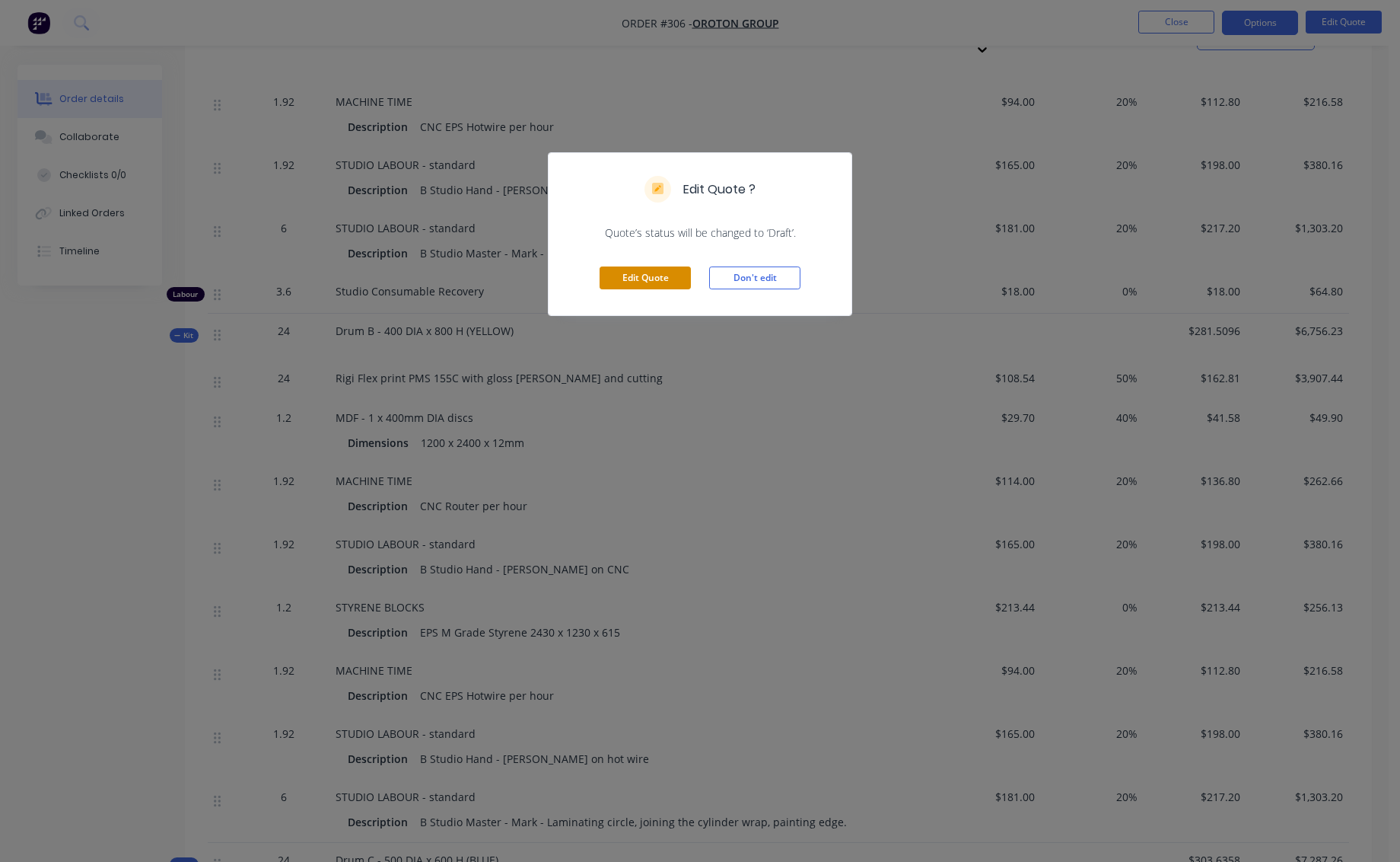
click at [667, 280] on button "Edit Quote" at bounding box center [645, 278] width 91 height 23
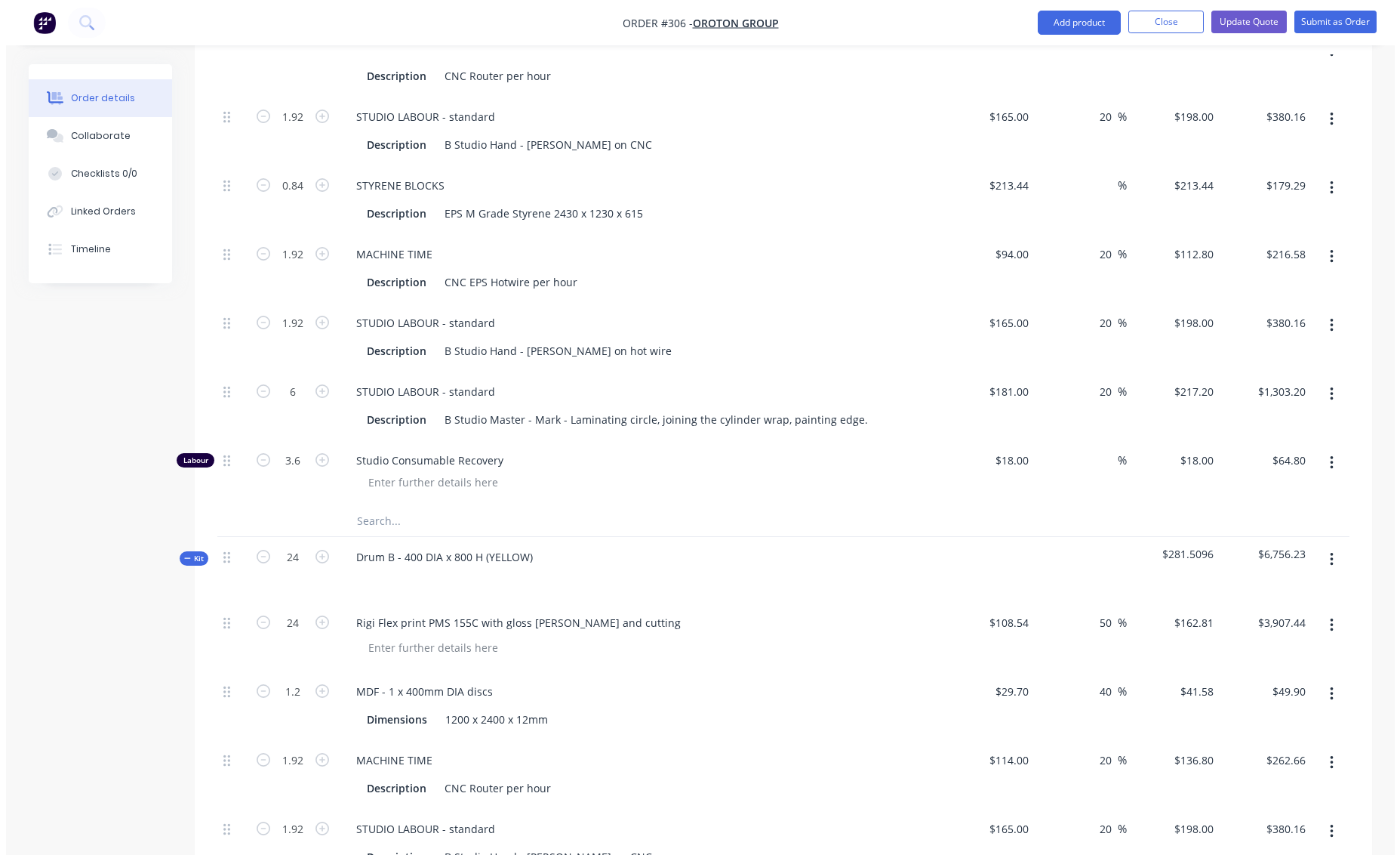
scroll to position [683, 0]
click at [1326, 553] on icon "button" at bounding box center [1325, 559] width 3 height 13
click at [1273, 618] on div "Add product to kit" at bounding box center [1272, 629] width 116 height 22
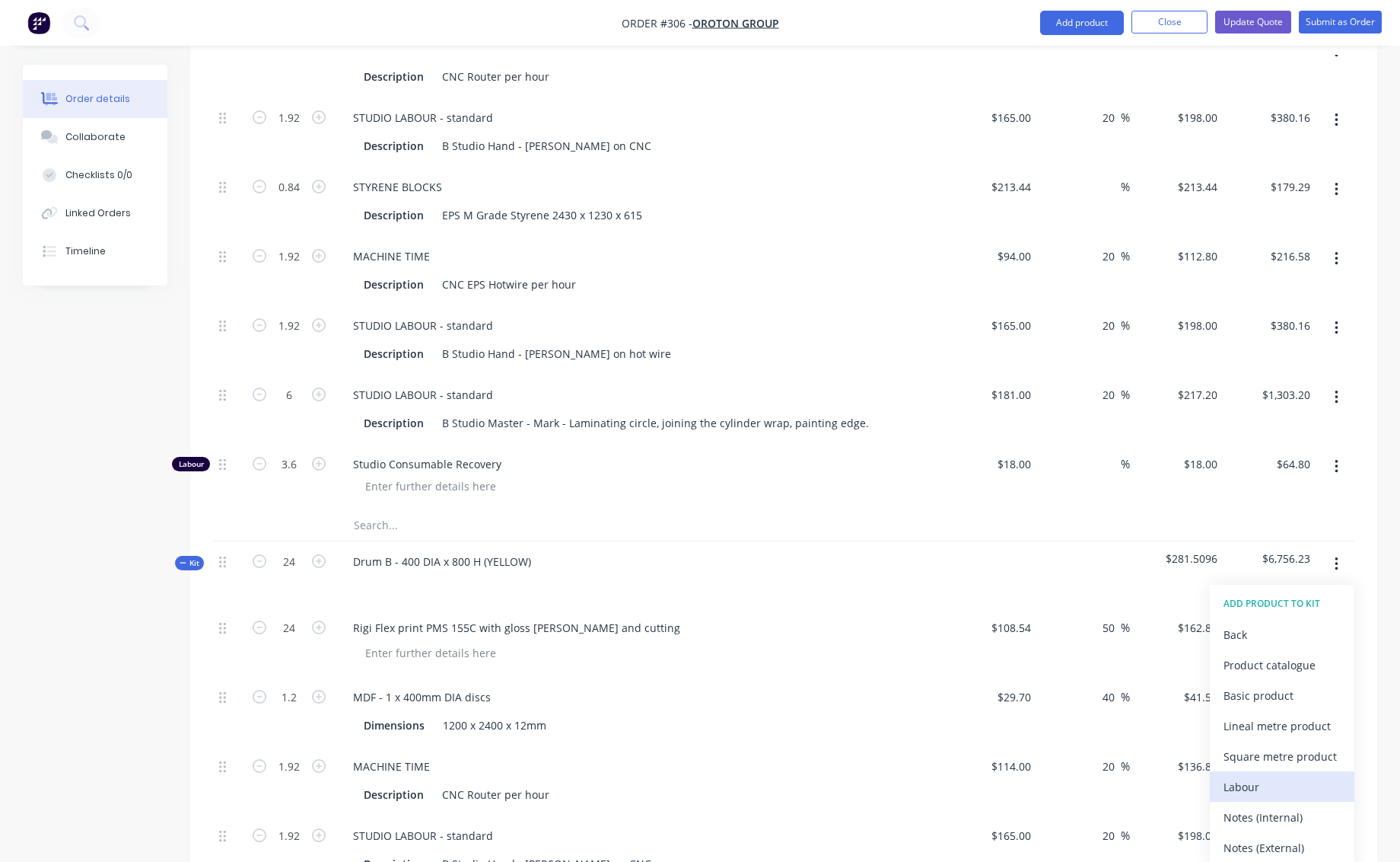
click at [1245, 775] on div "Labour" at bounding box center [1283, 787] width 117 height 22
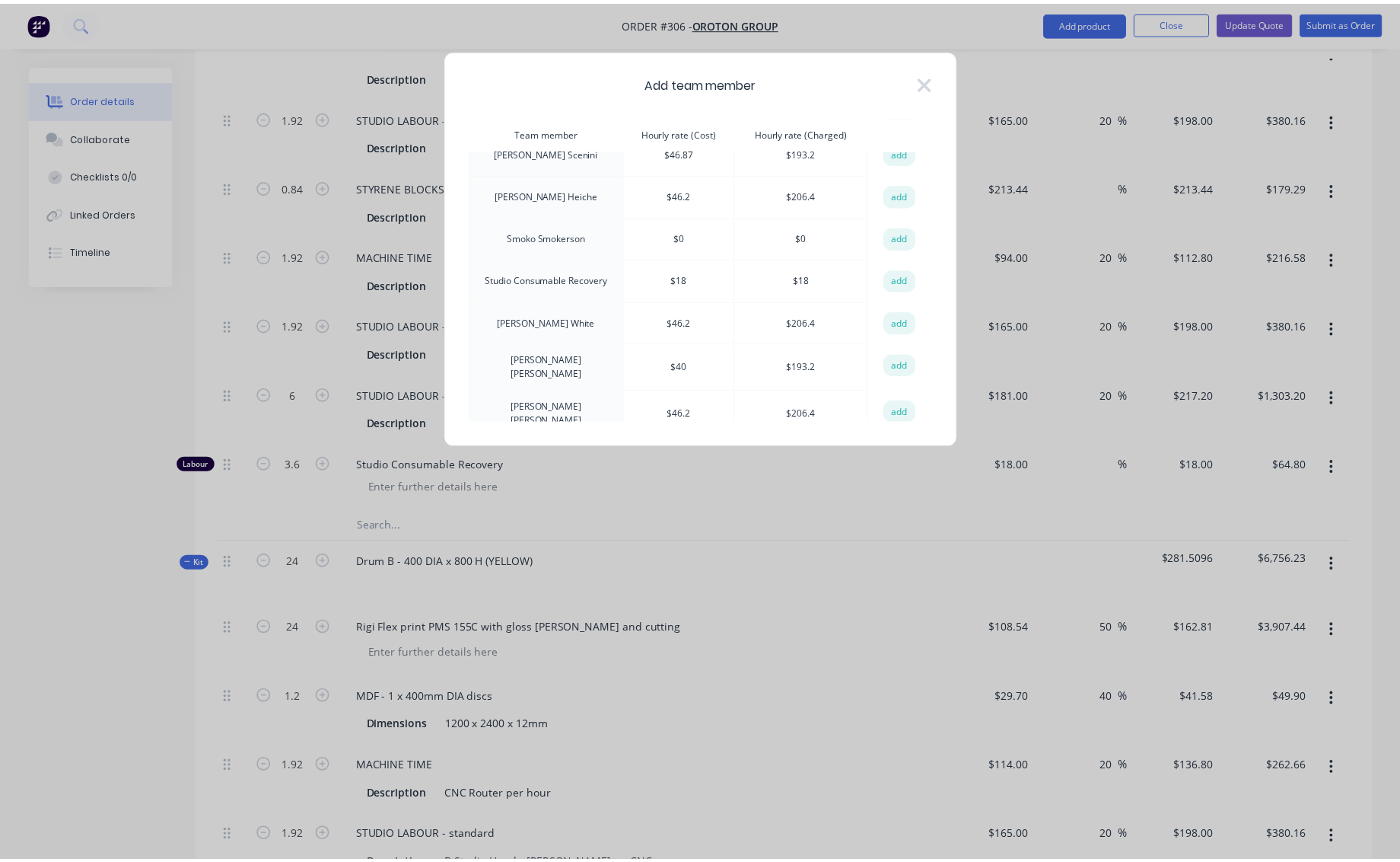
scroll to position [471, 0]
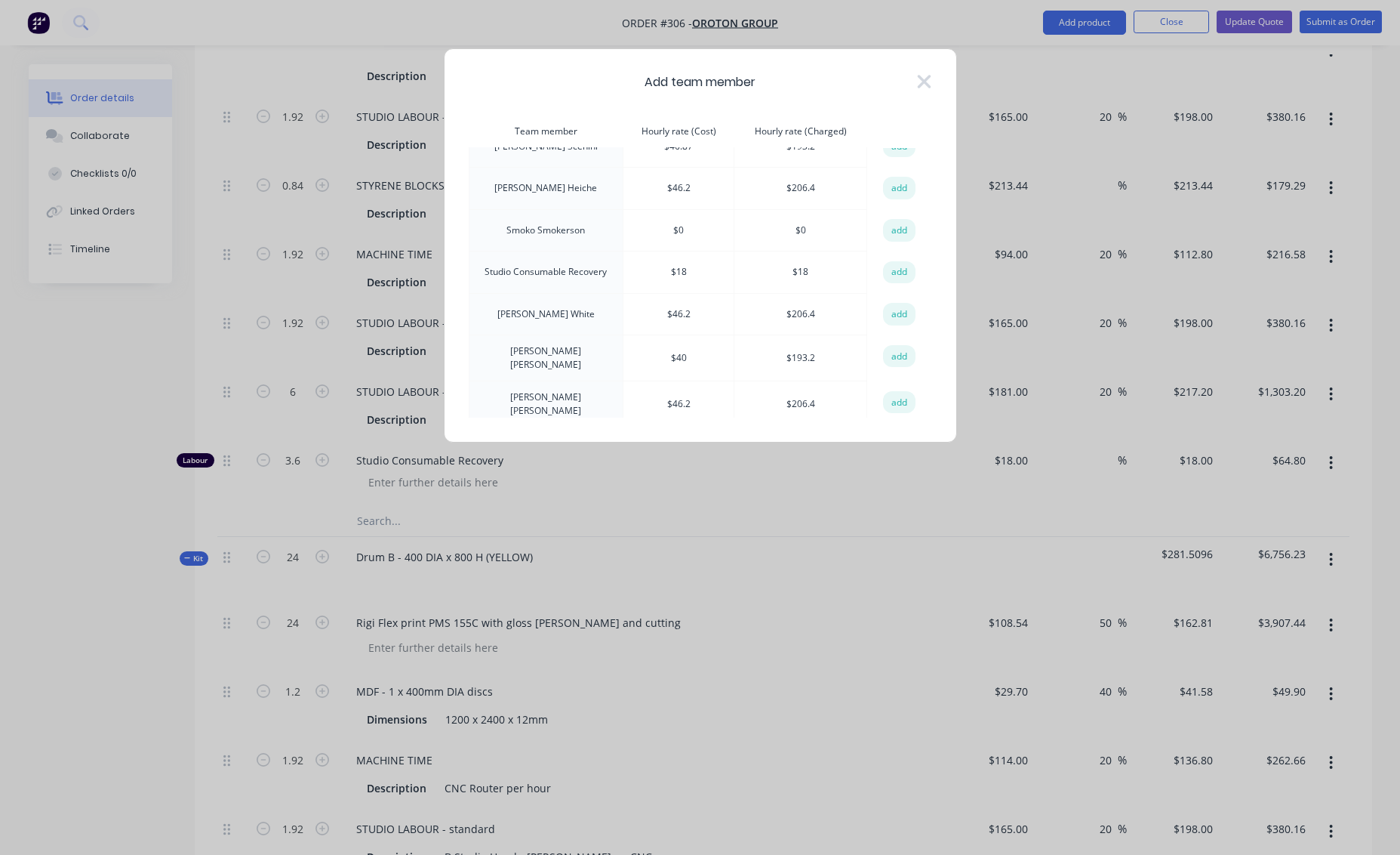
click at [896, 261] on button "add" at bounding box center [899, 272] width 33 height 23
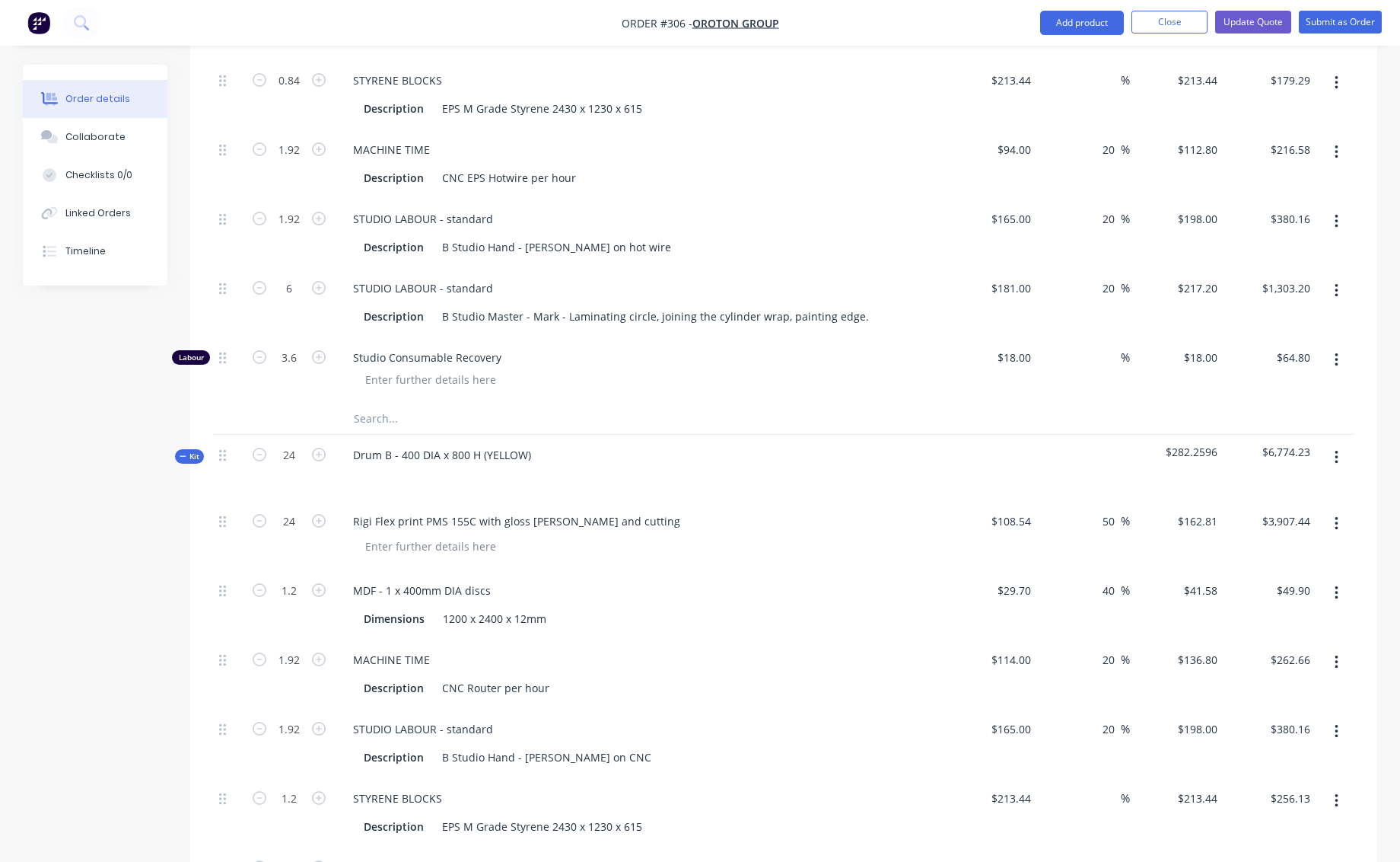
scroll to position [796, 0]
drag, startPoint x: 286, startPoint y: 436, endPoint x: 303, endPoint y: 434, distance: 17.1
click at [303, 442] on input "24" at bounding box center [289, 453] width 40 height 23
click at [806, 606] on div "Dimensions 1200 x 2400 x 12mm" at bounding box center [637, 617] width 557 height 22
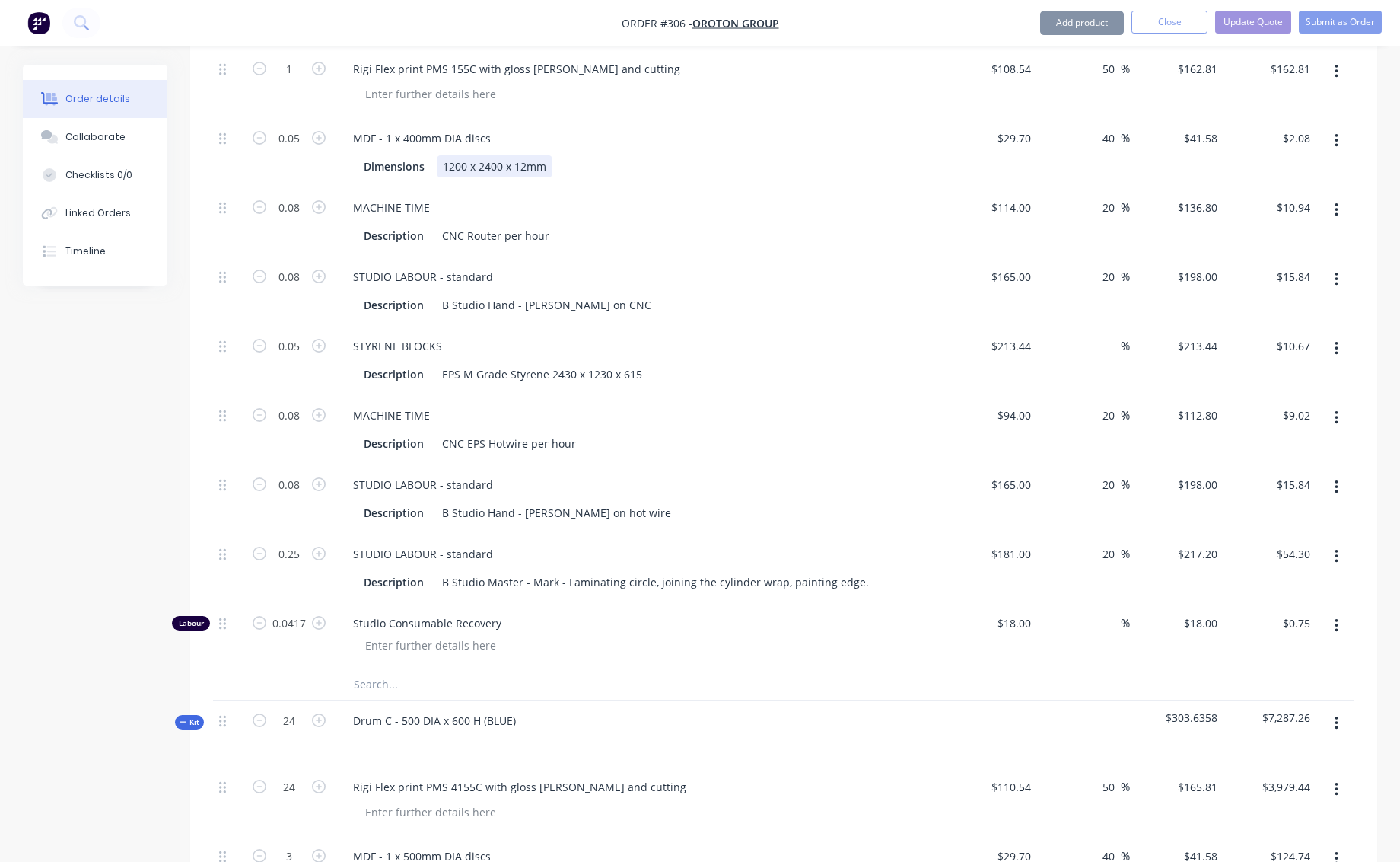
scroll to position [1250, 0]
click at [272, 609] on input "0.0417" at bounding box center [289, 620] width 40 height 23
click at [274, 609] on input "0.0417" at bounding box center [289, 620] width 40 height 23
drag, startPoint x: 274, startPoint y: 603, endPoint x: 305, endPoint y: 606, distance: 31.1
click at [305, 609] on input "0.0417" at bounding box center [289, 620] width 40 height 23
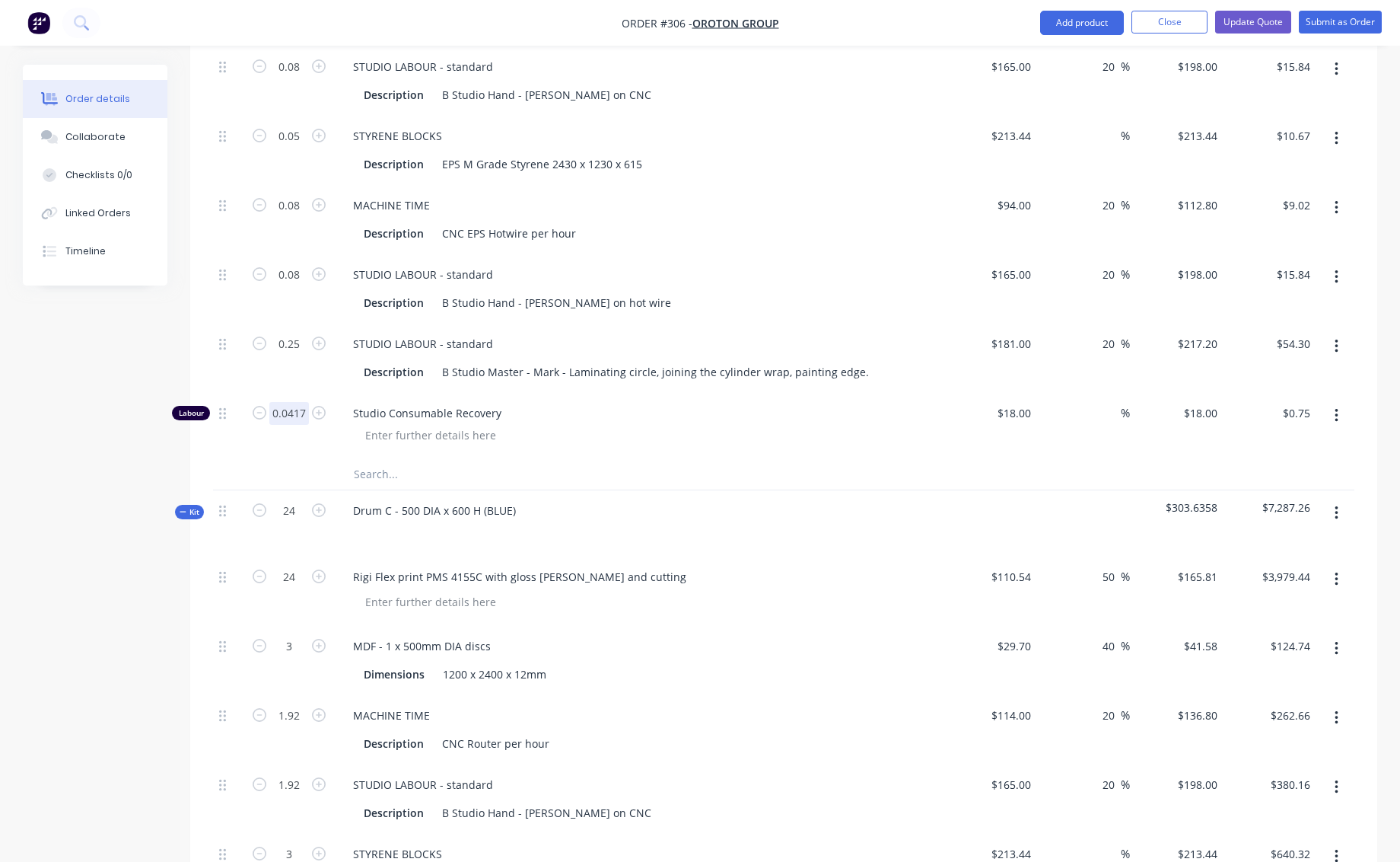
scroll to position [1460, 0]
click at [621, 421] on div at bounding box center [645, 432] width 584 height 22
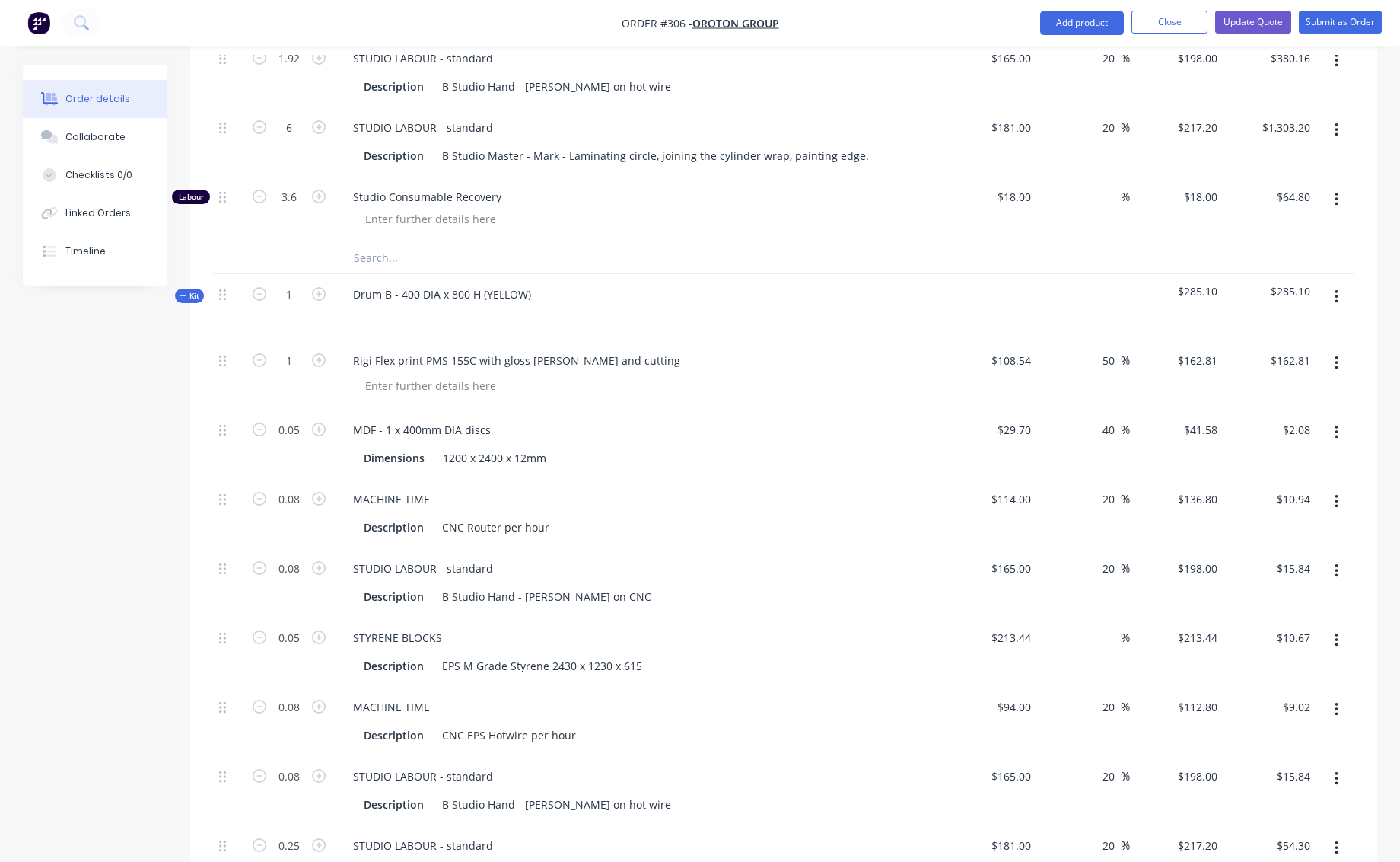
scroll to position [732, 0]
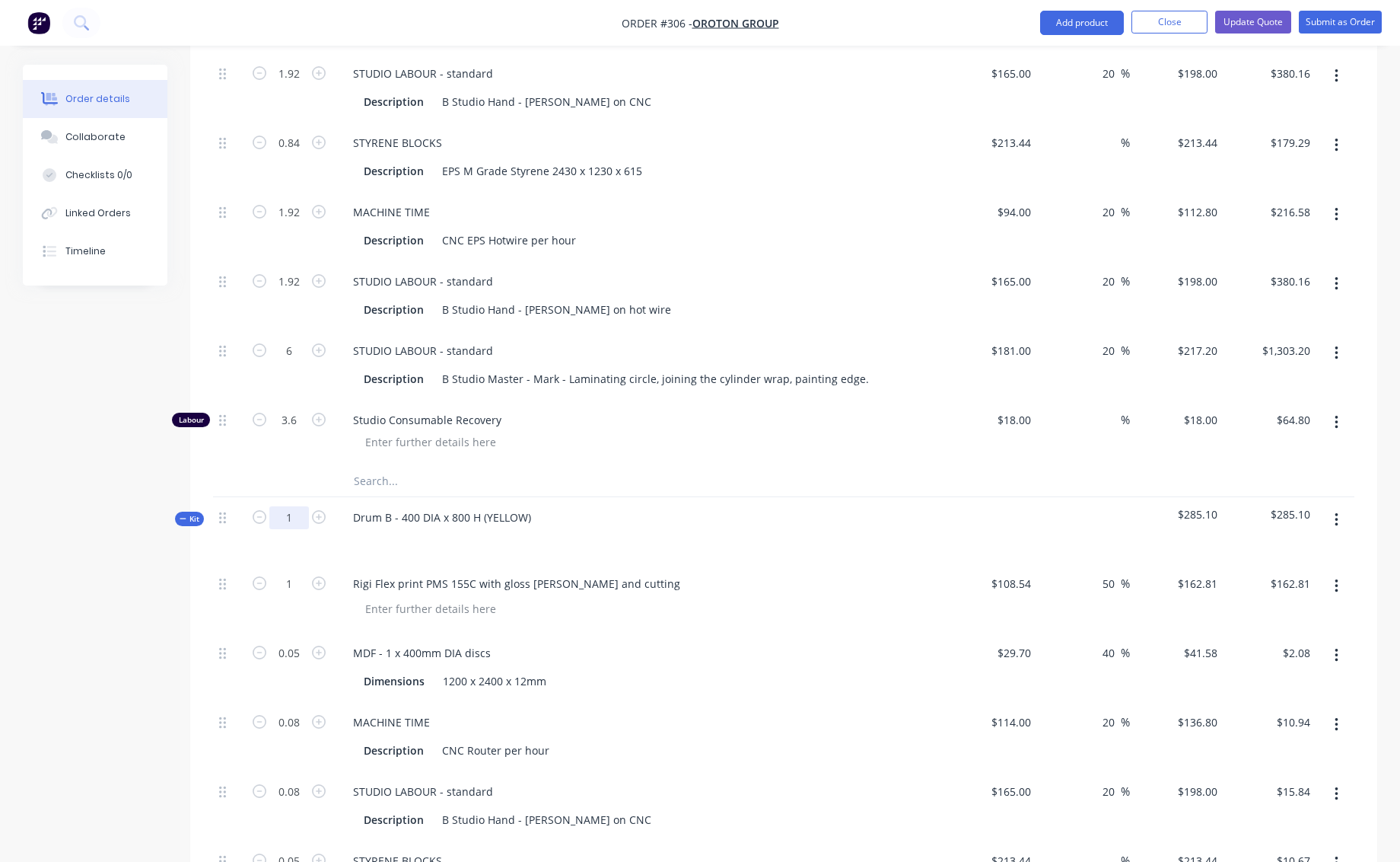
click at [294, 506] on input "1" at bounding box center [289, 518] width 40 height 23
click at [674, 670] on div "Dimensions 1200 x 2400 x 12mm" at bounding box center [637, 681] width 557 height 22
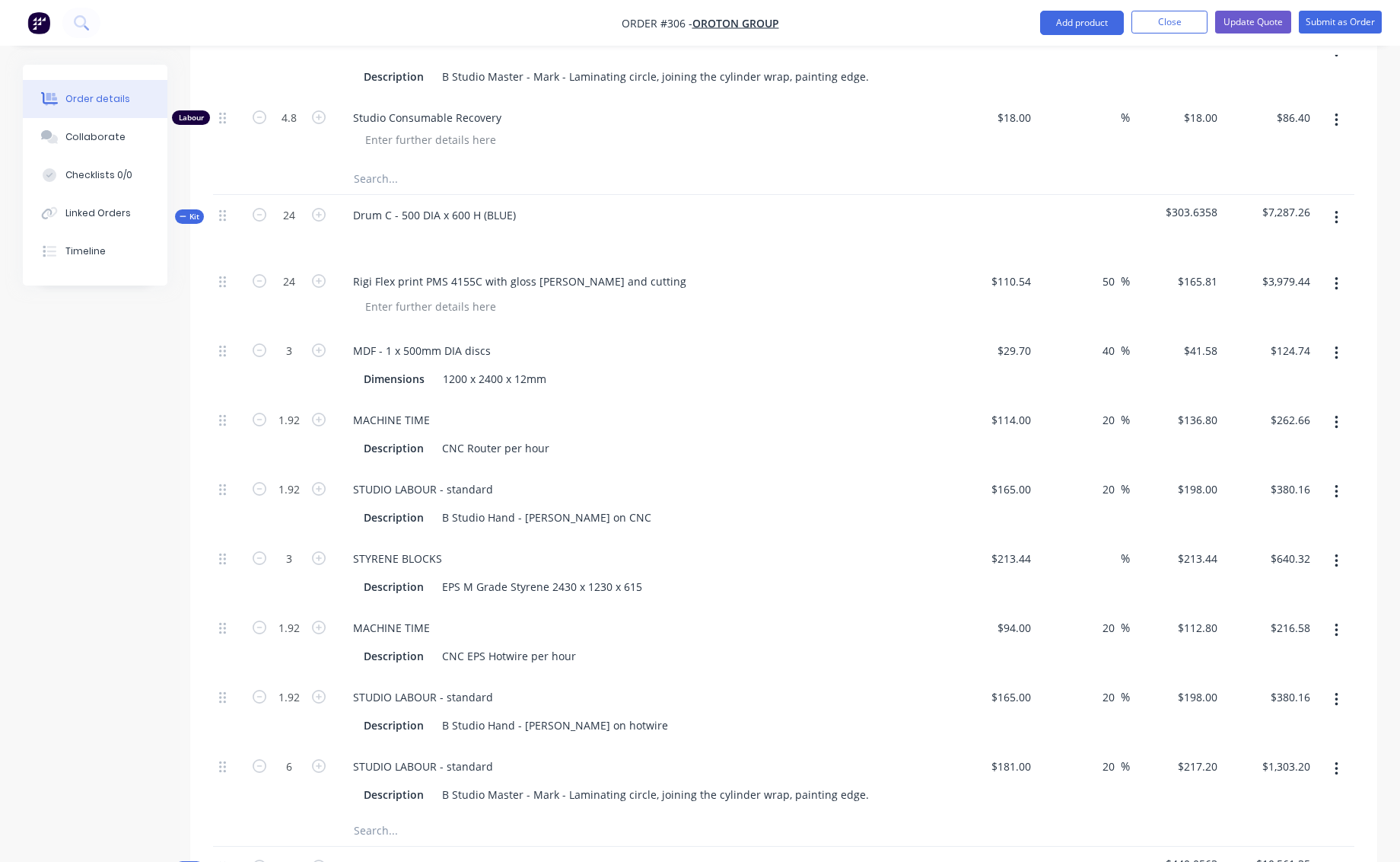
scroll to position [1753, 0]
drag, startPoint x: 278, startPoint y: 196, endPoint x: 300, endPoint y: 195, distance: 22.0
click at [298, 203] on input "24" at bounding box center [289, 214] width 40 height 23
click at [724, 367] on div "Dimensions 1200 x 2400 x 12mm" at bounding box center [637, 378] width 557 height 22
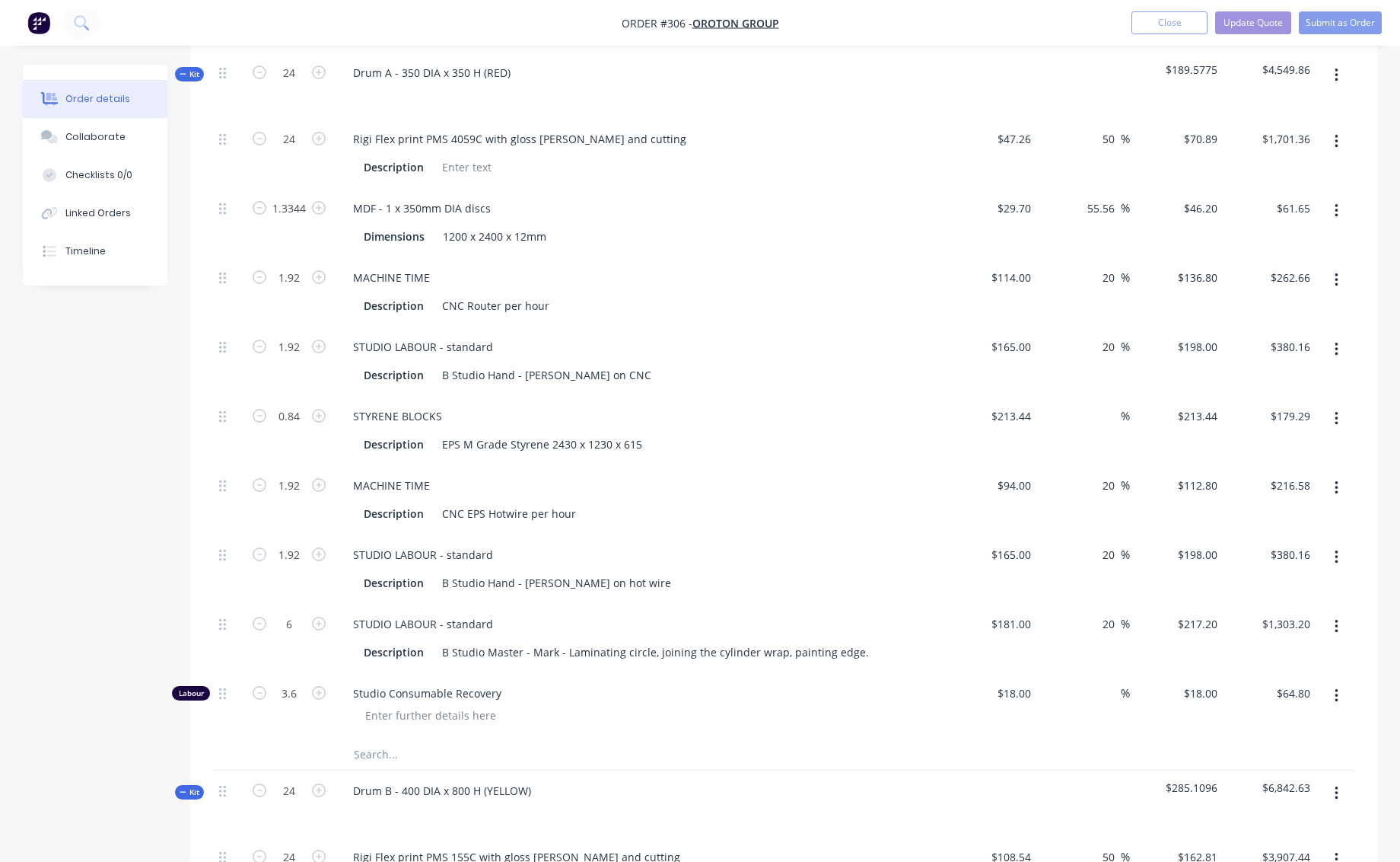
scroll to position [121, 0]
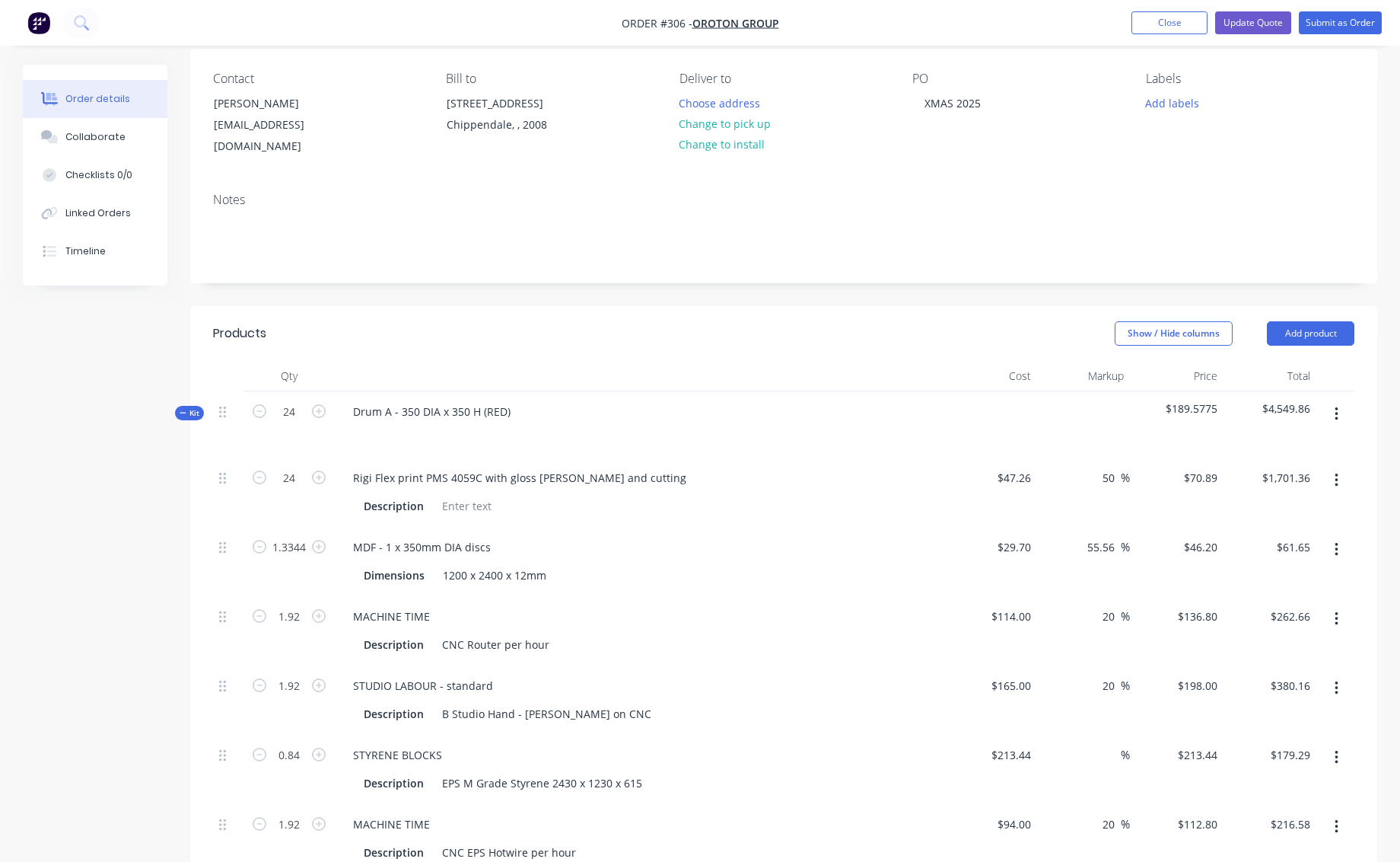
click at [194, 407] on span "Kit" at bounding box center [189, 413] width 20 height 11
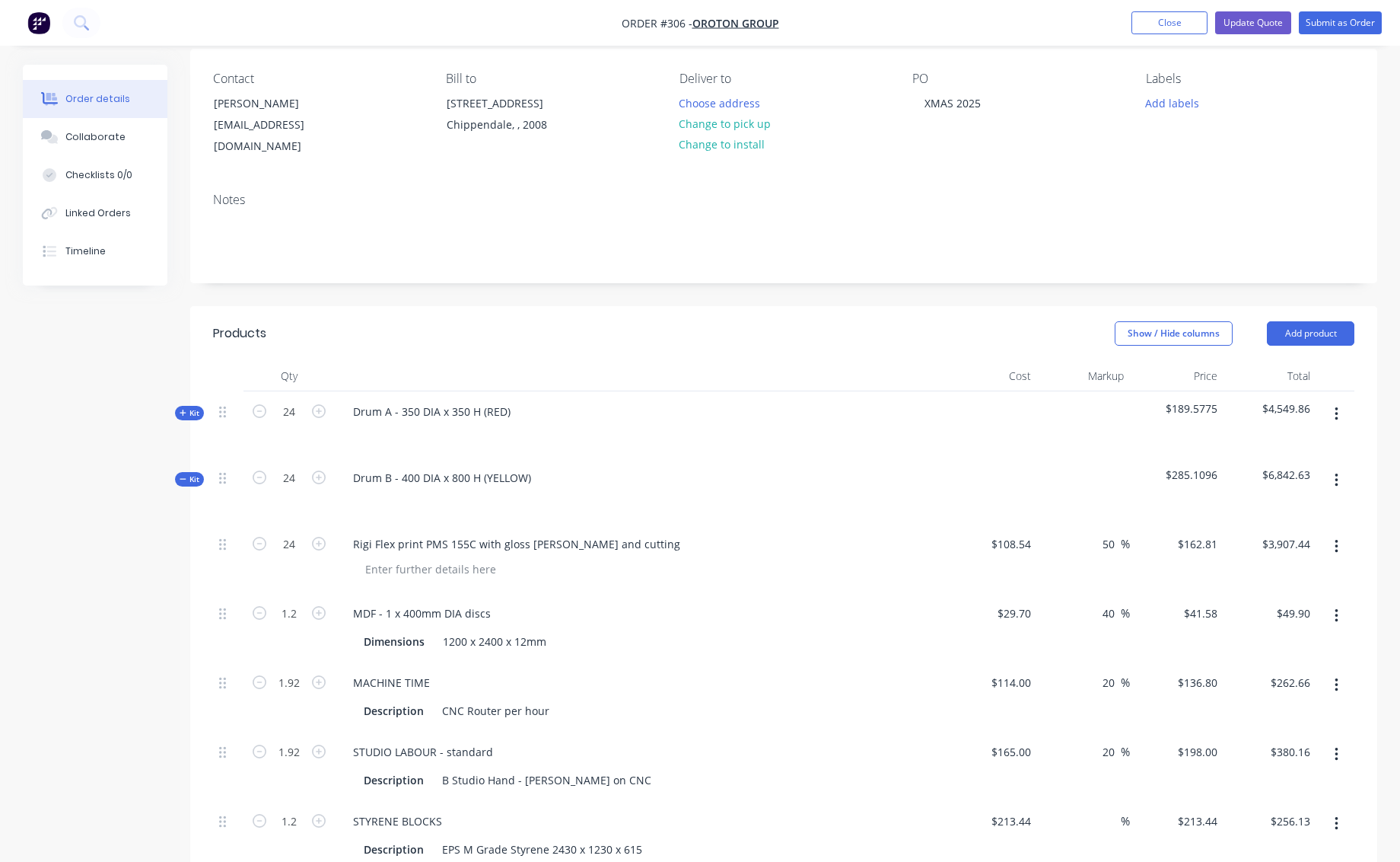
drag, startPoint x: 188, startPoint y: 460, endPoint x: 202, endPoint y: 464, distance: 14.6
click at [189, 473] on span "Kit" at bounding box center [189, 479] width 20 height 11
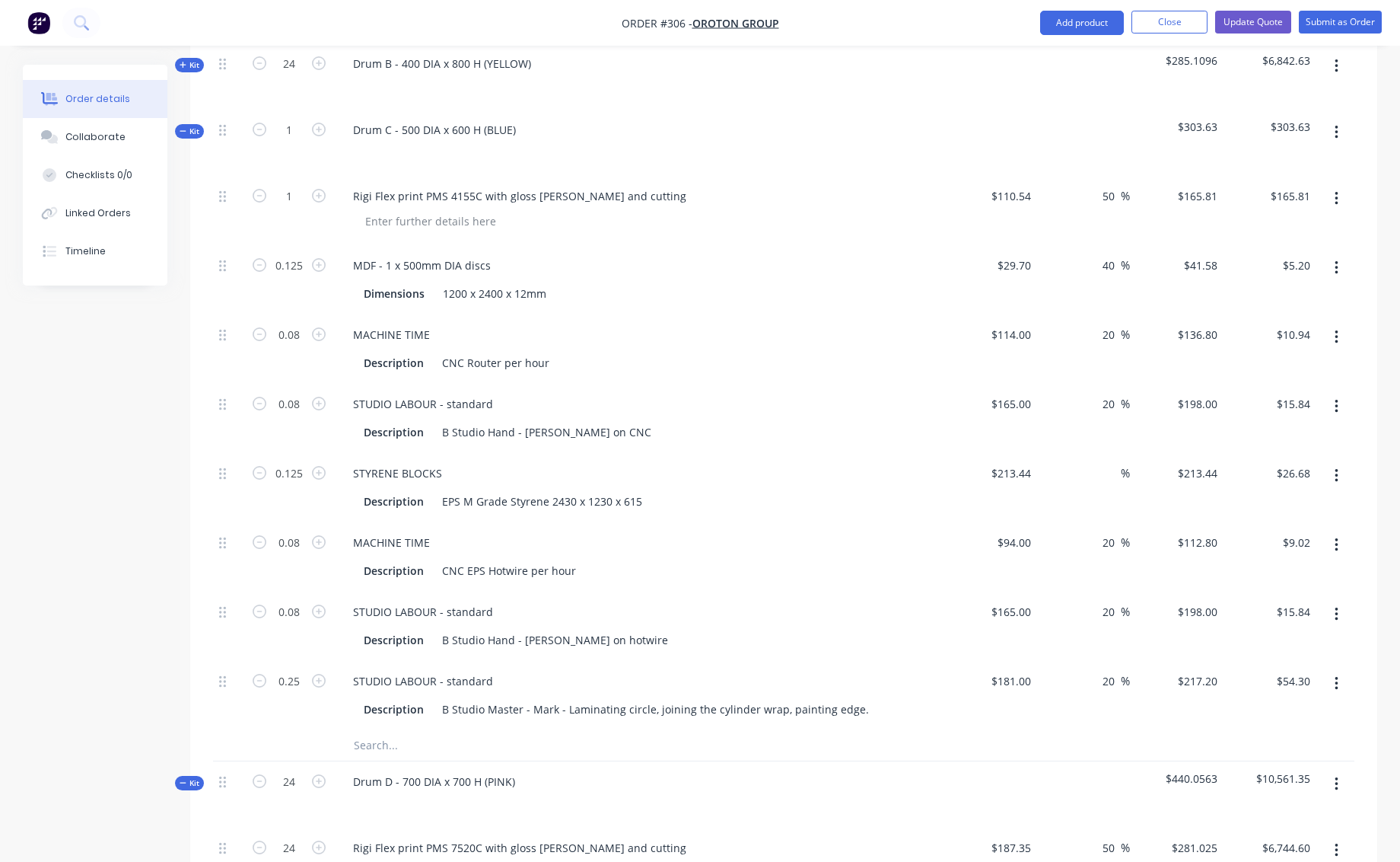
scroll to position [747, 0]
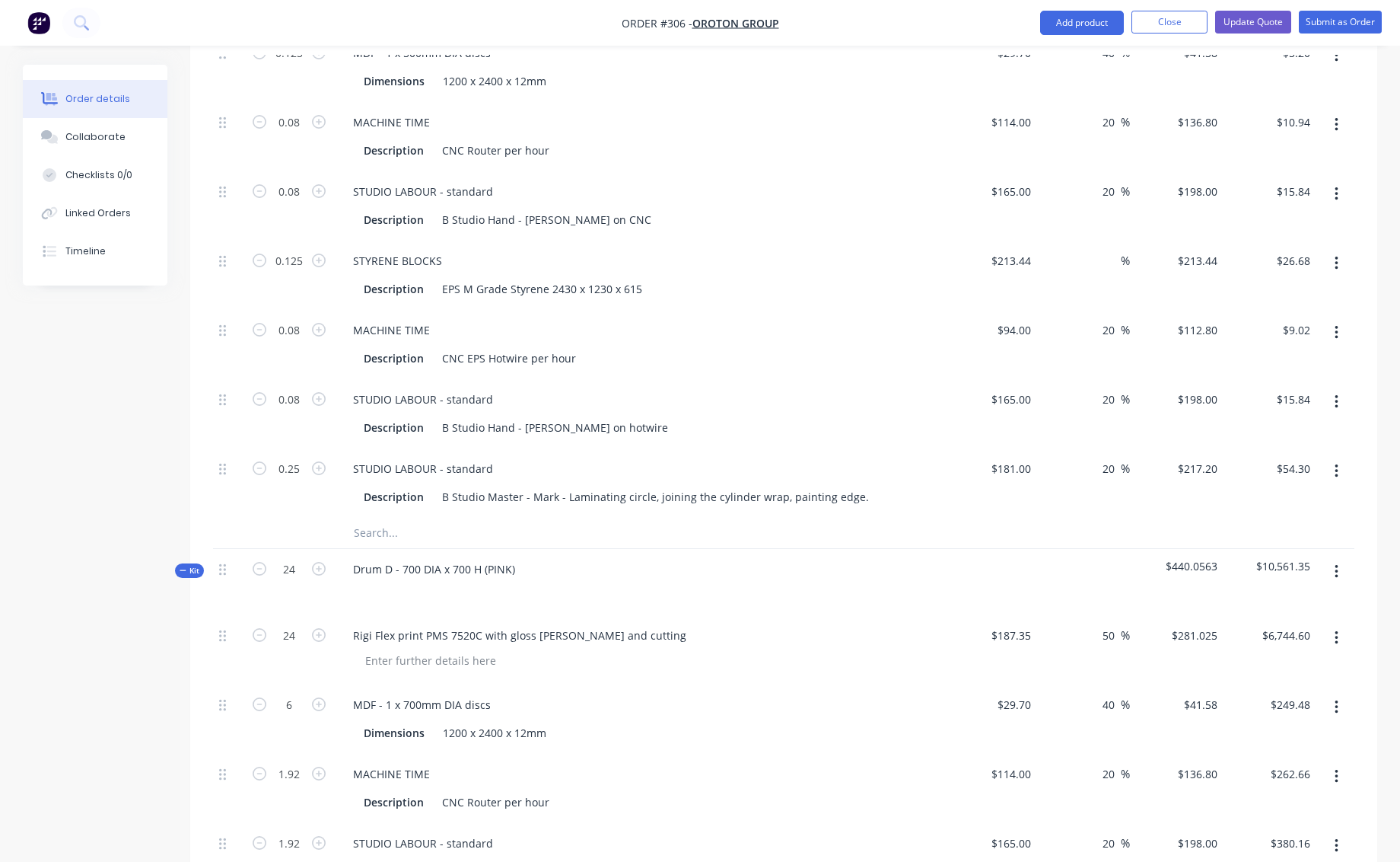
click at [192, 565] on span "Kit" at bounding box center [189, 571] width 20 height 11
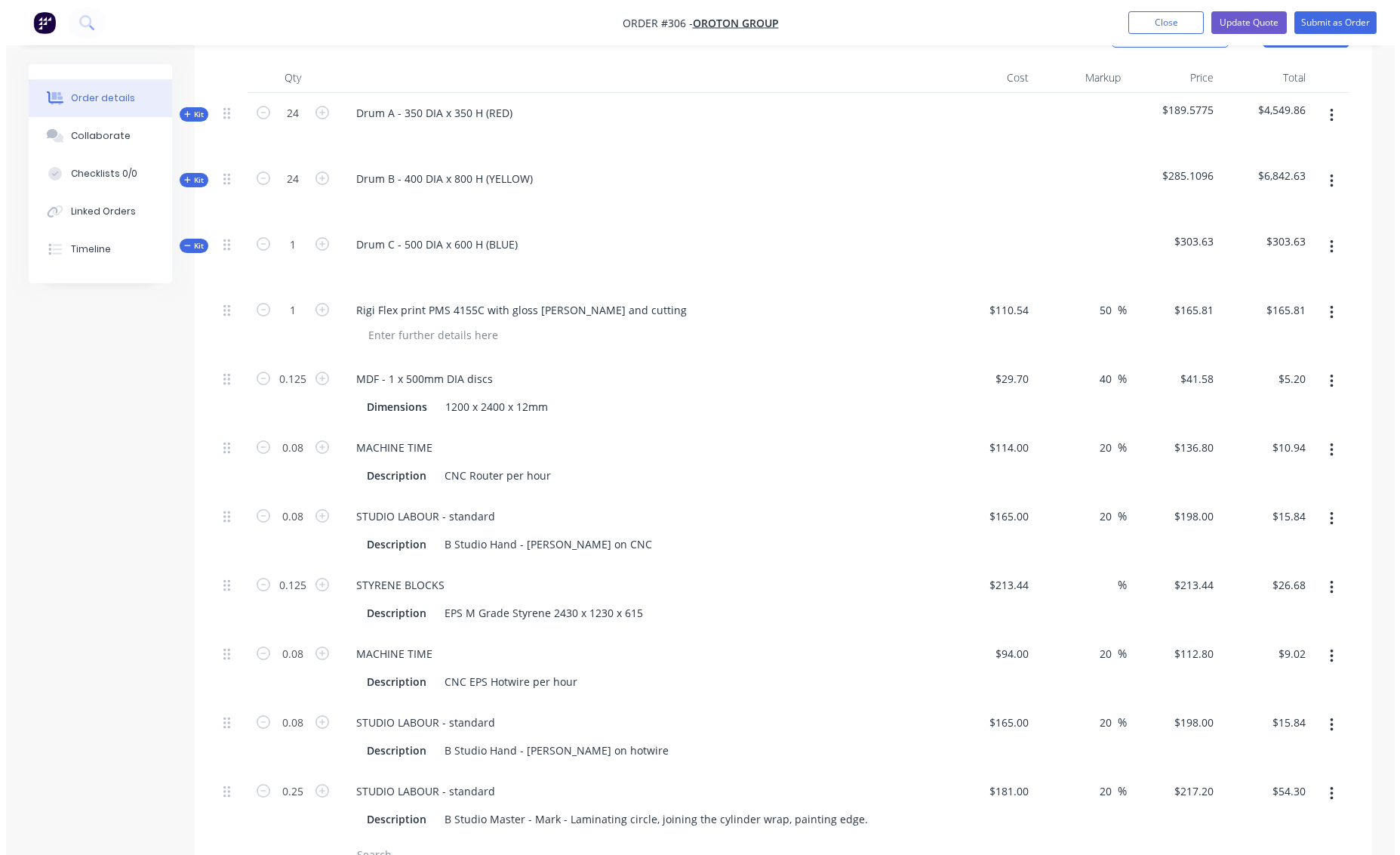
scroll to position [476, 0]
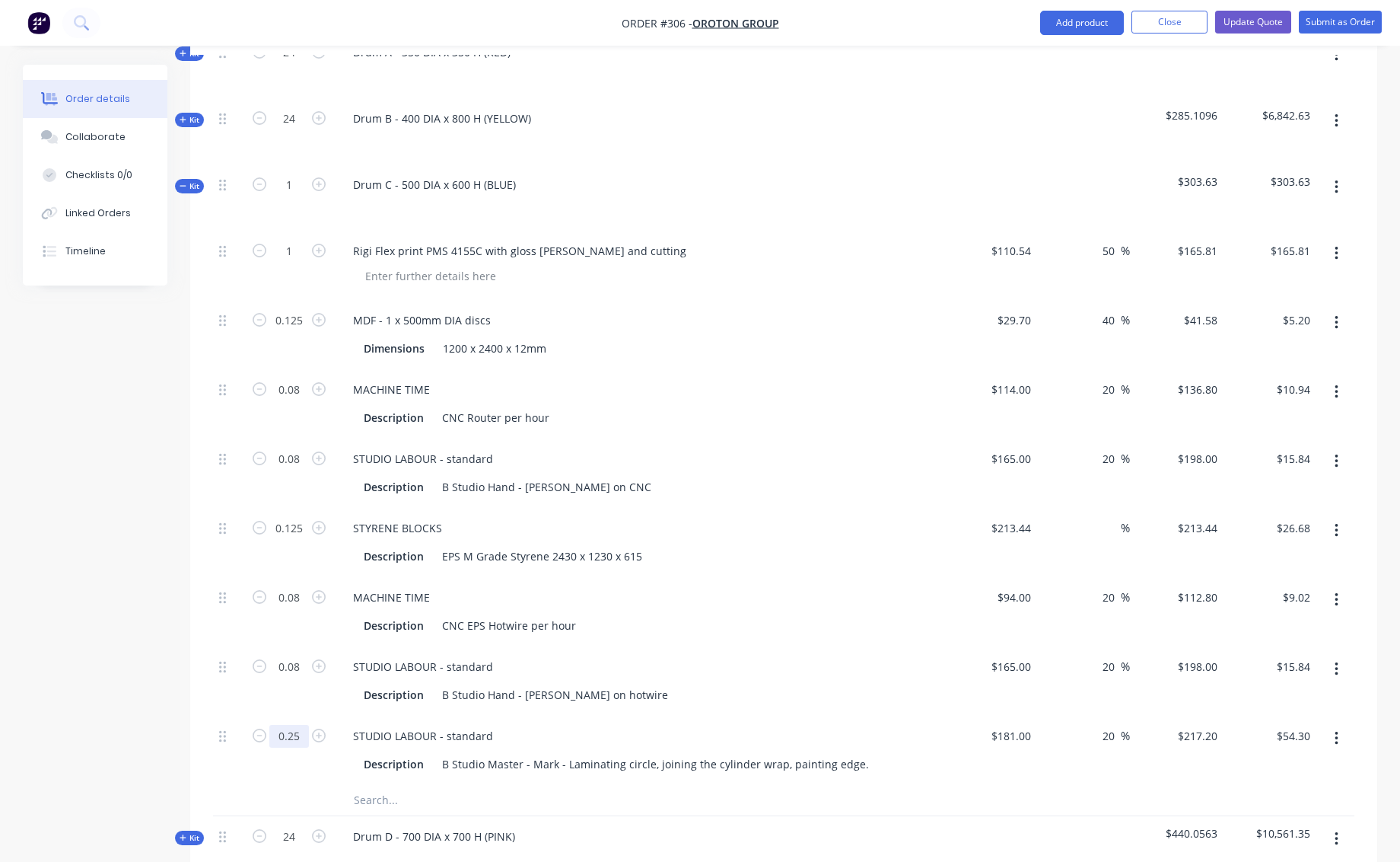
click at [290, 725] on input "0.25" at bounding box center [289, 736] width 40 height 23
click at [1335, 180] on icon "button" at bounding box center [1337, 187] width 3 height 13
click at [1242, 247] on div "Add product to kit" at bounding box center [1283, 258] width 117 height 22
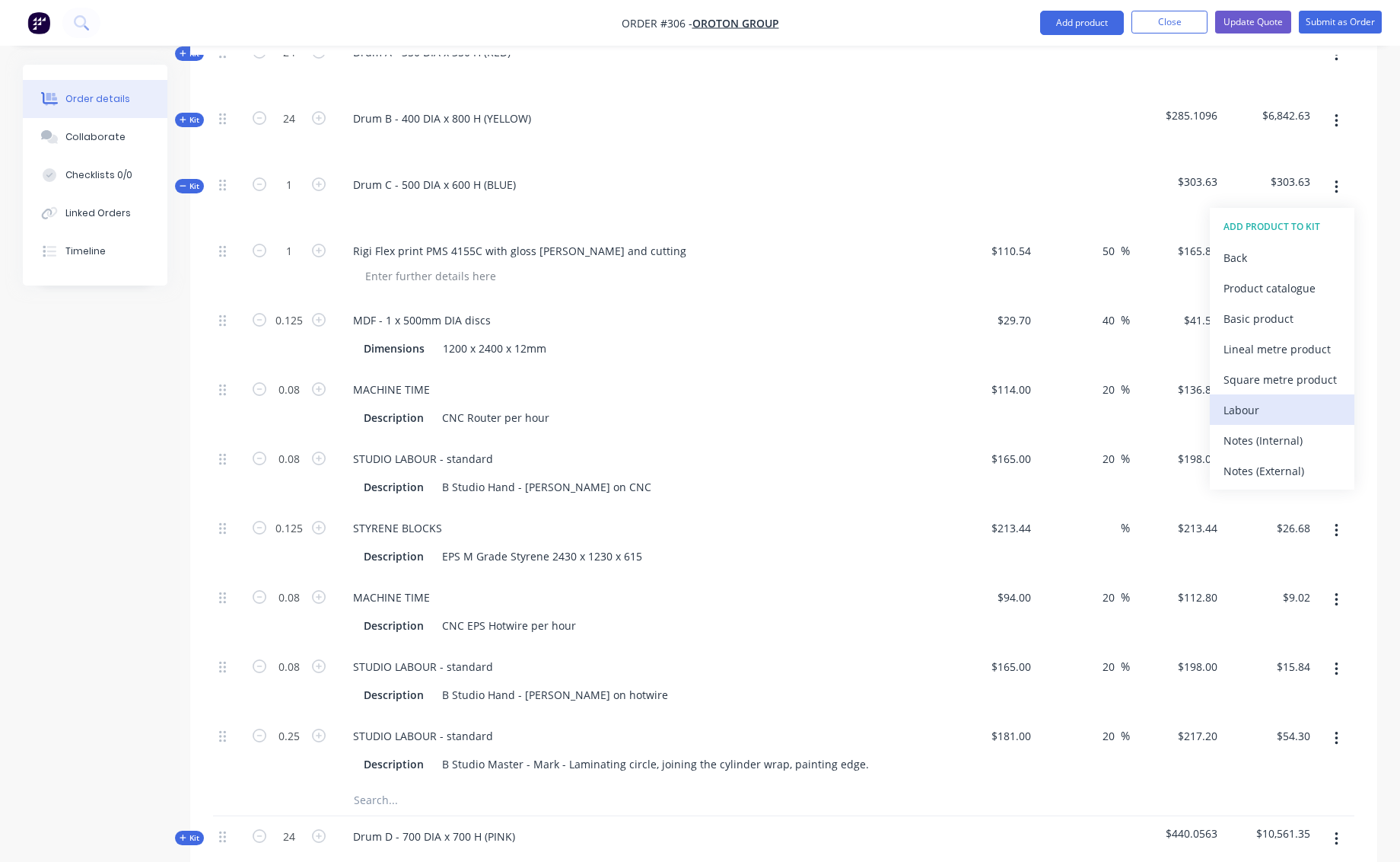
click at [1239, 398] on div "Labour" at bounding box center [1283, 410] width 117 height 22
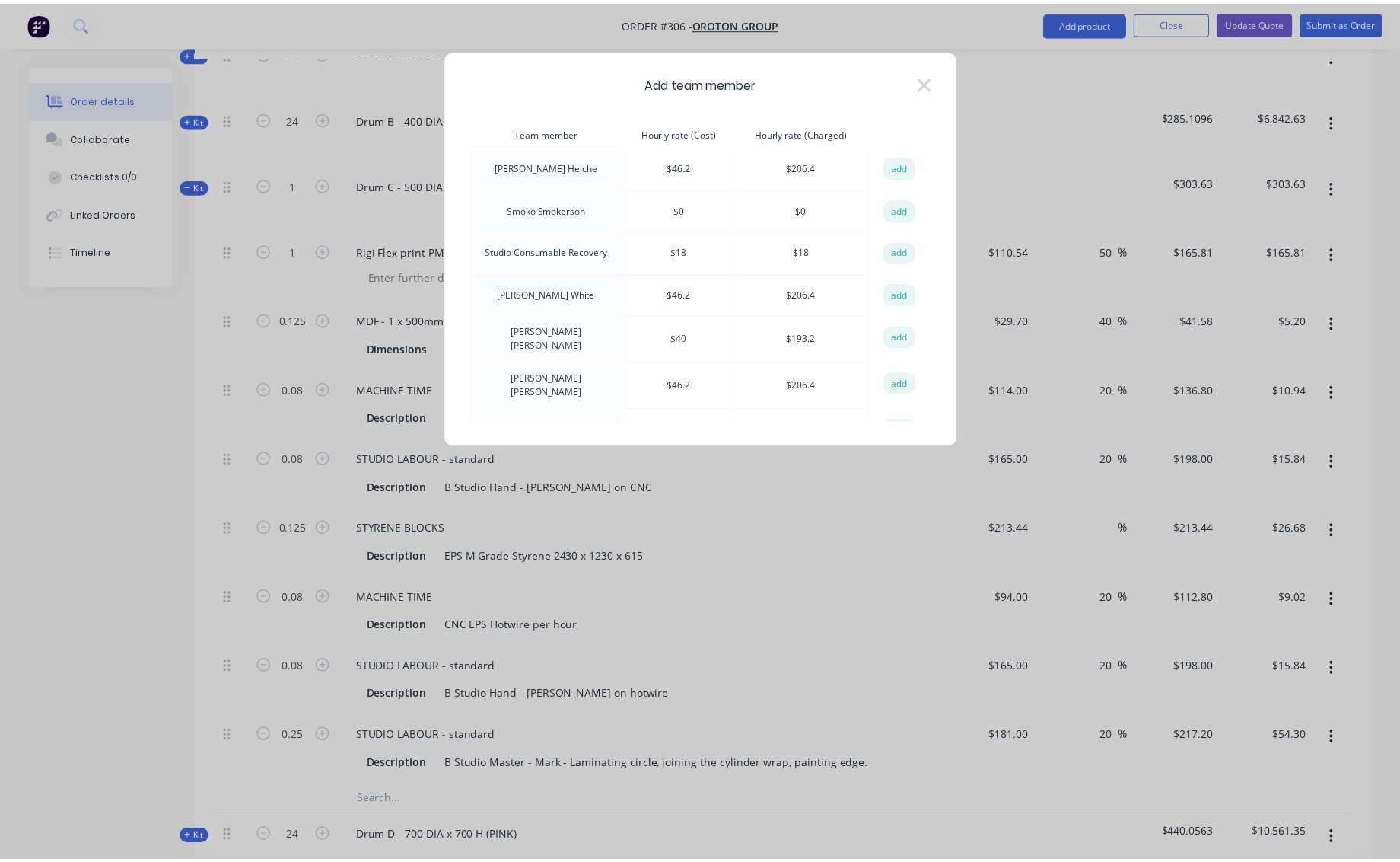
scroll to position [522, 0]
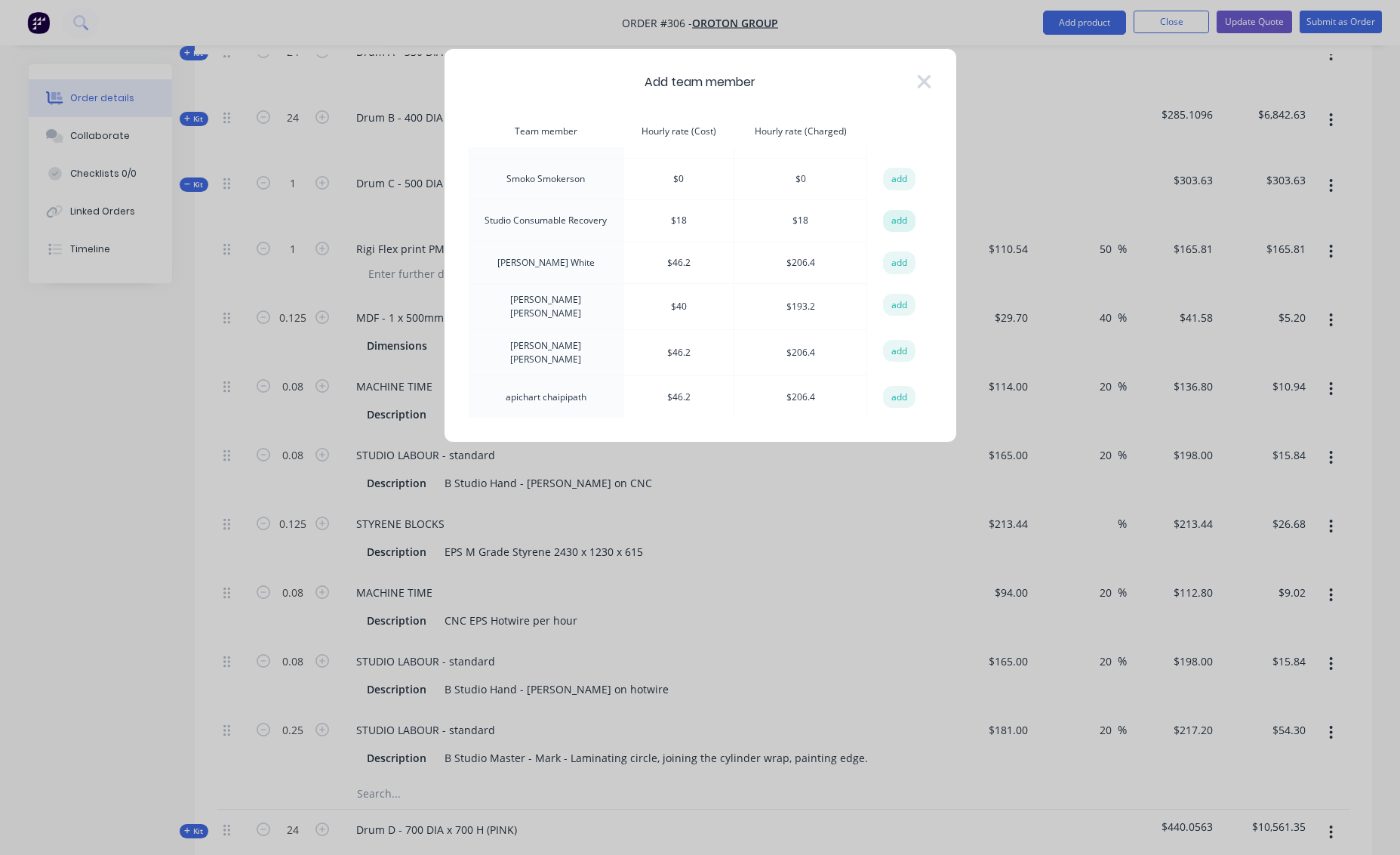
click at [895, 210] on button "add" at bounding box center [899, 221] width 33 height 23
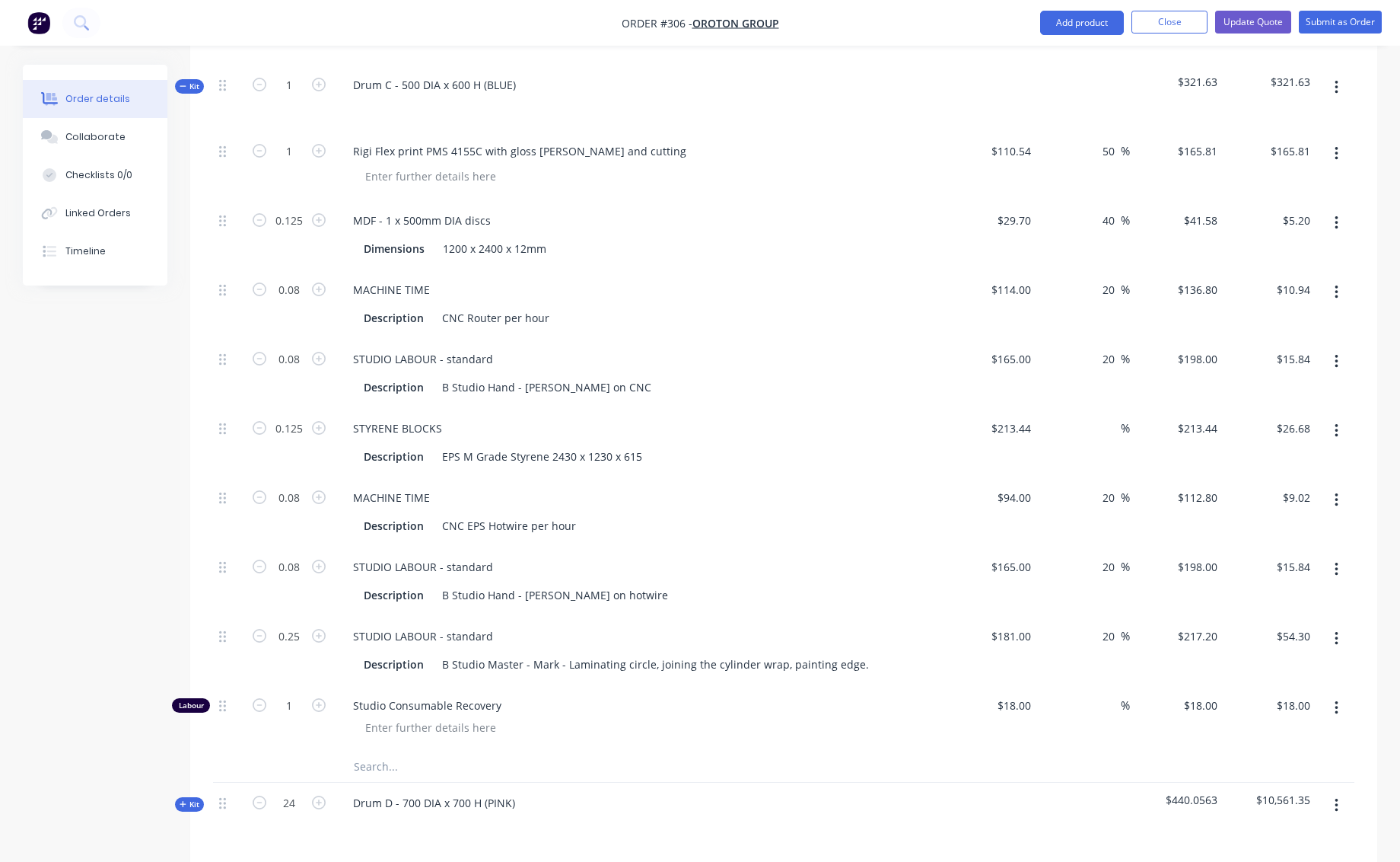
scroll to position [599, 0]
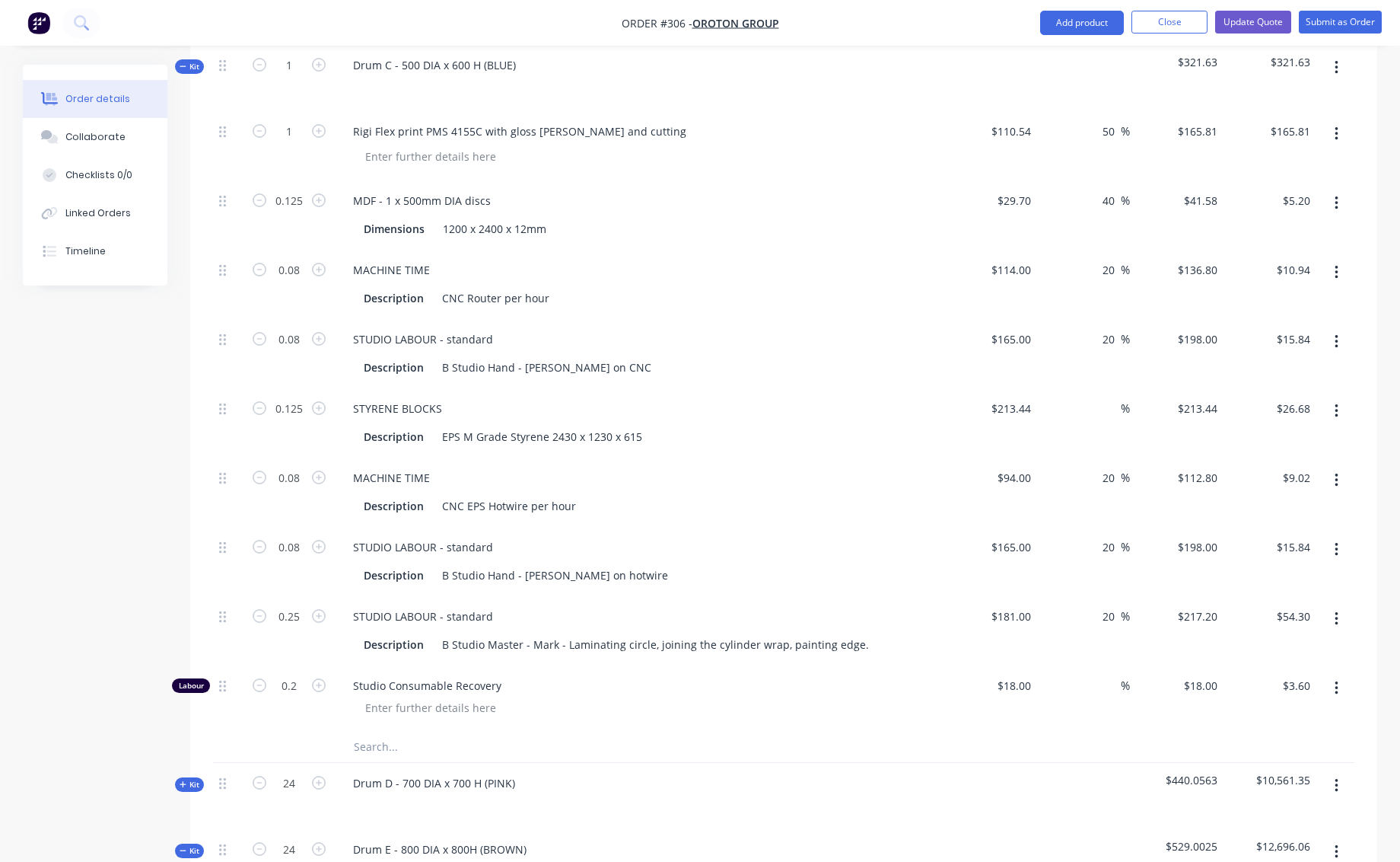
click at [637, 696] on div at bounding box center [645, 707] width 584 height 22
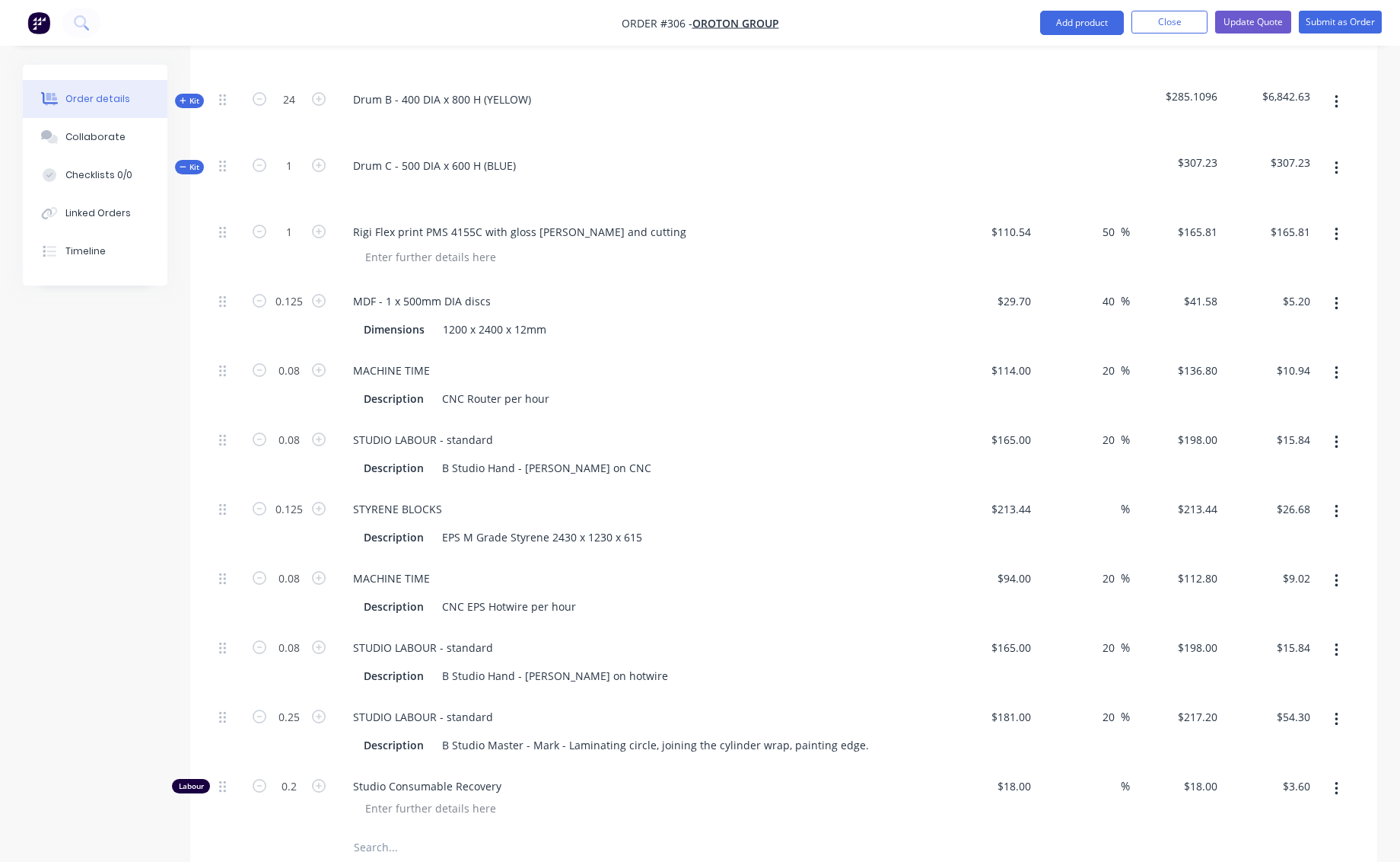
scroll to position [449, 0]
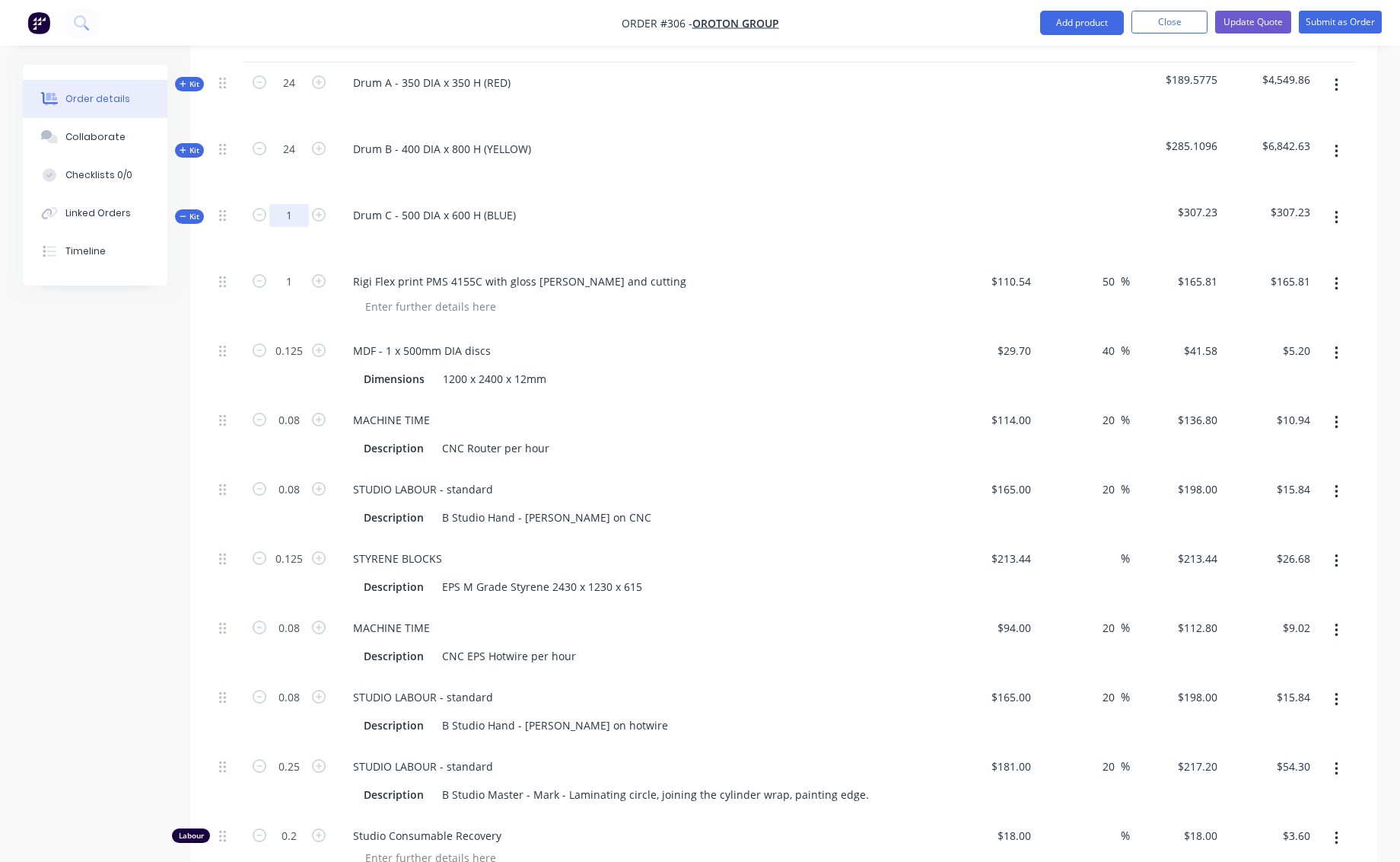
drag, startPoint x: 286, startPoint y: 197, endPoint x: 298, endPoint y: 198, distance: 12.0
click at [298, 204] on input "1" at bounding box center [289, 215] width 40 height 23
click at [693, 383] on div "1 Rigi Flex print PMS 4155C with gloss [PERSON_NAME] and cutting $110.54 $110.5…" at bounding box center [784, 571] width 1141 height 621
click at [194, 211] on span "Kit" at bounding box center [189, 217] width 20 height 11
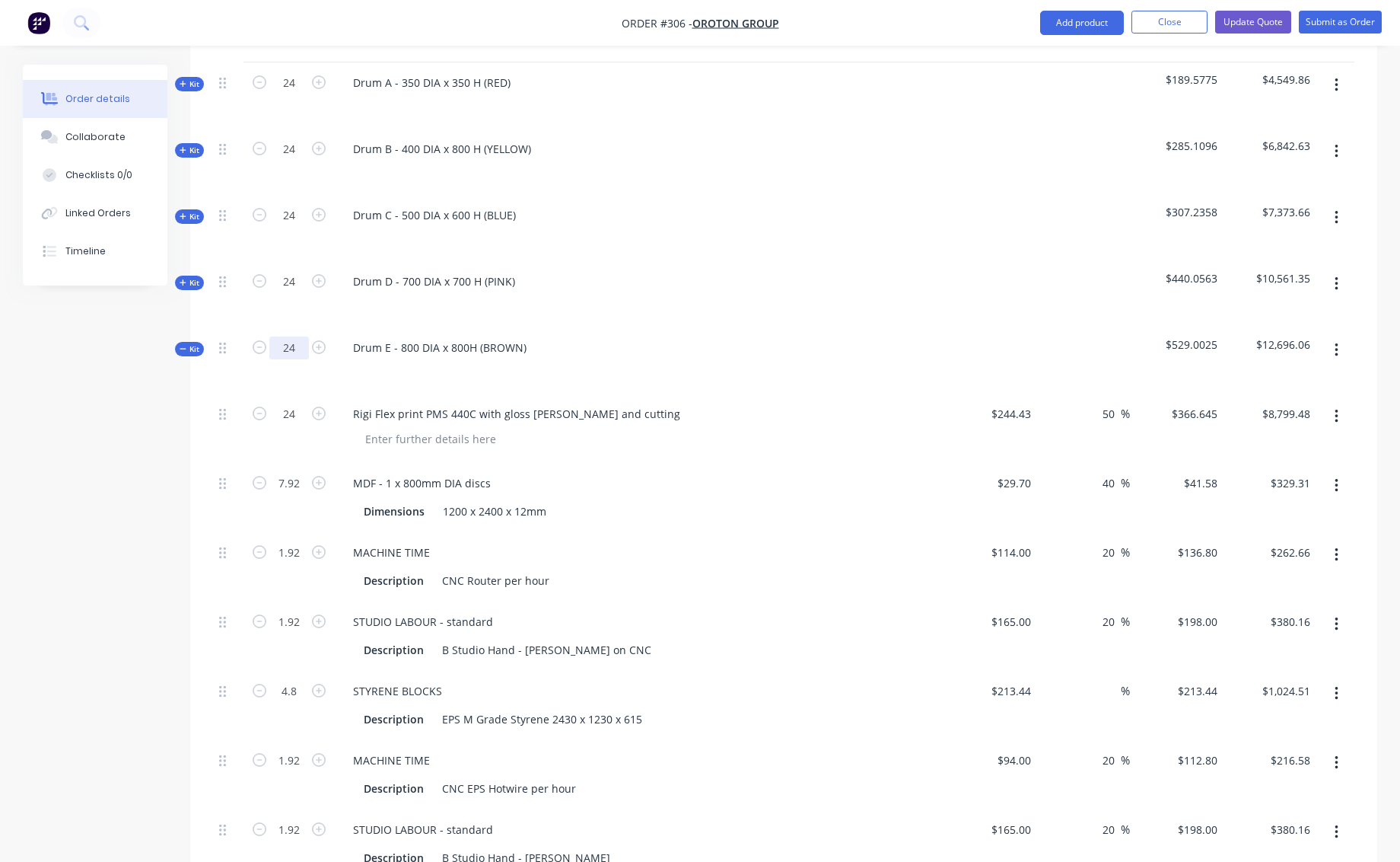
drag, startPoint x: 282, startPoint y: 329, endPoint x: 301, endPoint y: 332, distance: 19.2
click at [301, 337] on input "24" at bounding box center [289, 348] width 40 height 23
click at [664, 500] on div "Dimensions 1200 x 2400 x 12mm" at bounding box center [637, 511] width 557 height 22
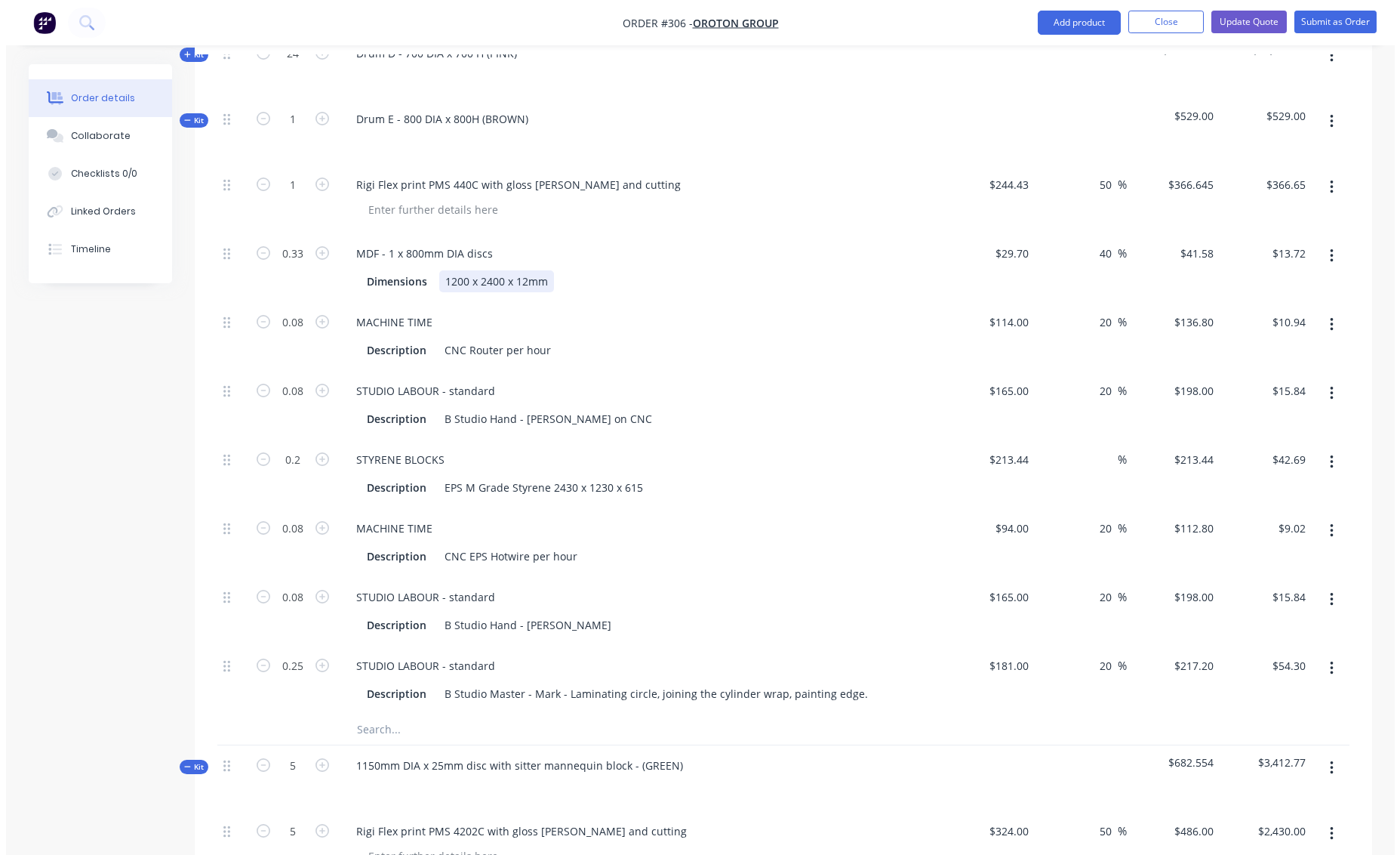
scroll to position [672, 0]
click at [1324, 113] on icon "button" at bounding box center [1325, 120] width 4 height 17
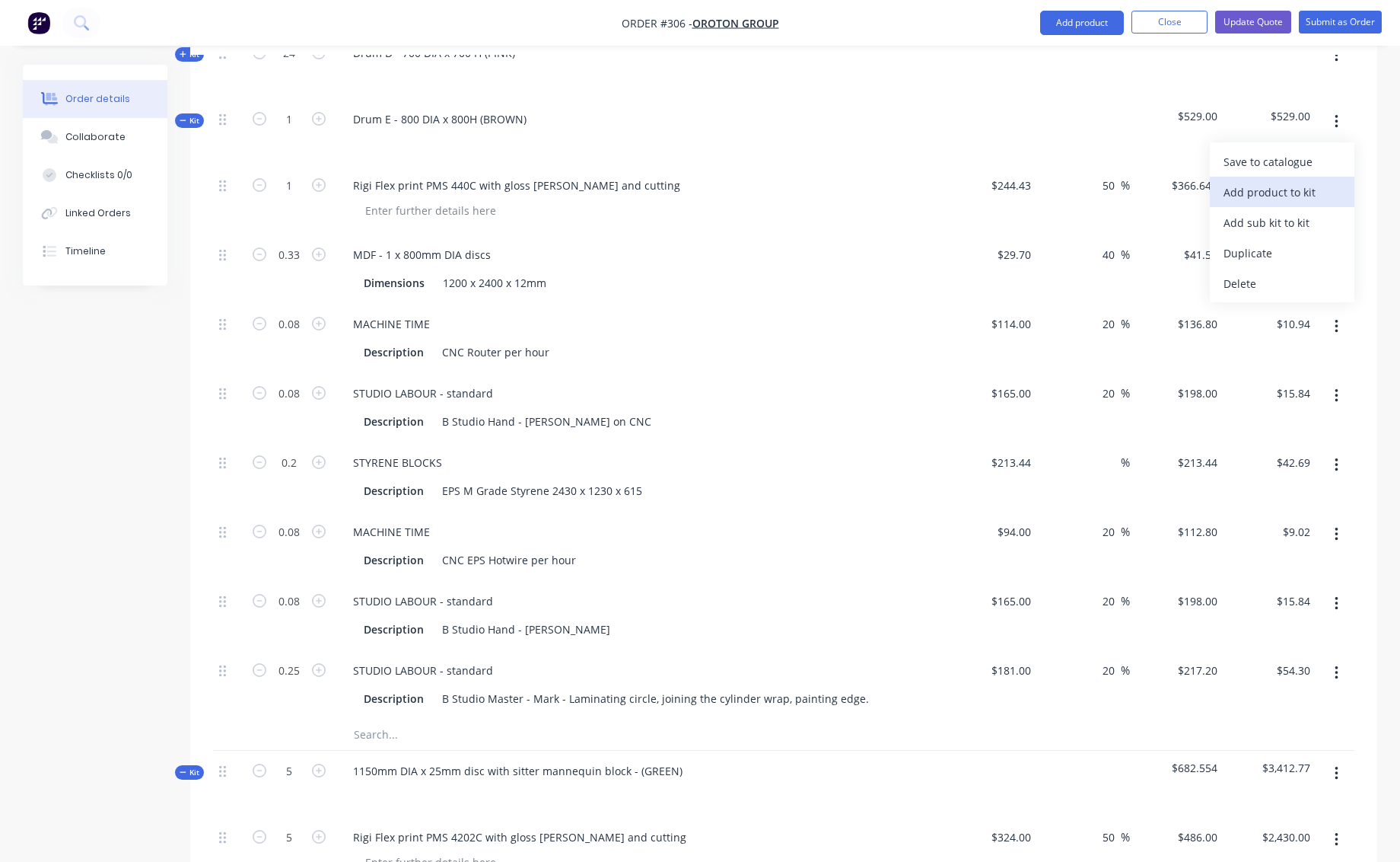
click at [1249, 181] on div "Add product to kit" at bounding box center [1283, 192] width 117 height 22
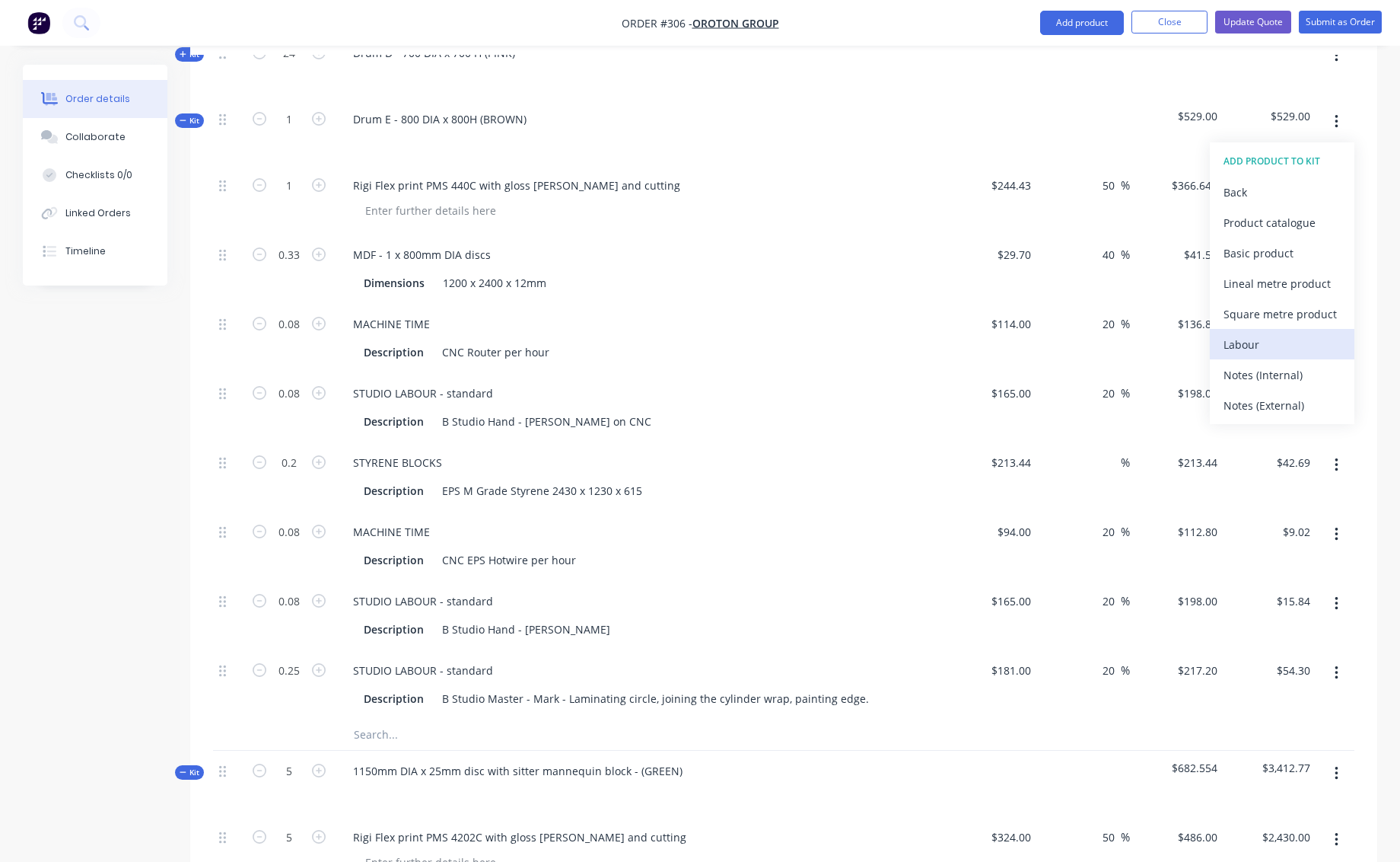
click at [1242, 333] on div "Labour" at bounding box center [1283, 344] width 117 height 22
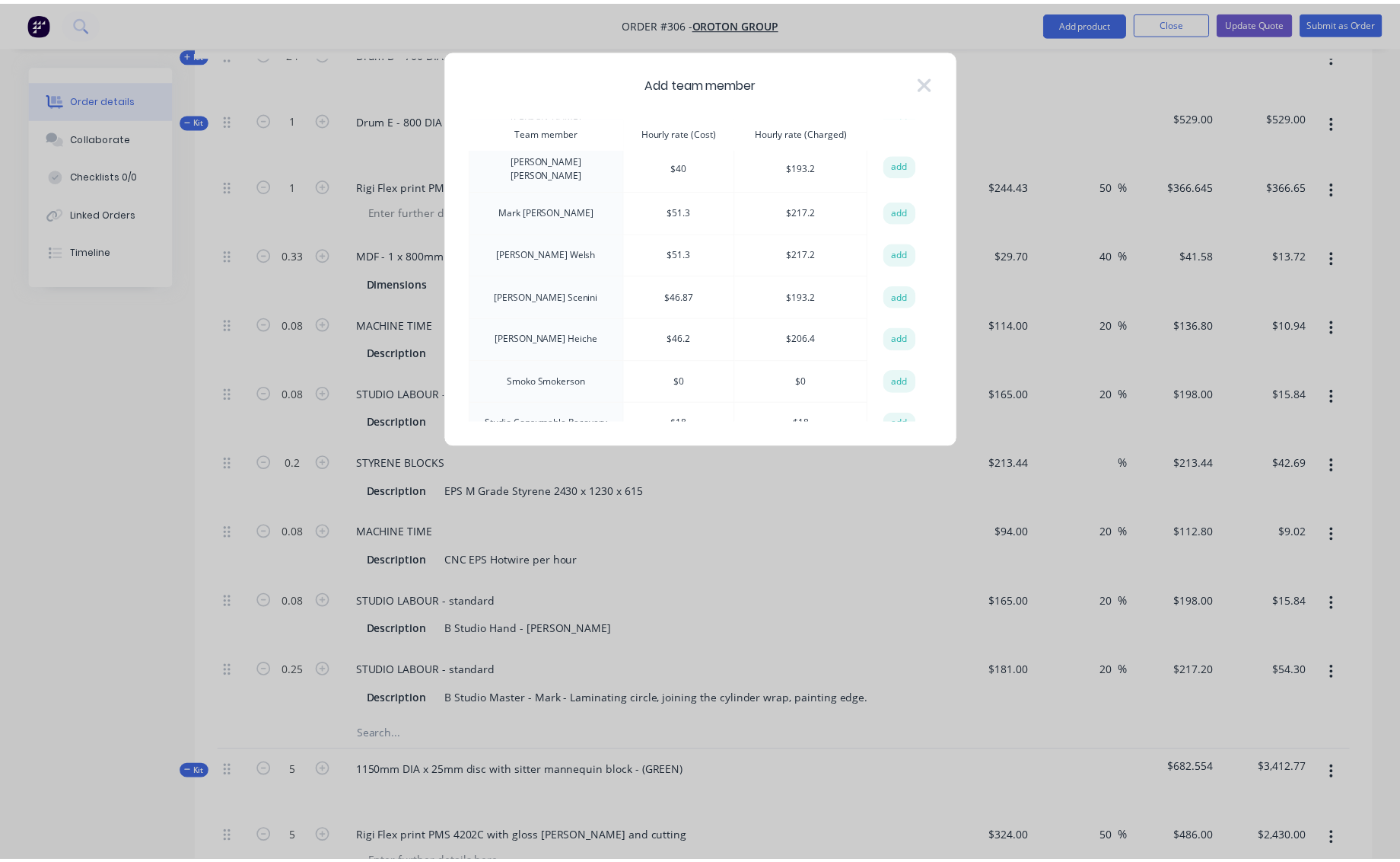
scroll to position [323, 0]
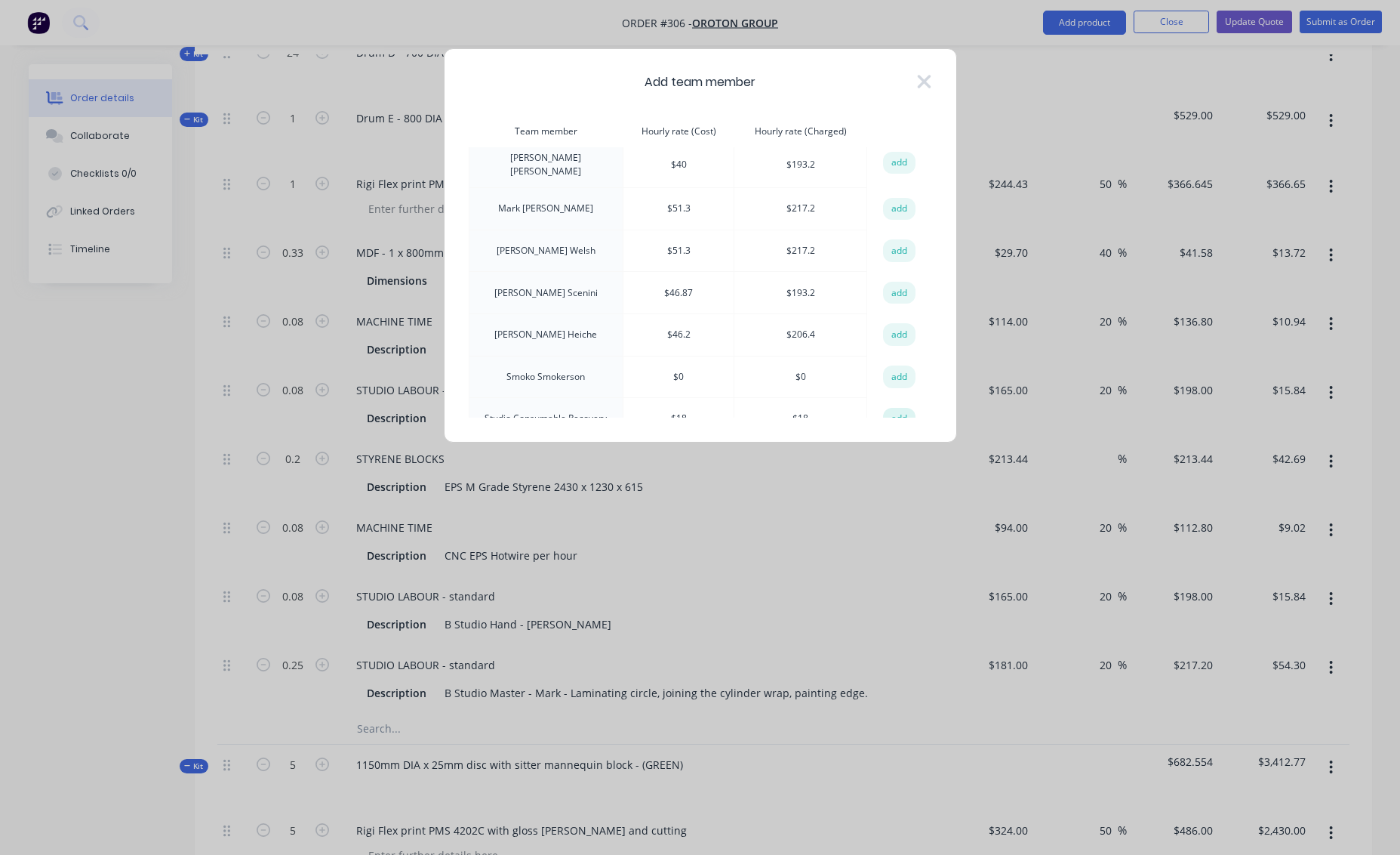
click at [893, 408] on button "add" at bounding box center [899, 419] width 33 height 23
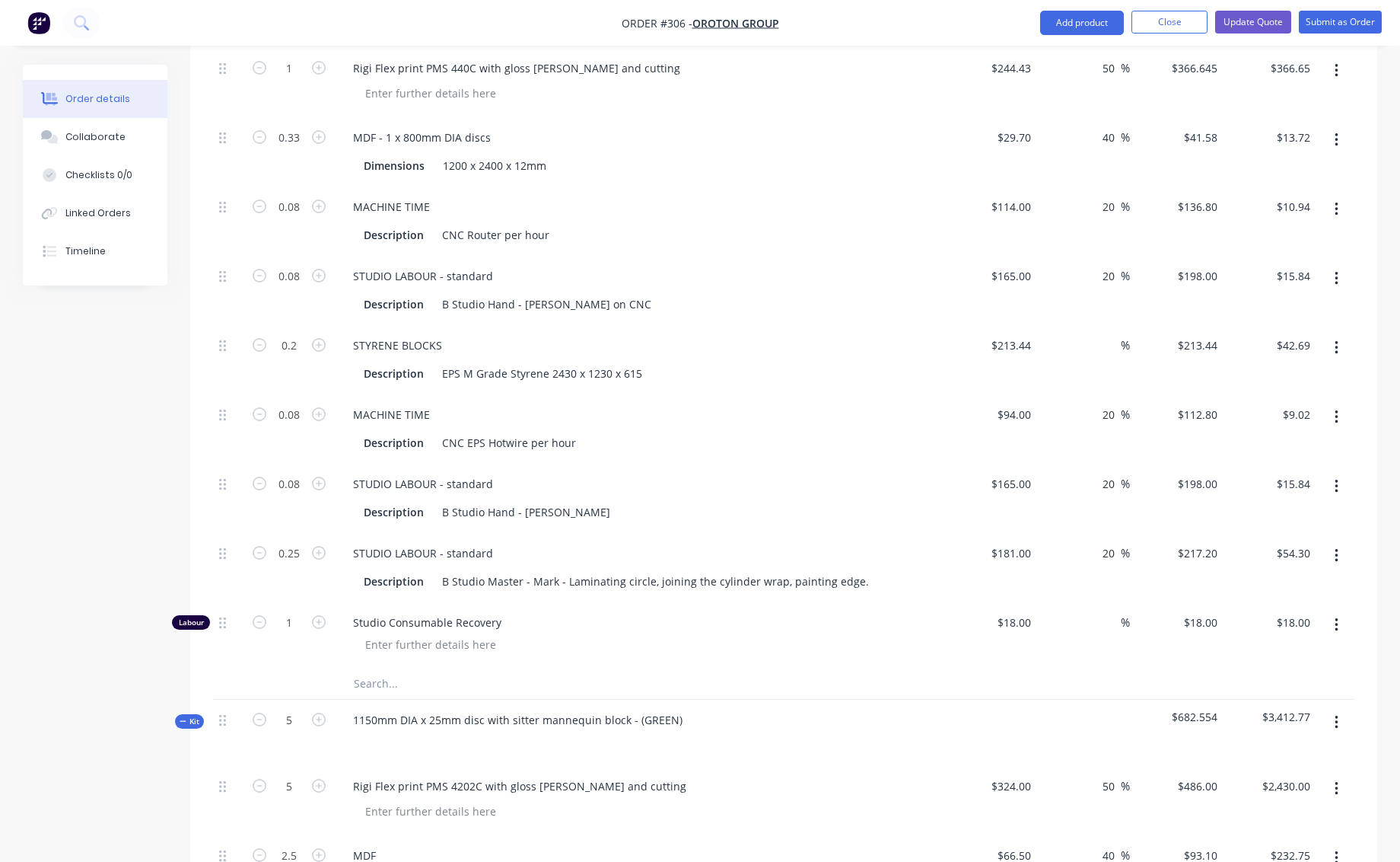
scroll to position [795, 0]
click at [294, 610] on input "1" at bounding box center [289, 621] width 40 height 23
click at [756, 615] on div "Studio Consumable Recovery" at bounding box center [639, 634] width 609 height 66
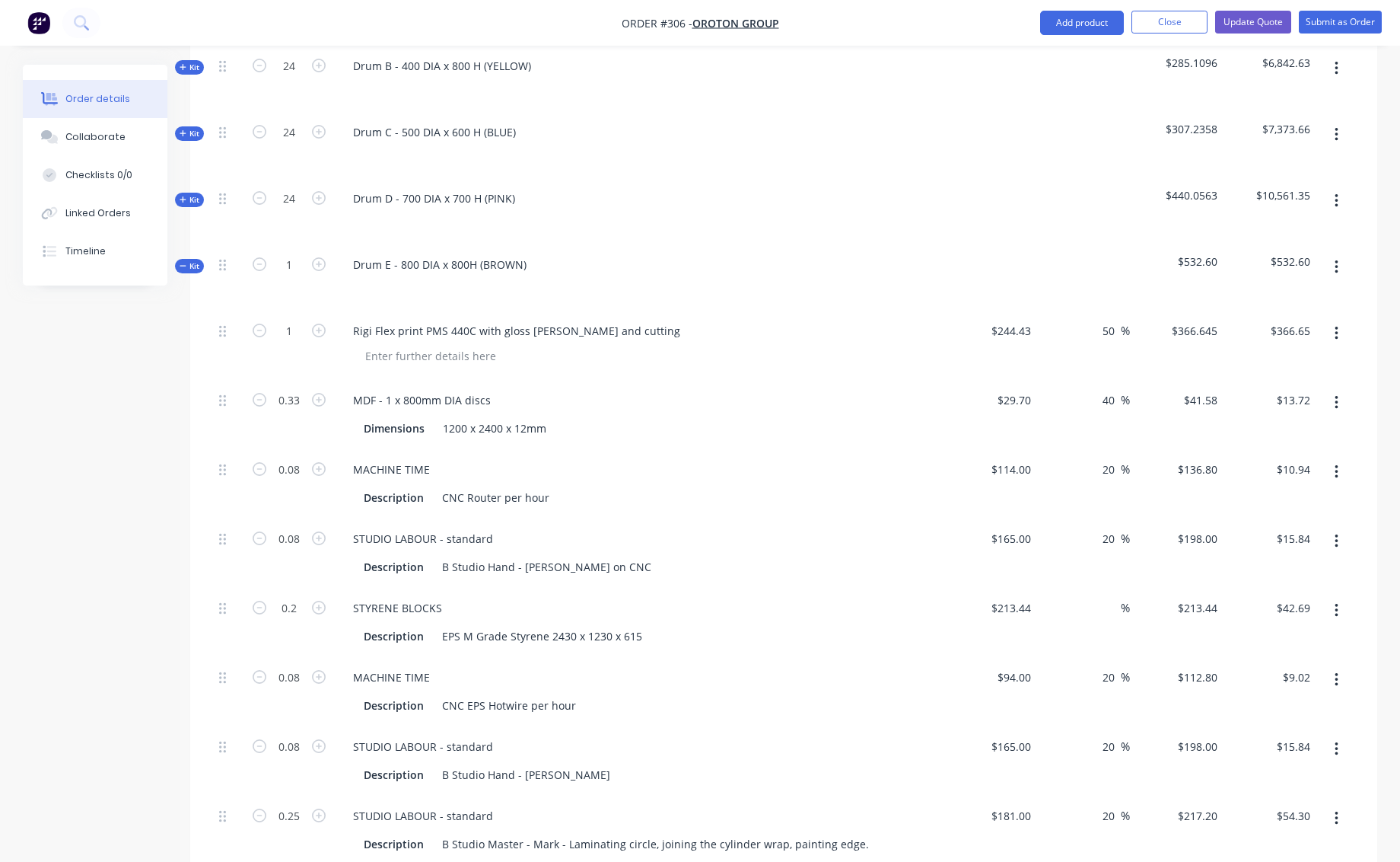
scroll to position [531, 0]
click at [292, 254] on input "1" at bounding box center [289, 265] width 40 height 23
click at [706, 418] on div "Dimensions 1200 x 2400 x 12mm" at bounding box center [637, 429] width 557 height 22
click at [187, 261] on span "Kit" at bounding box center [189, 267] width 20 height 11
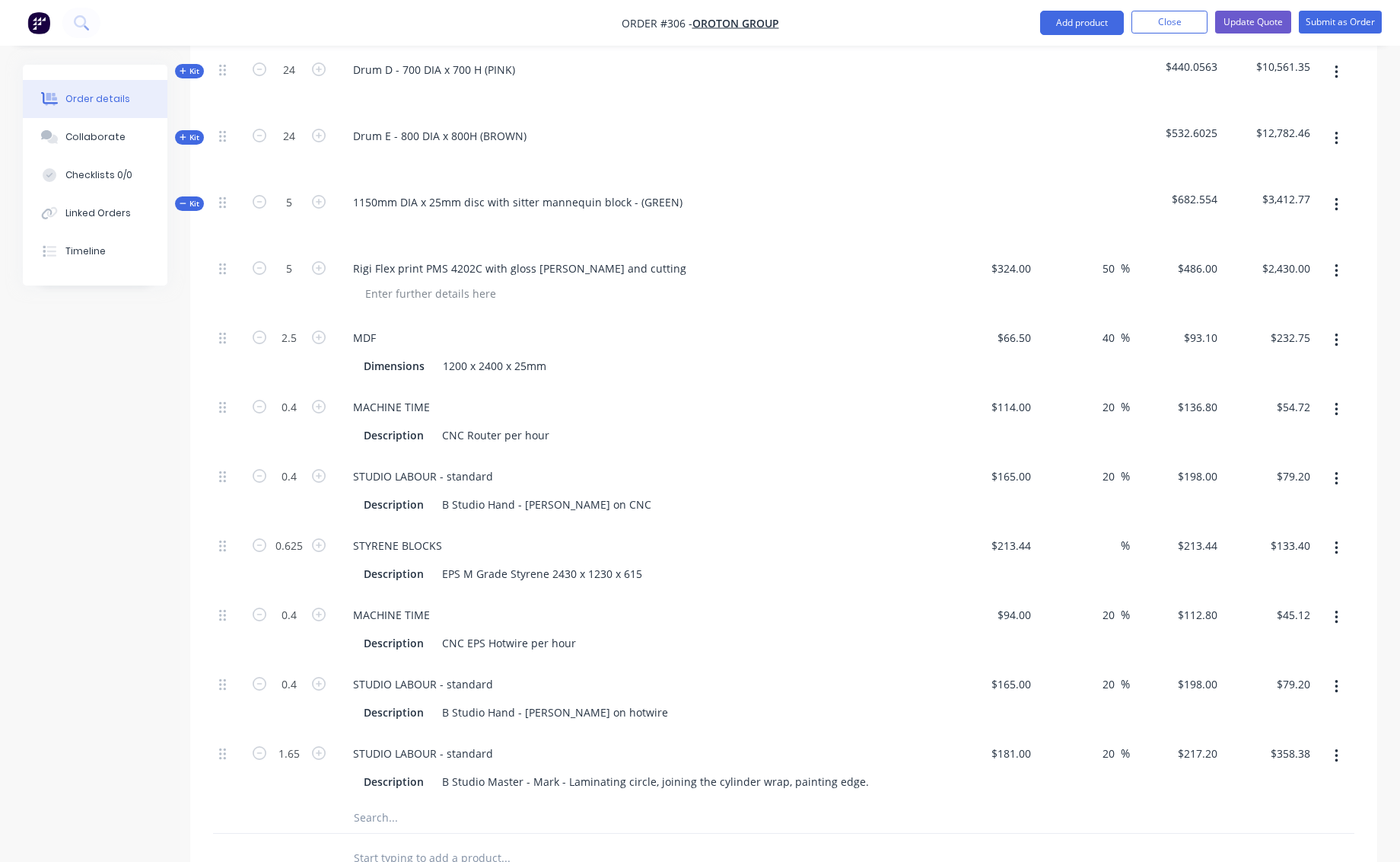
scroll to position [649, 0]
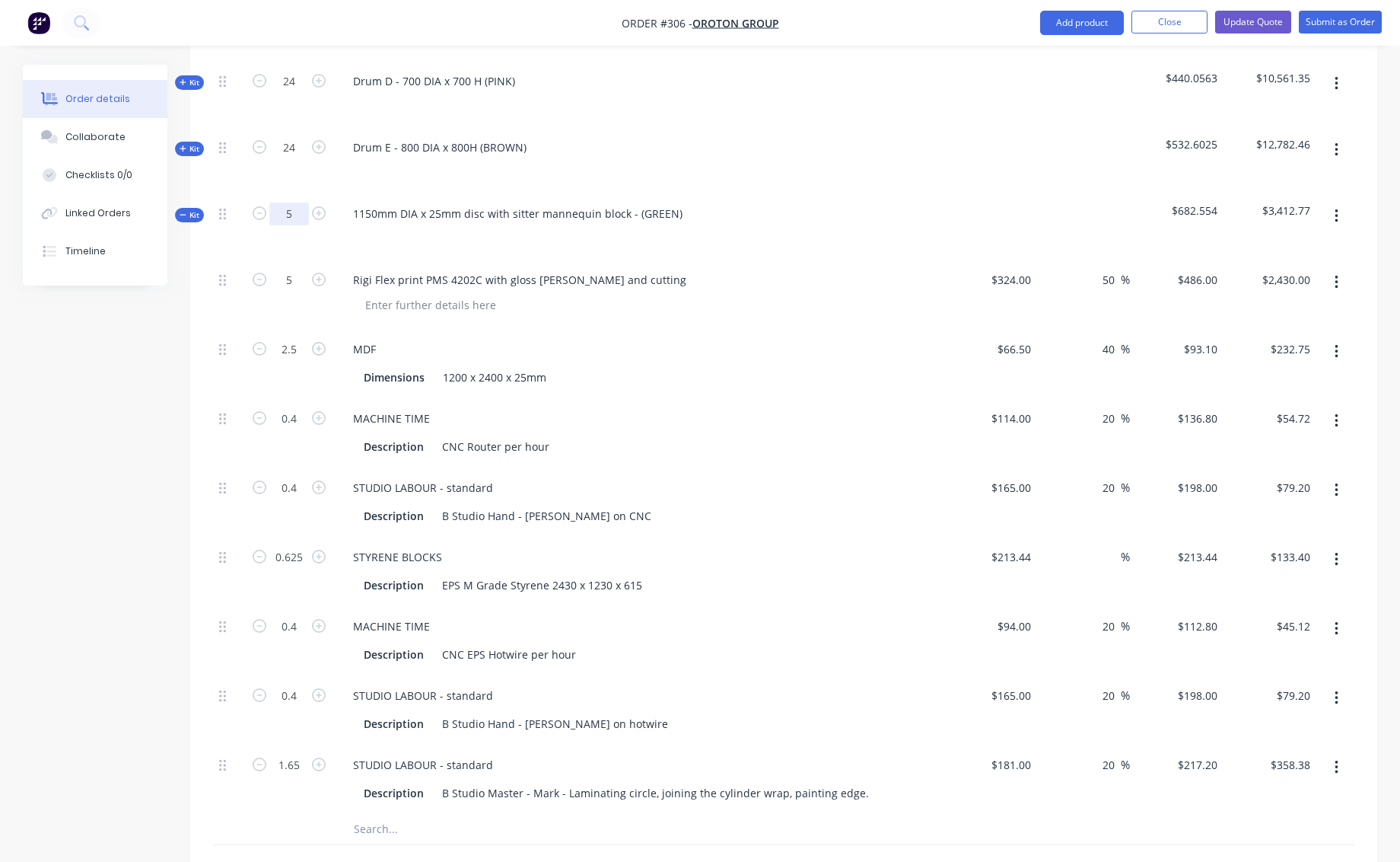
click at [280, 202] on input "5" at bounding box center [289, 214] width 40 height 23
click at [747, 436] on div "Description CNC Router per hour" at bounding box center [637, 447] width 557 height 22
click at [292, 202] on input "5" at bounding box center [289, 214] width 40 height 23
click at [707, 366] on div "Dimensions 1200 x 2400 x 25mm" at bounding box center [637, 377] width 557 height 22
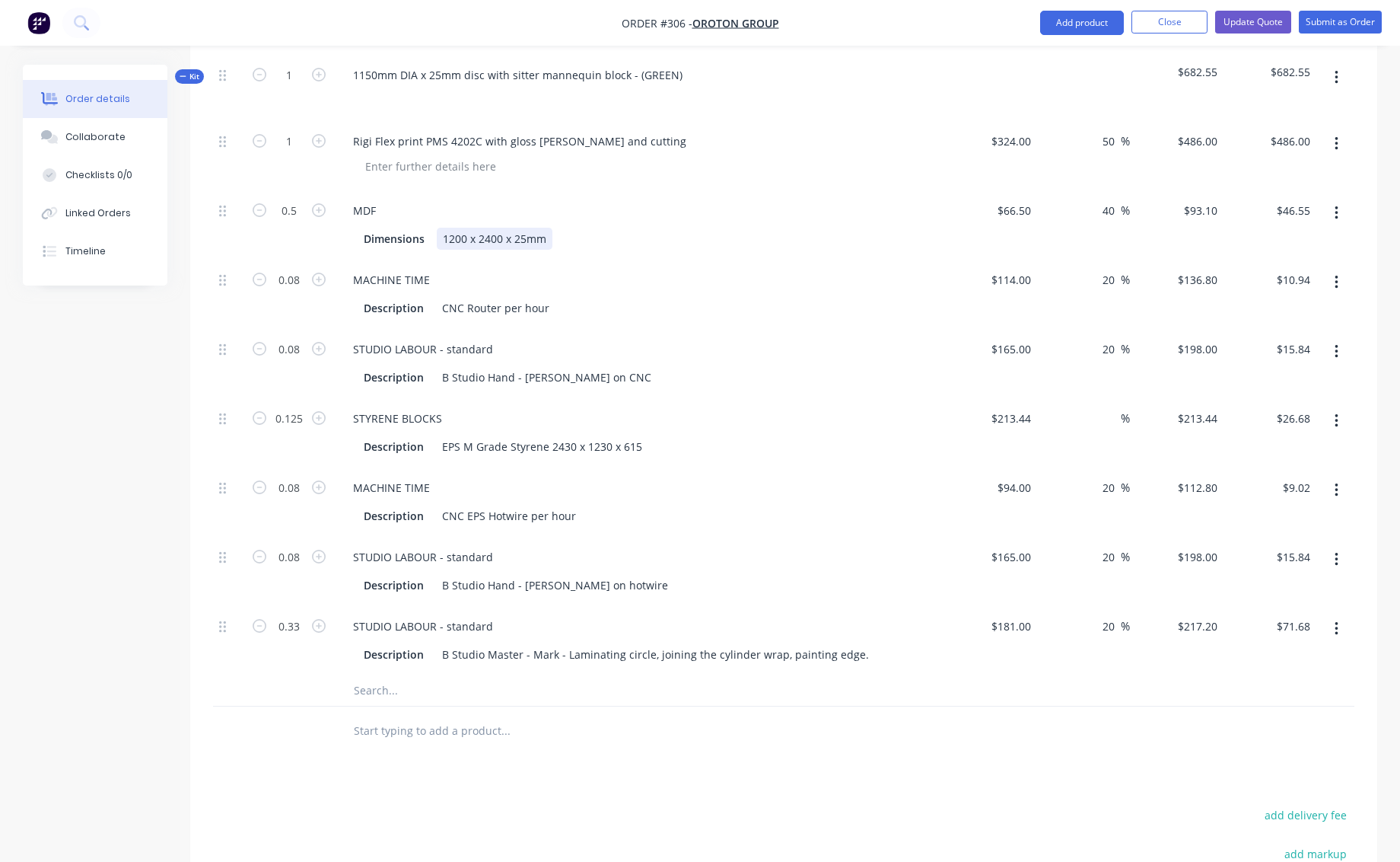
scroll to position [788, 0]
click at [290, 614] on input "0.33" at bounding box center [289, 625] width 40 height 23
click at [787, 447] on div "STYRENE BLOCKS Description EPS M Grade Styrene 2430 x 1230 x 615" at bounding box center [639, 432] width 609 height 69
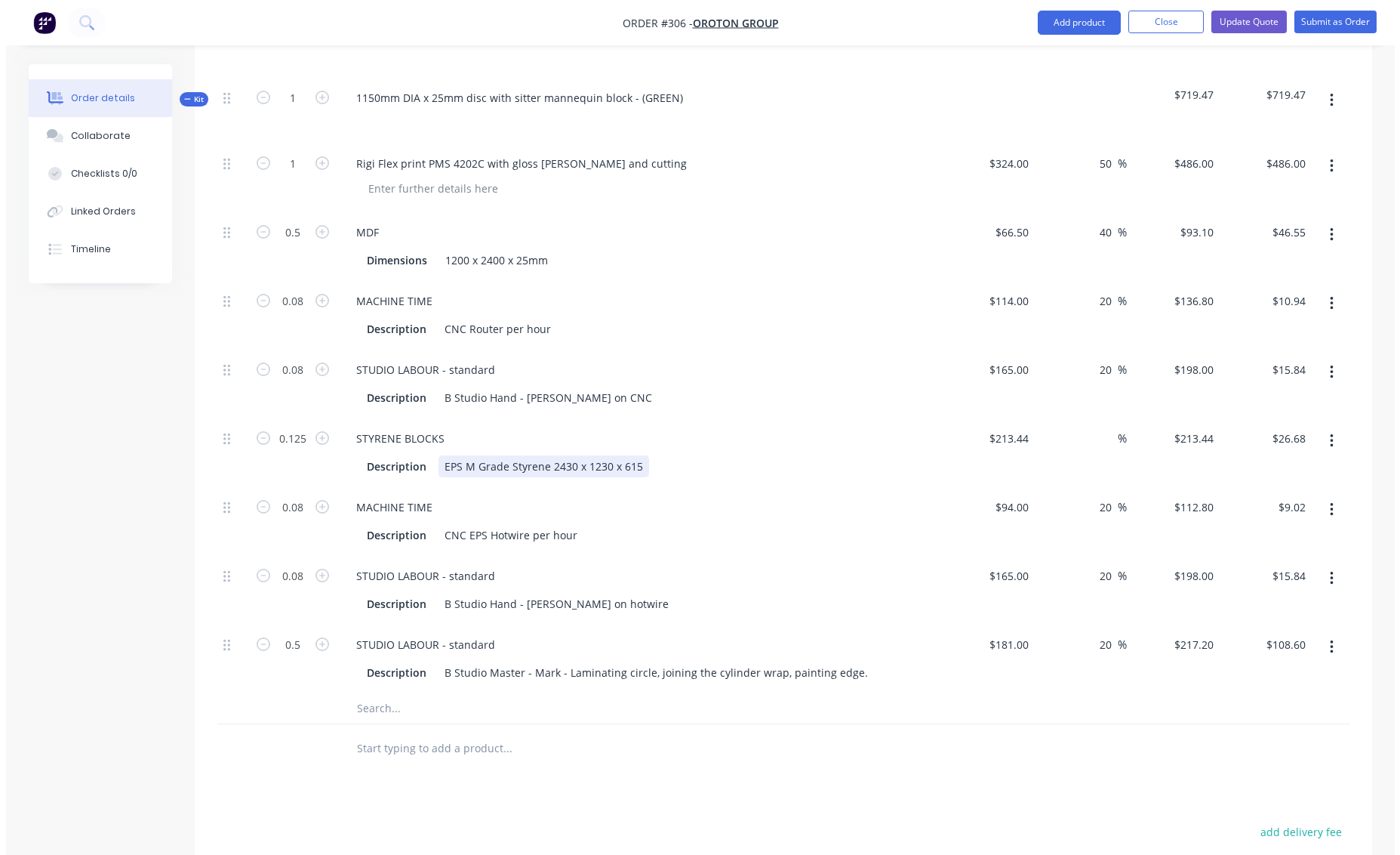
scroll to position [757, 0]
click at [1327, 93] on icon "button" at bounding box center [1325, 101] width 4 height 17
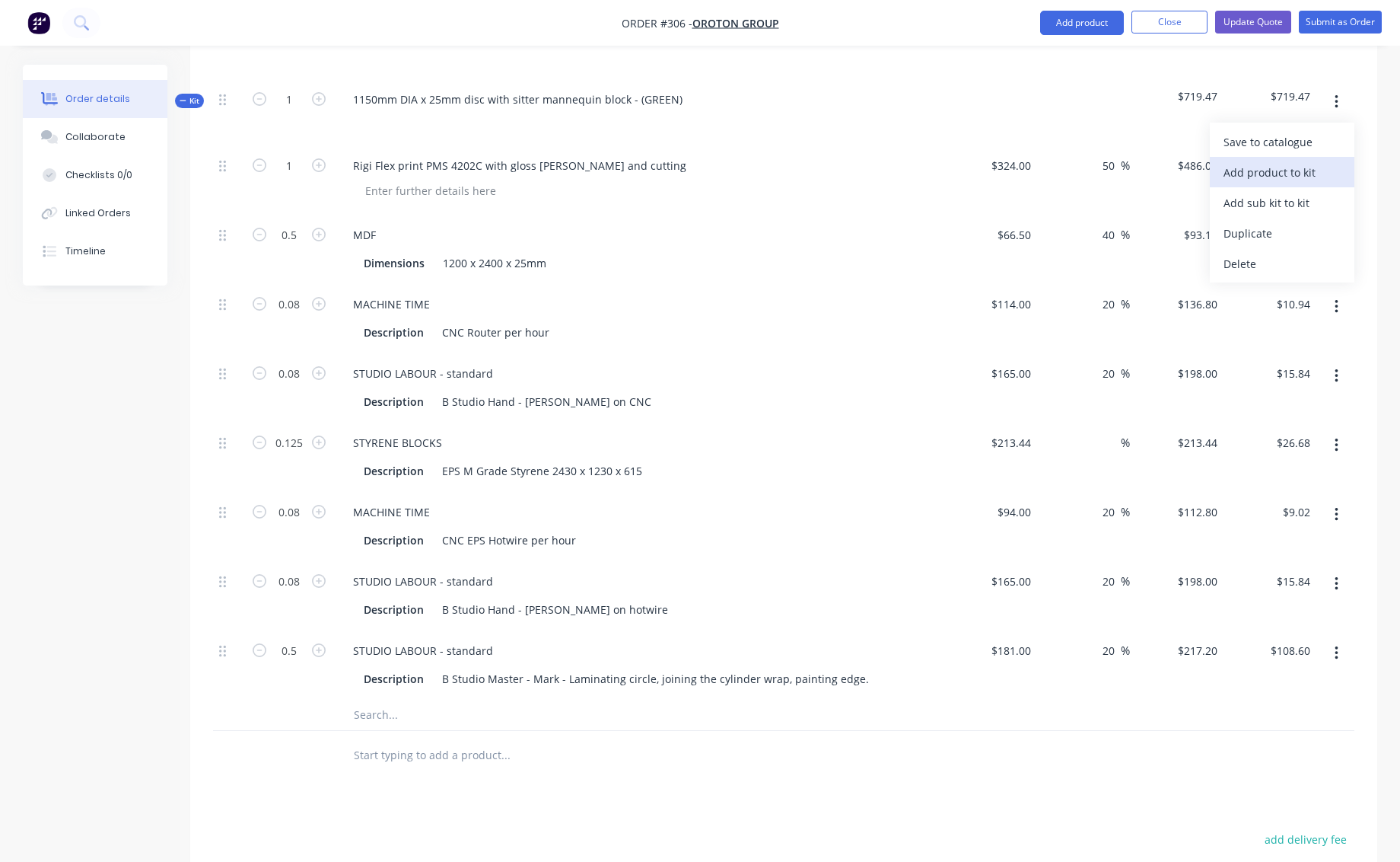
click at [1255, 161] on div "Add product to kit" at bounding box center [1283, 172] width 117 height 22
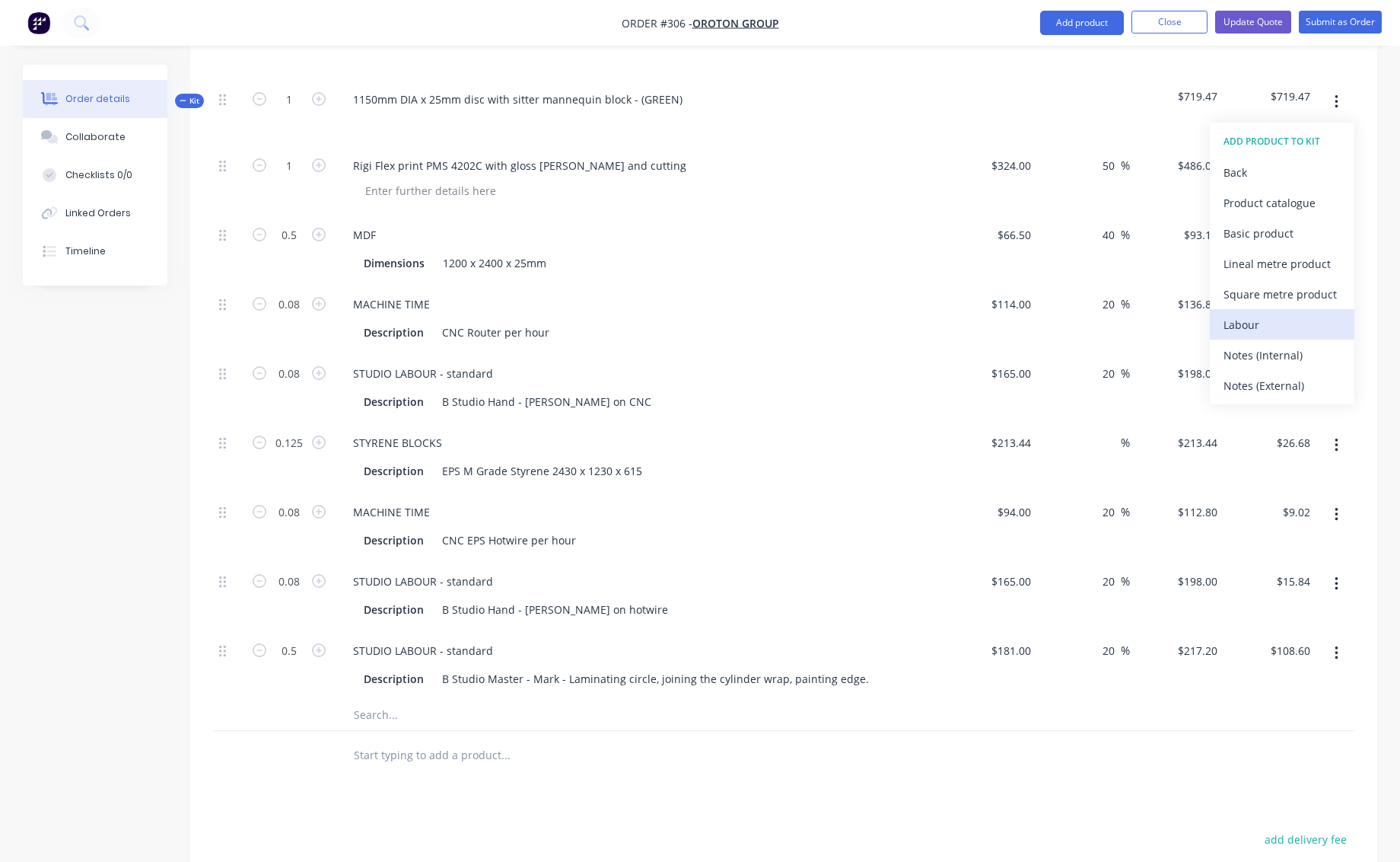
click at [1243, 314] on div "Labour" at bounding box center [1283, 325] width 117 height 22
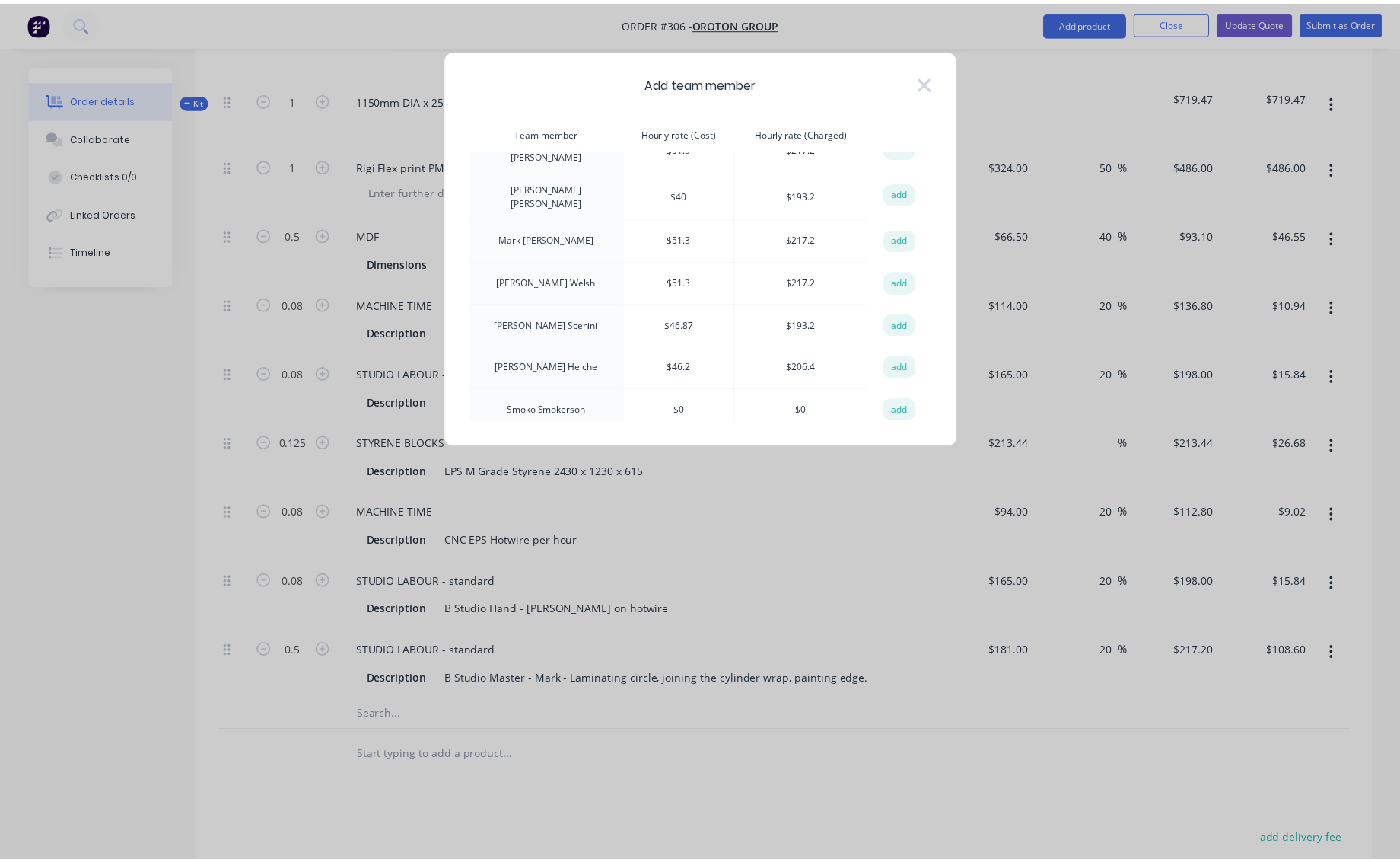
scroll to position [444, 0]
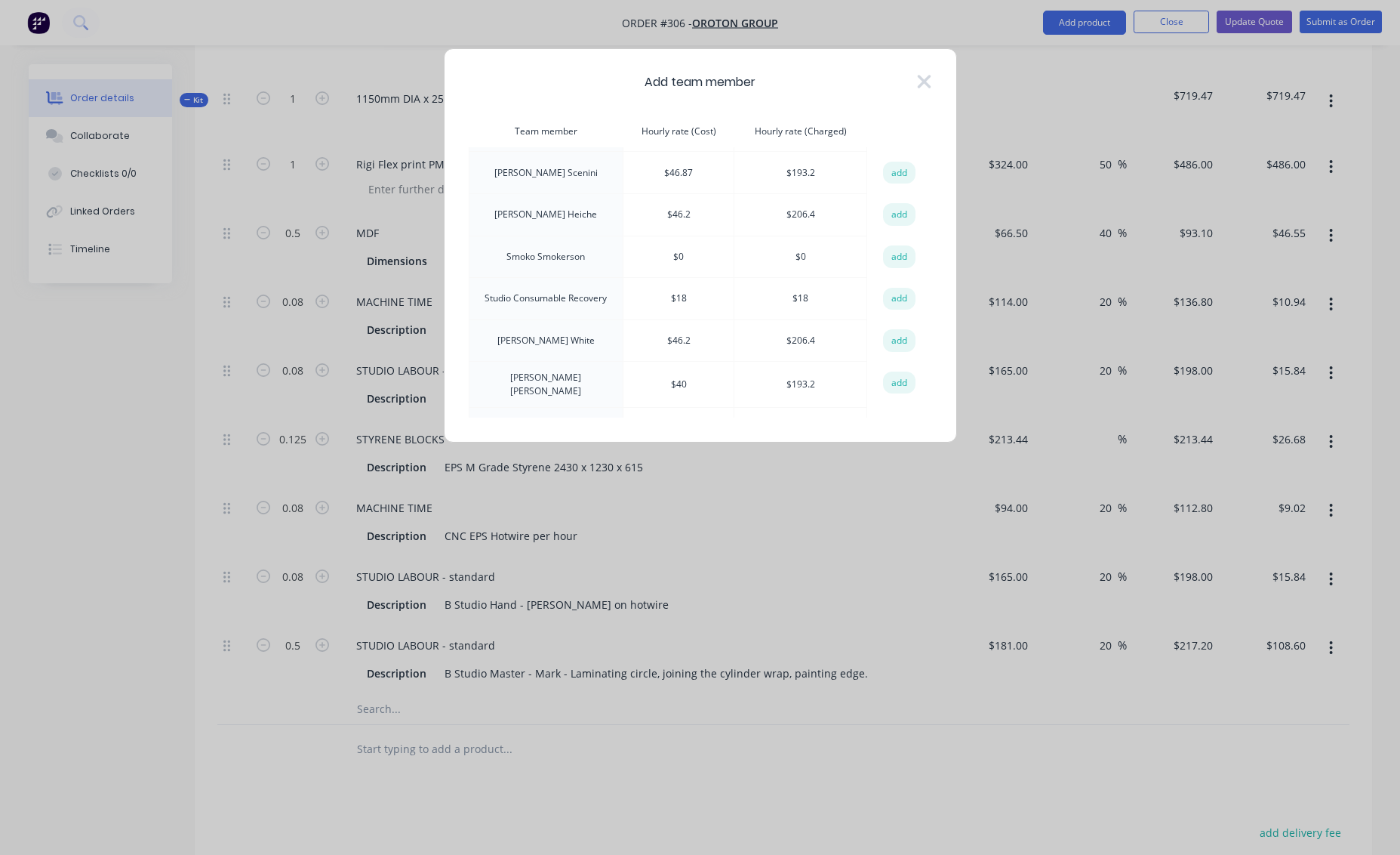
click at [901, 287] on button "add" at bounding box center [899, 298] width 33 height 23
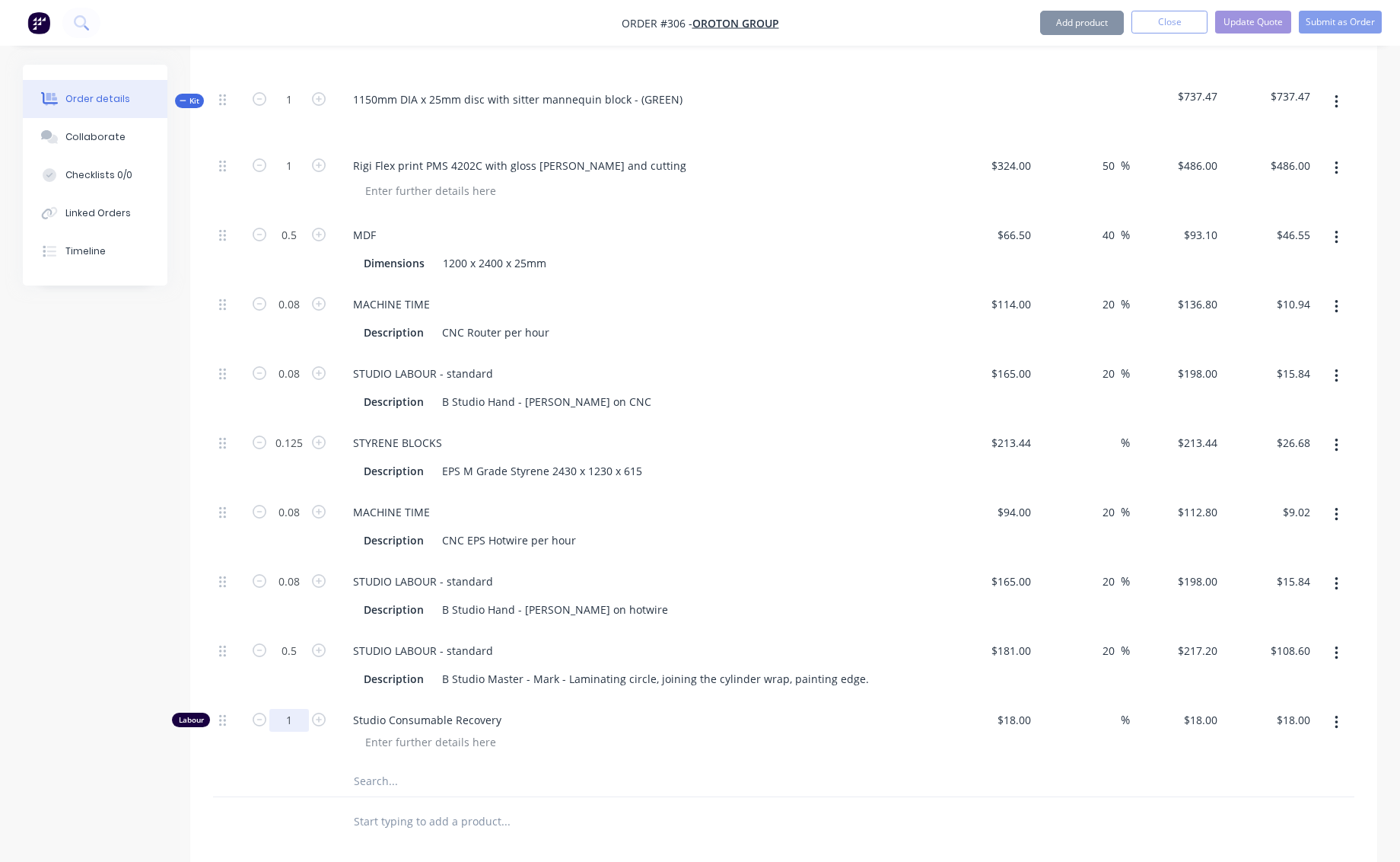
drag, startPoint x: 287, startPoint y: 699, endPoint x: 299, endPoint y: 698, distance: 12.0
click at [299, 709] on input "1" at bounding box center [289, 720] width 40 height 23
click at [691, 744] on div "Studio Consumable Recovery" at bounding box center [639, 732] width 609 height 66
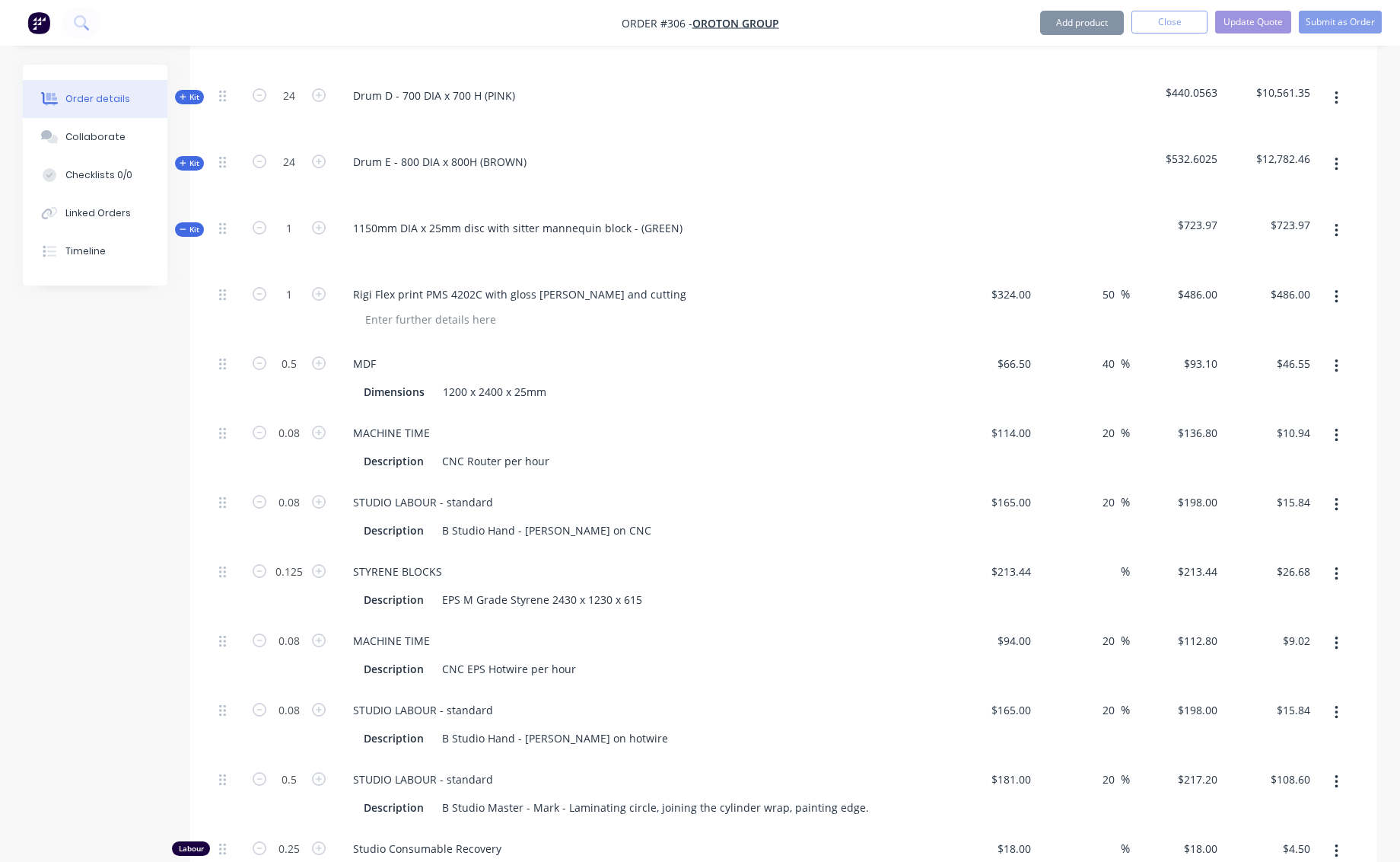
scroll to position [632, 0]
click at [185, 229] on icon "button" at bounding box center [183, 233] width 7 height 8
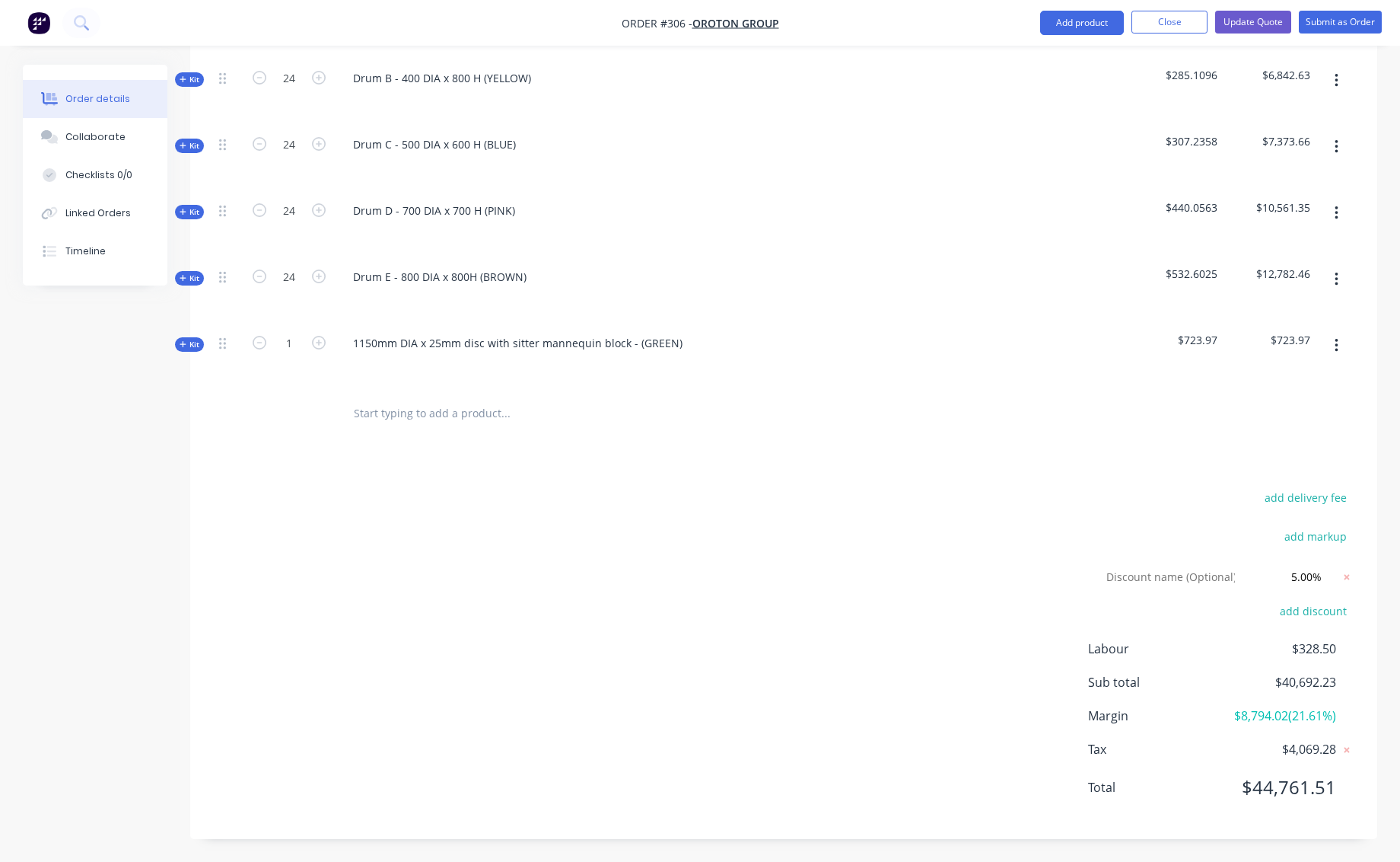
scroll to position [503, 0]
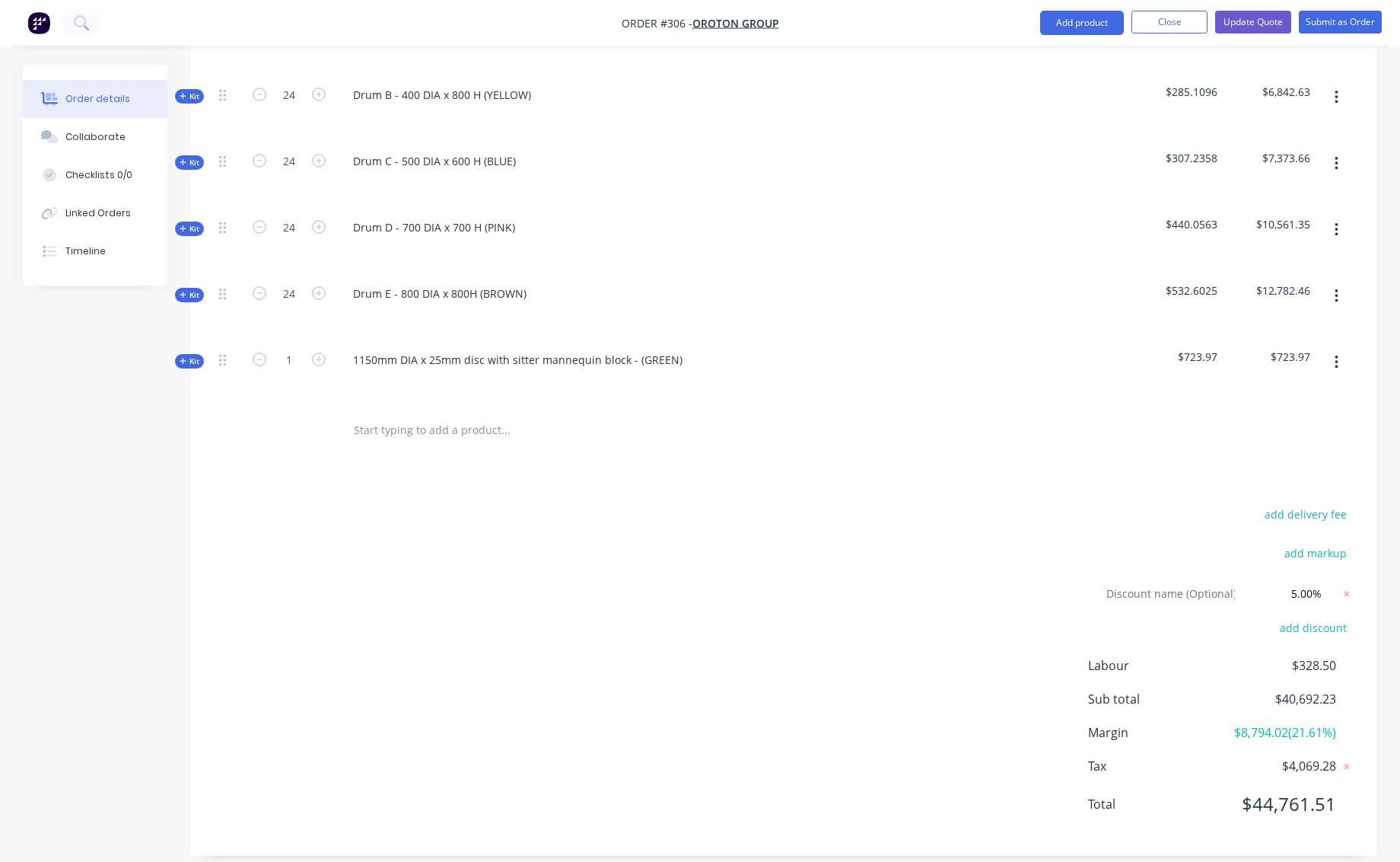
click at [948, 421] on div at bounding box center [784, 430] width 1141 height 49
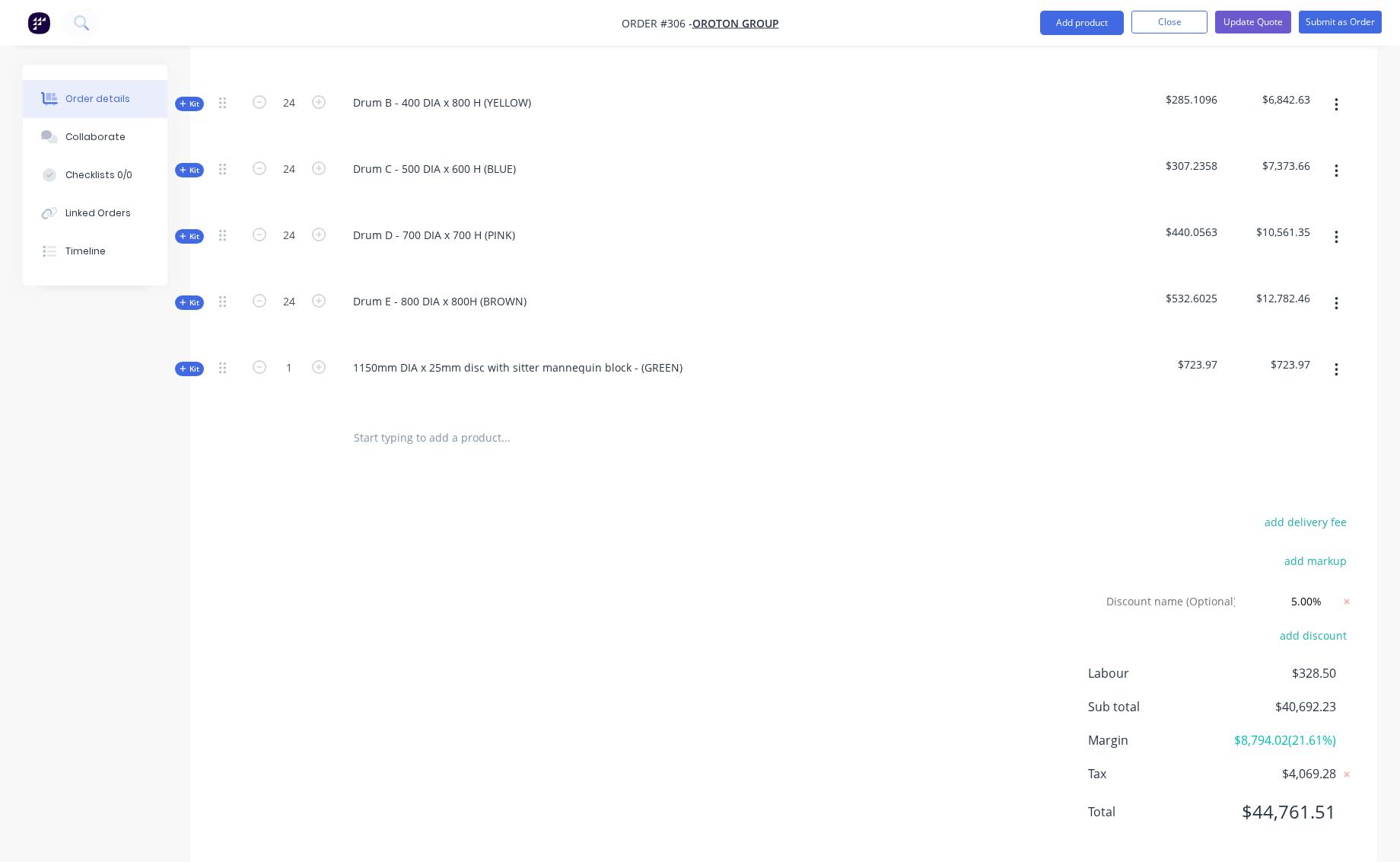
scroll to position [494, 0]
click at [1316, 591] on input "5.00%" at bounding box center [1295, 602] width 68 height 23
click at [1348, 595] on icon at bounding box center [1347, 602] width 15 height 15
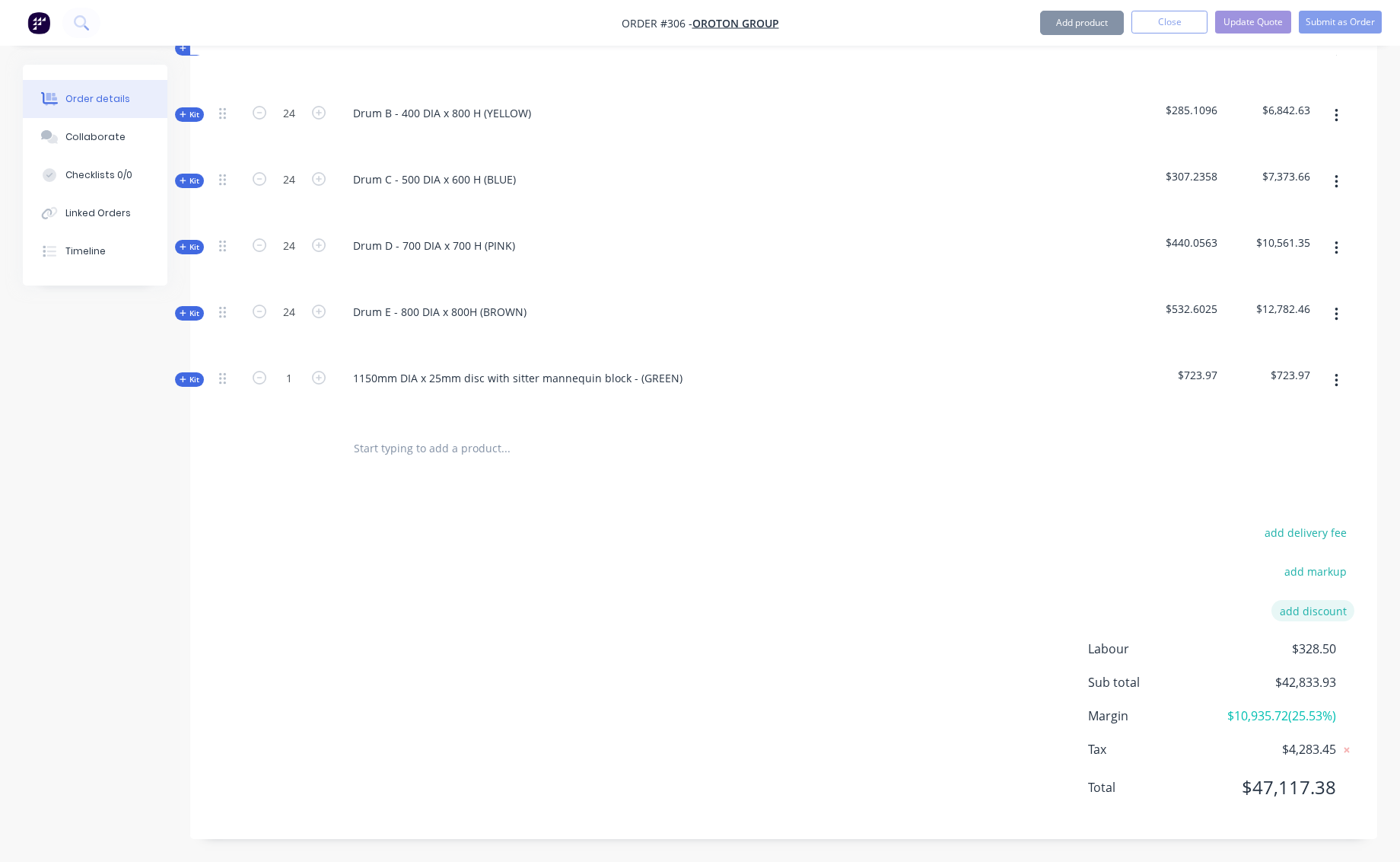
click at [1317, 600] on button "add discount" at bounding box center [1313, 610] width 83 height 21
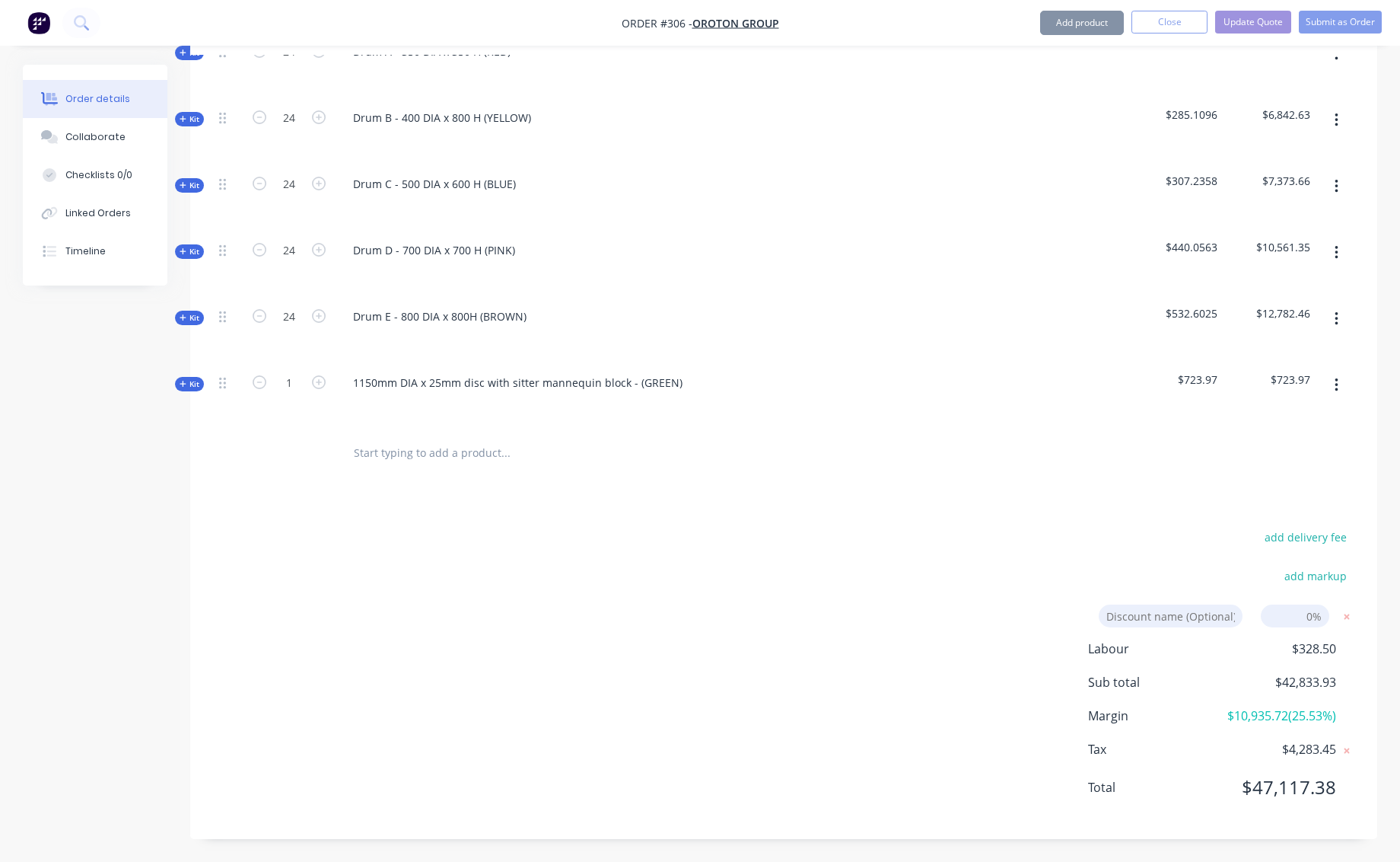
scroll to position [482, 0]
click at [1306, 604] on input at bounding box center [1295, 615] width 68 height 23
click input "submit" at bounding box center [0, 0] width 0 height 0
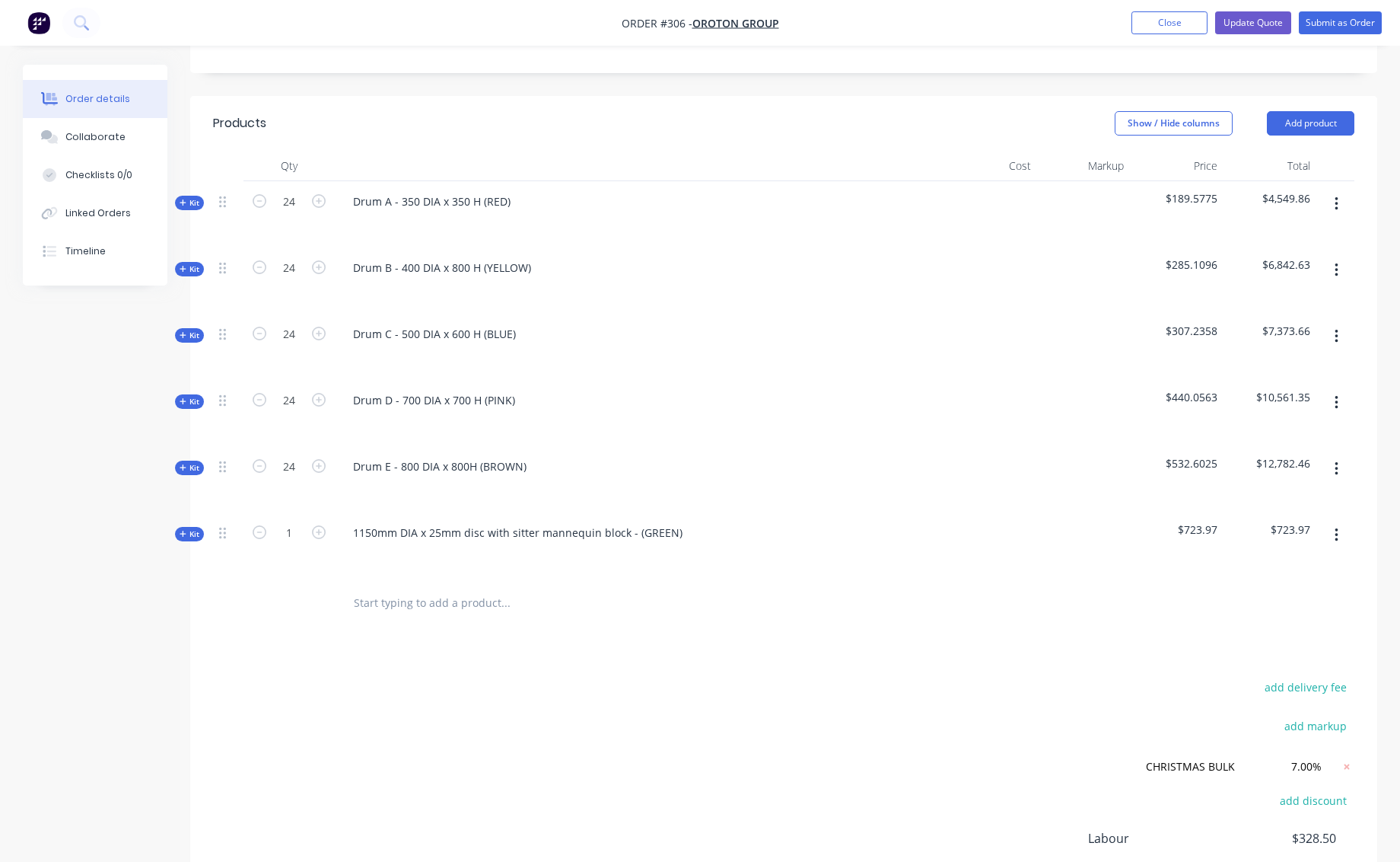
scroll to position [173, 0]
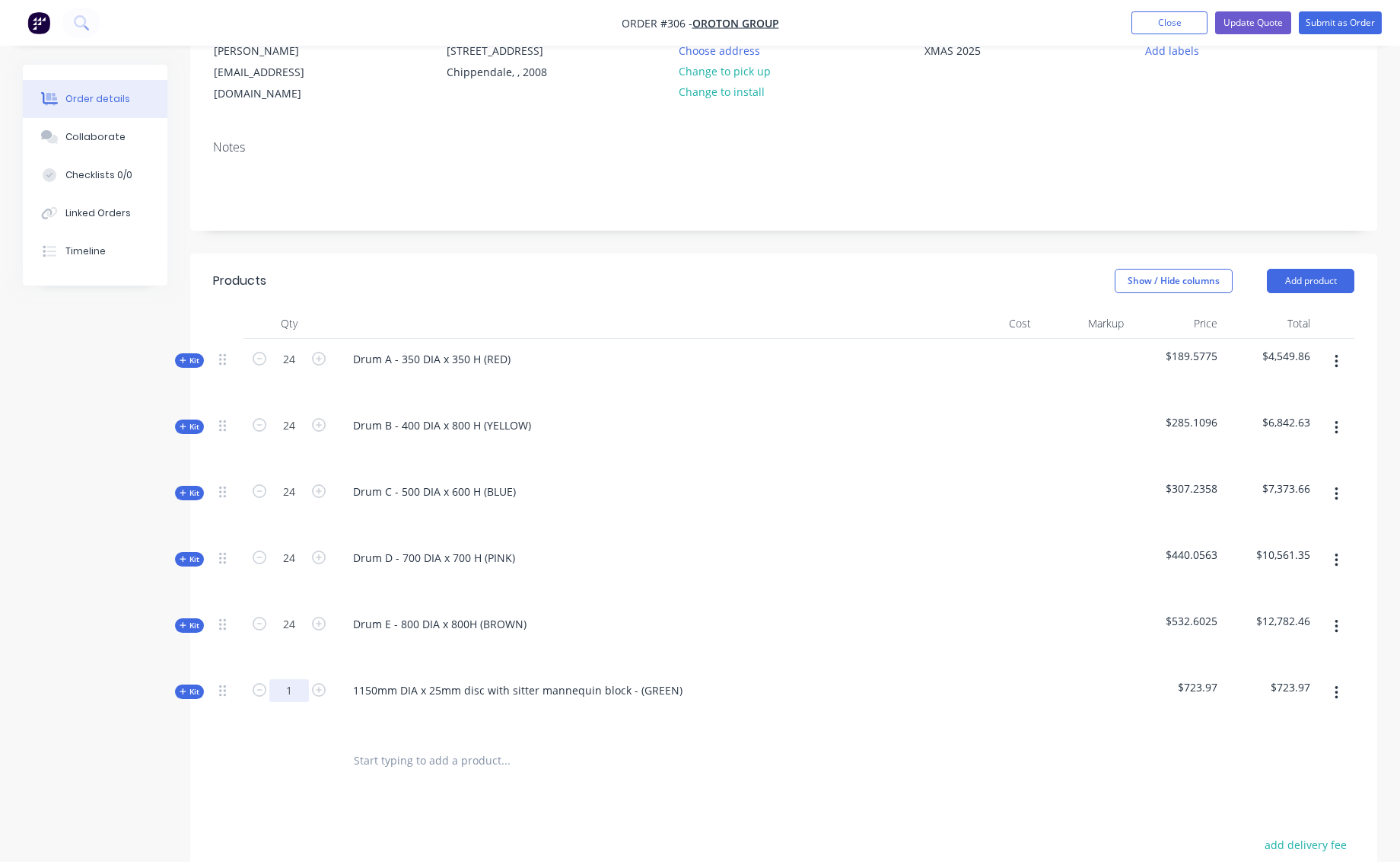
click at [292, 679] on input "1" at bounding box center [289, 690] width 40 height 23
click at [784, 745] on div at bounding box center [569, 760] width 456 height 30
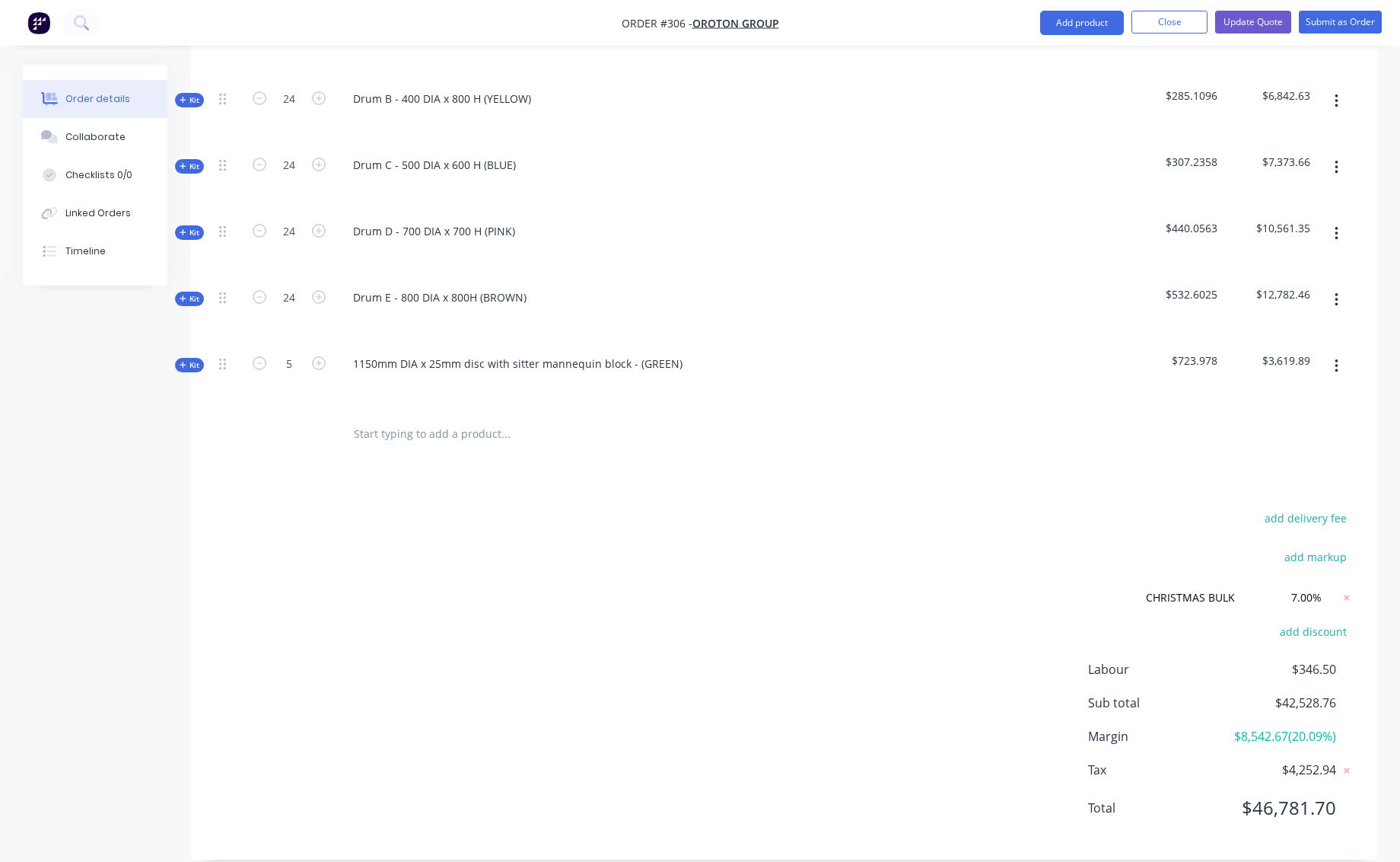
scroll to position [497, 0]
click at [1257, 18] on button "Update Quote" at bounding box center [1253, 21] width 76 height 23
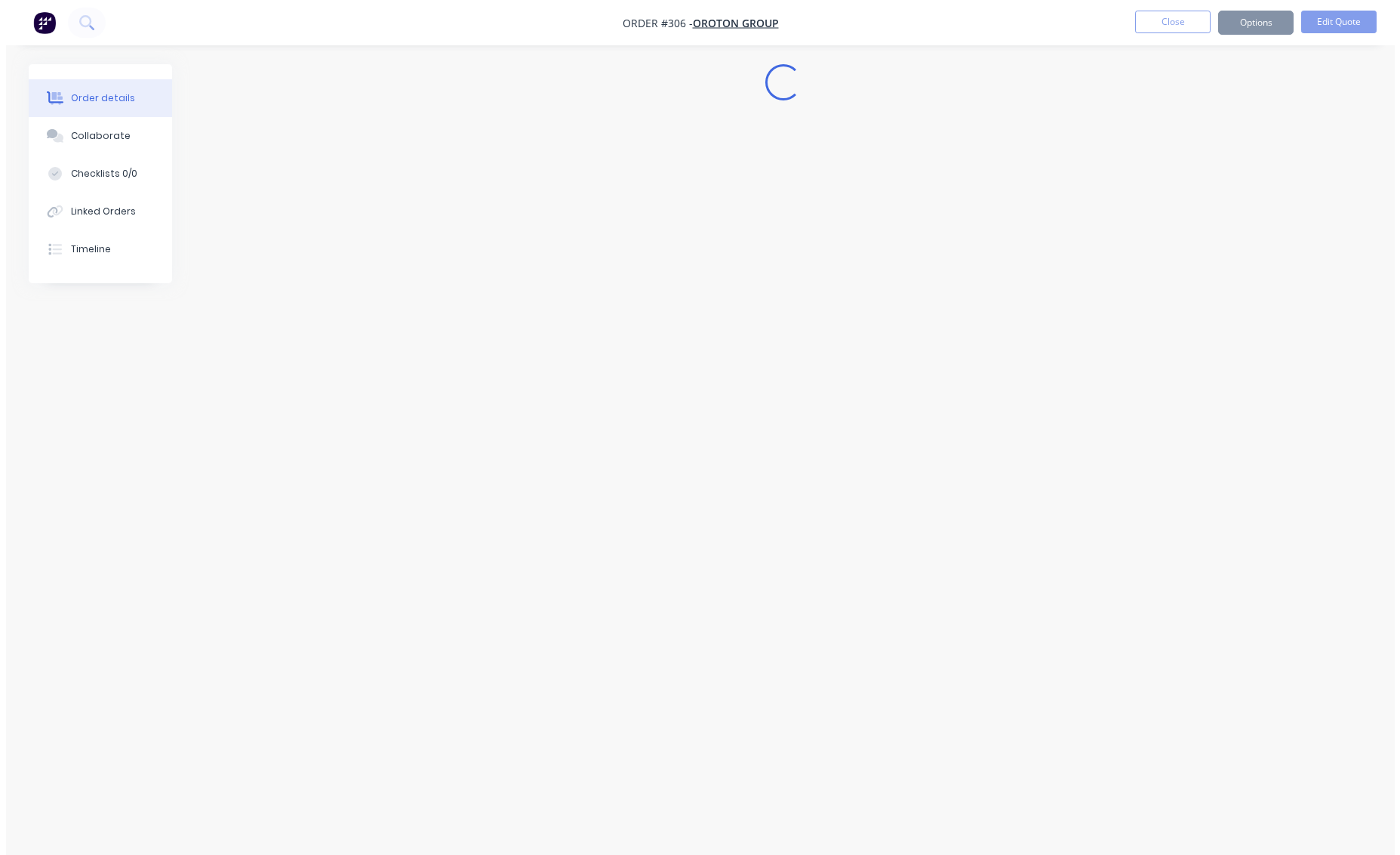
scroll to position [0, 0]
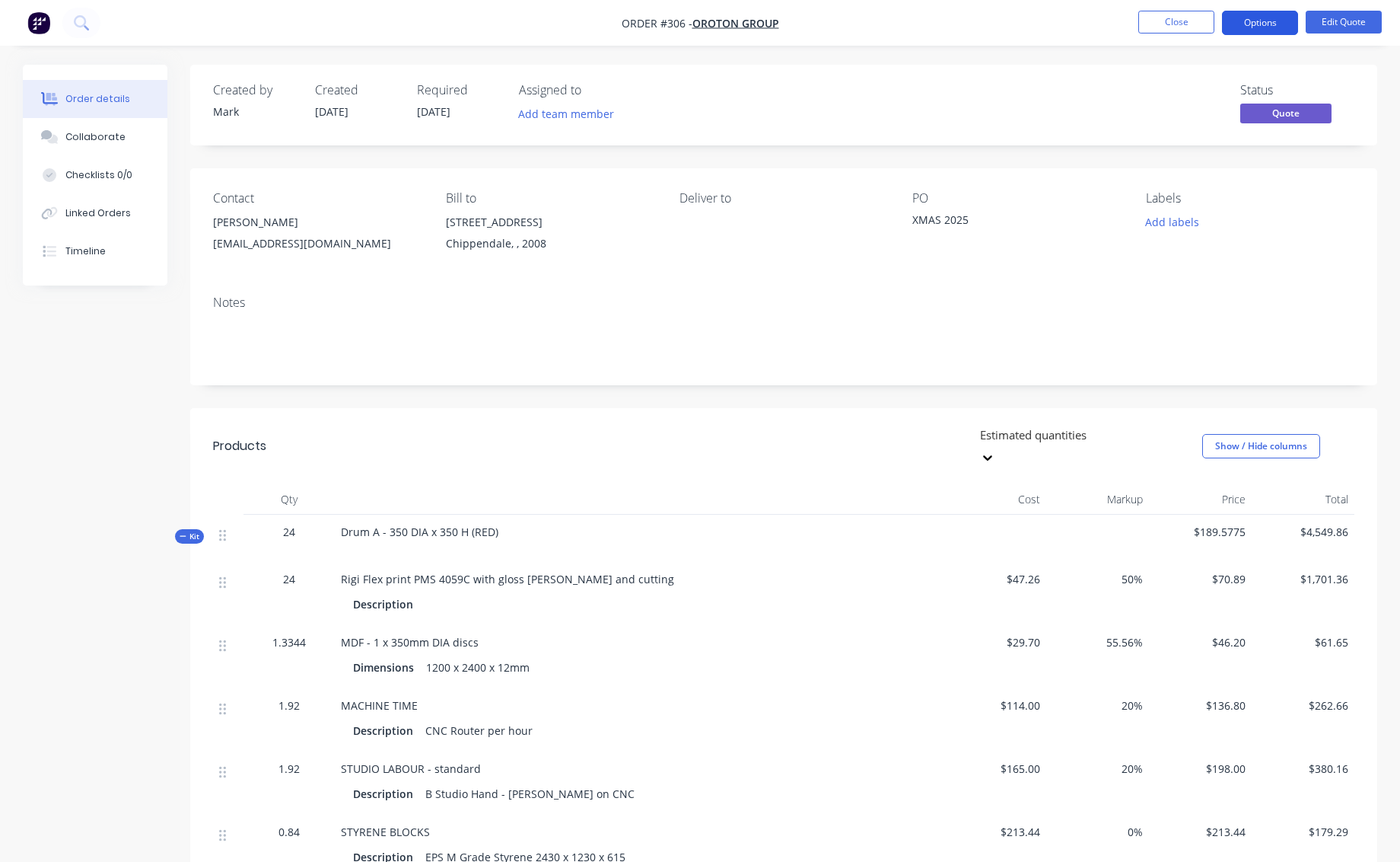
click at [1271, 21] on button "Options" at bounding box center [1260, 22] width 76 height 25
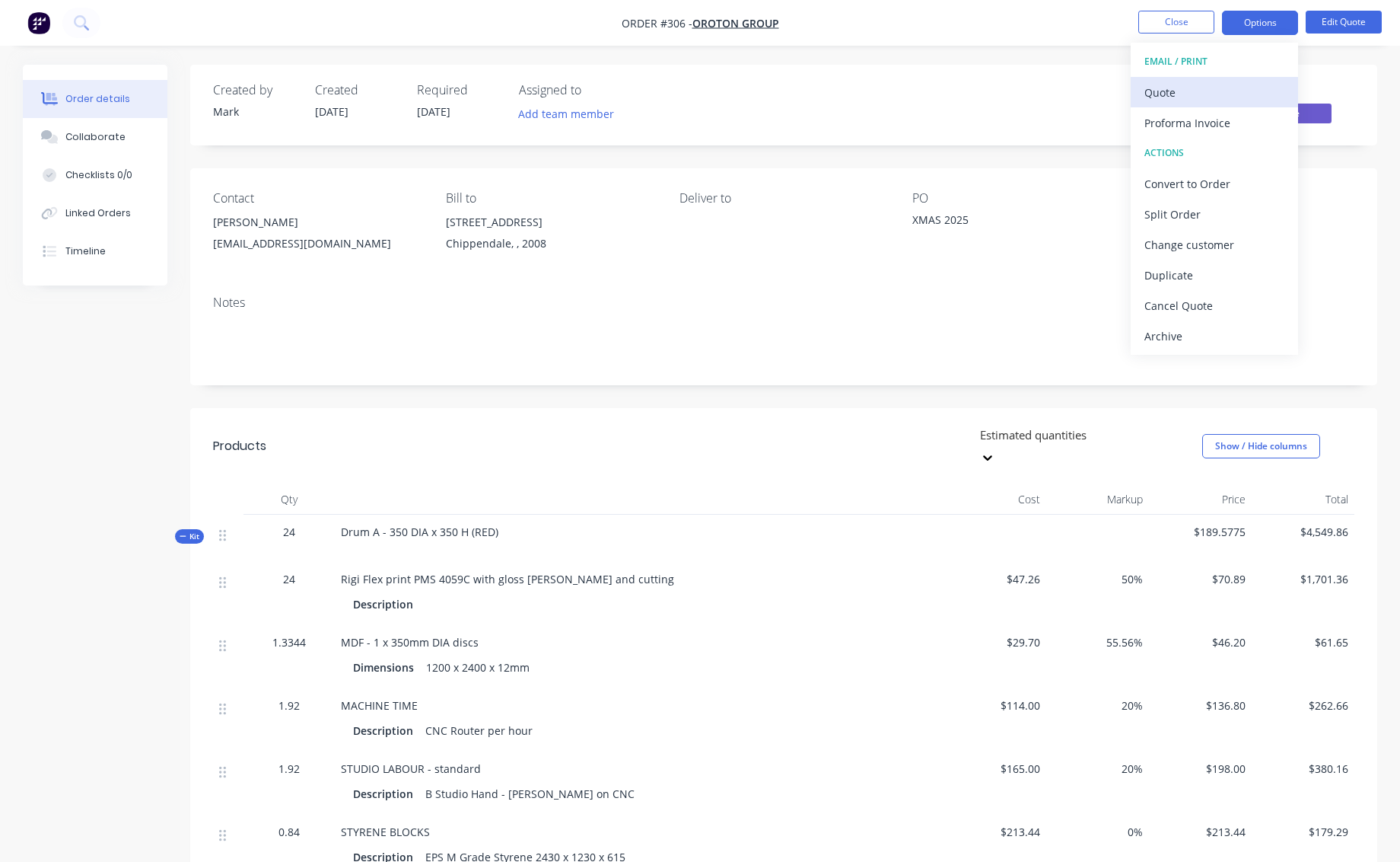
click at [1157, 93] on div "Quote" at bounding box center [1214, 93] width 140 height 22
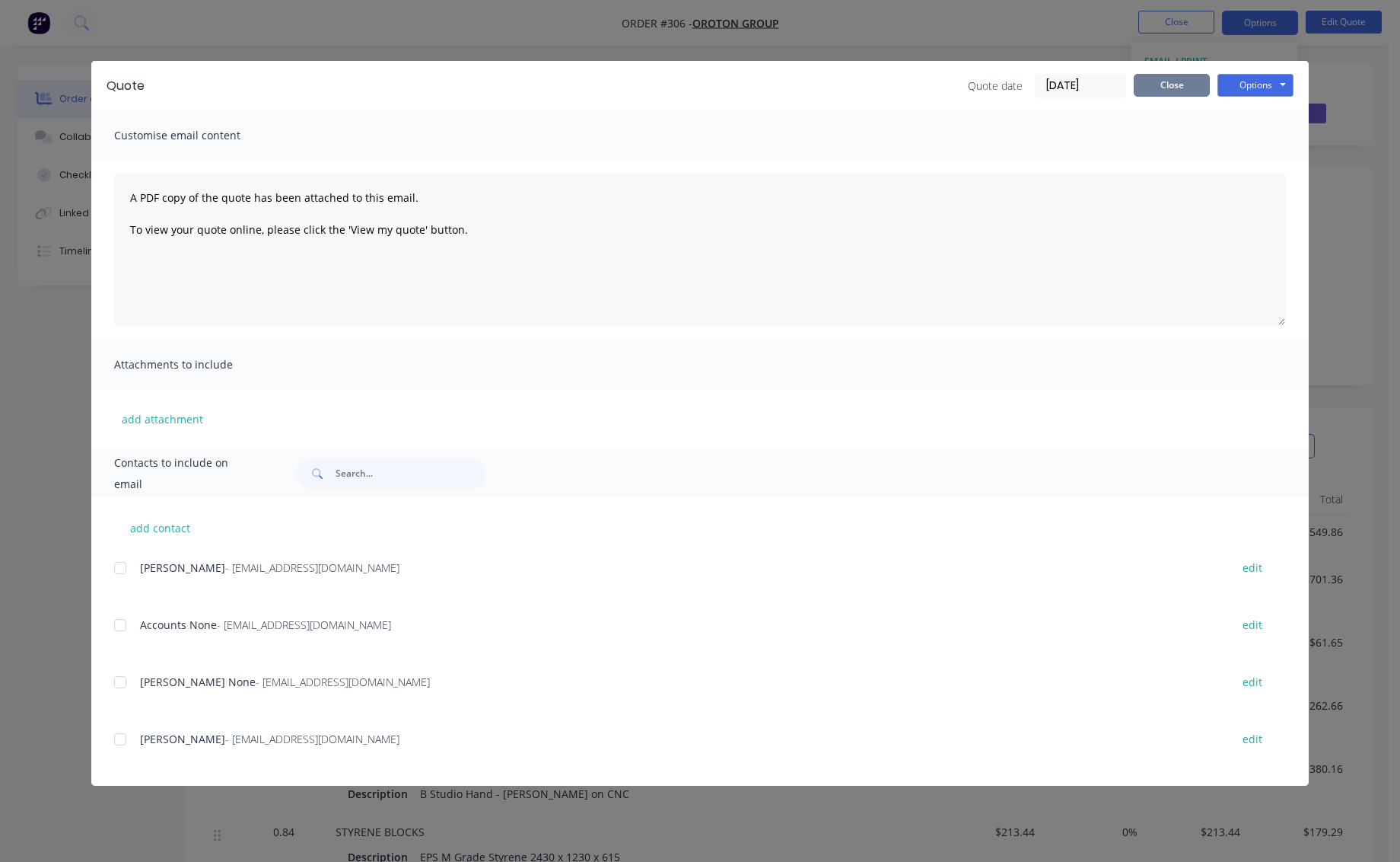
click at [1160, 81] on button "Close" at bounding box center [1172, 85] width 76 height 23
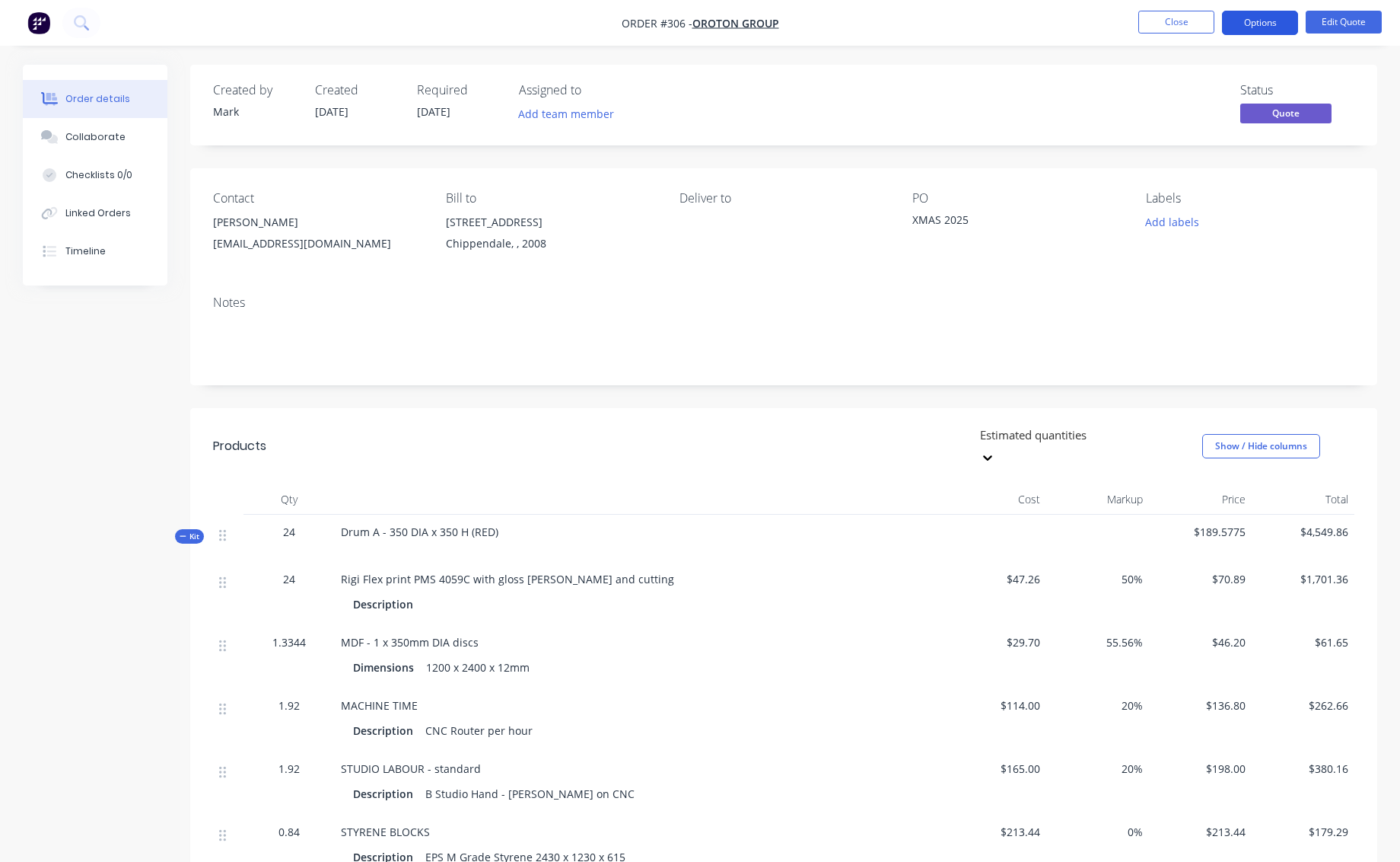
click at [1260, 21] on button "Options" at bounding box center [1260, 22] width 76 height 25
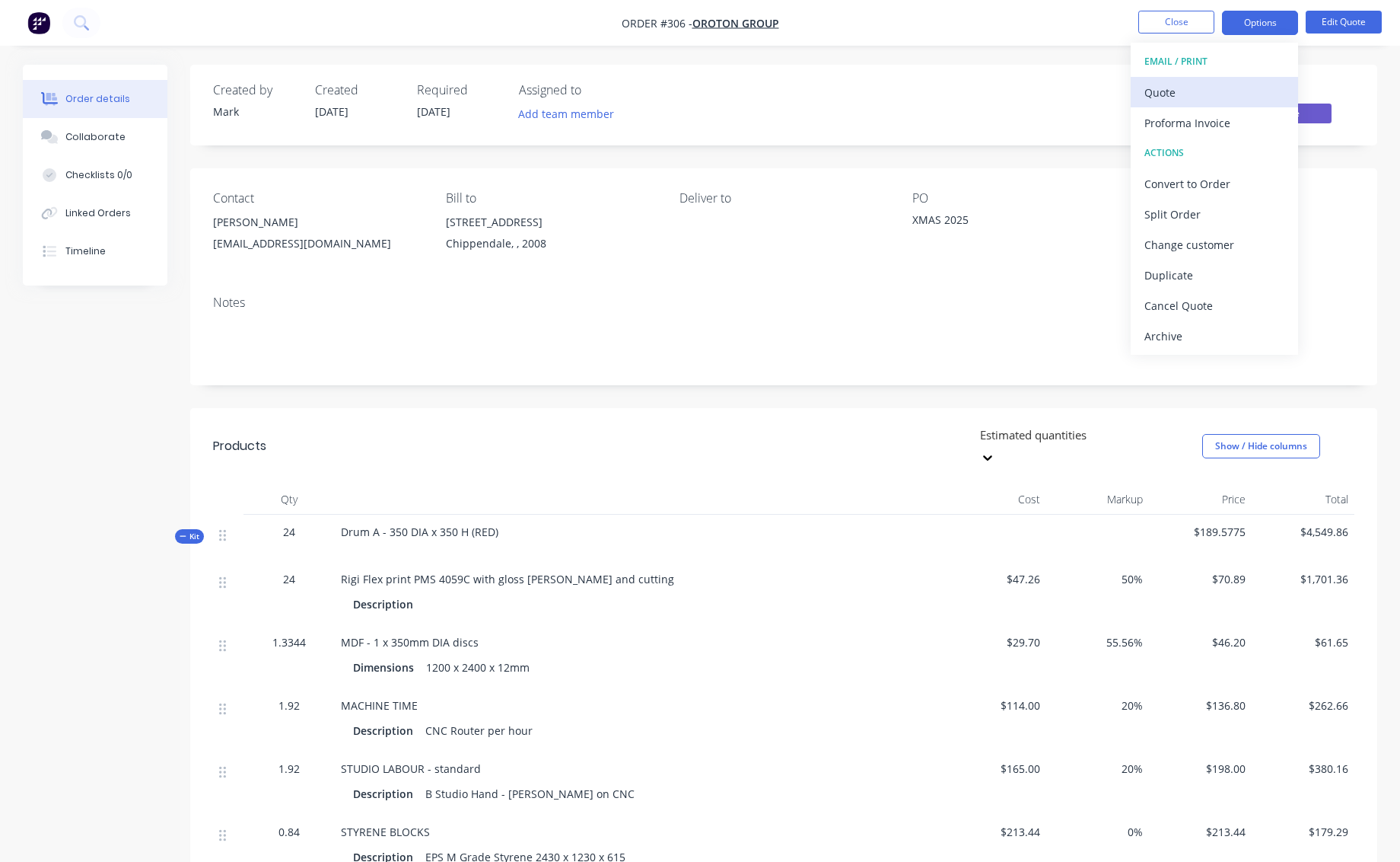
click at [1166, 91] on div "Quote" at bounding box center [1214, 93] width 140 height 22
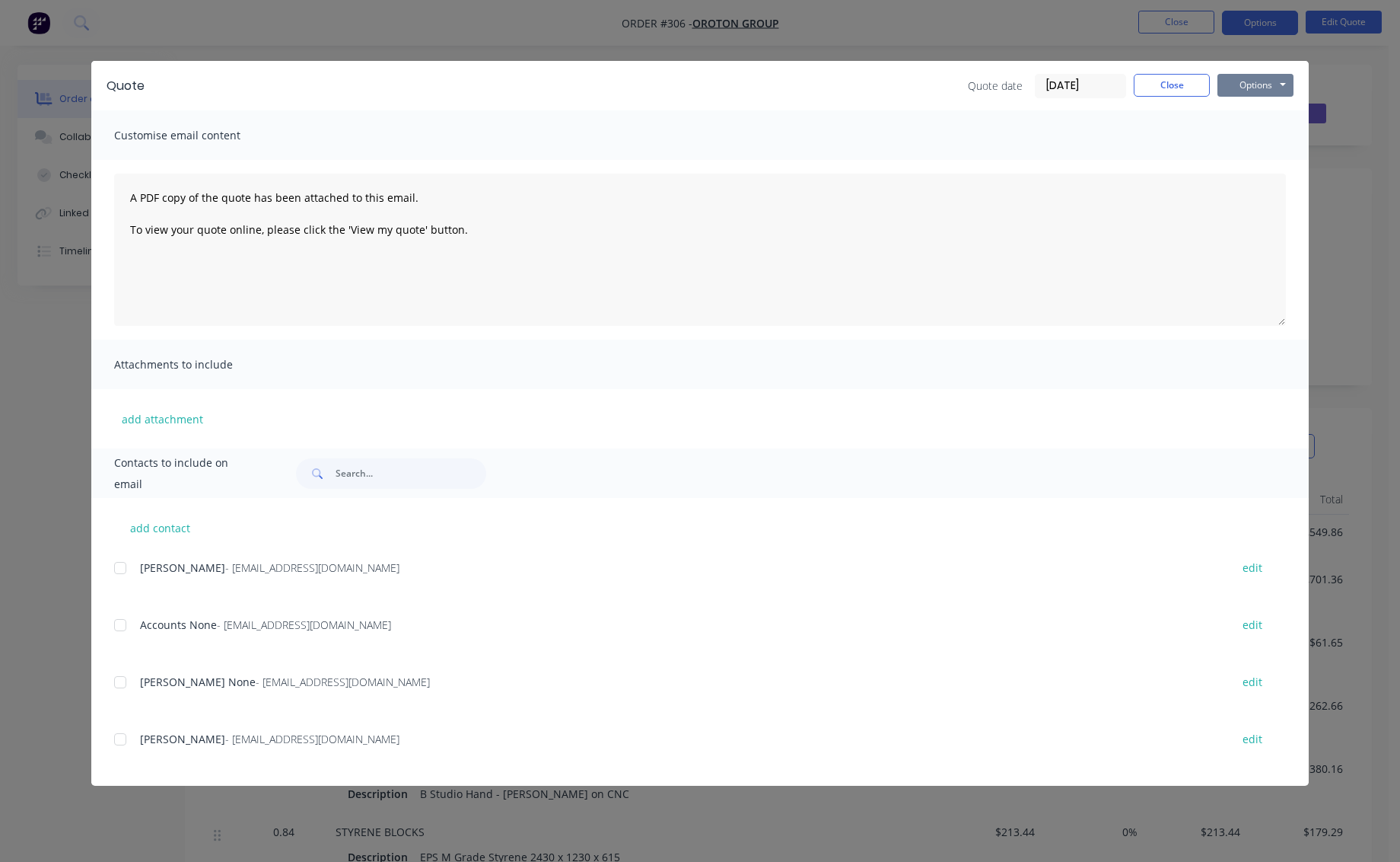
click at [1259, 83] on button "Options" at bounding box center [1256, 85] width 76 height 23
click at [1256, 137] on button "Print" at bounding box center [1266, 137] width 98 height 25
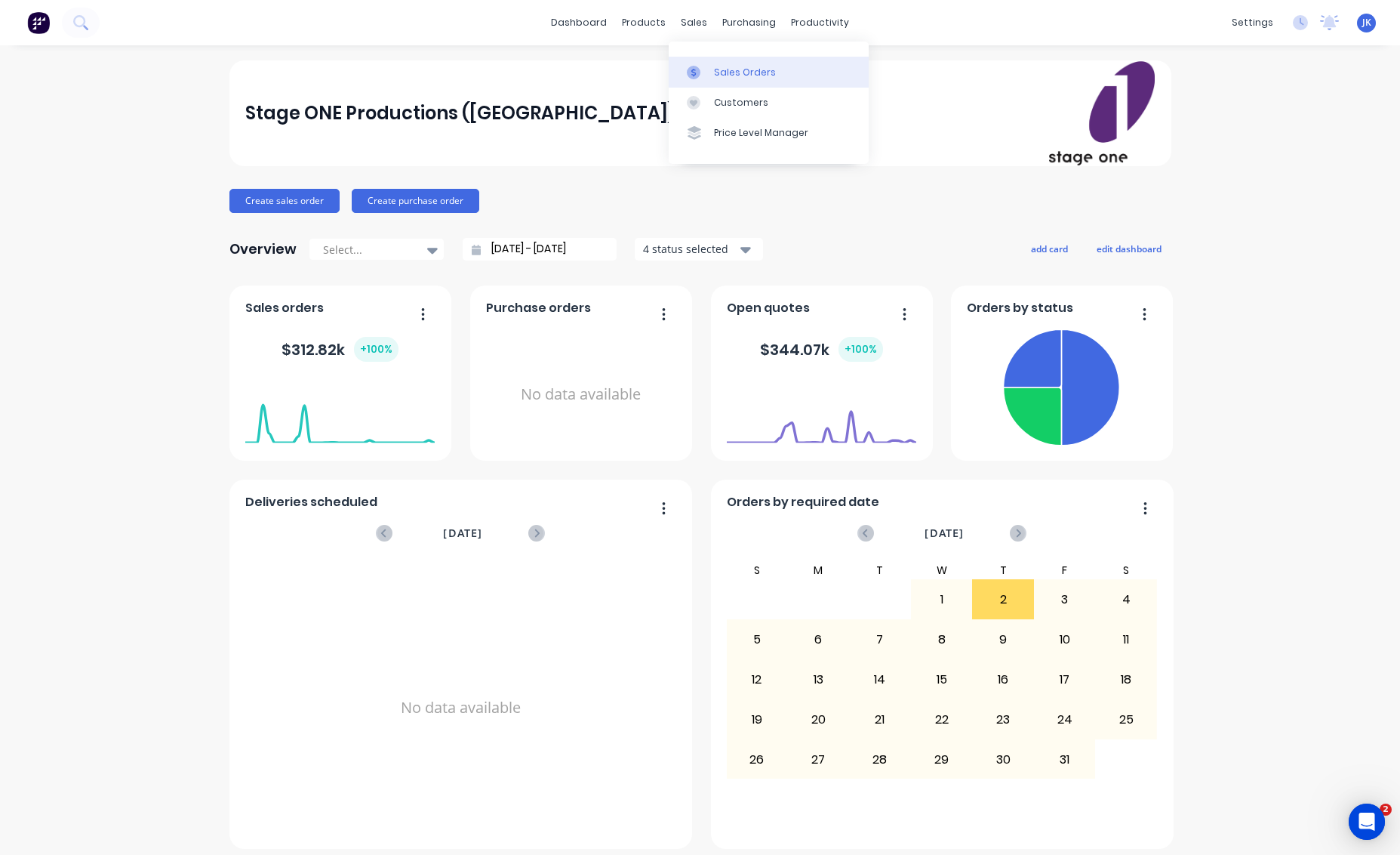
click at [745, 68] on div "Sales Orders" at bounding box center [744, 72] width 62 height 13
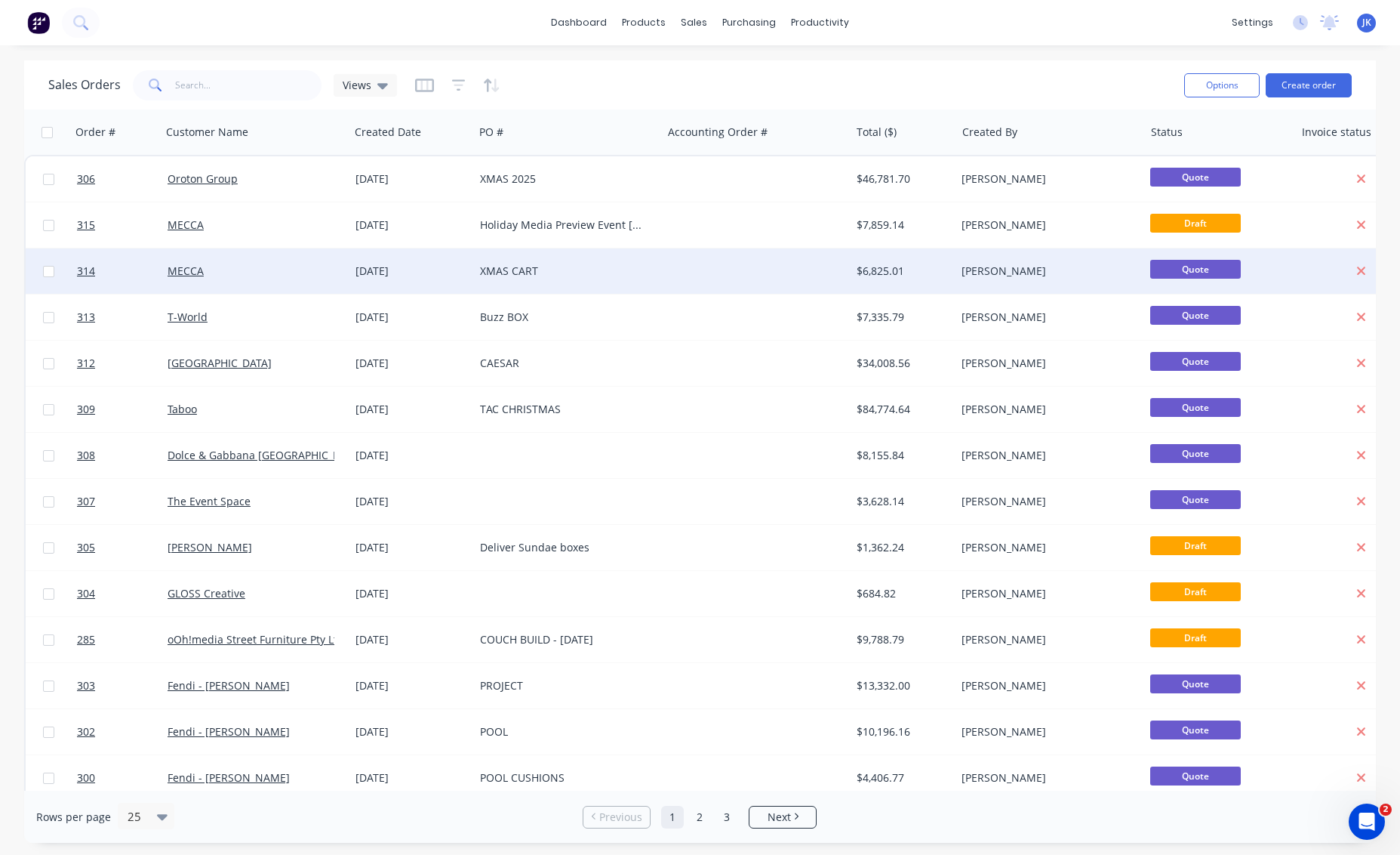
click at [501, 268] on div "XMAS CART" at bounding box center [563, 271] width 168 height 15
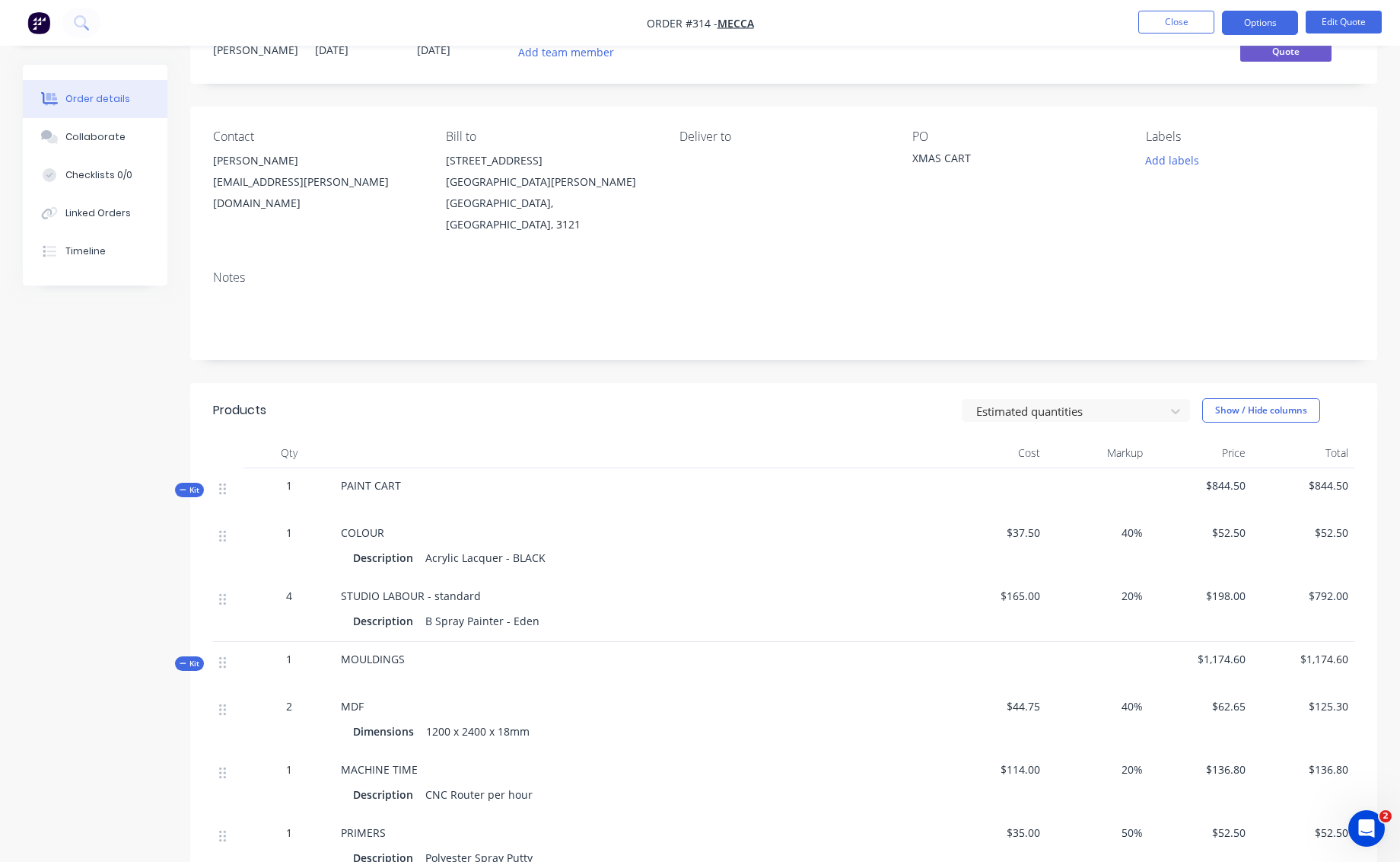
scroll to position [79, 0]
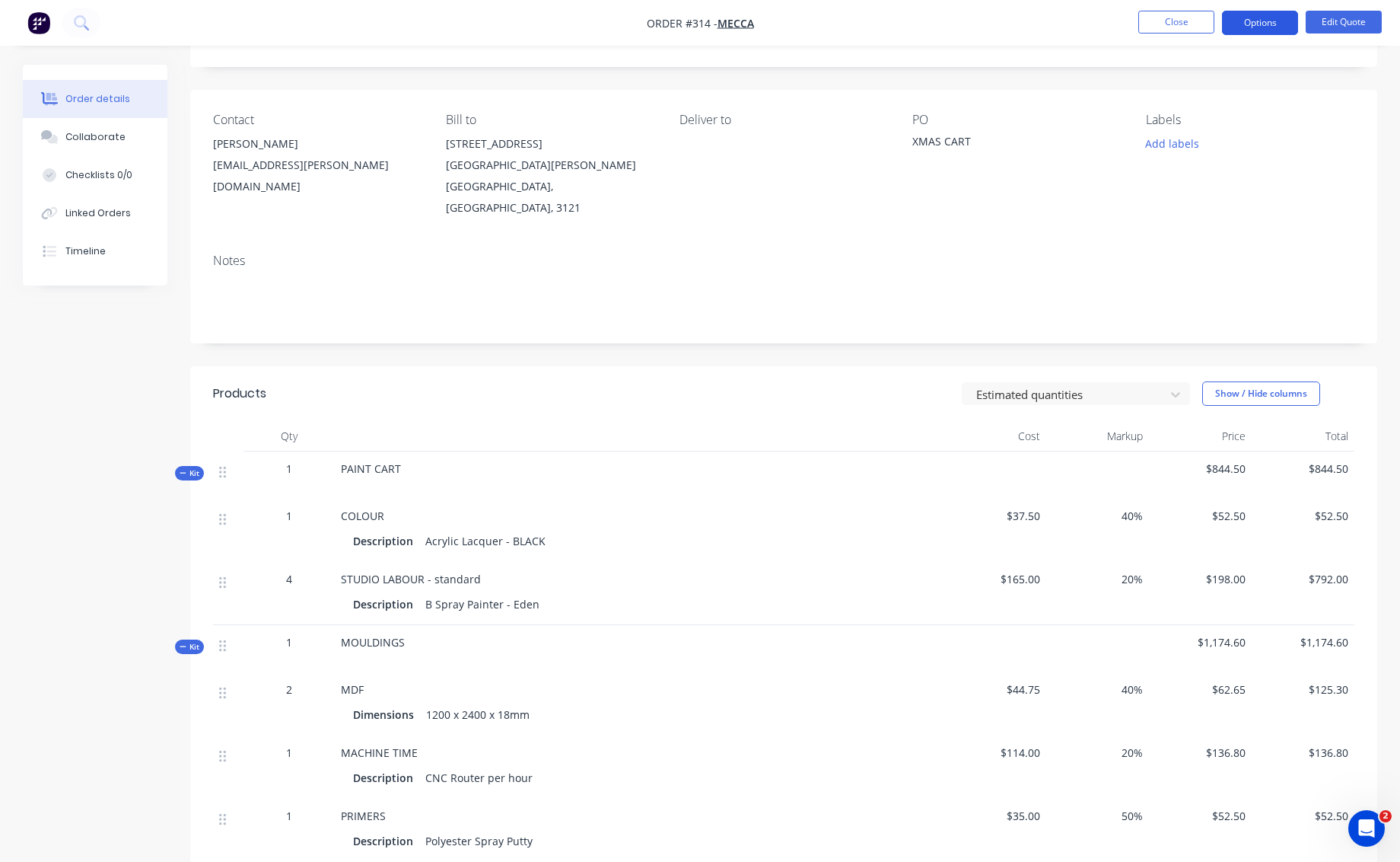
click at [1265, 21] on button "Options" at bounding box center [1260, 22] width 76 height 25
click at [1357, 18] on button "Edit Quote" at bounding box center [1344, 21] width 76 height 23
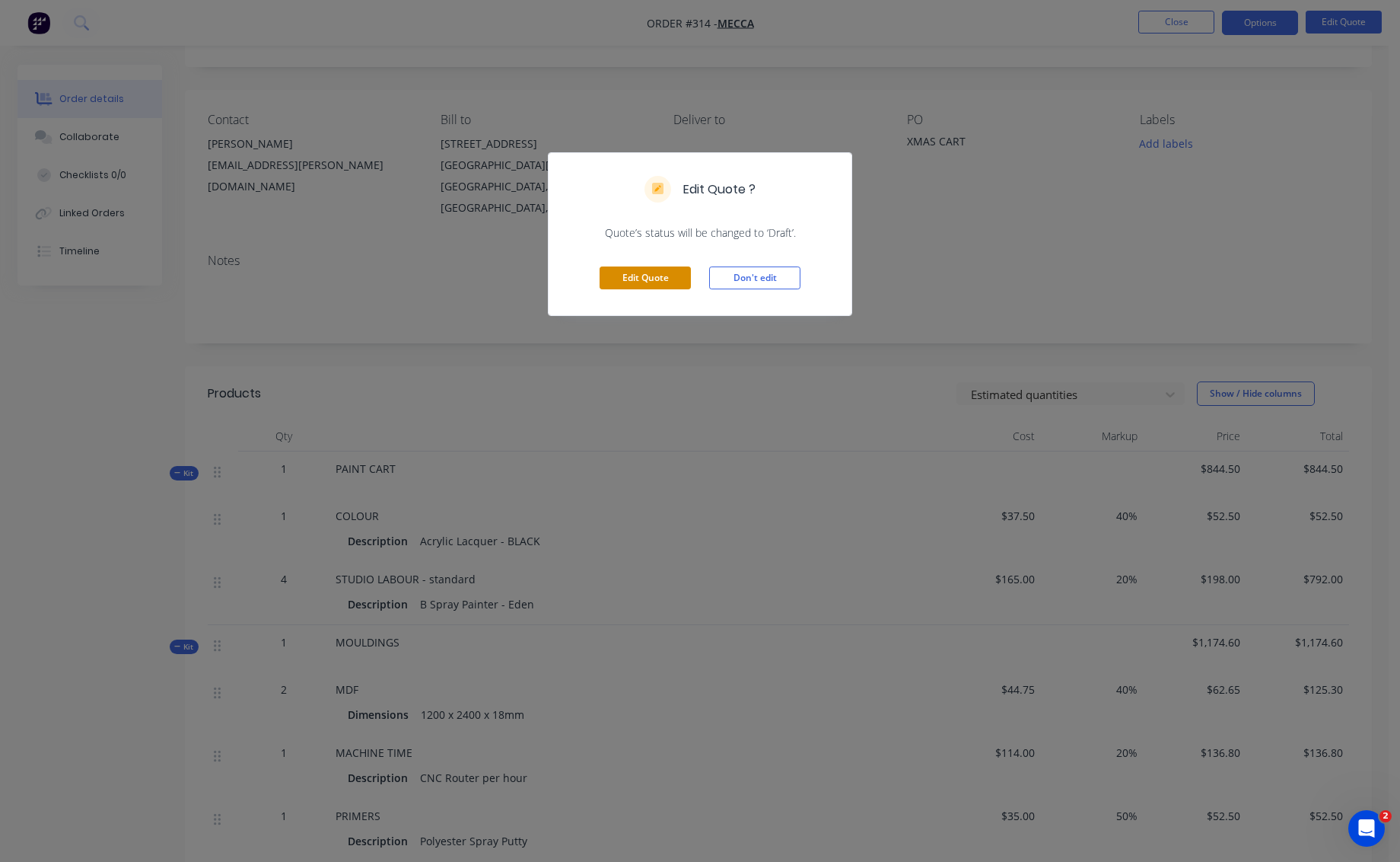
click at [637, 272] on button "Edit Quote" at bounding box center [645, 278] width 91 height 23
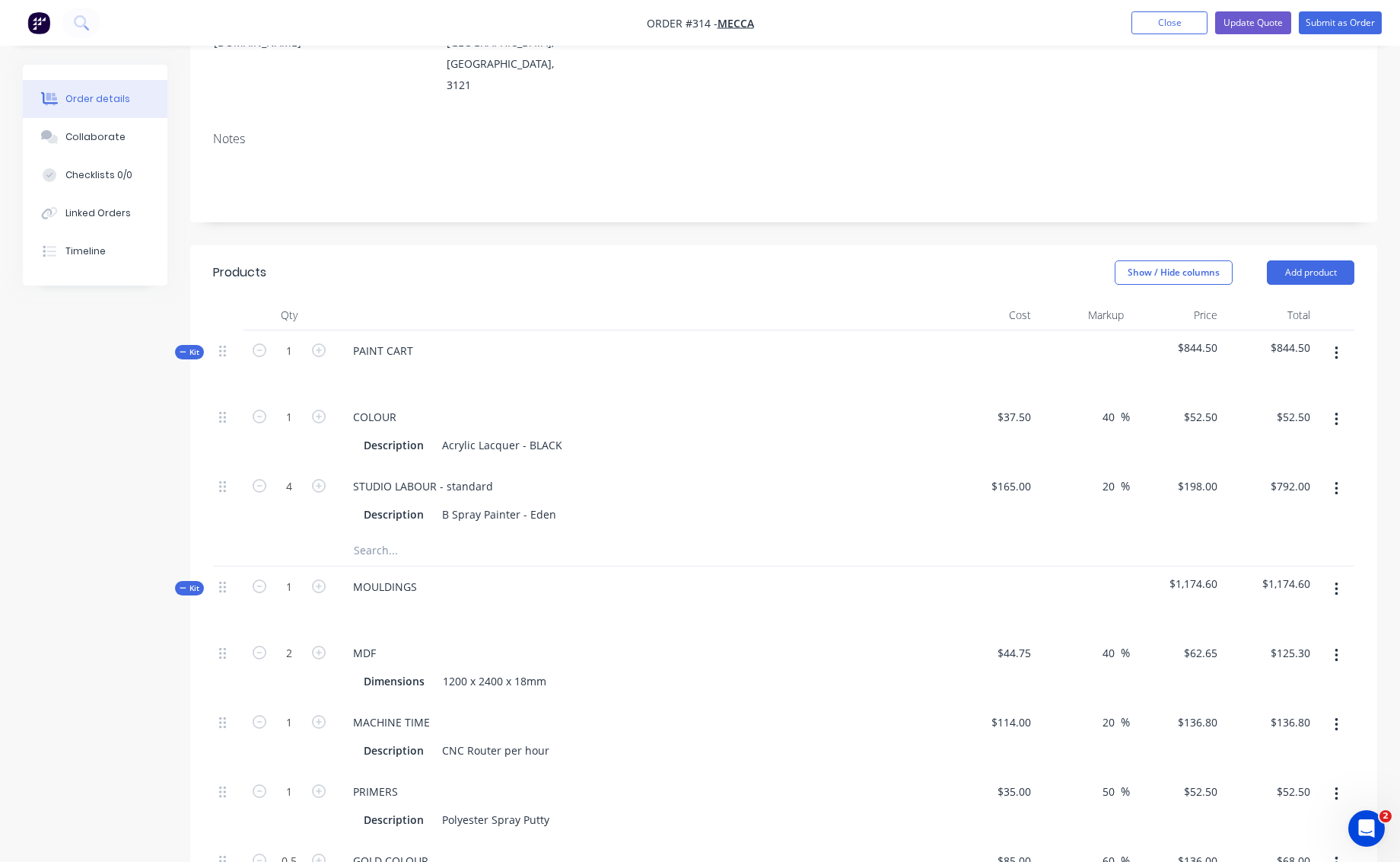
scroll to position [252, 0]
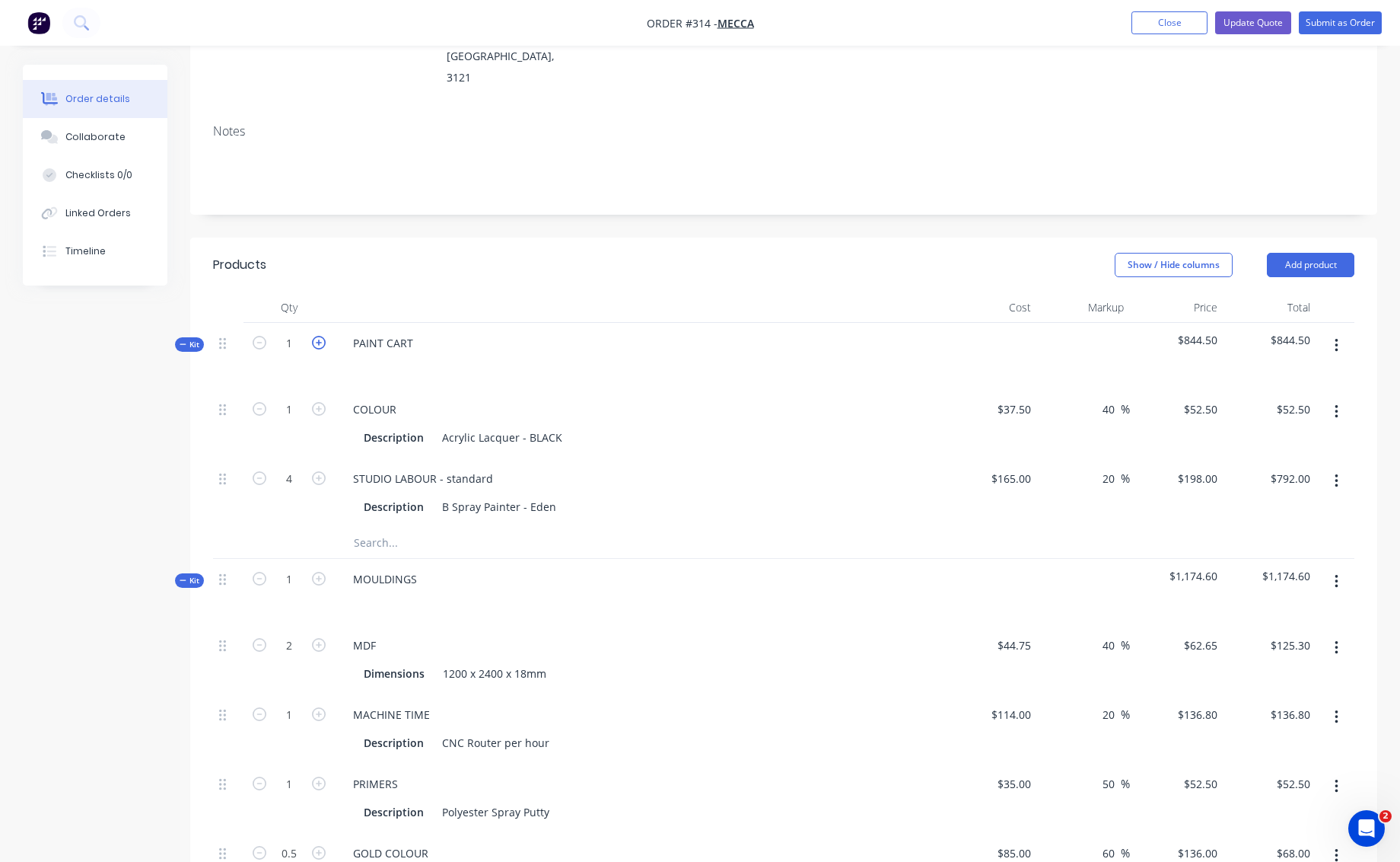
click at [317, 336] on icon "button" at bounding box center [318, 342] width 13 height 13
type input "2"
type input "$105.00"
type input "8"
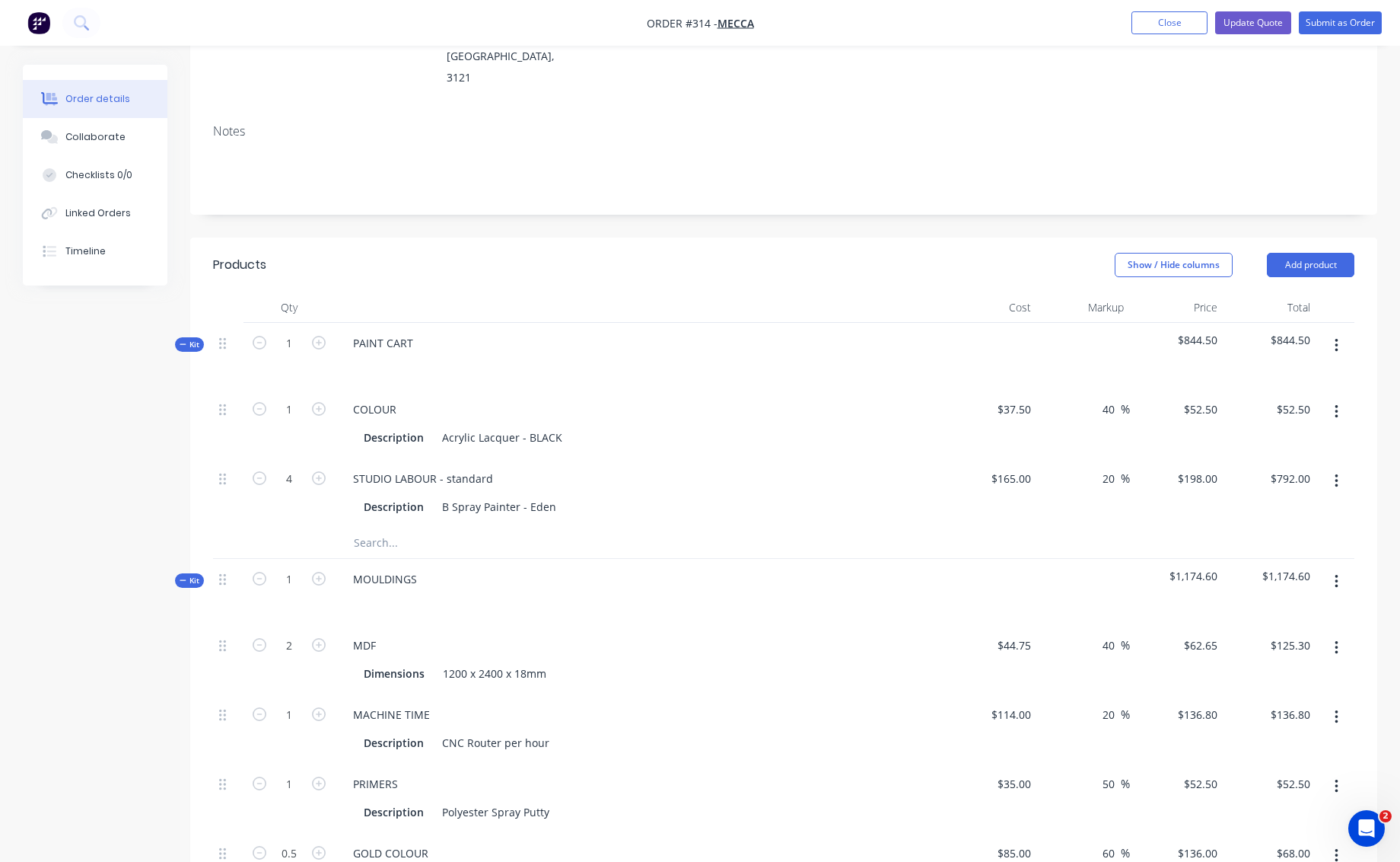
type input "$1,584.00"
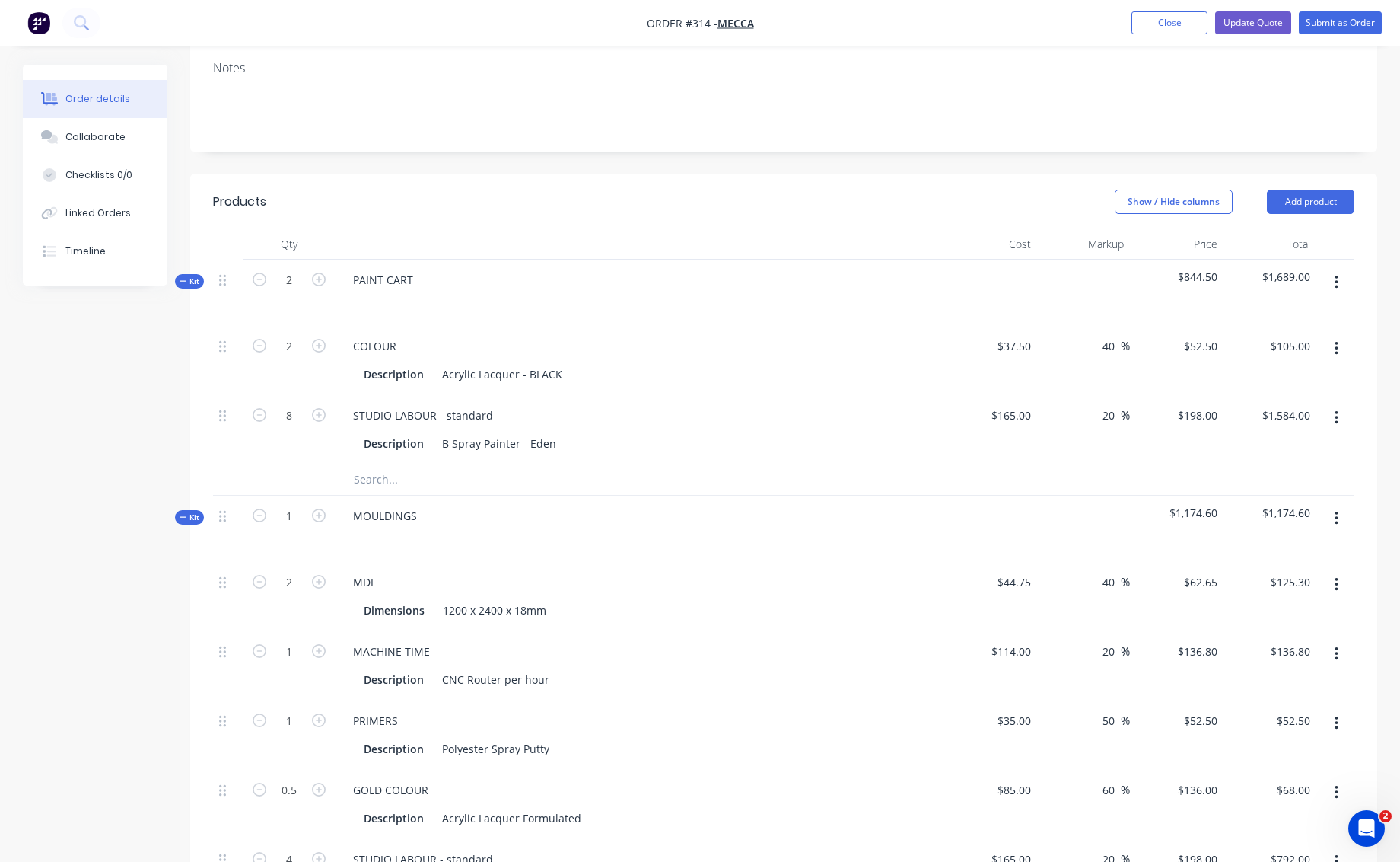
scroll to position [356, 0]
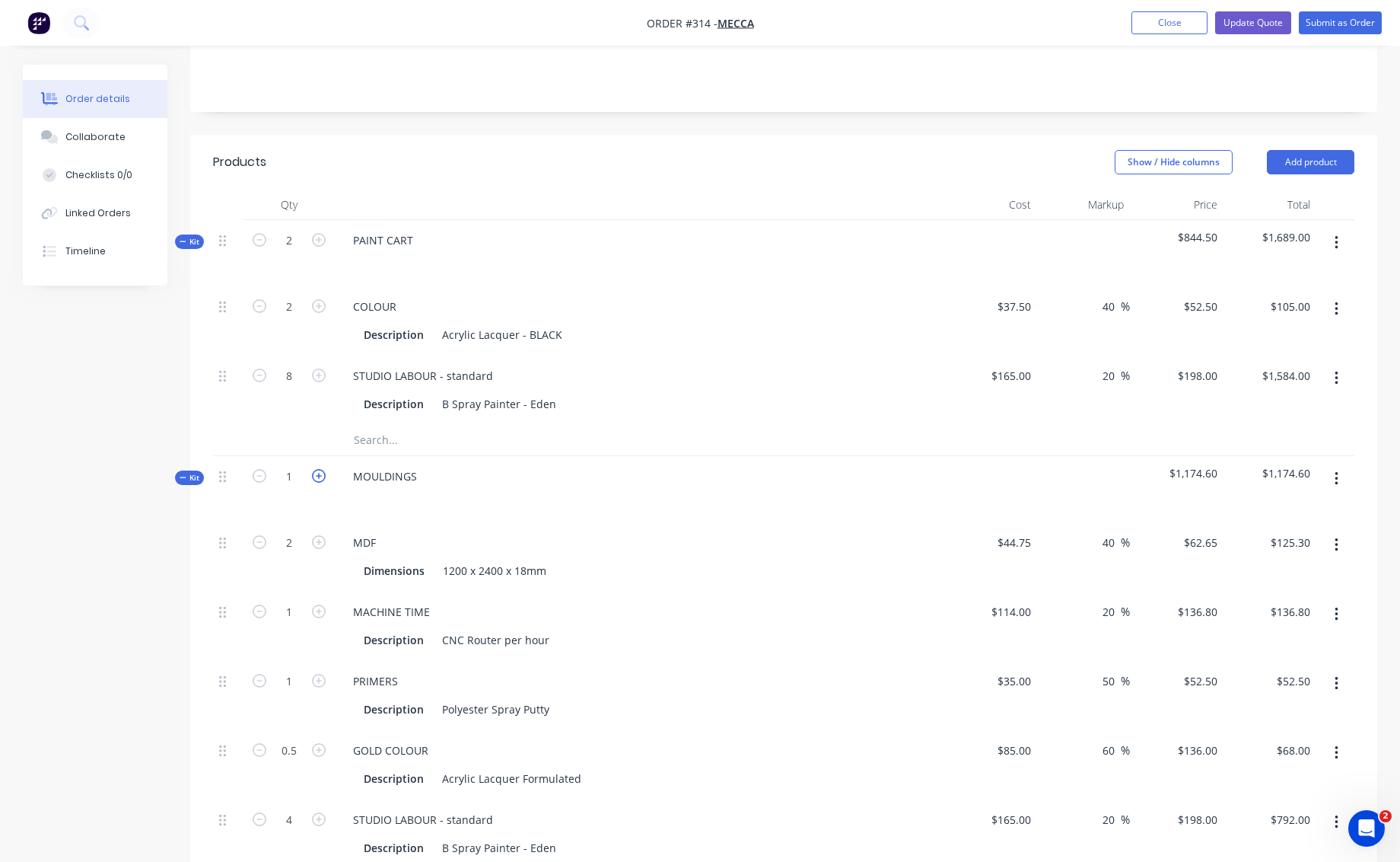
click at [317, 469] on icon "button" at bounding box center [318, 475] width 13 height 13
type input "2"
type input "4"
type input "$250.60"
type input "2"
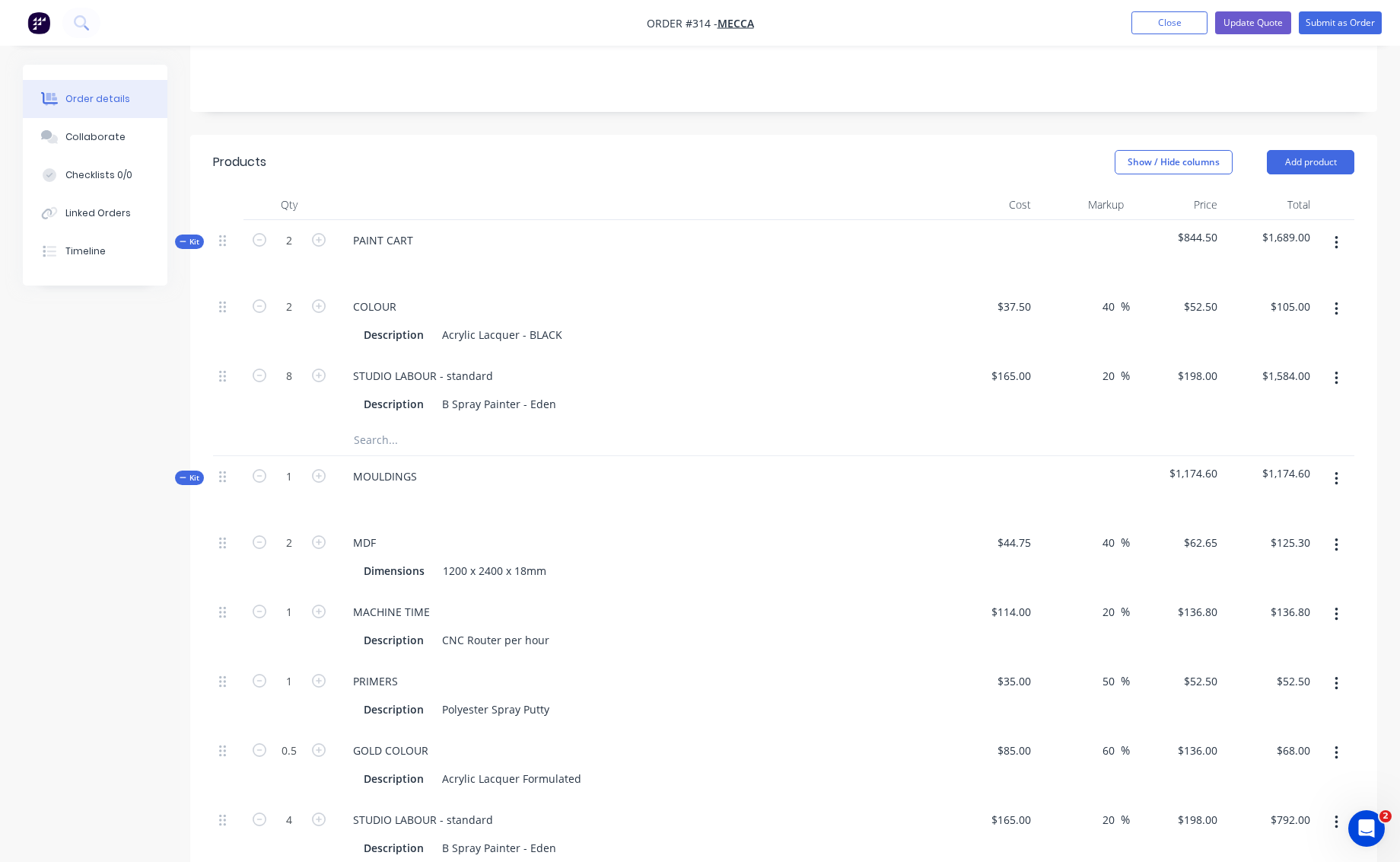
type input "$273.60"
type input "2"
type input "$105.00"
type input "1"
type input "$136.00"
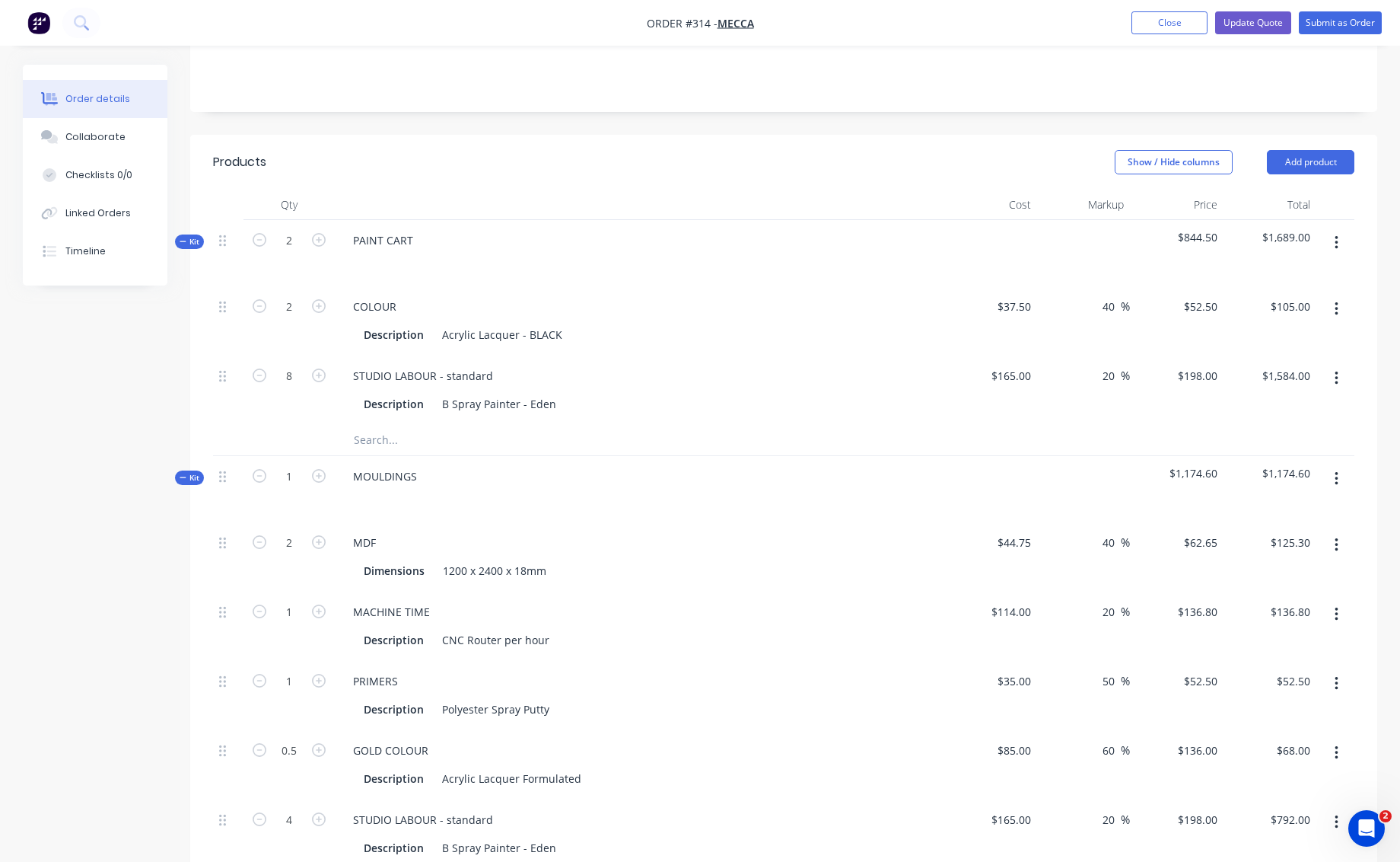
type input "8"
type input "$1,584.00"
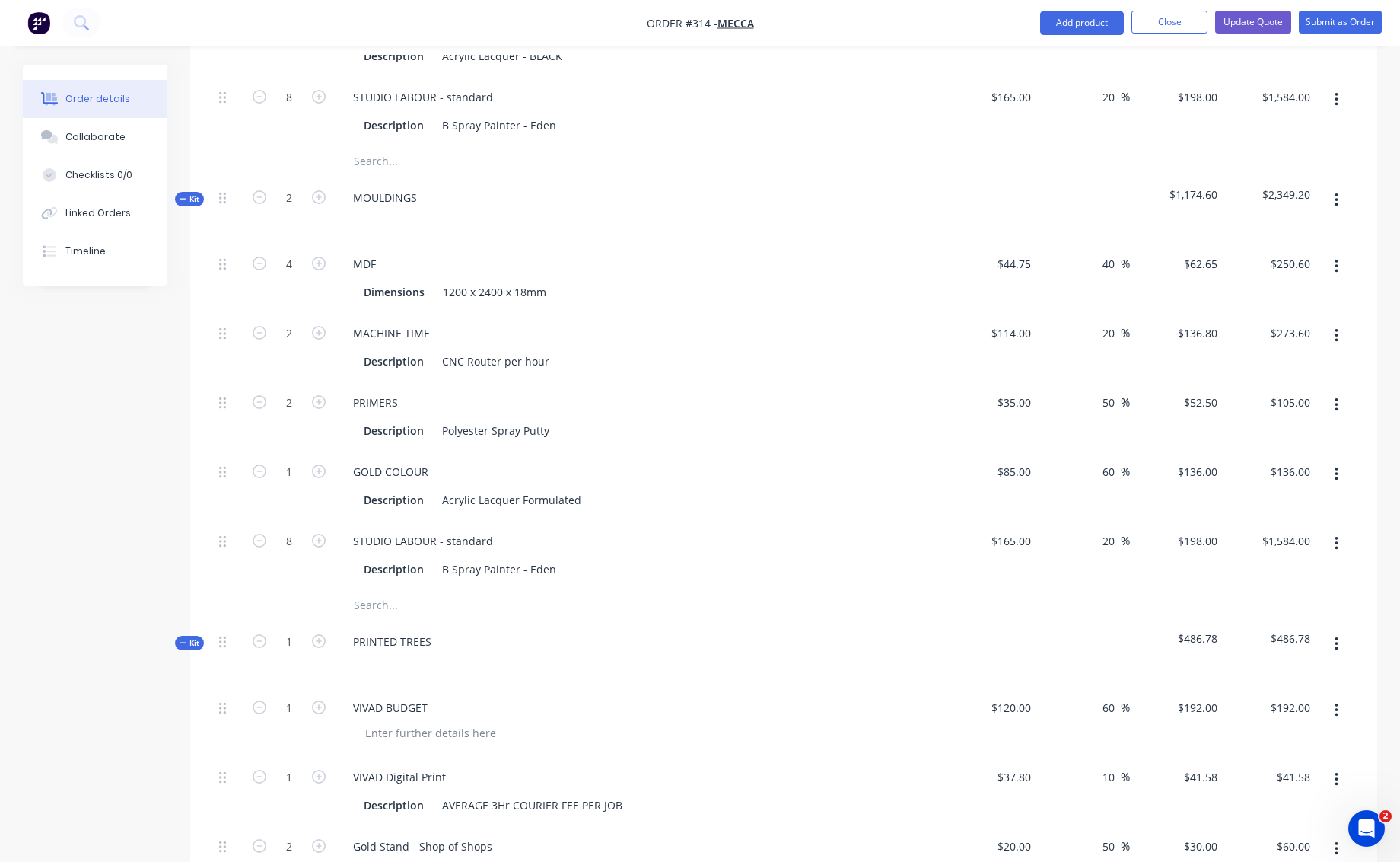
scroll to position [634, 0]
click at [321, 634] on icon "button" at bounding box center [318, 641] width 13 height 13
type input "2"
type input "$384.00"
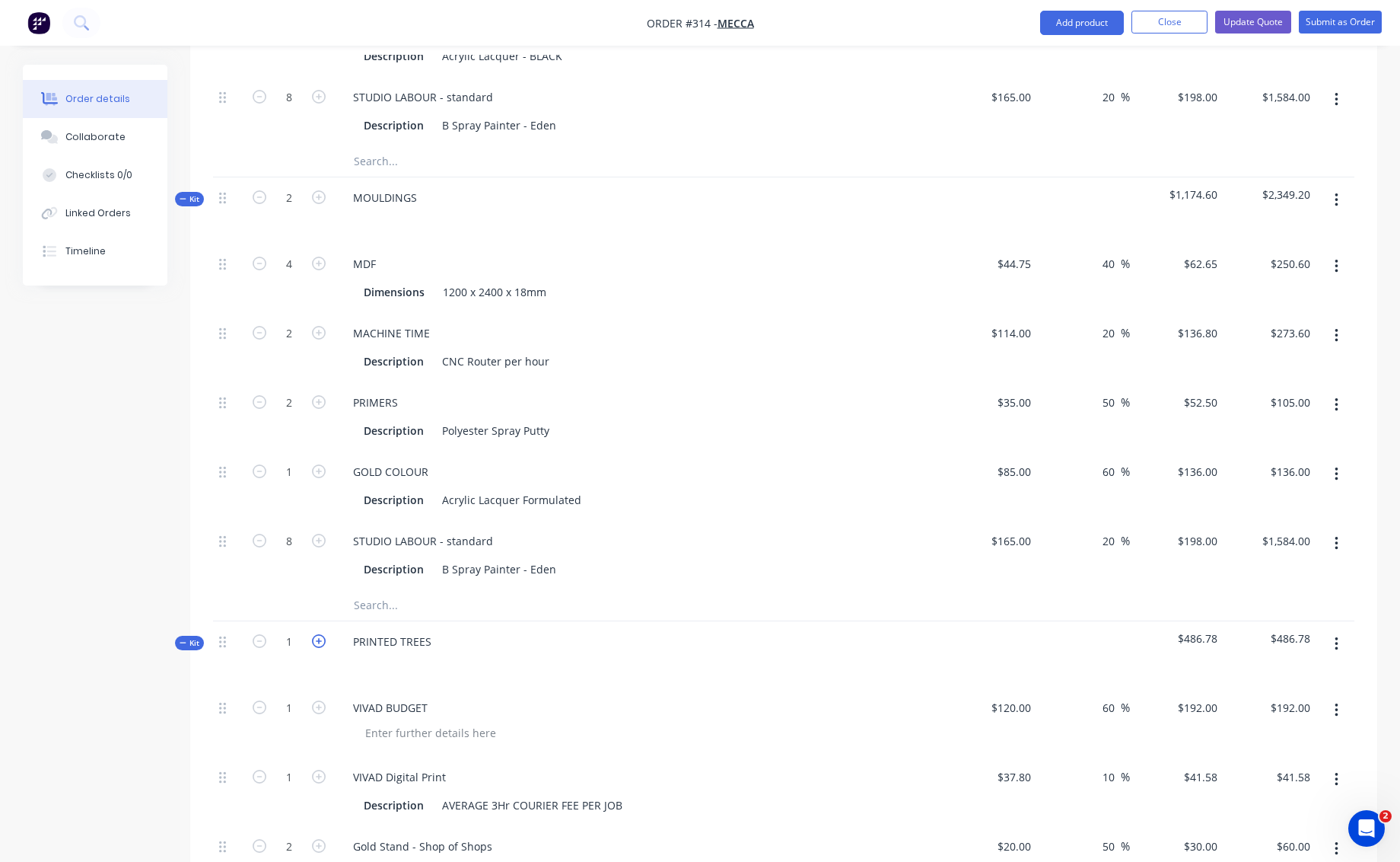
type input "2"
type input "$83.16"
type input "4"
type input "$120.00"
type input "2"
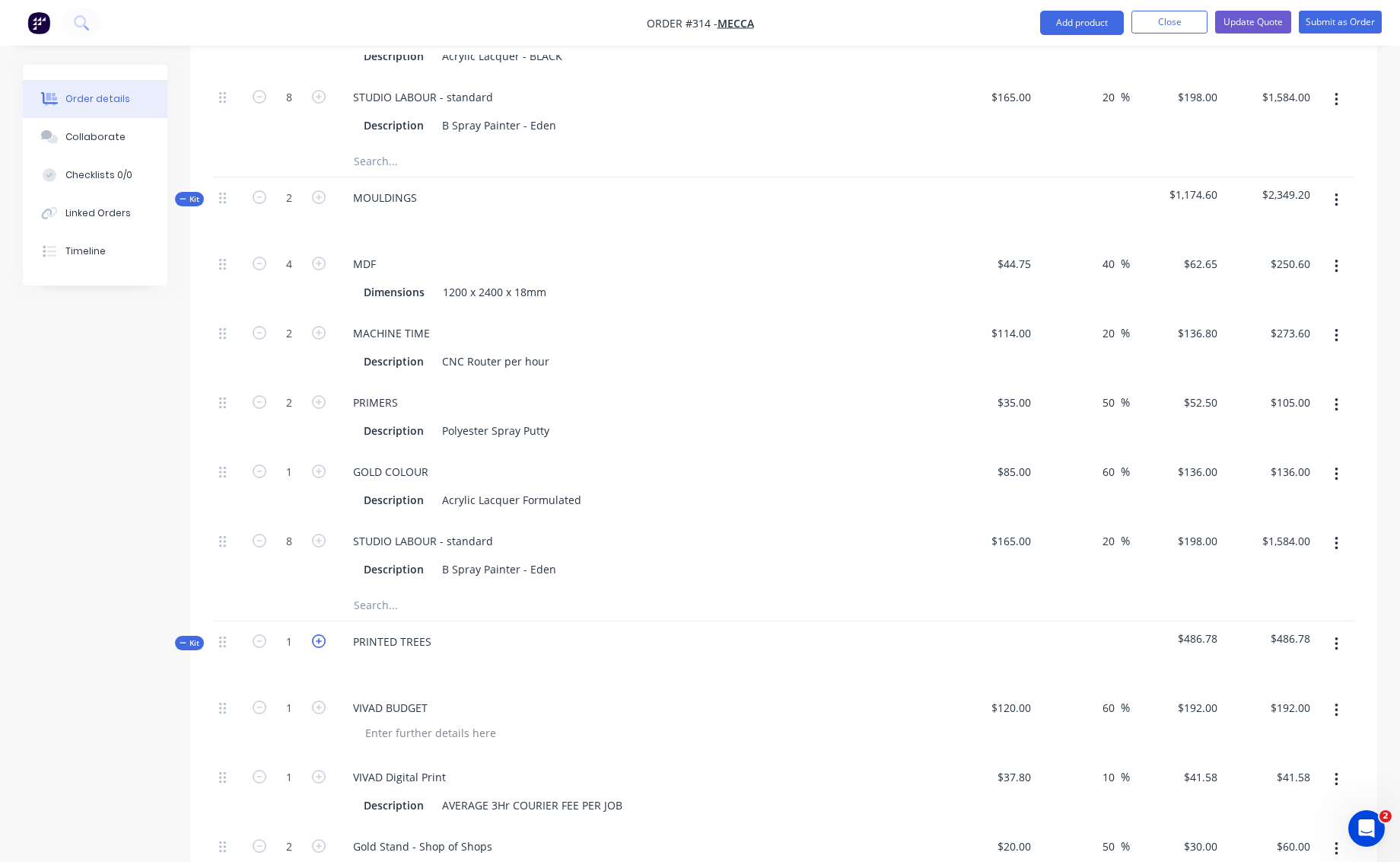
type input "$386.40"
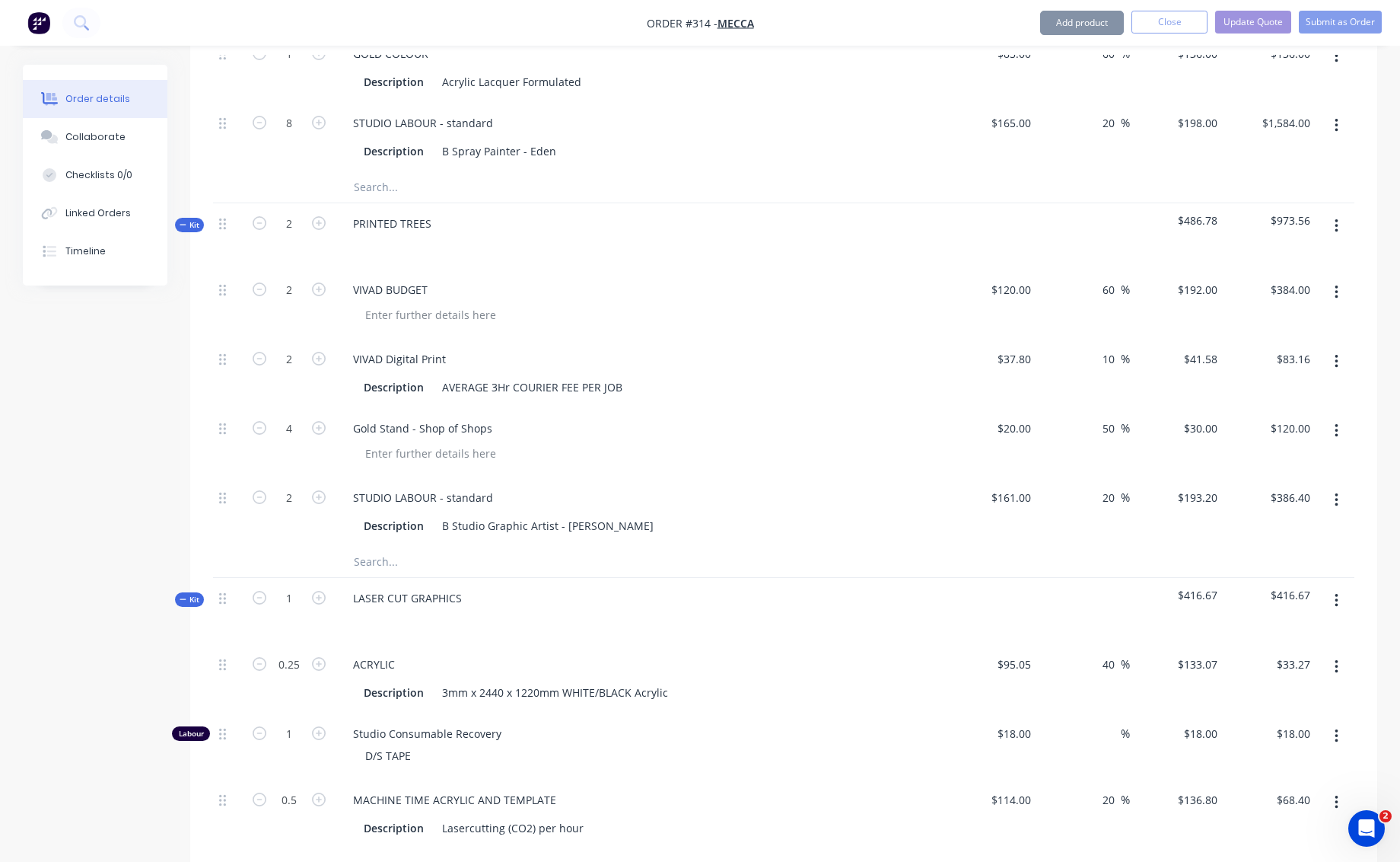
scroll to position [1123, 0]
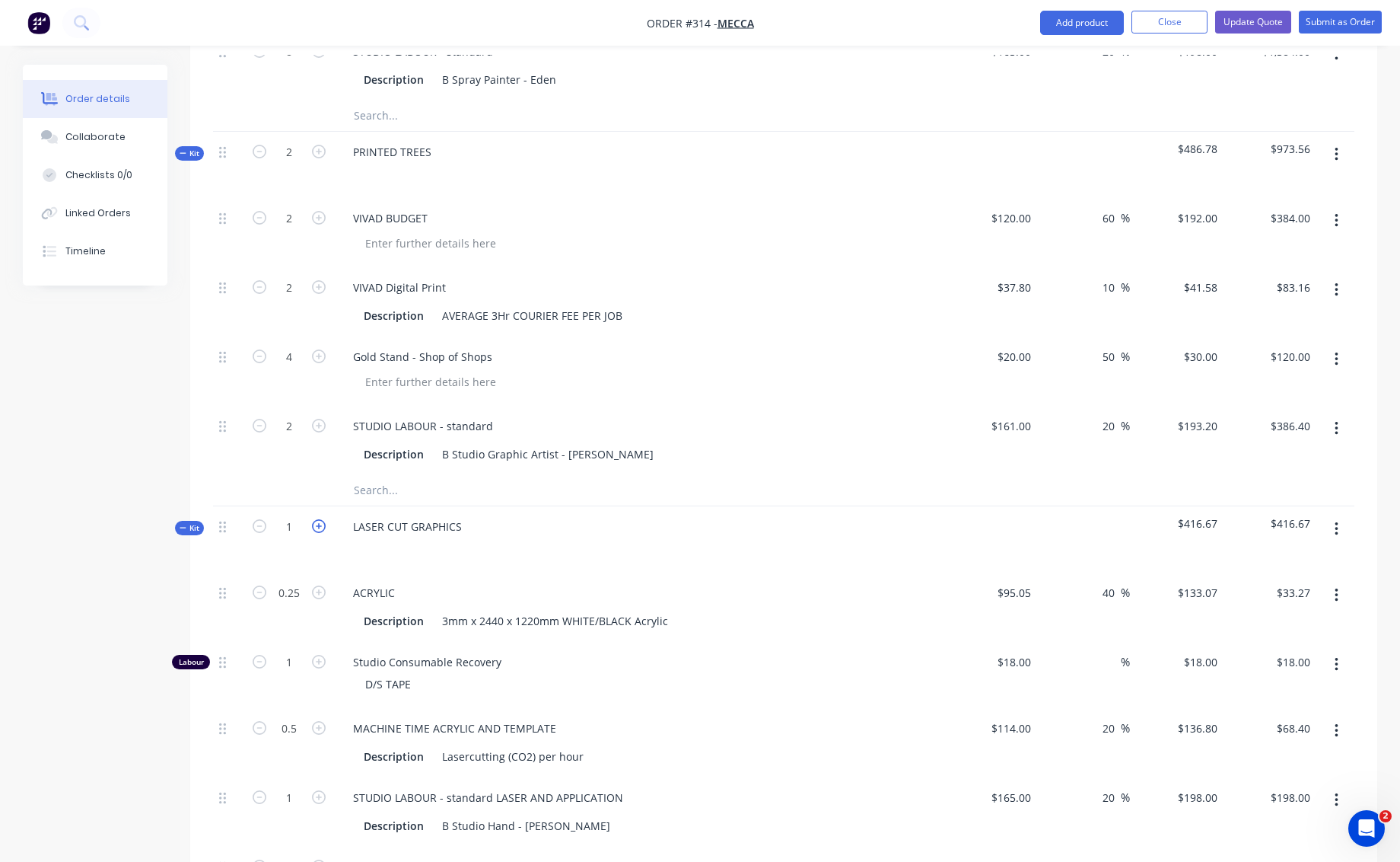
click at [321, 519] on icon "button" at bounding box center [318, 525] width 13 height 13
type input "2"
type input "0.5"
type input "$66.54"
type input "2"
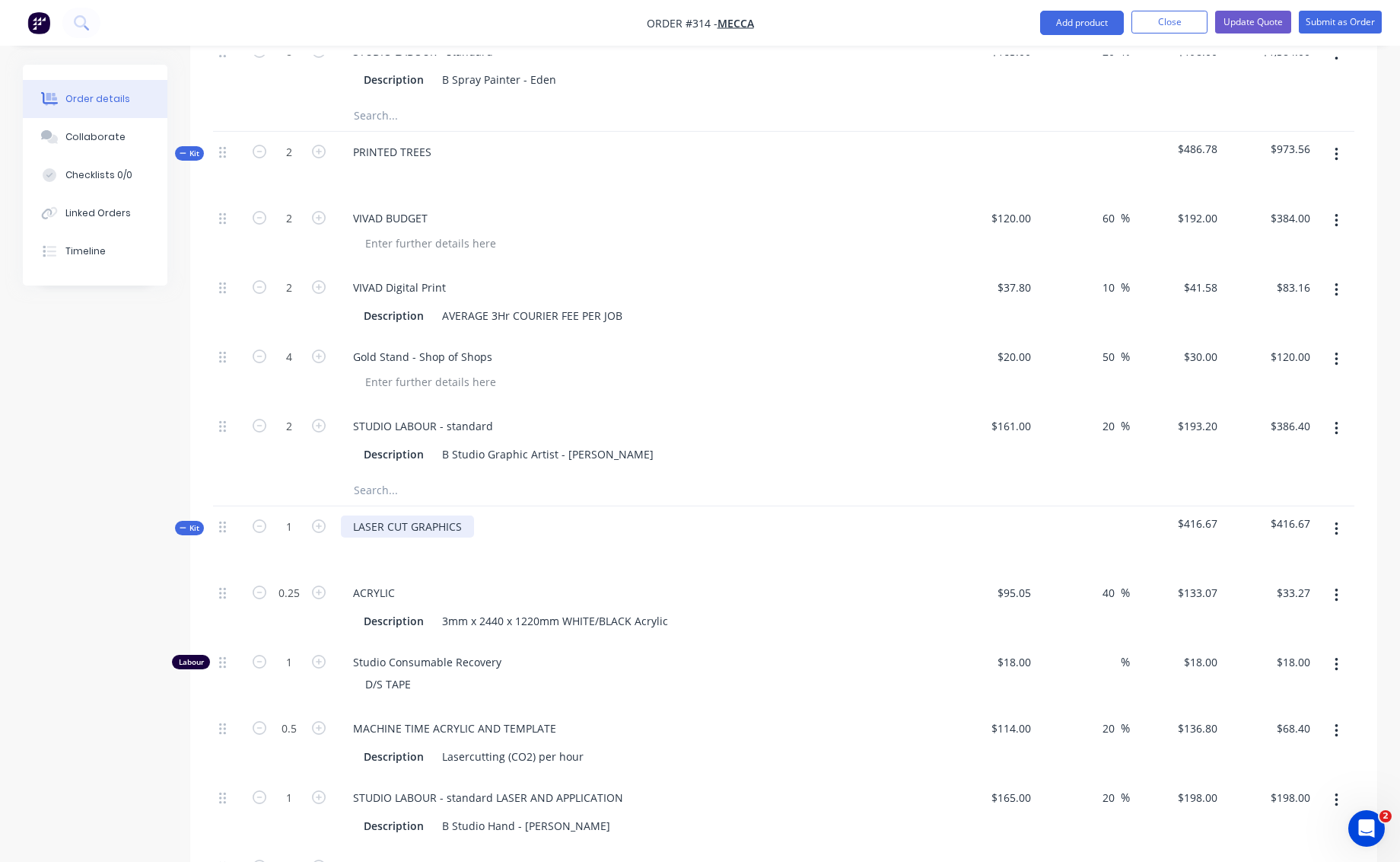
type input "$36.00"
type input "1"
type input "$136.80"
type input "2"
type input "$396.00"
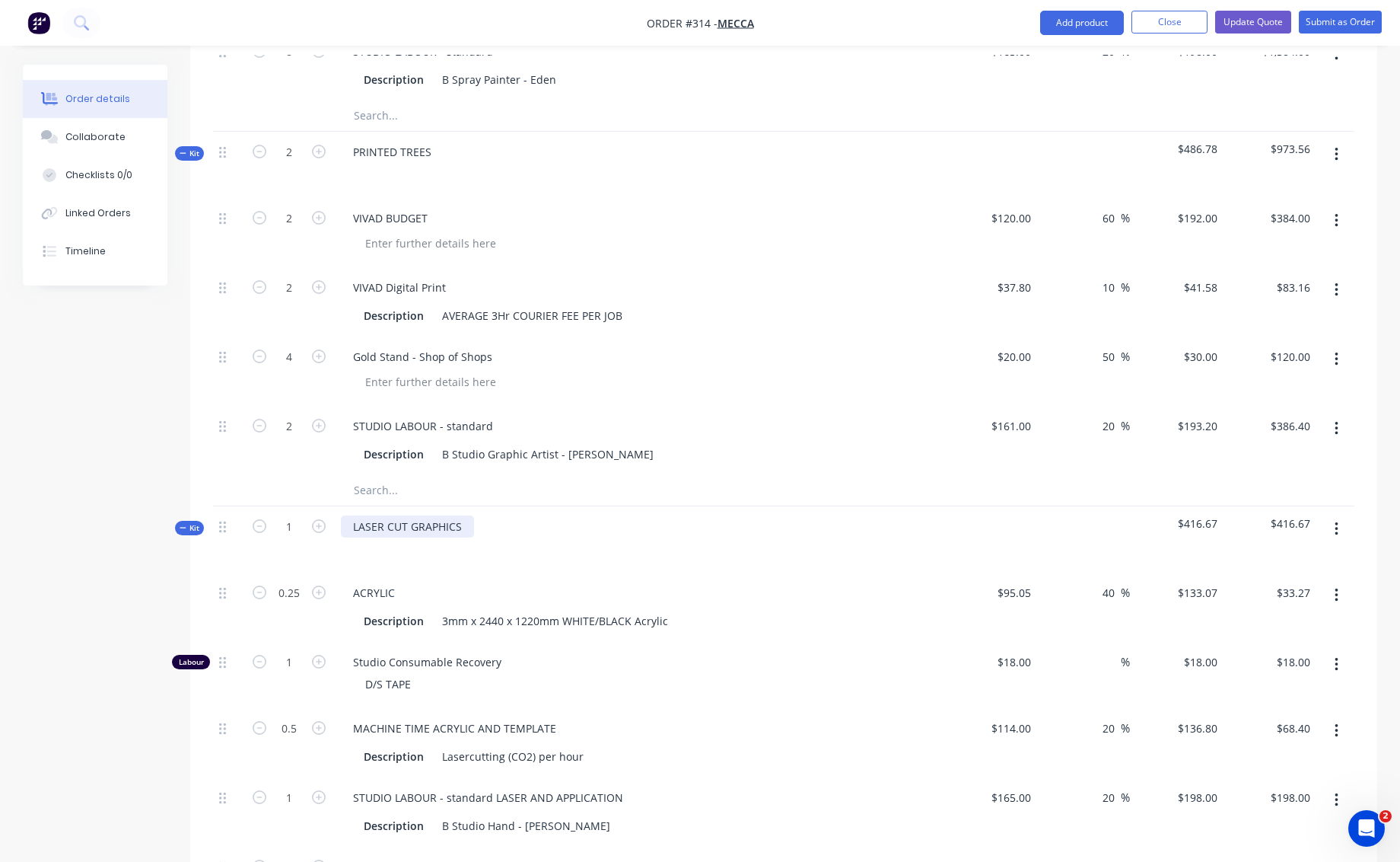
type input "1"
type input "$198.00"
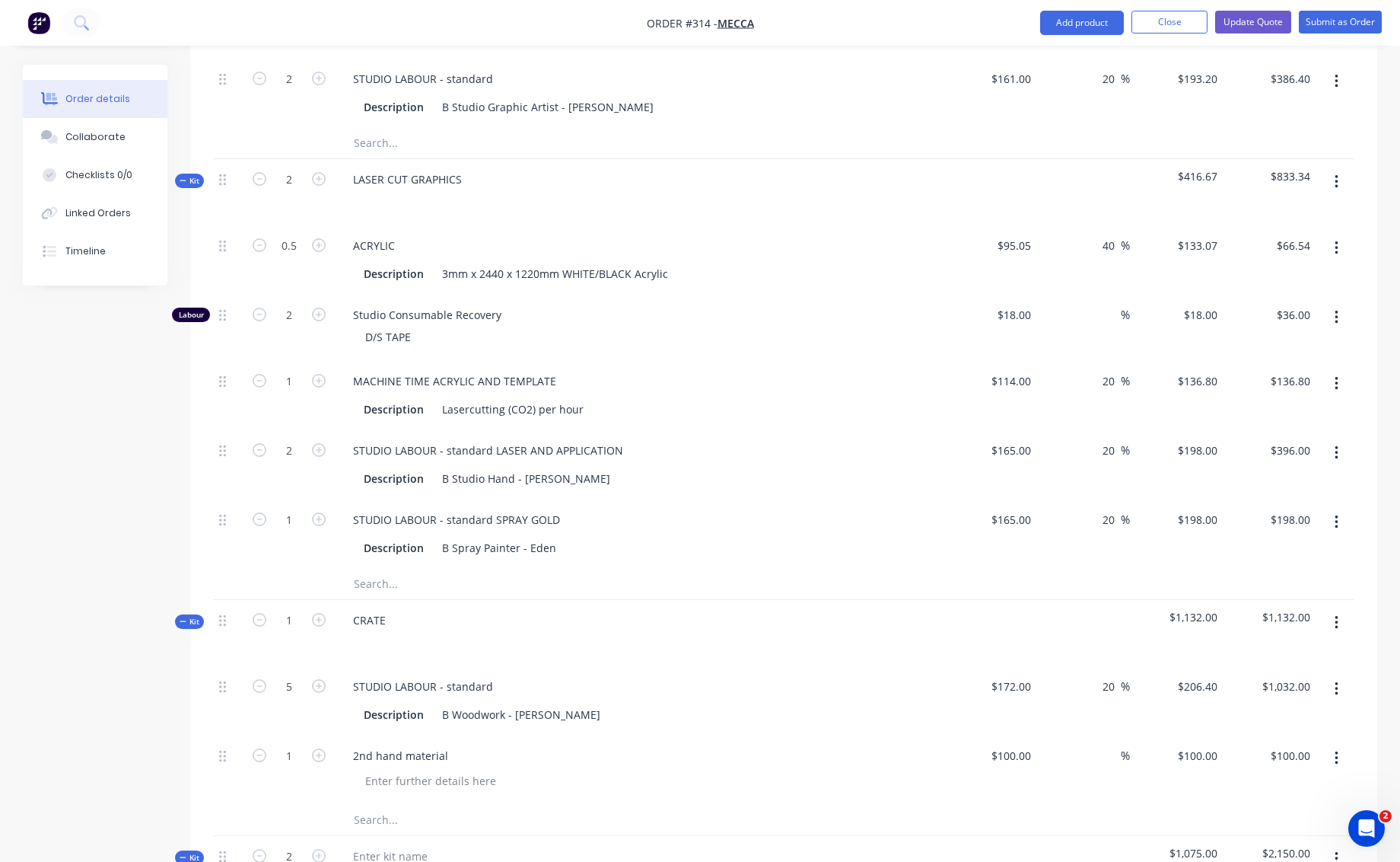
scroll to position [1472, 0]
click at [320, 611] on icon "button" at bounding box center [318, 618] width 13 height 13
type input "2"
type input "10"
type input "$2,064.00"
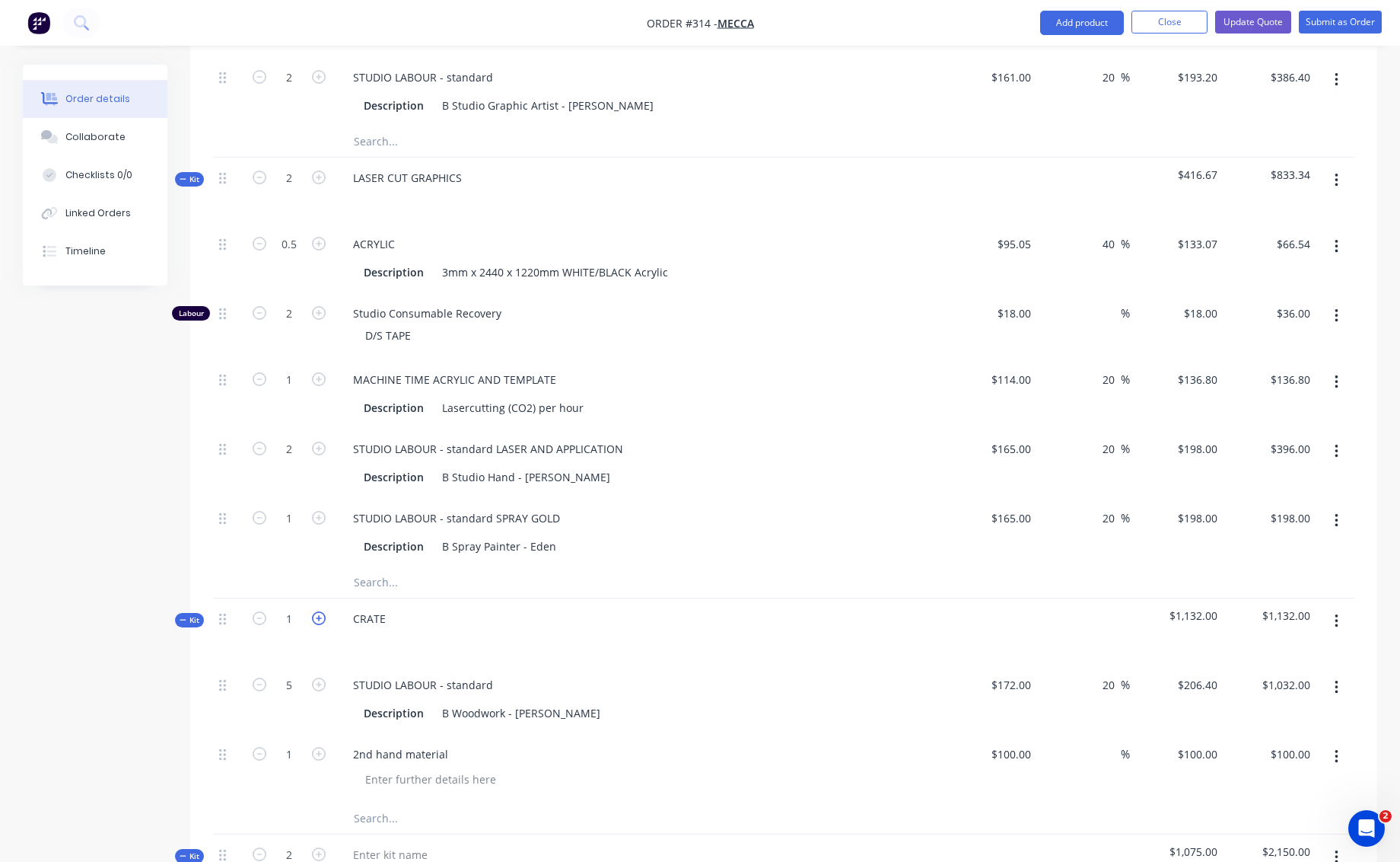
type input "2"
type input "$200.00"
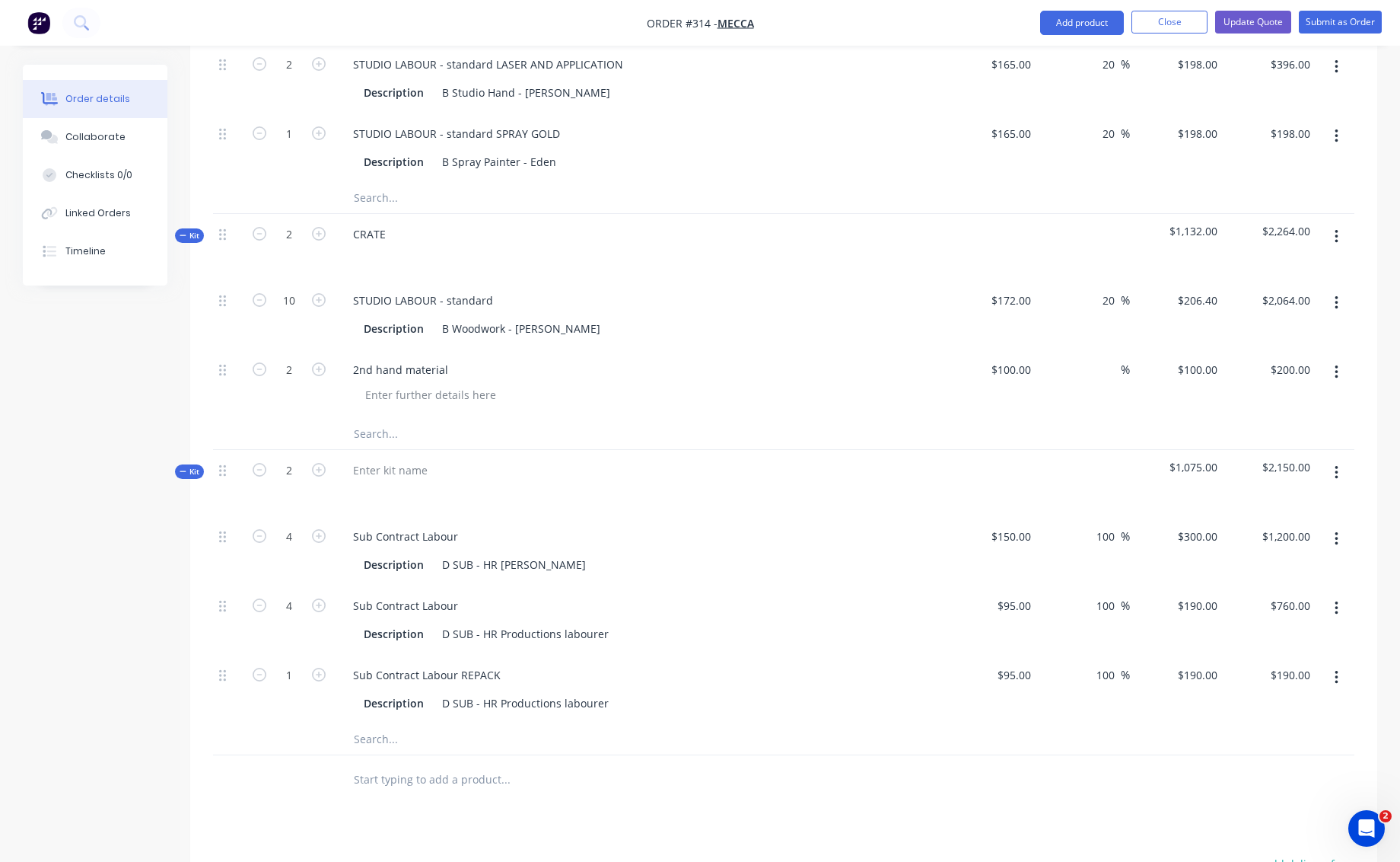
scroll to position [1857, 0]
click at [363, 480] on div at bounding box center [365, 491] width 25 height 22
click at [361, 458] on div at bounding box center [390, 469] width 99 height 22
click at [662, 525] on div "Sub Contract Labour" at bounding box center [640, 536] width 597 height 22
click at [394, 458] on div "SYDNEY" at bounding box center [406, 469] width 129 height 22
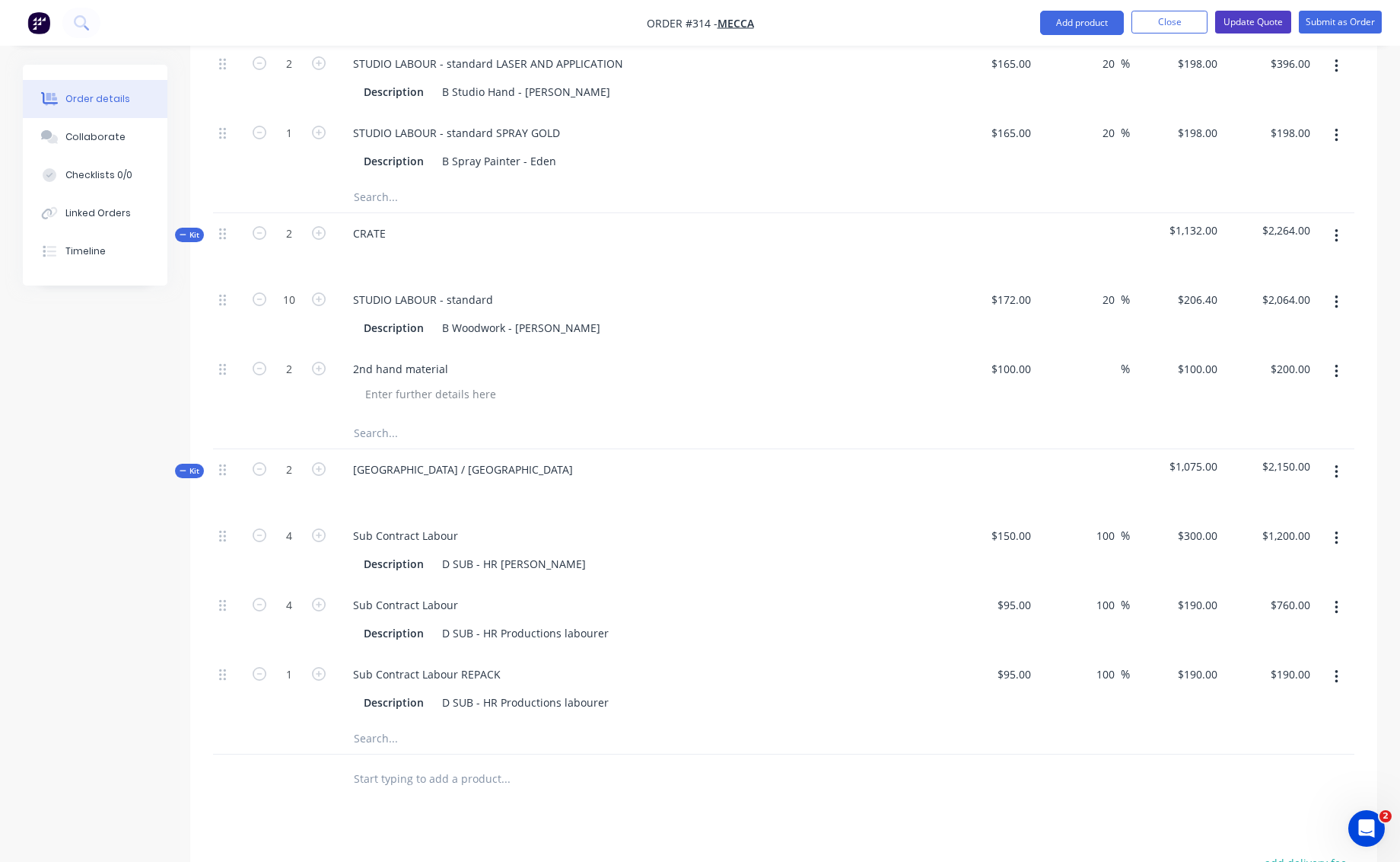
click at [1250, 19] on button "Update Quote" at bounding box center [1253, 21] width 76 height 23
